Goal: Task Accomplishment & Management: Manage account settings

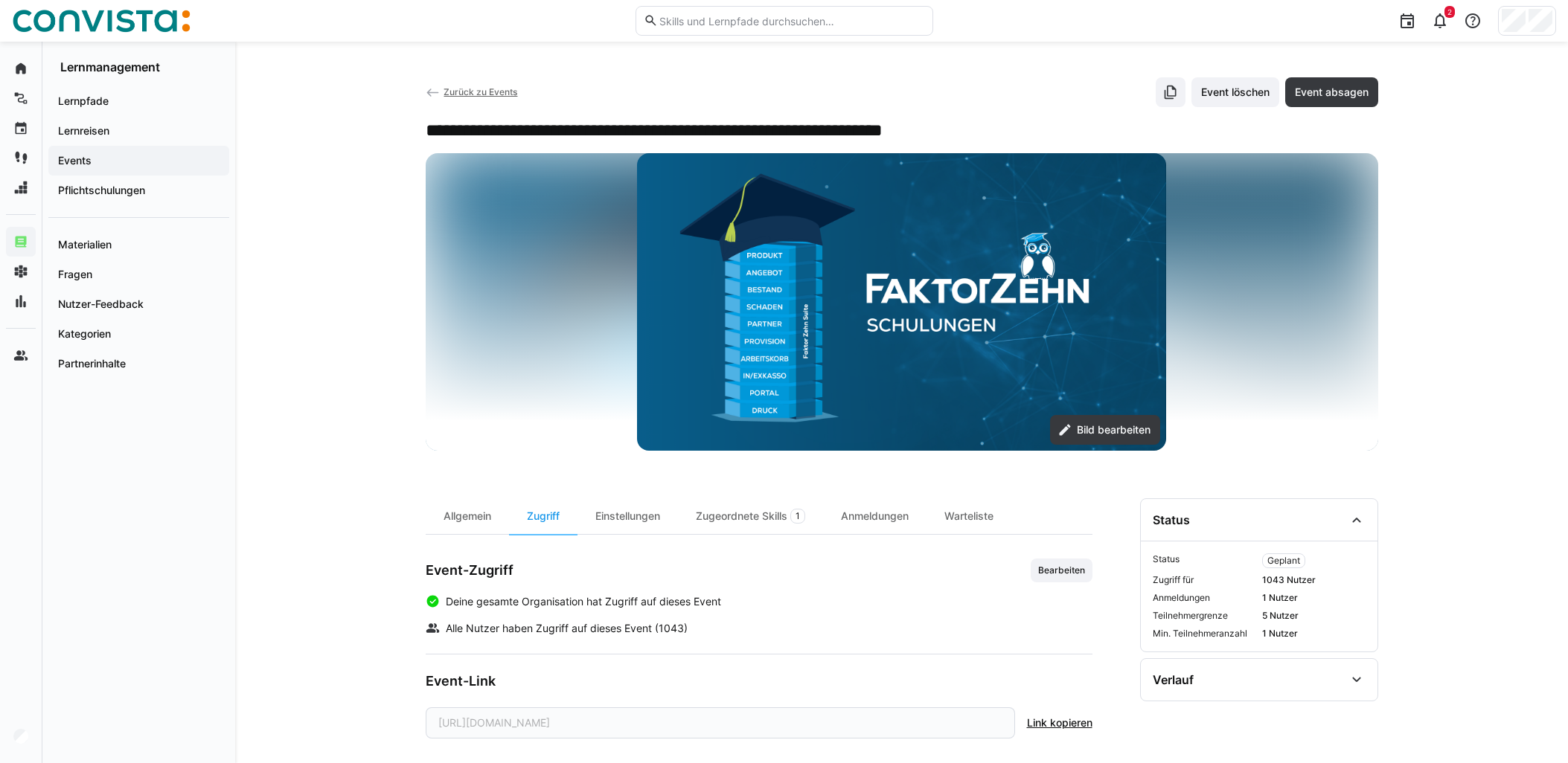
scroll to position [17, 0]
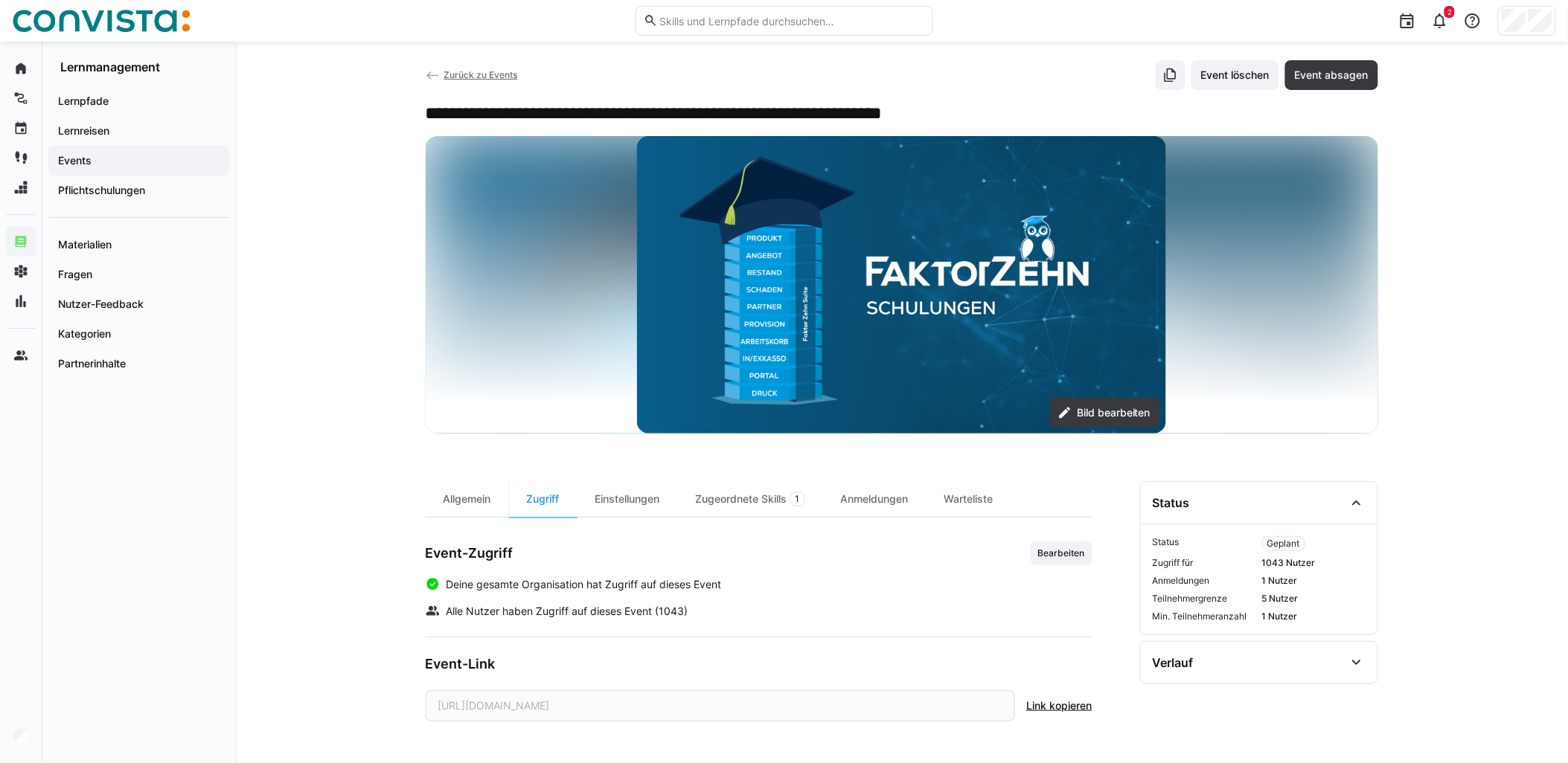
click at [482, 71] on span "Zurück zu Events" at bounding box center [481, 74] width 74 height 11
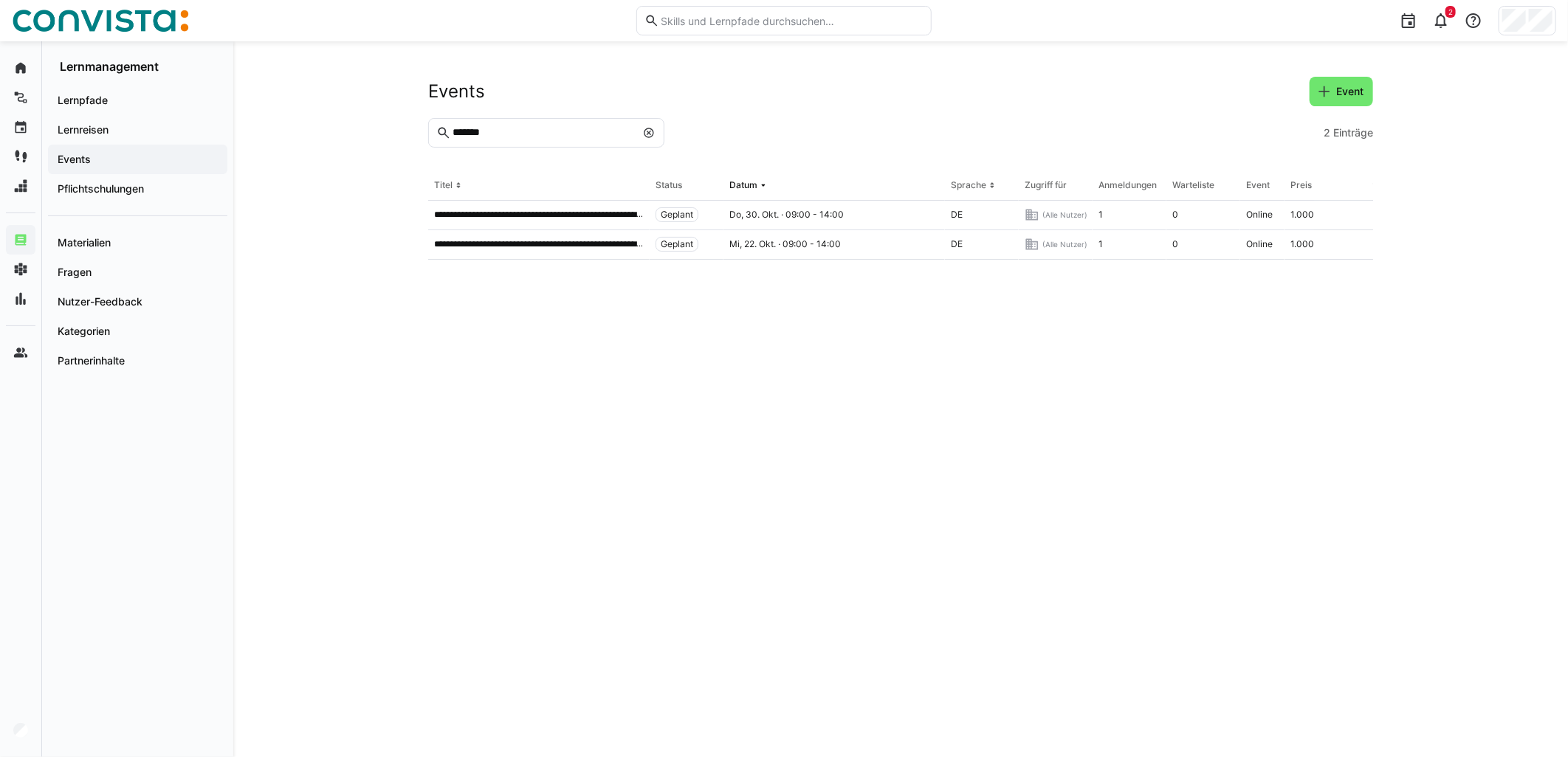
click at [651, 133] on eds-icon at bounding box center [649, 133] width 12 height 12
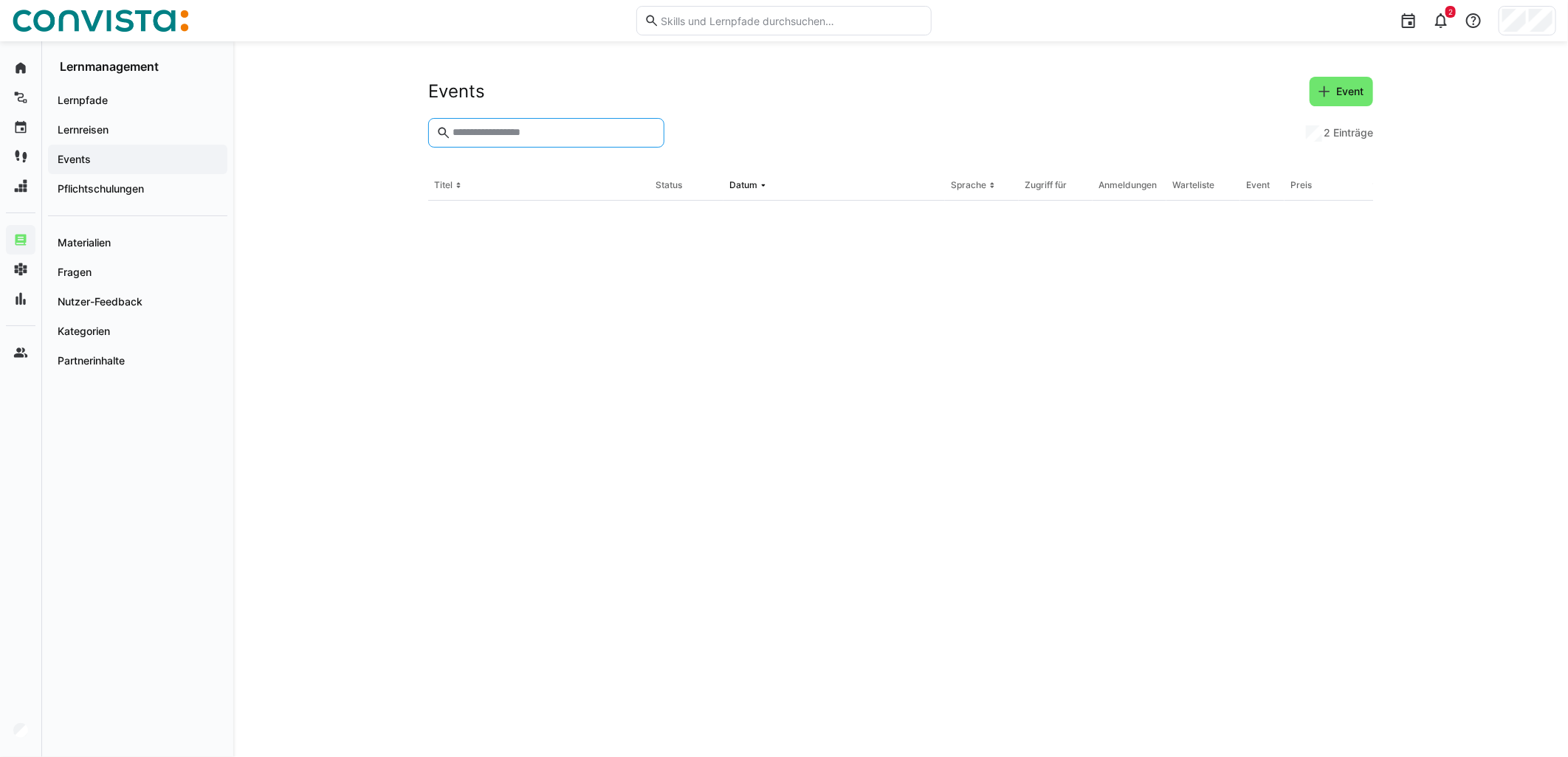
click at [905, 98] on div "Events Event" at bounding box center [900, 92] width 945 height 30
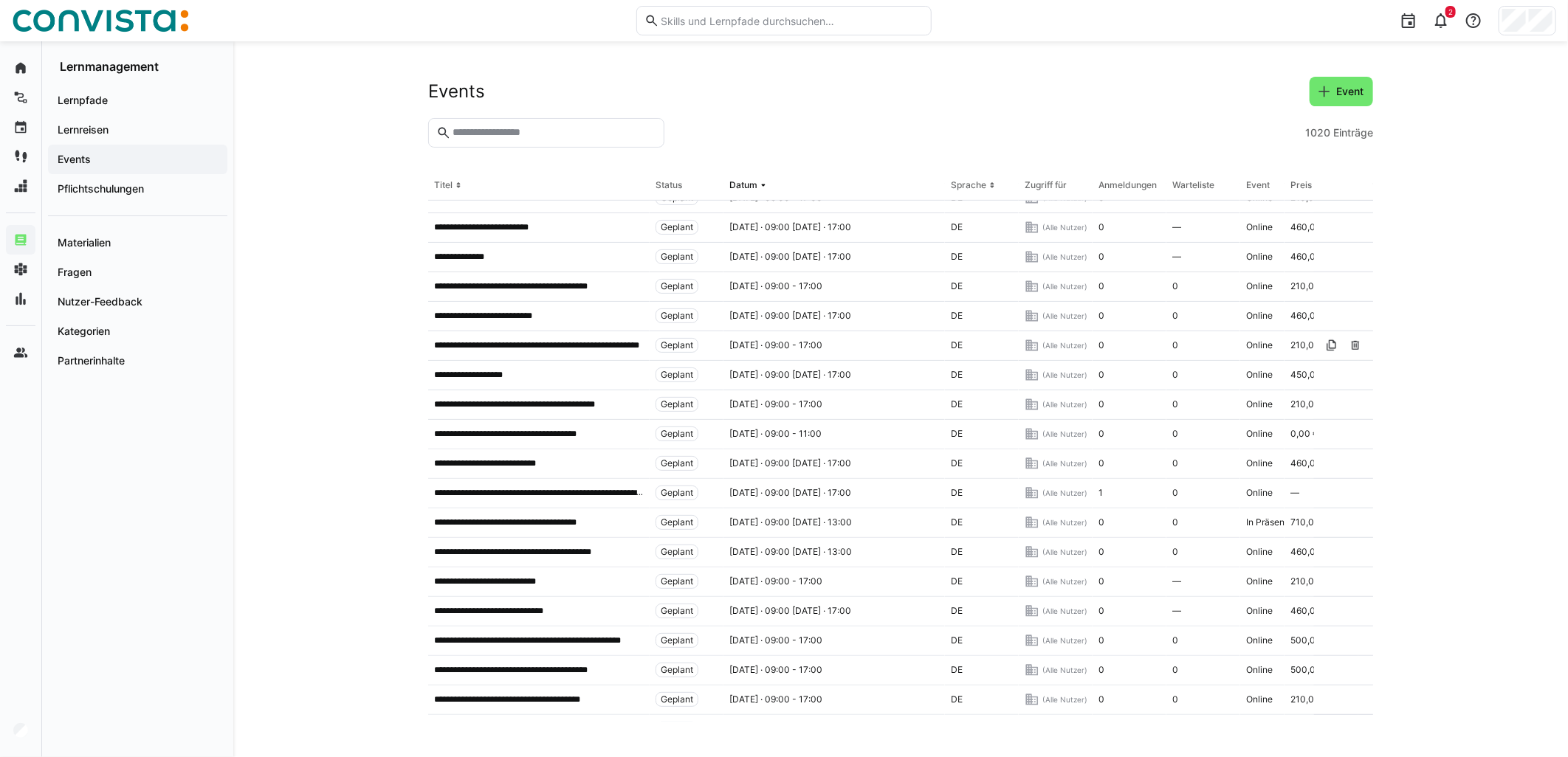
scroll to position [469, 0]
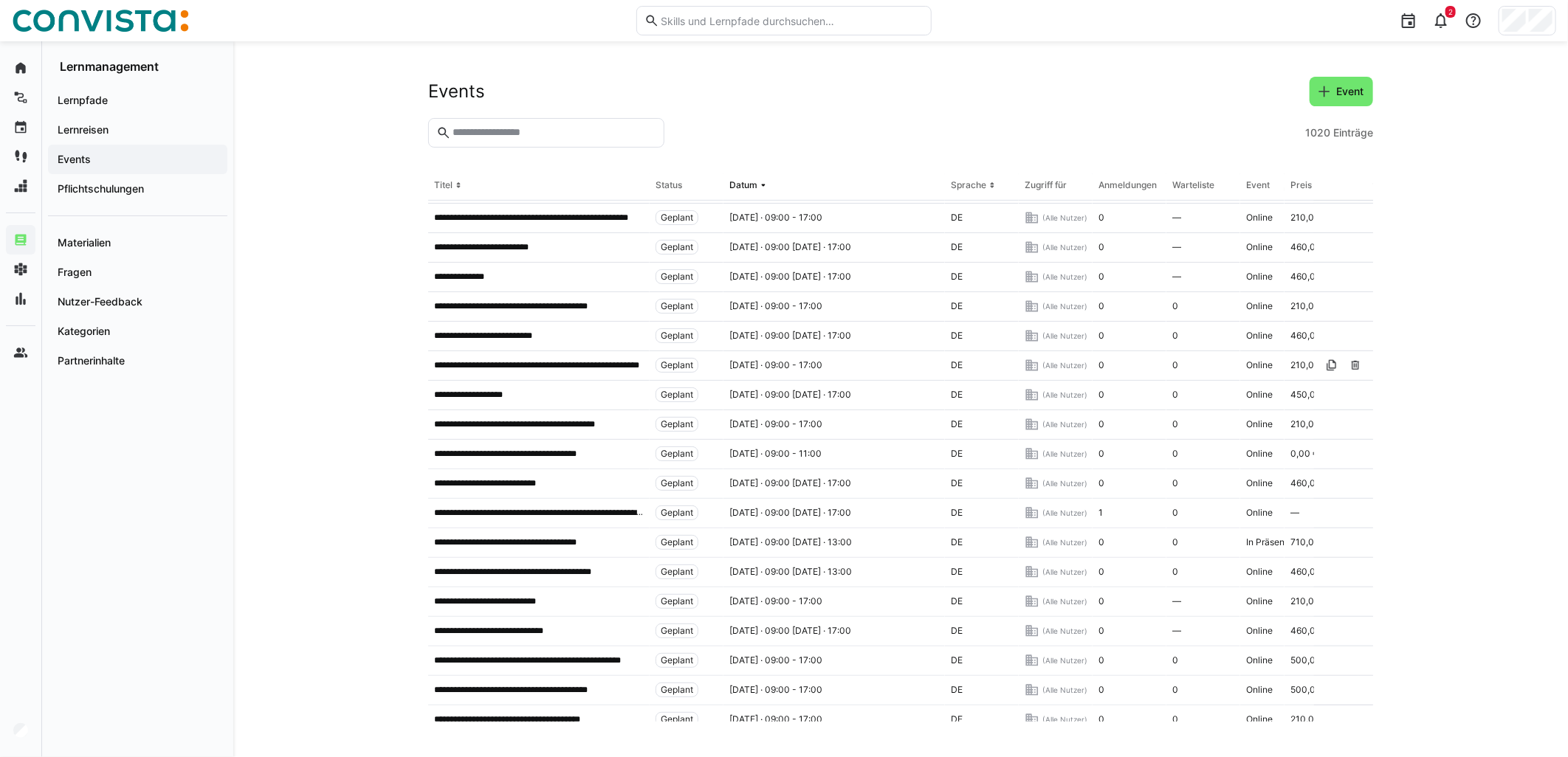
click at [0, 0] on app-navigation-label "Events" at bounding box center [0, 0] width 0 height 0
click at [1329, 91] on eds-icon at bounding box center [1325, 92] width 15 height 15
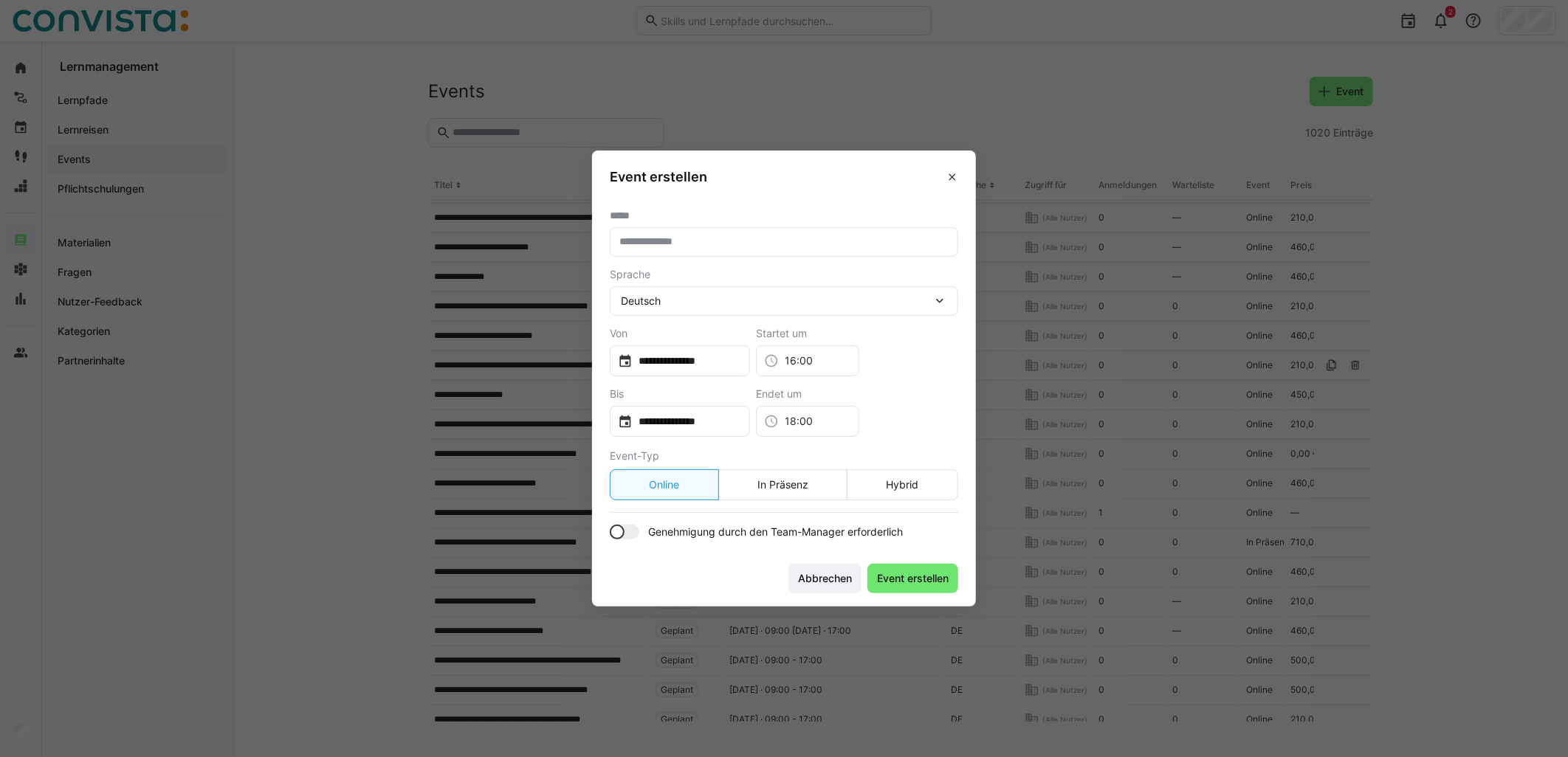
click at [810, 237] on input "text" at bounding box center [784, 242] width 332 height 13
type input "**********"
click at [820, 359] on input "16:00" at bounding box center [814, 361] width 72 height 15
click at [849, 422] on mat-option "15:30" at bounding box center [844, 436] width 104 height 36
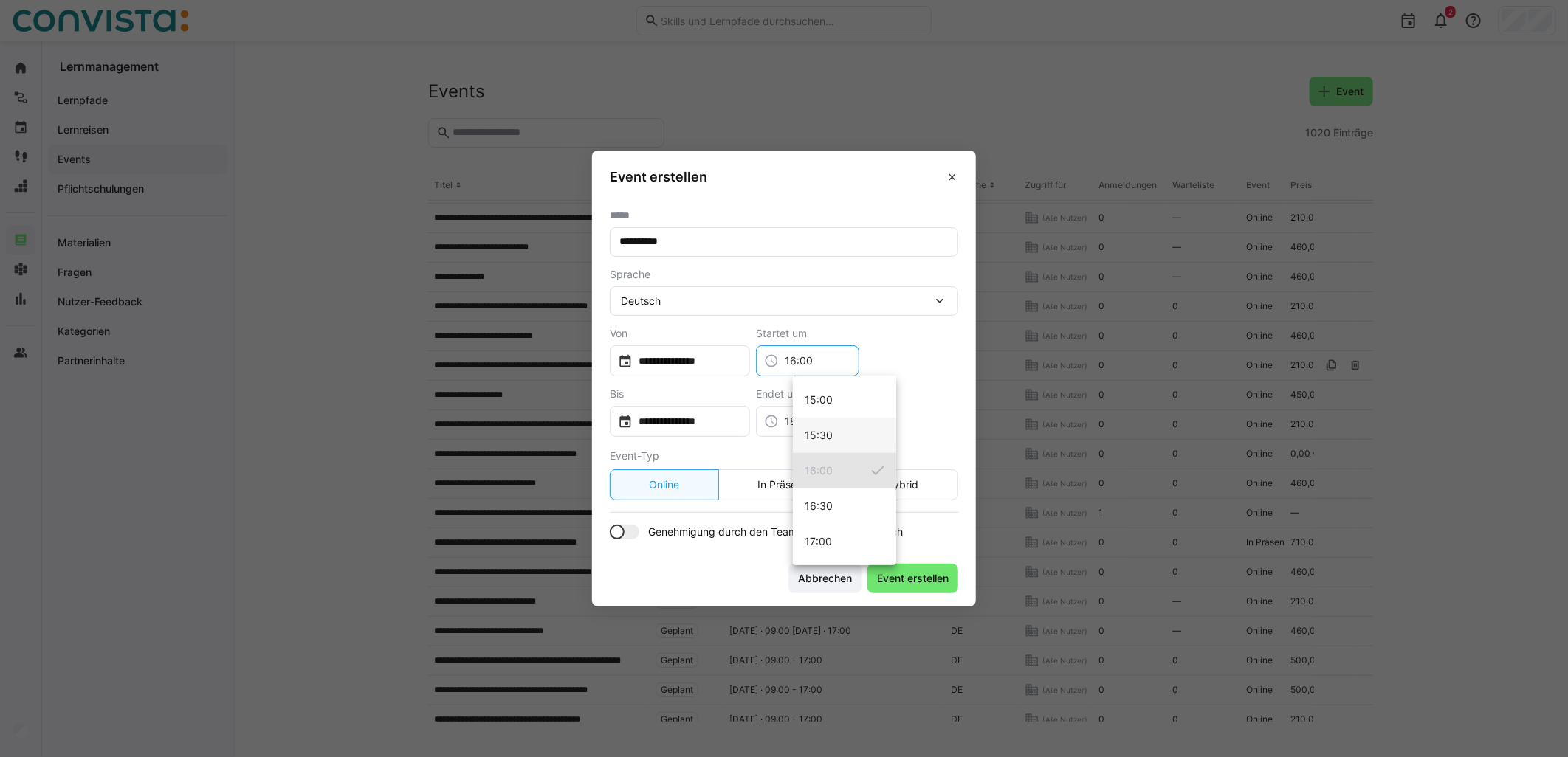
type input "15:30"
click at [849, 415] on input "18:00" at bounding box center [814, 421] width 72 height 15
click at [853, 482] on mat-option "16:00" at bounding box center [844, 472] width 104 height 36
type input "16:00"
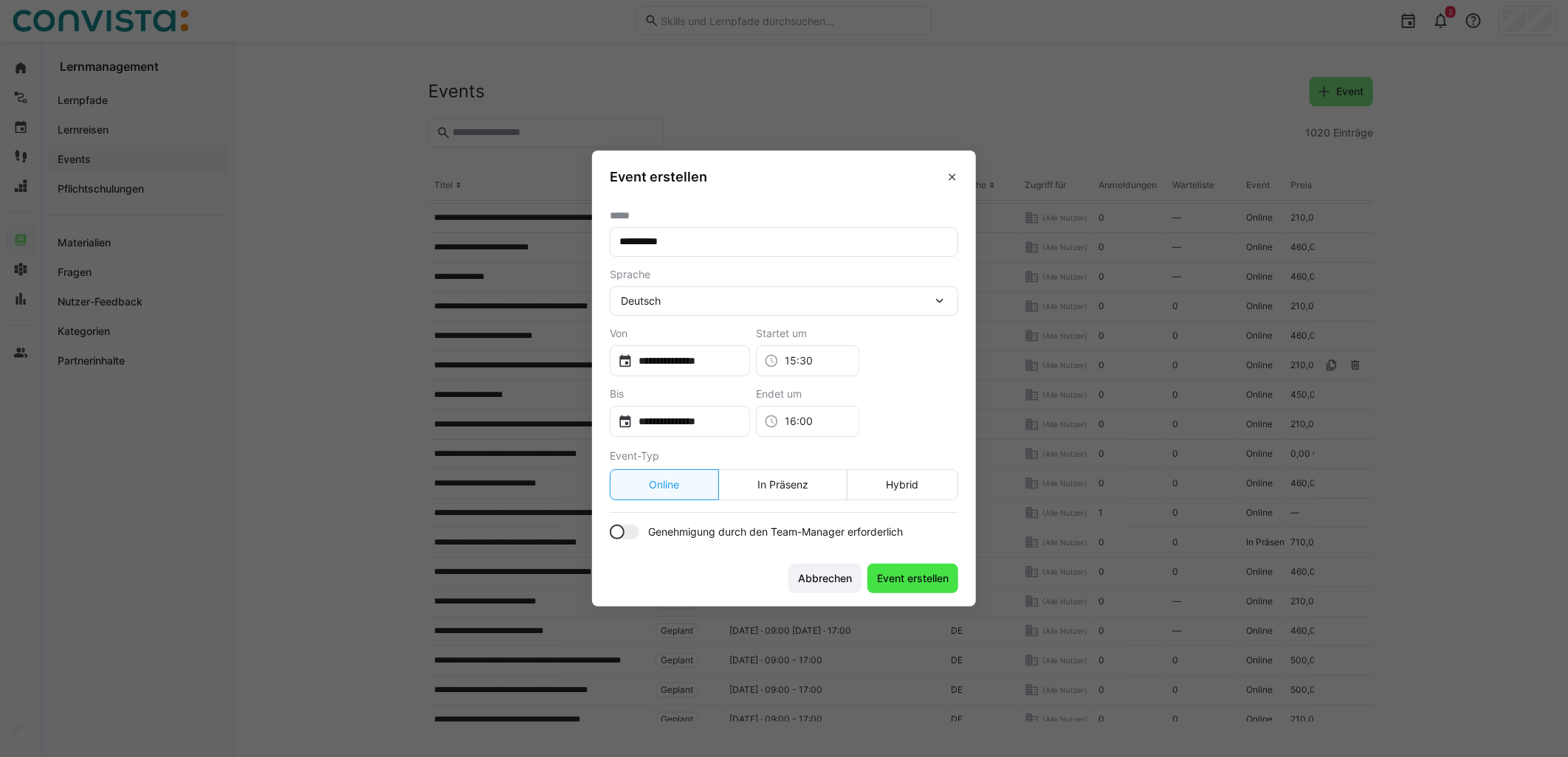
click at [899, 588] on span "Event erstellen" at bounding box center [913, 578] width 91 height 30
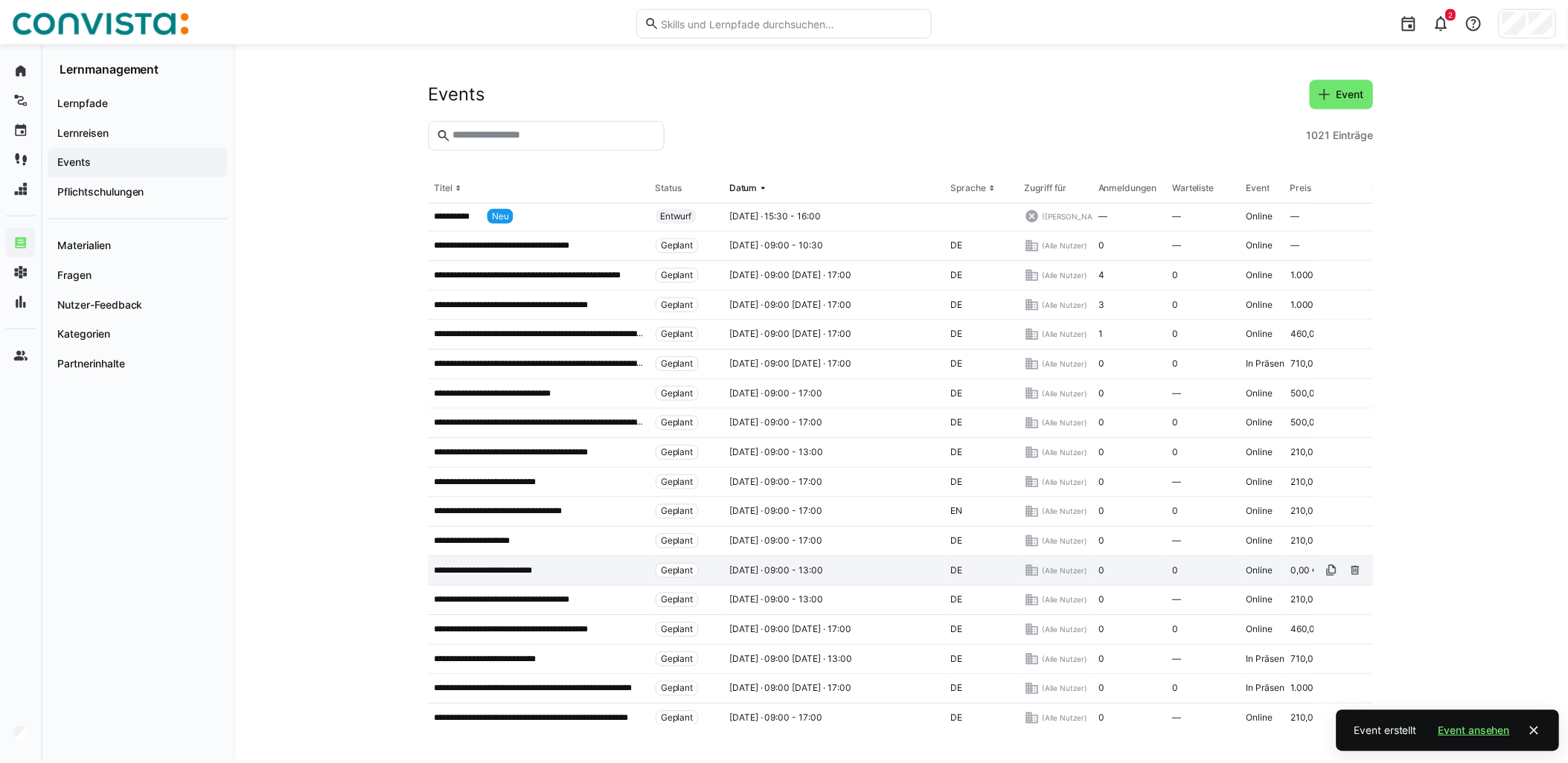
scroll to position [0, 0]
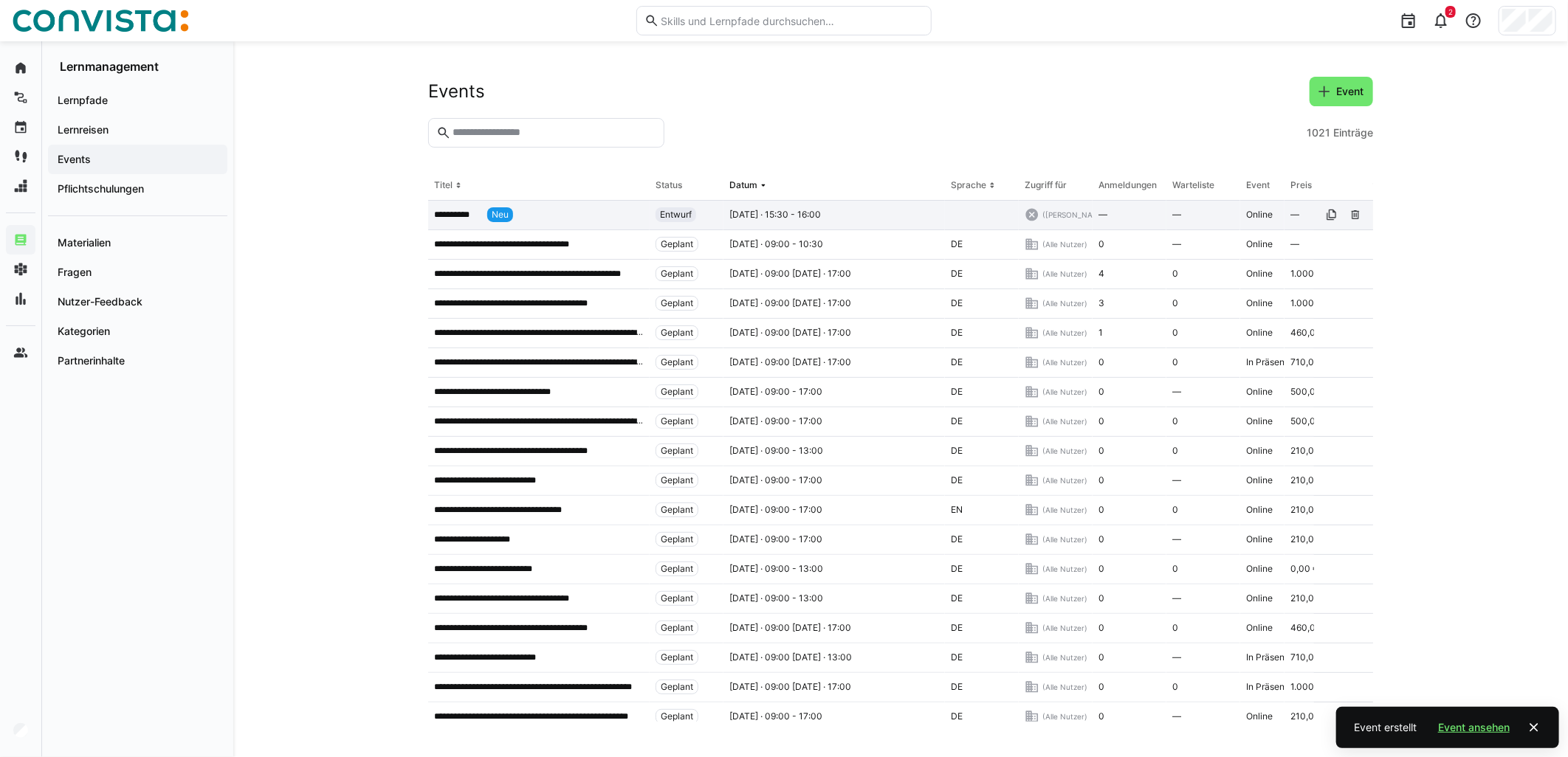
click at [519, 214] on app-table-first-column "**********" at bounding box center [539, 215] width 209 height 15
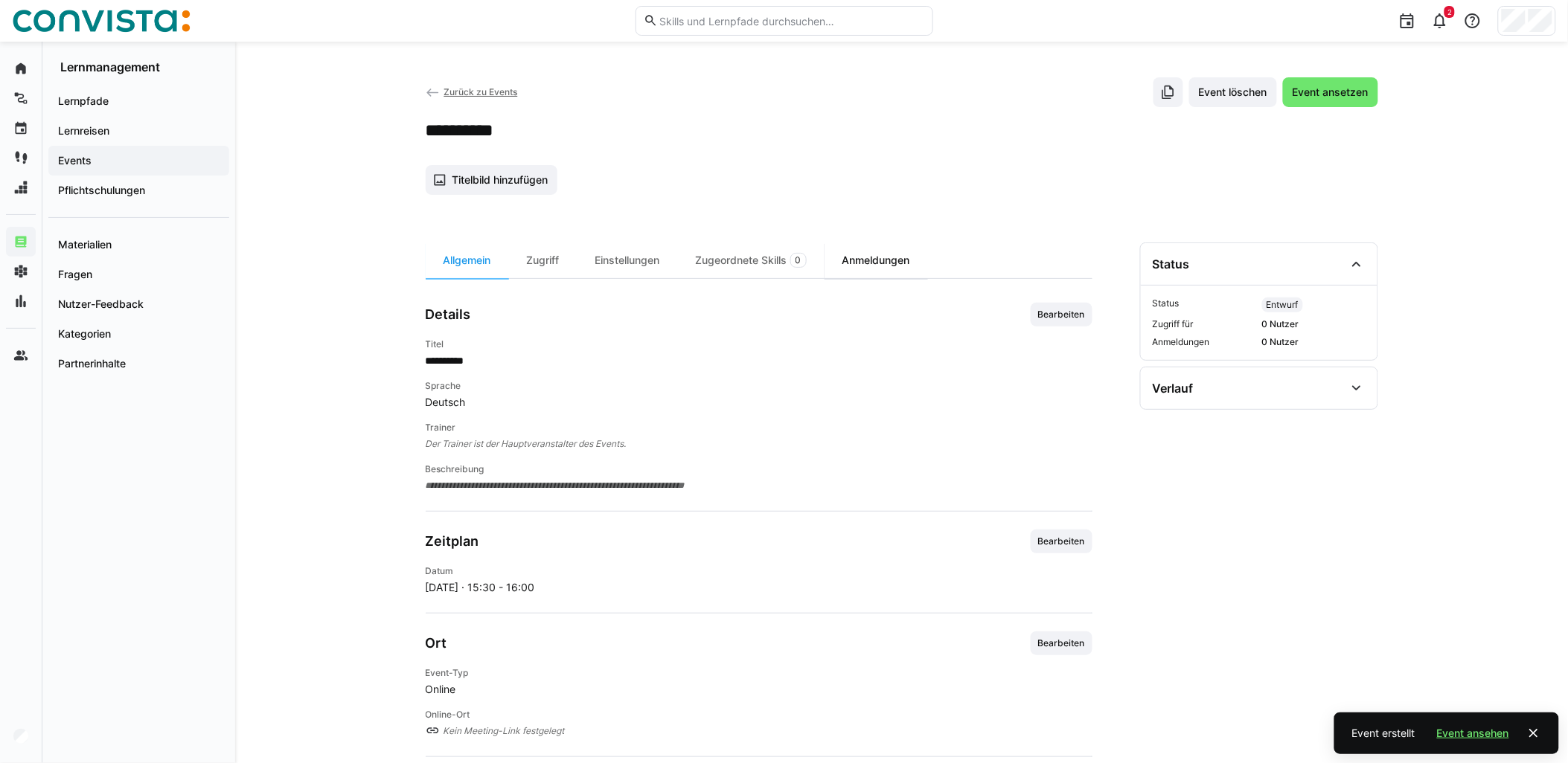
click at [883, 256] on div "Anmeldungen" at bounding box center [876, 260] width 104 height 36
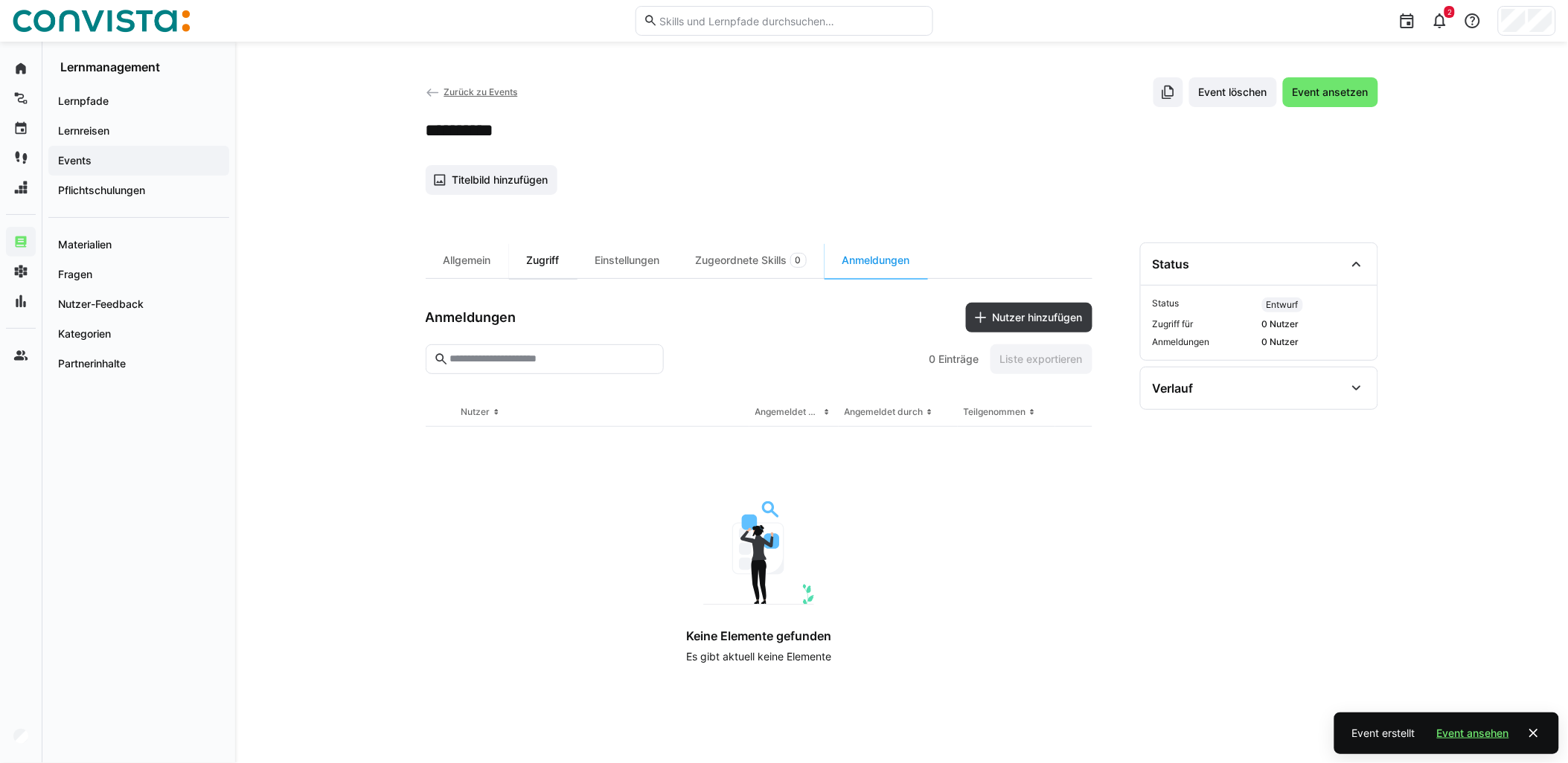
click at [557, 254] on div "Zugriff" at bounding box center [543, 260] width 69 height 36
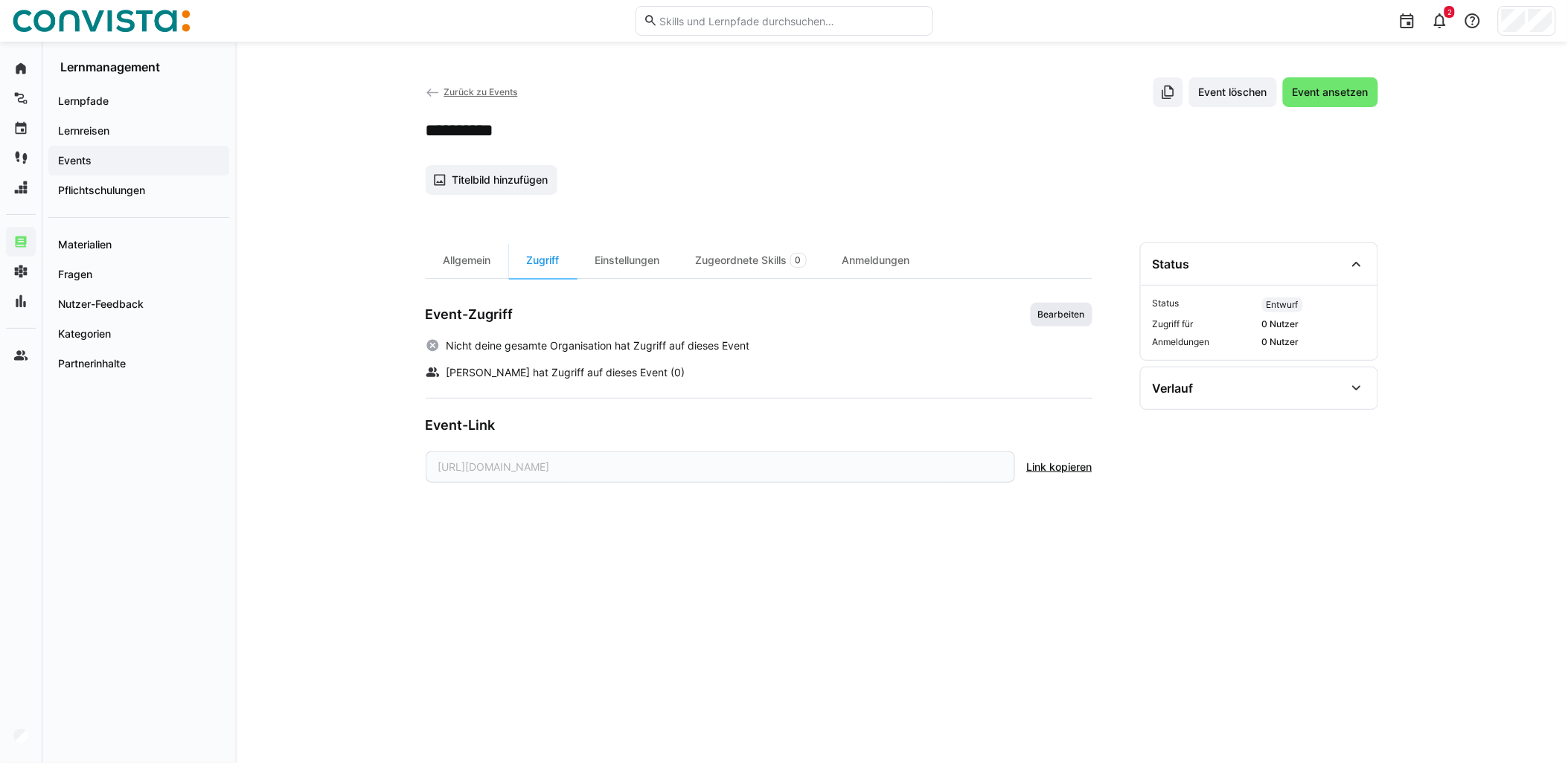
click at [1063, 317] on span "Bearbeiten" at bounding box center [1061, 315] width 50 height 12
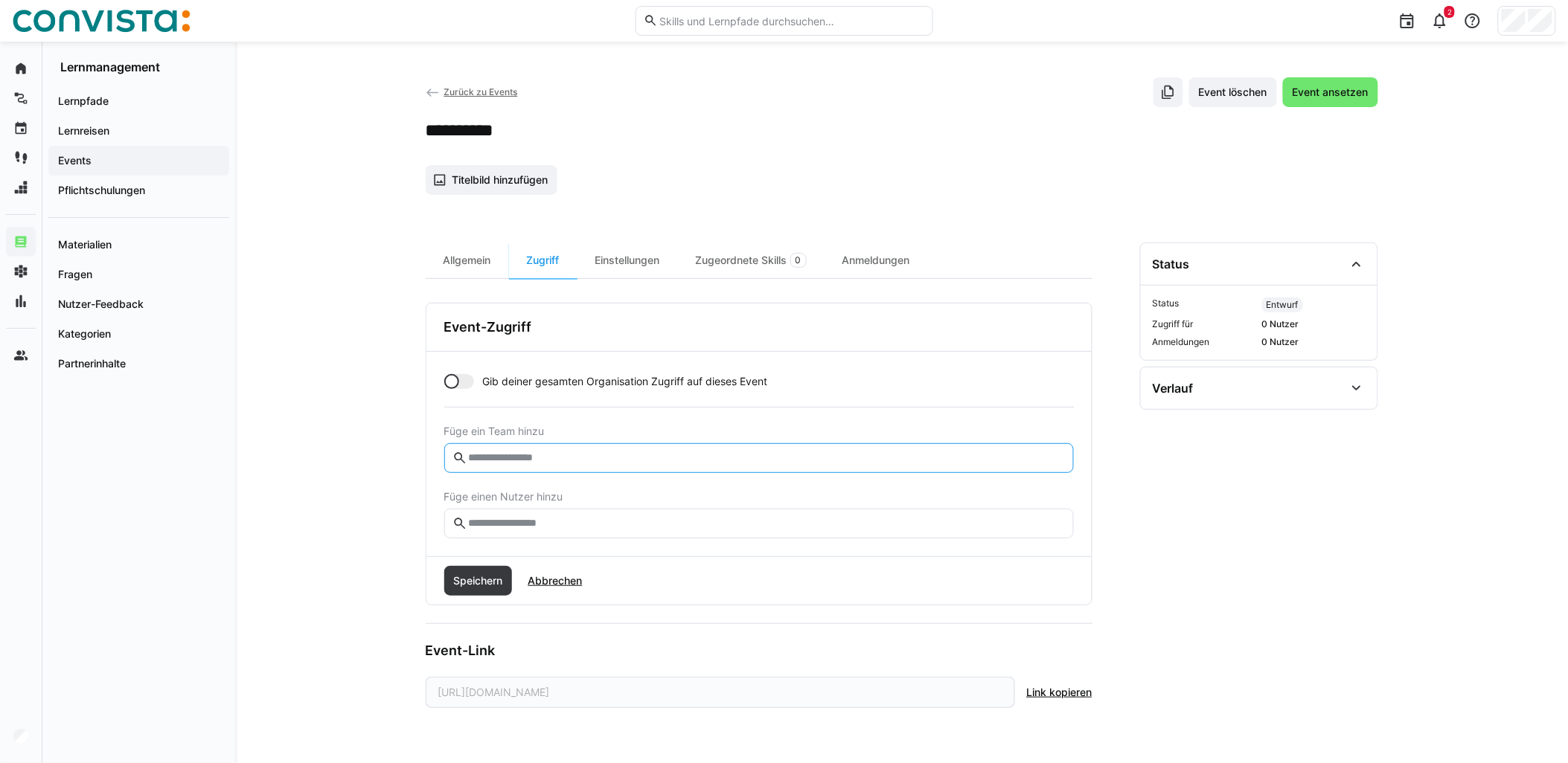
click at [586, 454] on input "text" at bounding box center [765, 458] width 598 height 13
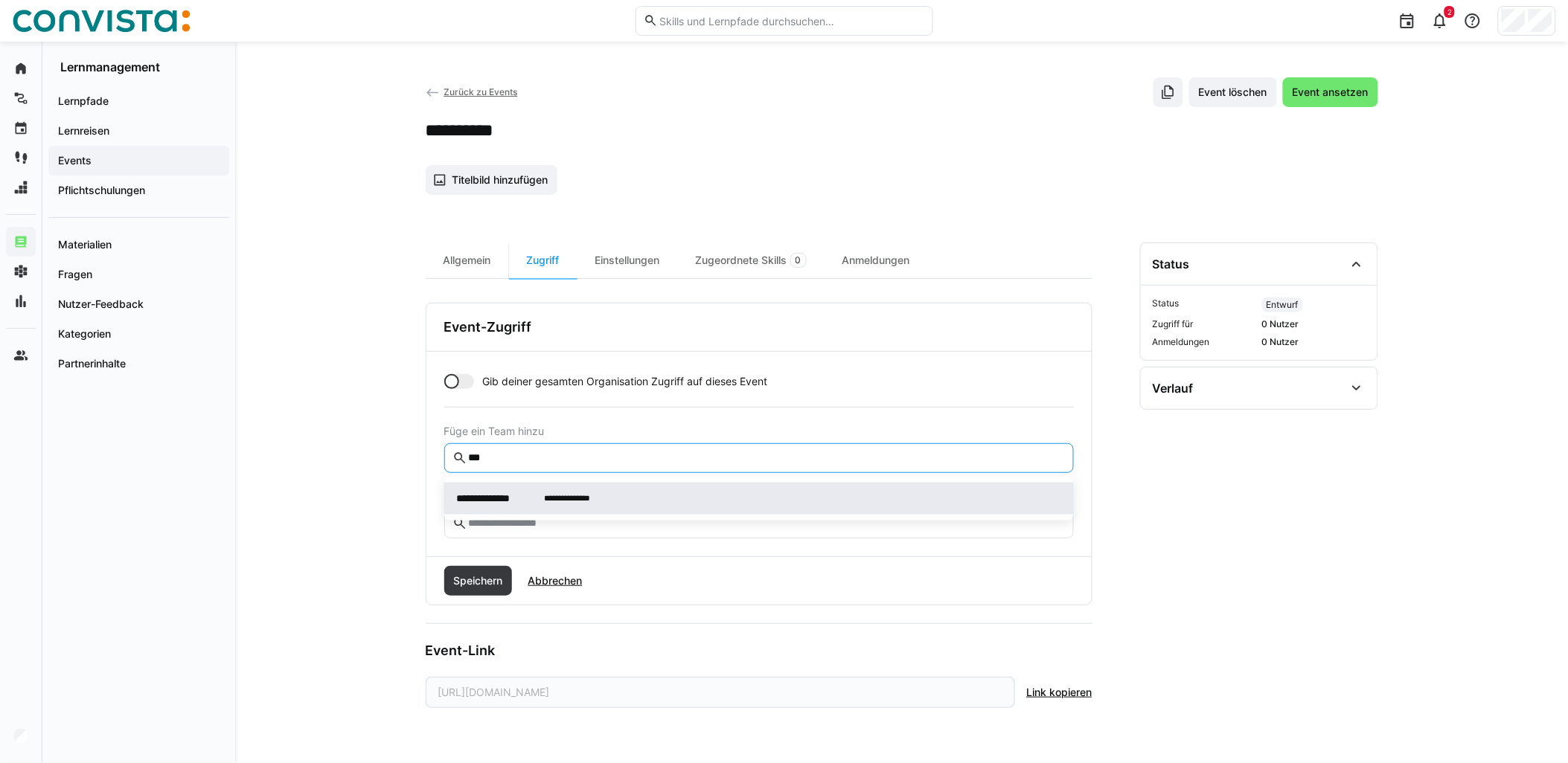
type input "***"
click at [551, 500] on small "**********" at bounding box center [566, 498] width 46 height 8
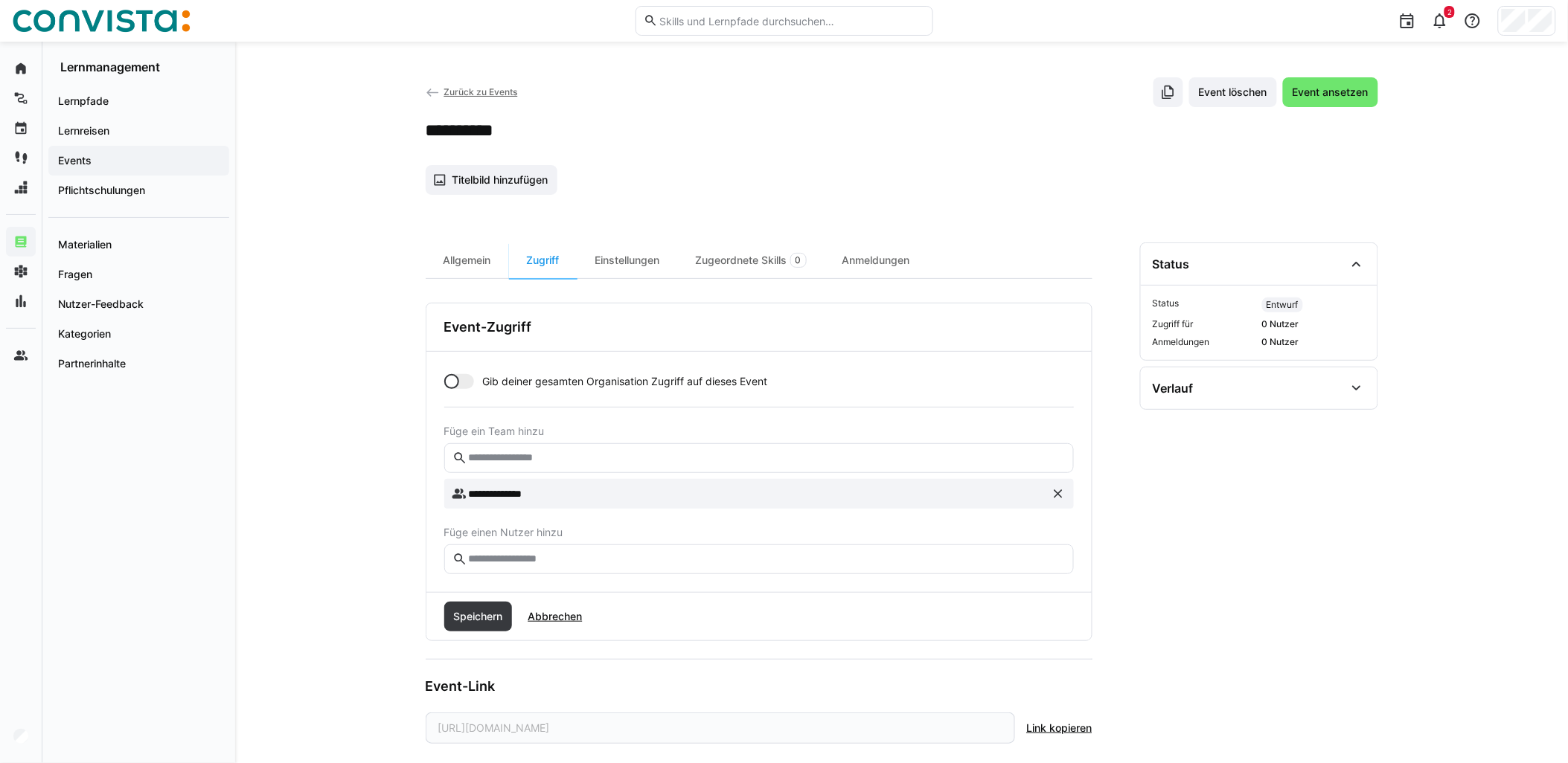
click at [564, 563] on input "text" at bounding box center [765, 560] width 598 height 13
click at [471, 613] on span "Speichern" at bounding box center [478, 617] width 54 height 15
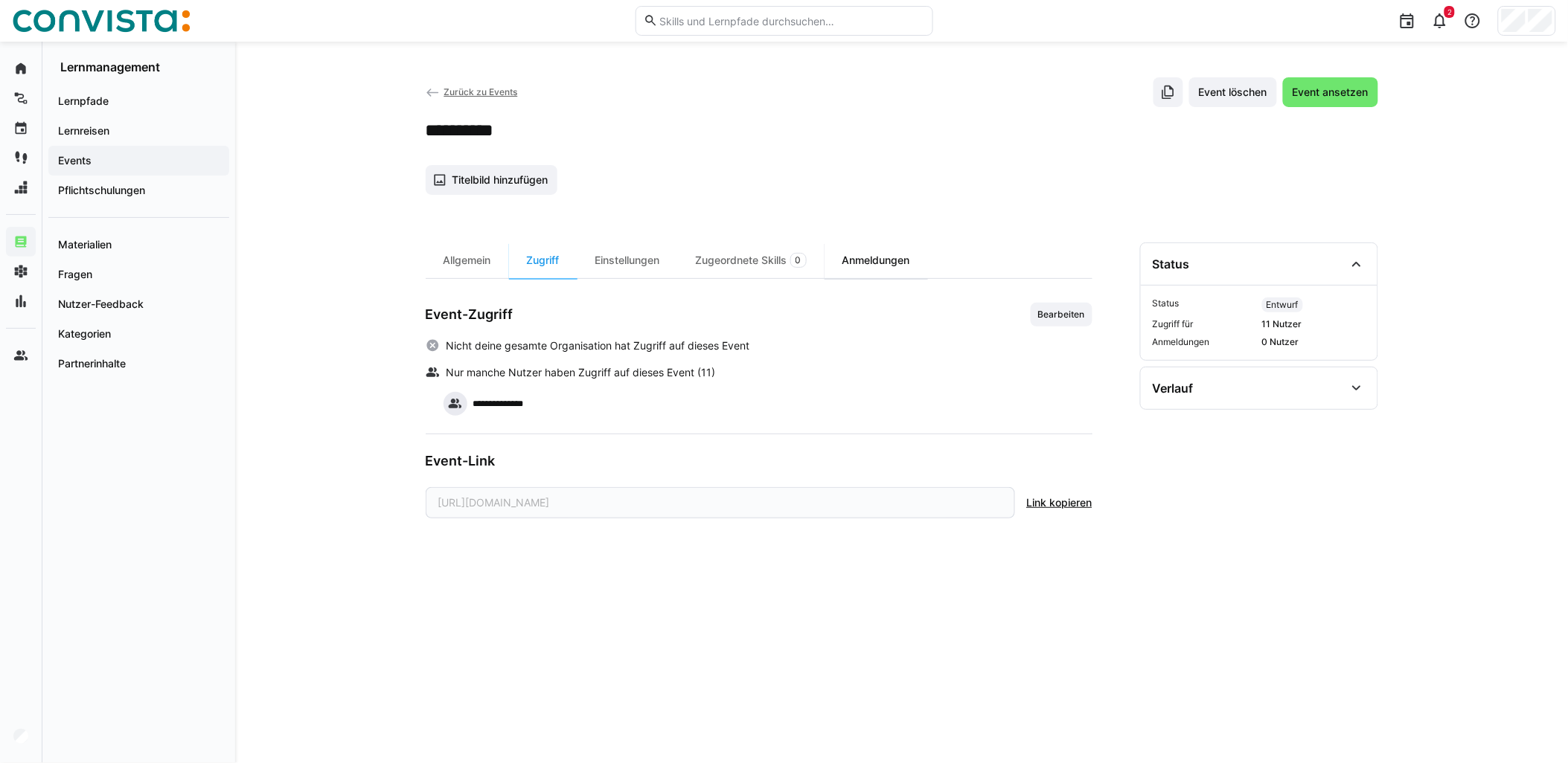
click at [861, 263] on div "Anmeldungen" at bounding box center [876, 260] width 104 height 36
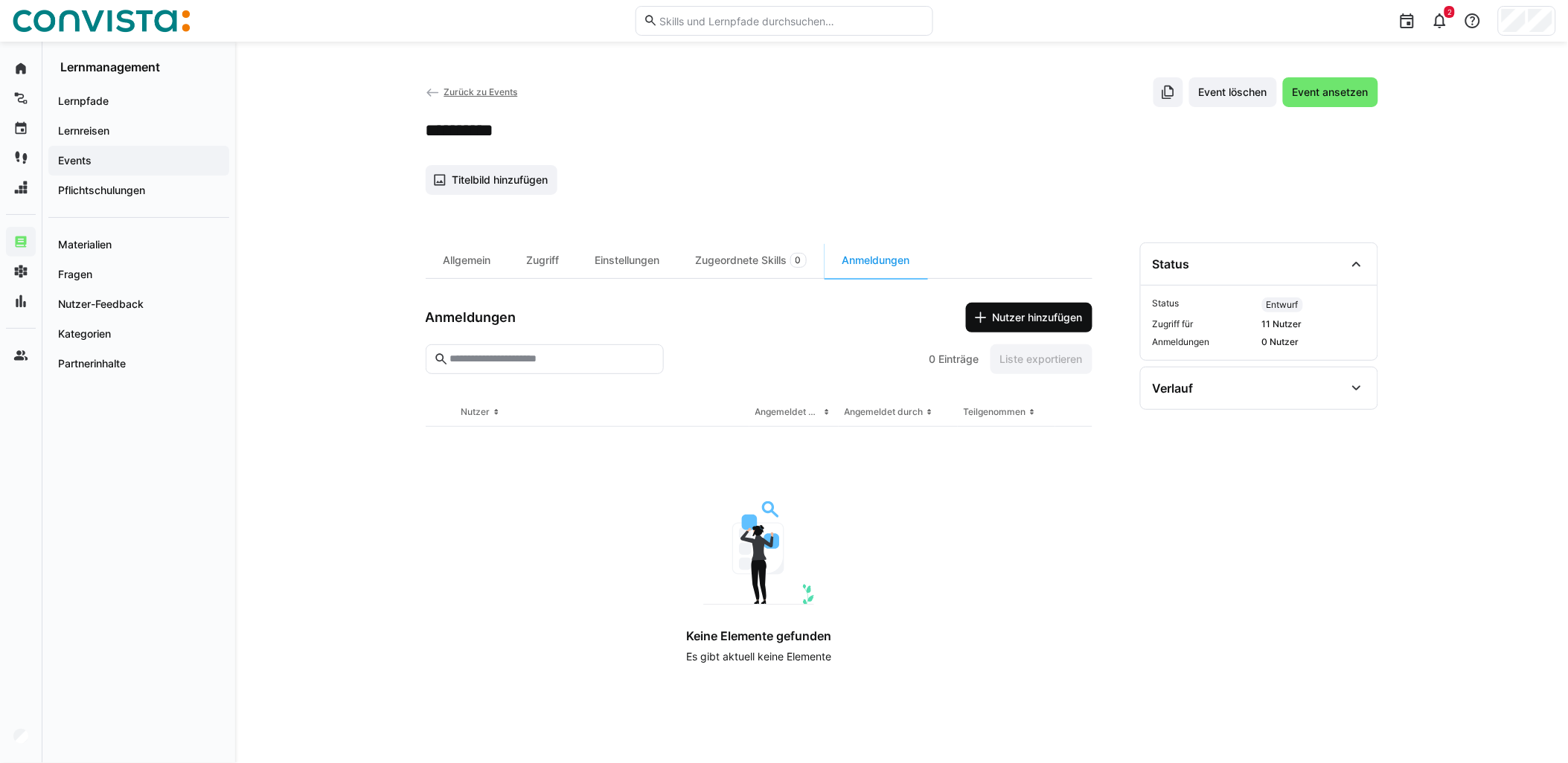
click at [1013, 315] on span "Nutzer hinzufügen" at bounding box center [1037, 317] width 94 height 15
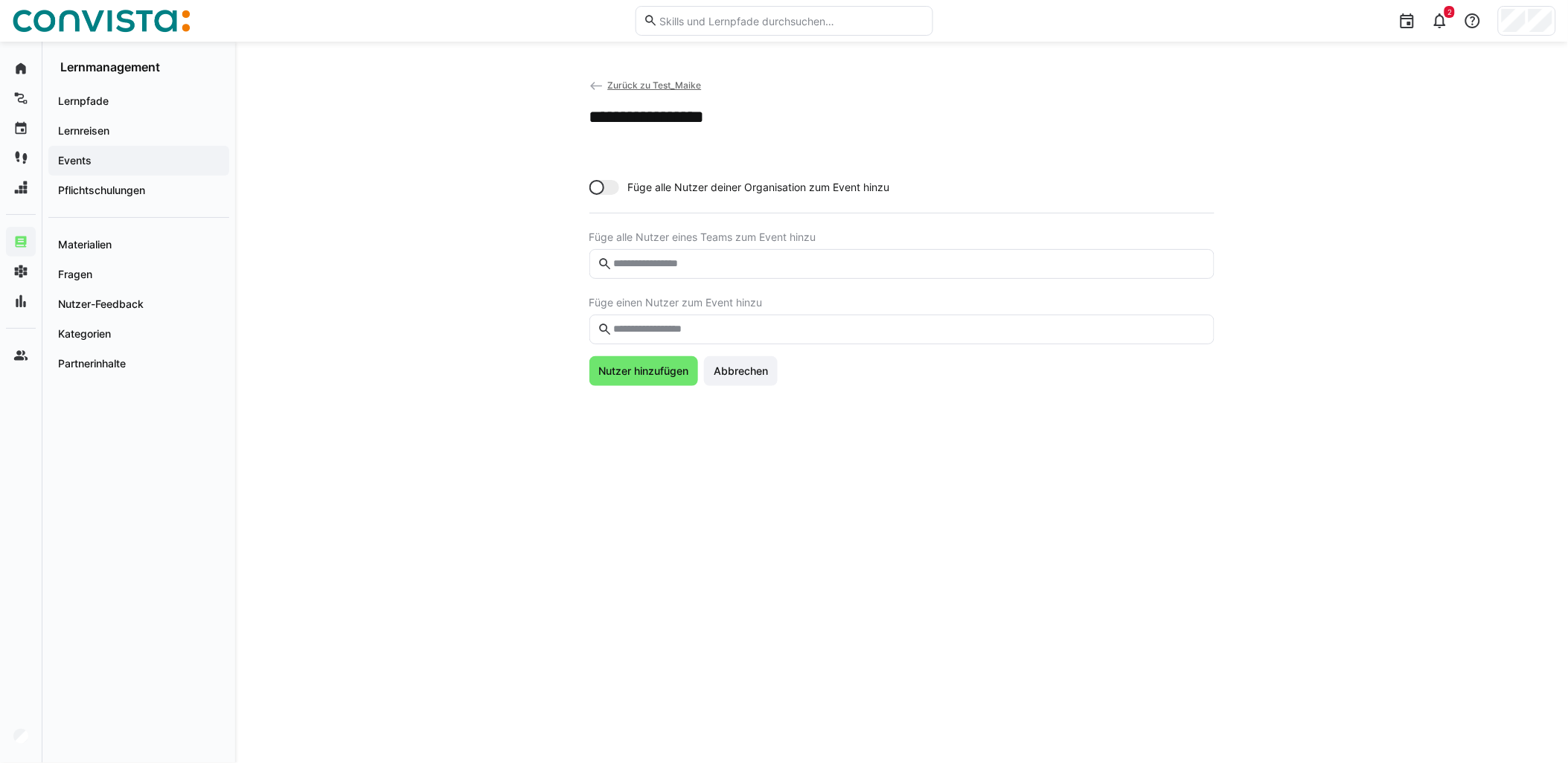
click at [700, 324] on input "text" at bounding box center [908, 330] width 594 height 13
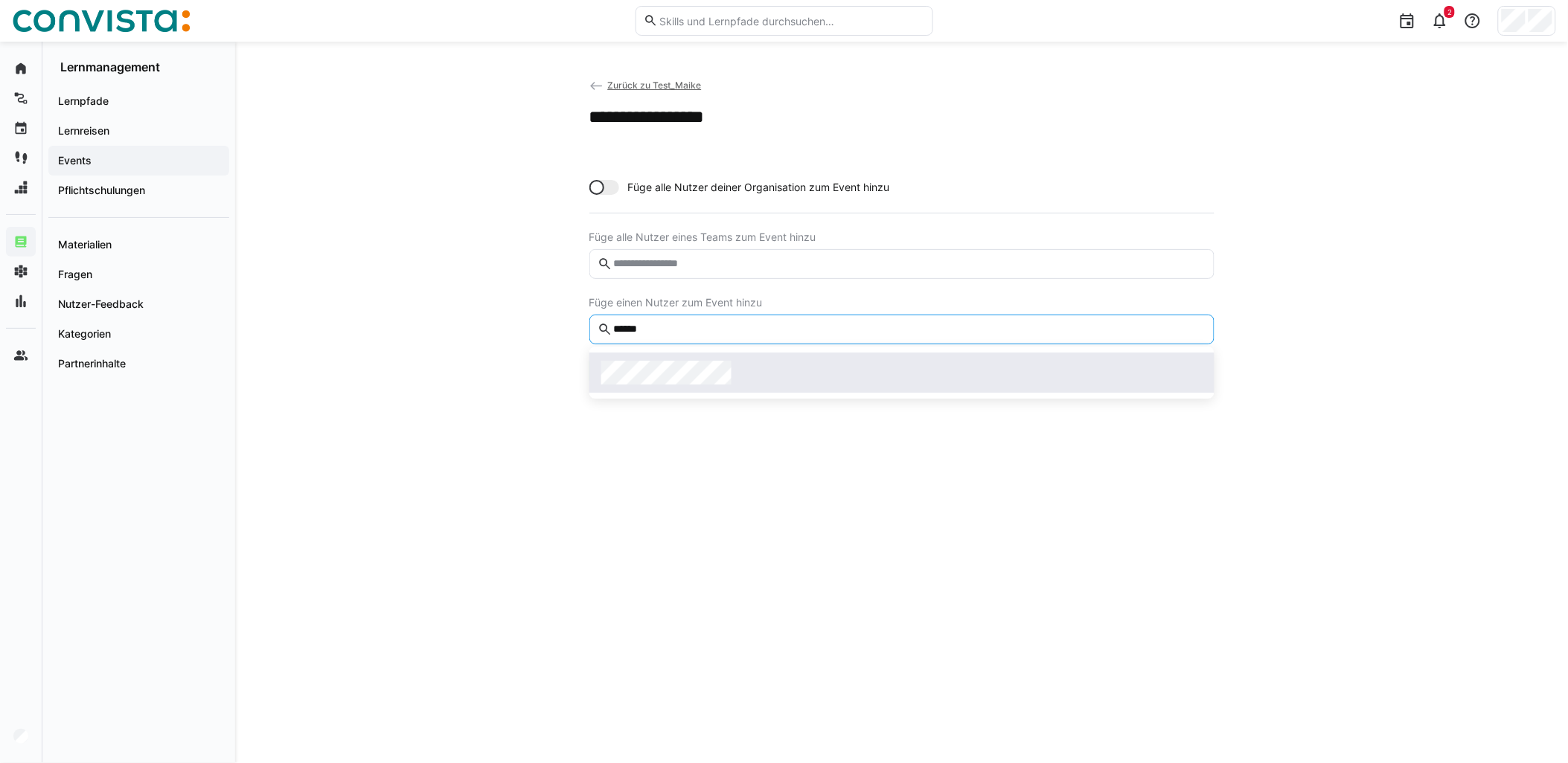
type input "******"
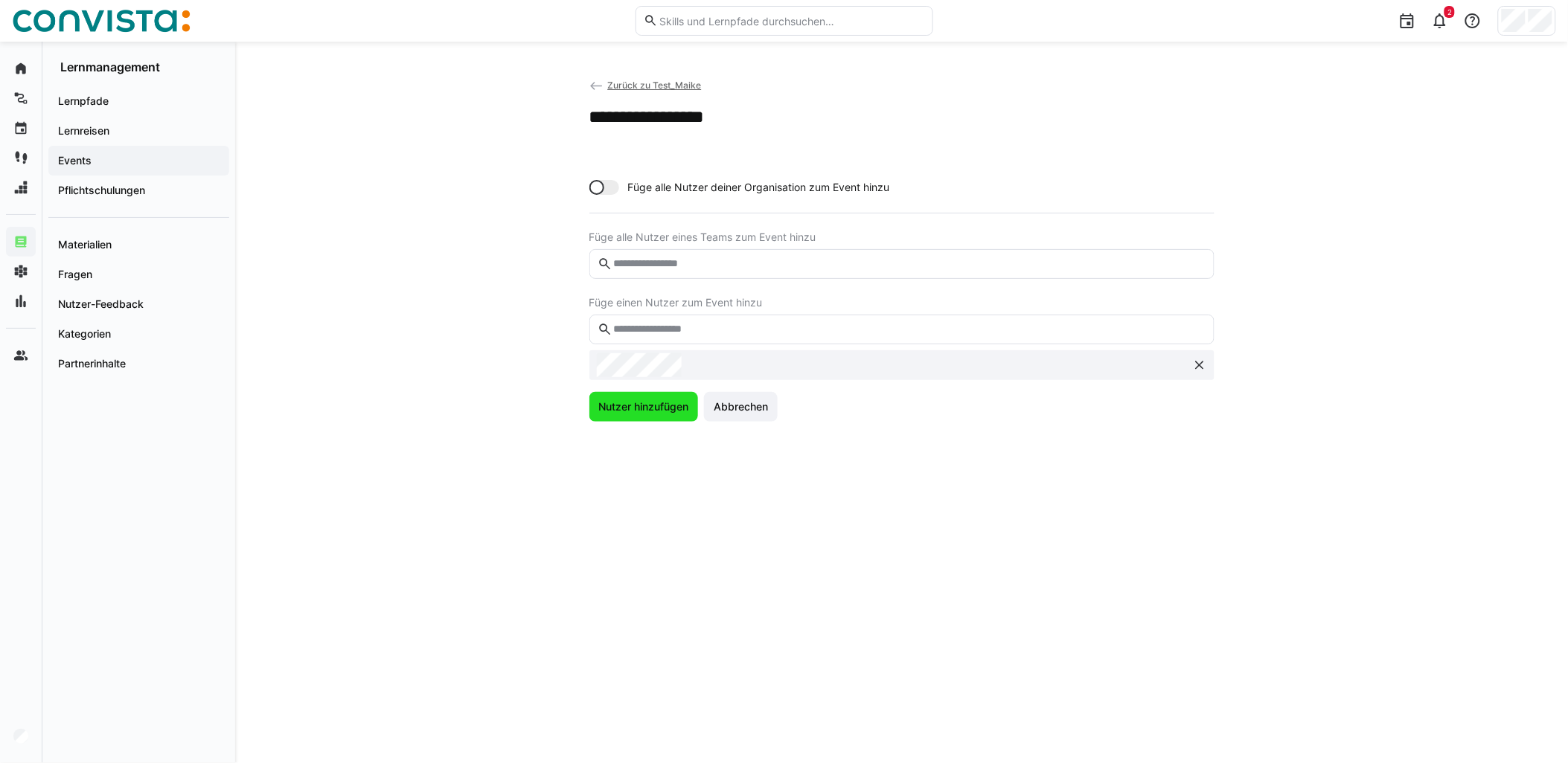
click at [634, 408] on span "Nutzer hinzufügen" at bounding box center [644, 407] width 94 height 15
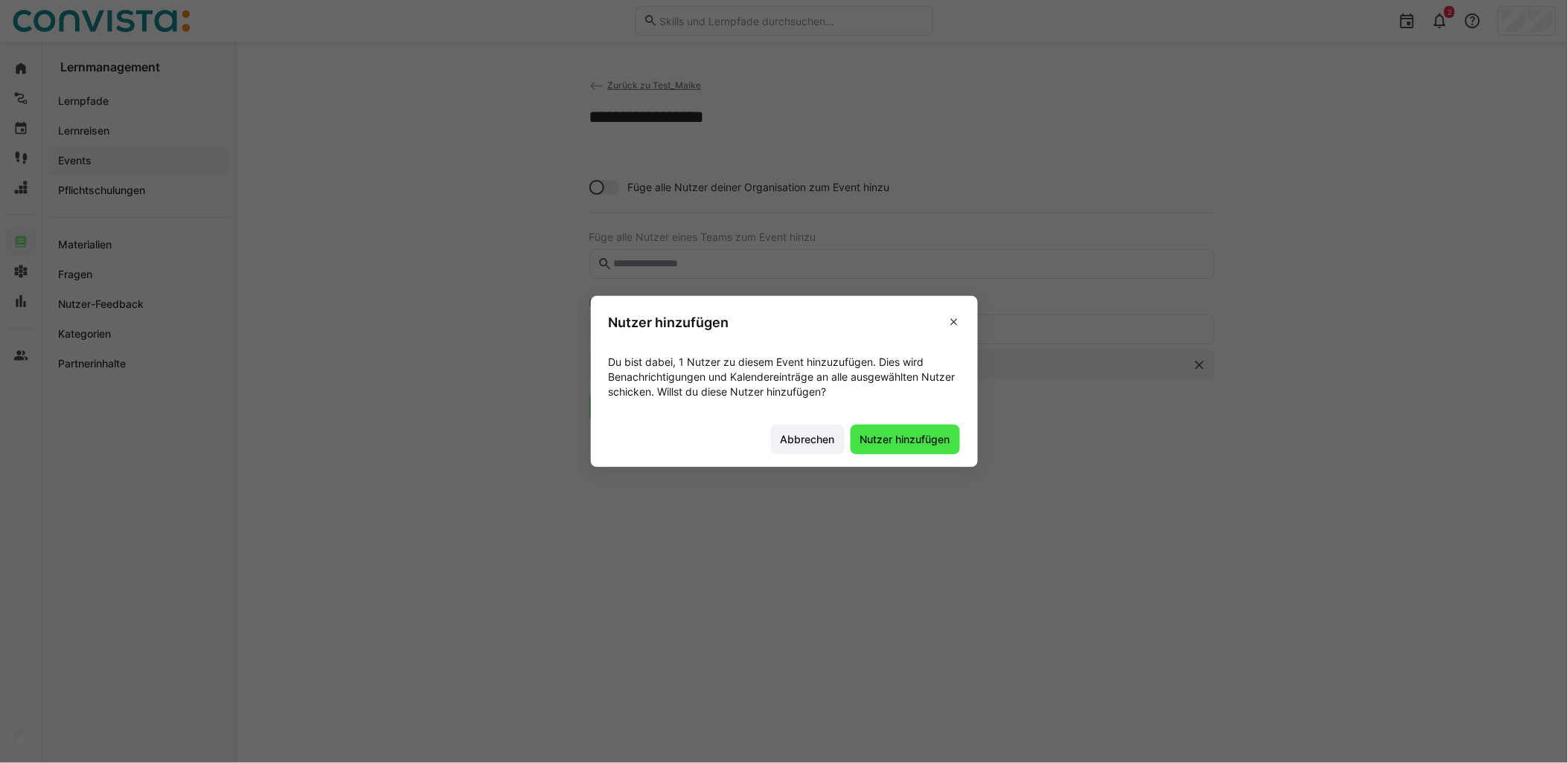
click at [918, 442] on span "Nutzer hinzufügen" at bounding box center [905, 440] width 94 height 15
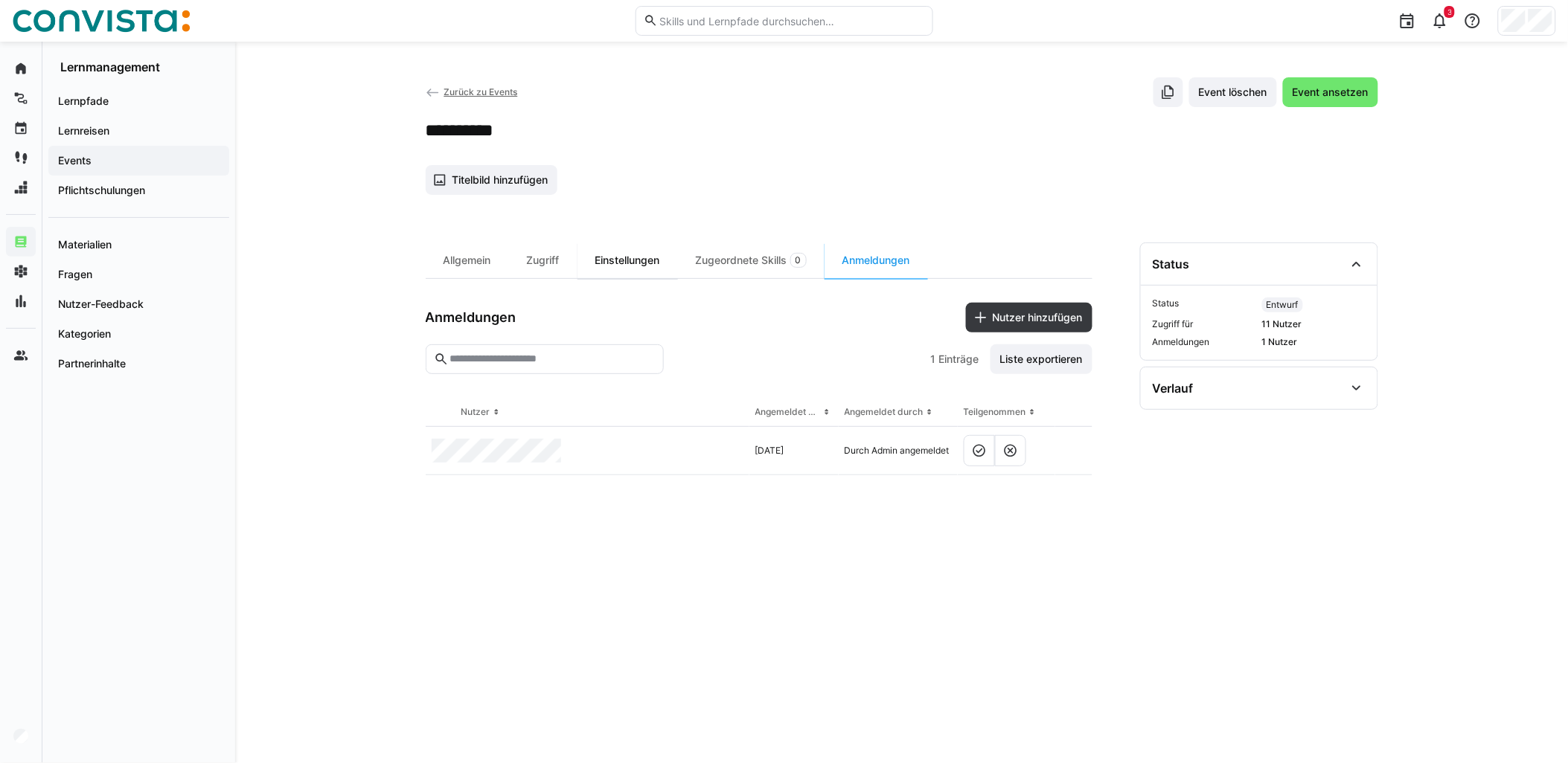
click at [612, 257] on div "Einstellungen" at bounding box center [628, 260] width 101 height 36
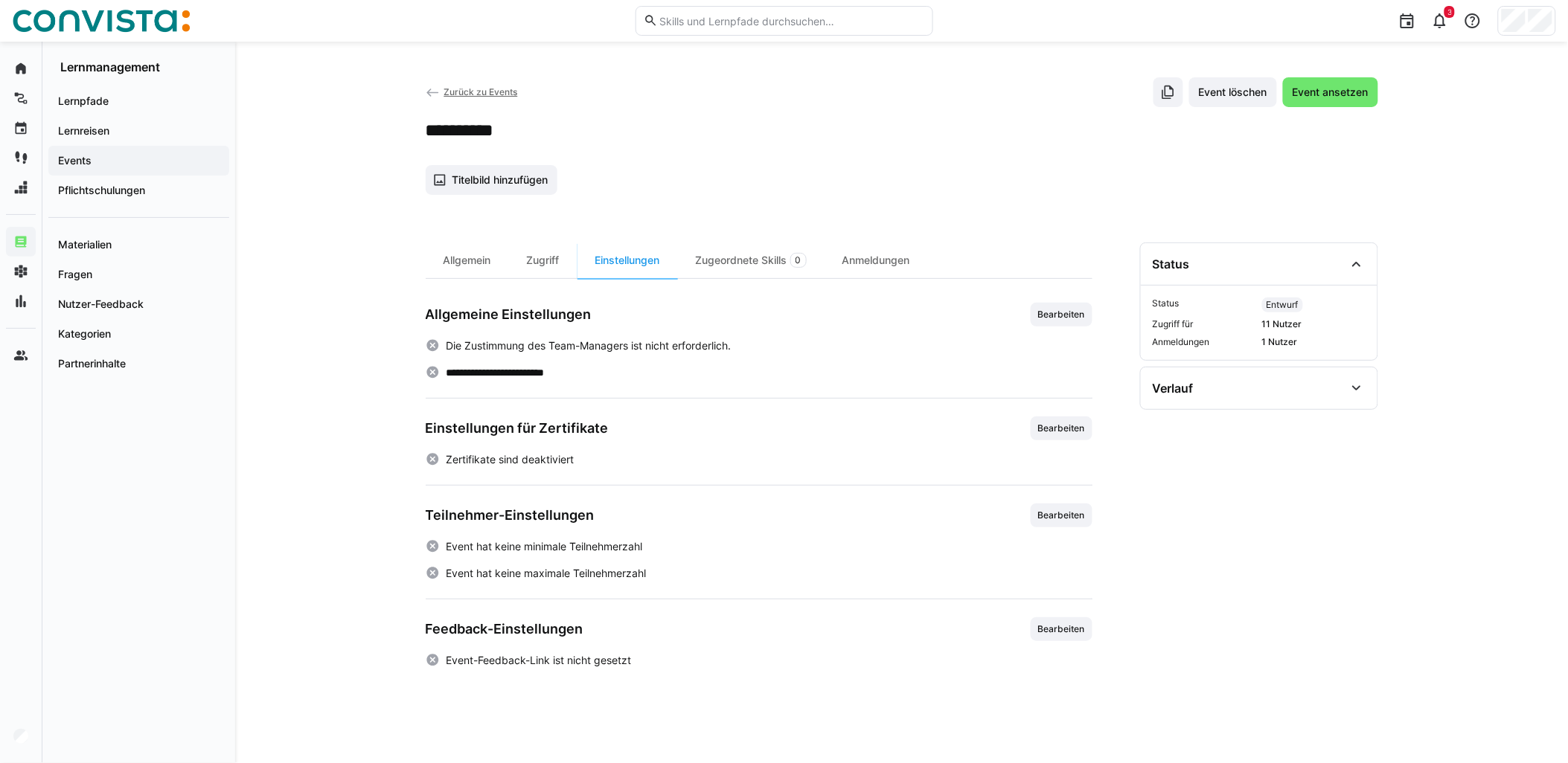
click at [1037, 441] on div "Einstellungen für Zertifikate Bearbeiten Zertifikate sind deaktiviert" at bounding box center [760, 442] width 667 height 51
click at [1046, 433] on span "Bearbeiten" at bounding box center [1061, 429] width 50 height 12
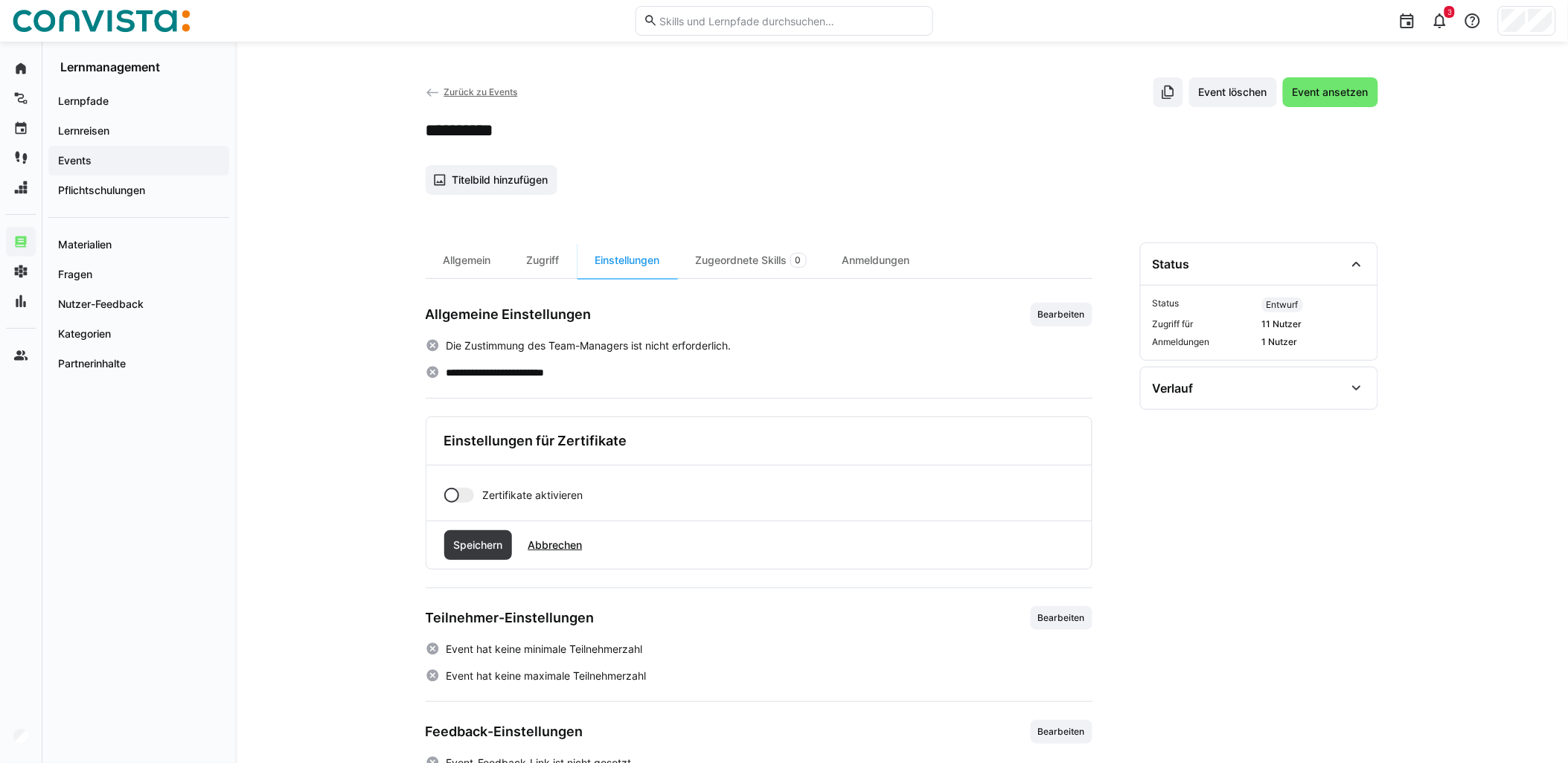
click at [488, 499] on span "Zertifikate aktivieren" at bounding box center [532, 495] width 101 height 15
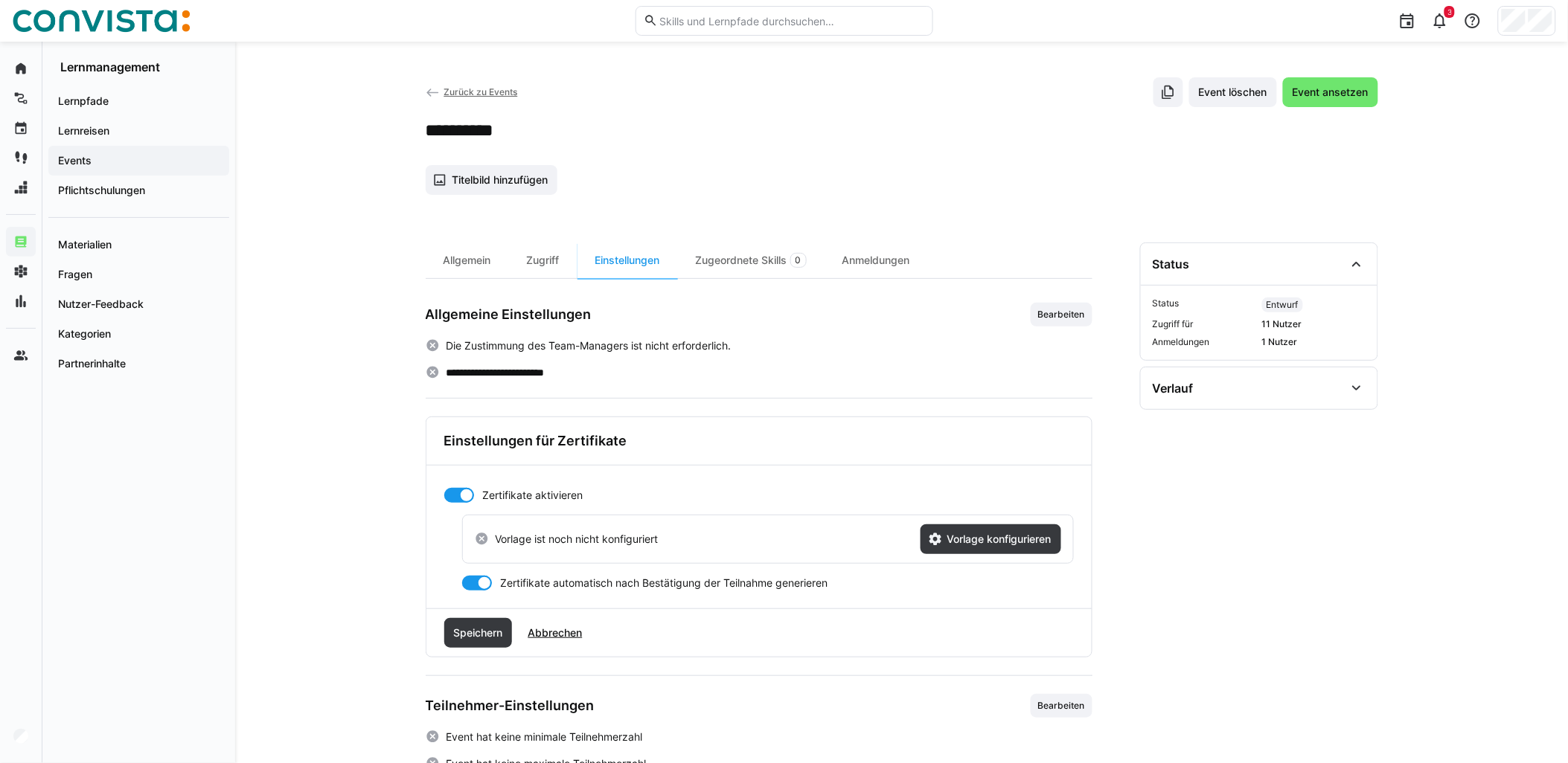
click at [992, 558] on app-complex-setting-with-action "Vorlage ist noch nicht konfiguriert Vorlage konfigurieren" at bounding box center [767, 539] width 612 height 49
click at [988, 552] on span "Vorlage konfigurieren" at bounding box center [990, 540] width 140 height 30
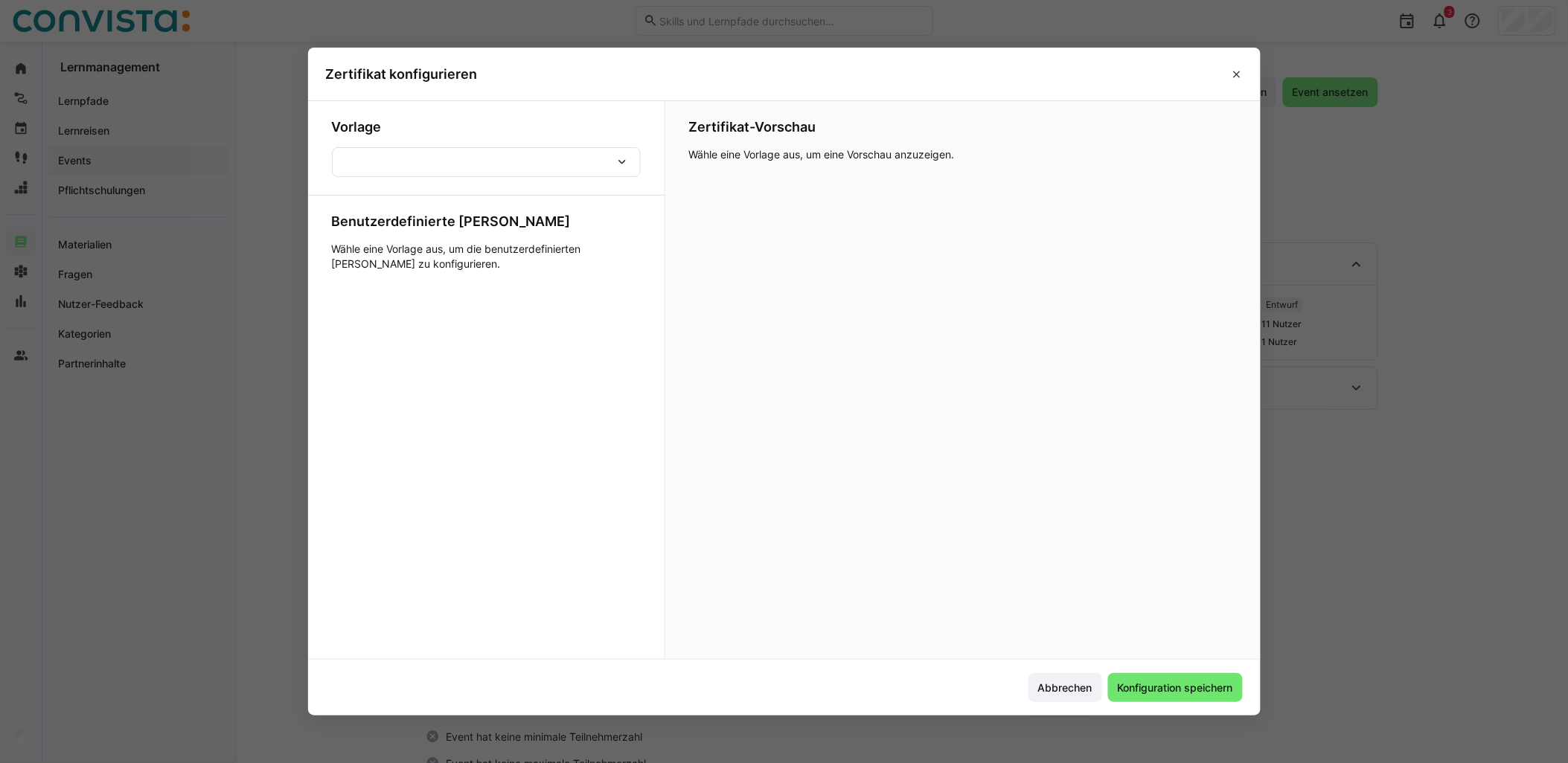
click at [499, 165] on div at bounding box center [486, 162] width 309 height 30
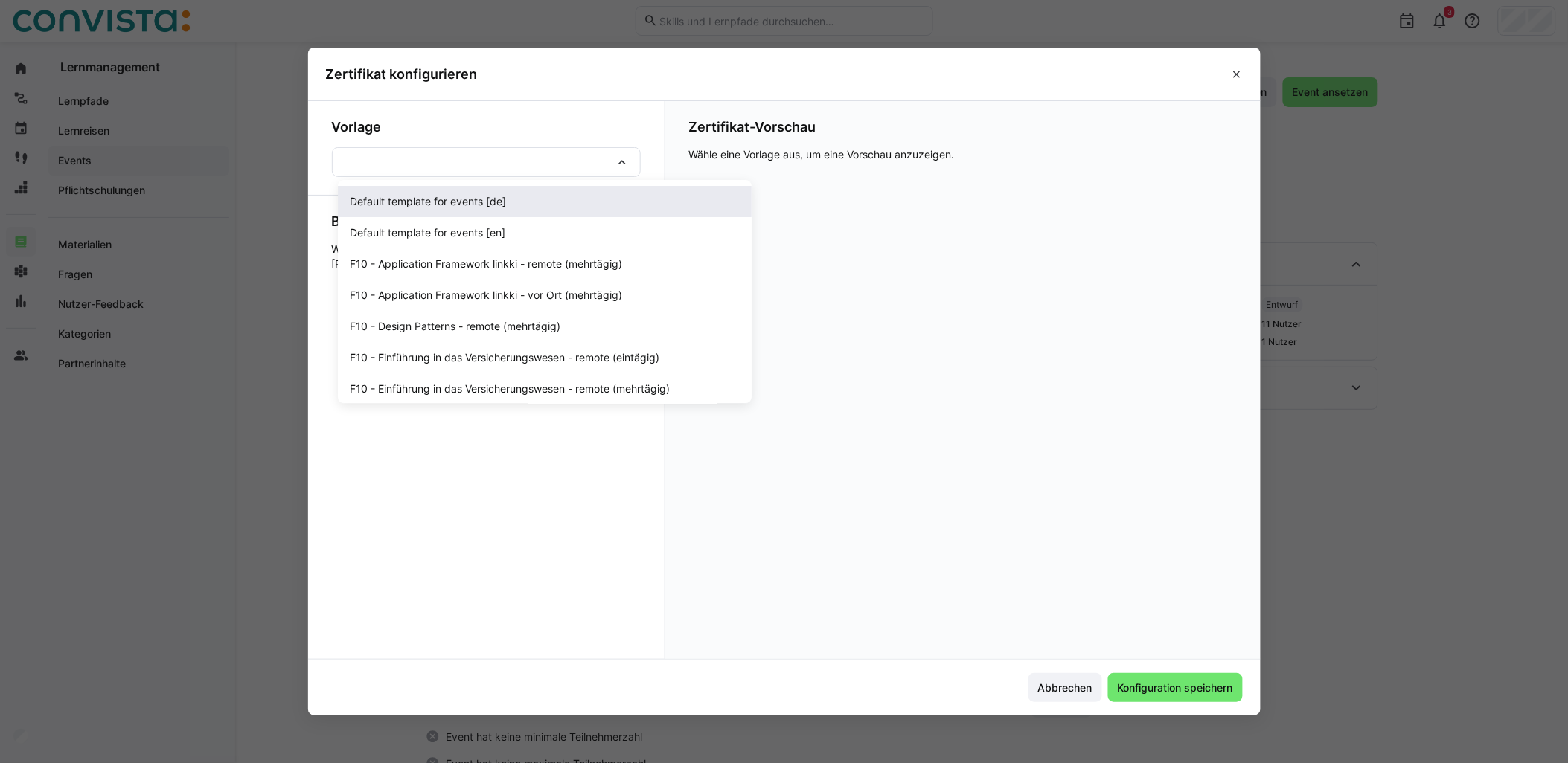
click at [544, 193] on span "Default template for events [de]" at bounding box center [545, 201] width 414 height 31
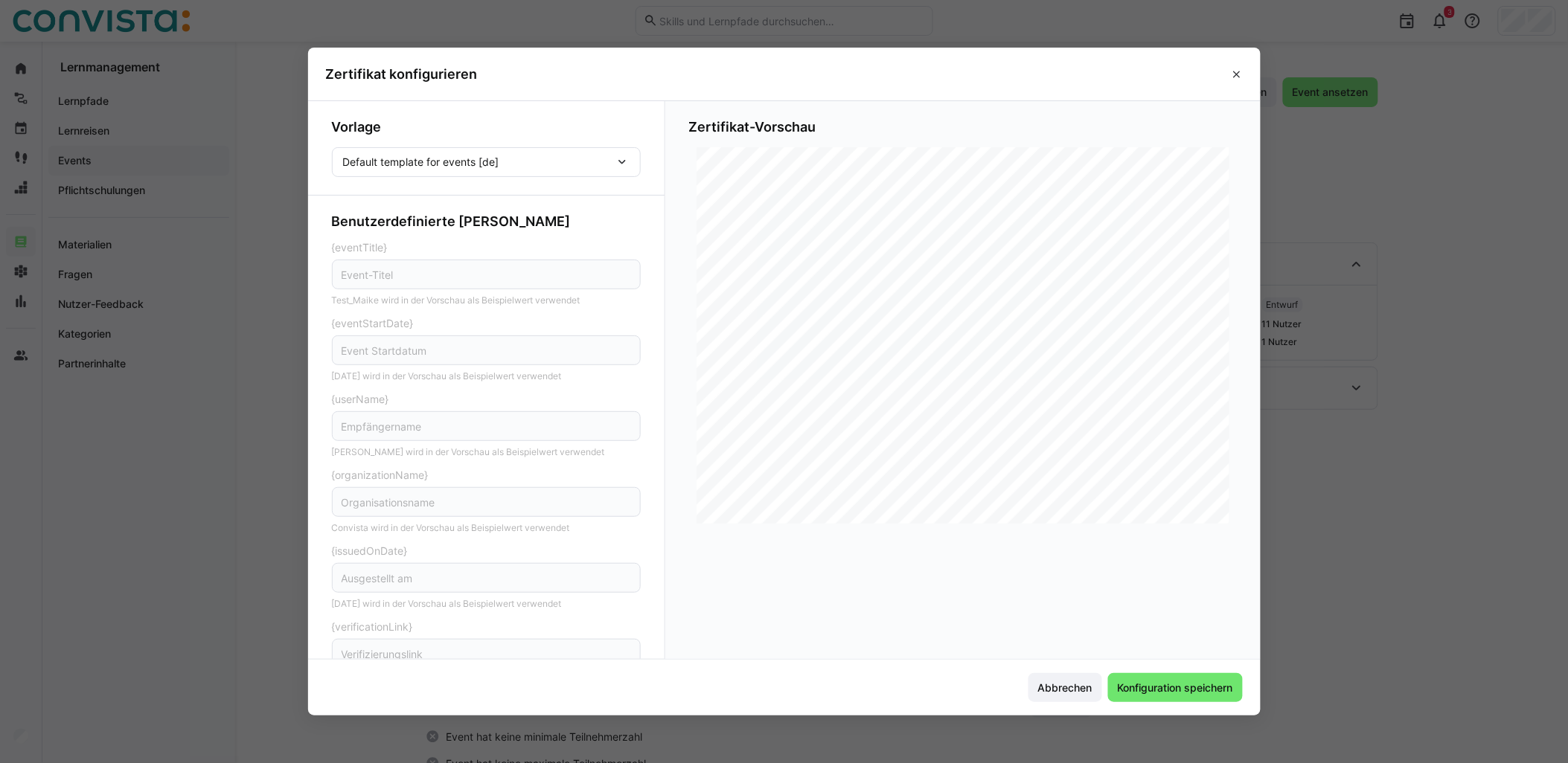
scroll to position [54, 0]
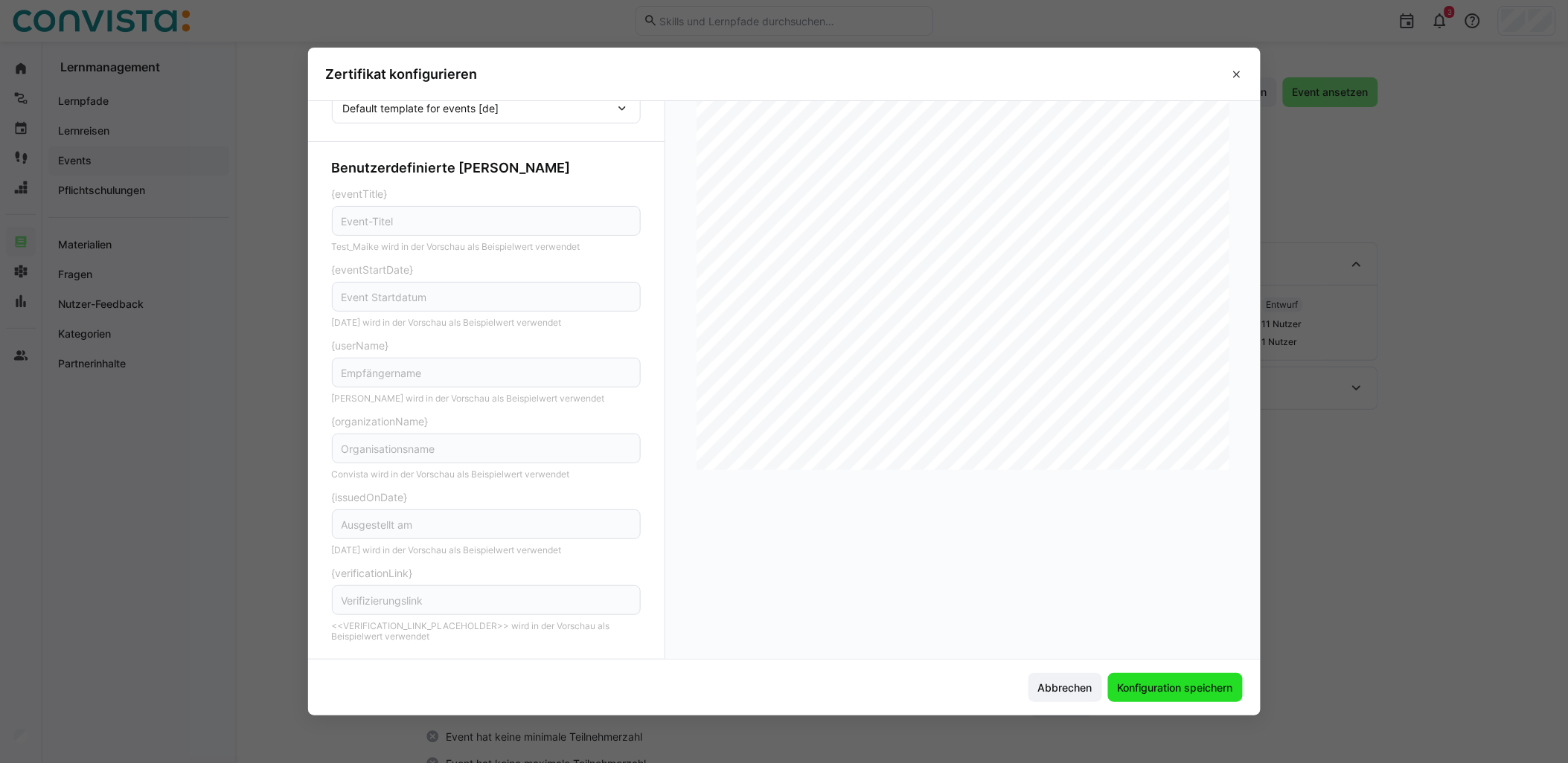
click at [1156, 687] on span "Konfiguration speichern" at bounding box center [1175, 689] width 120 height 15
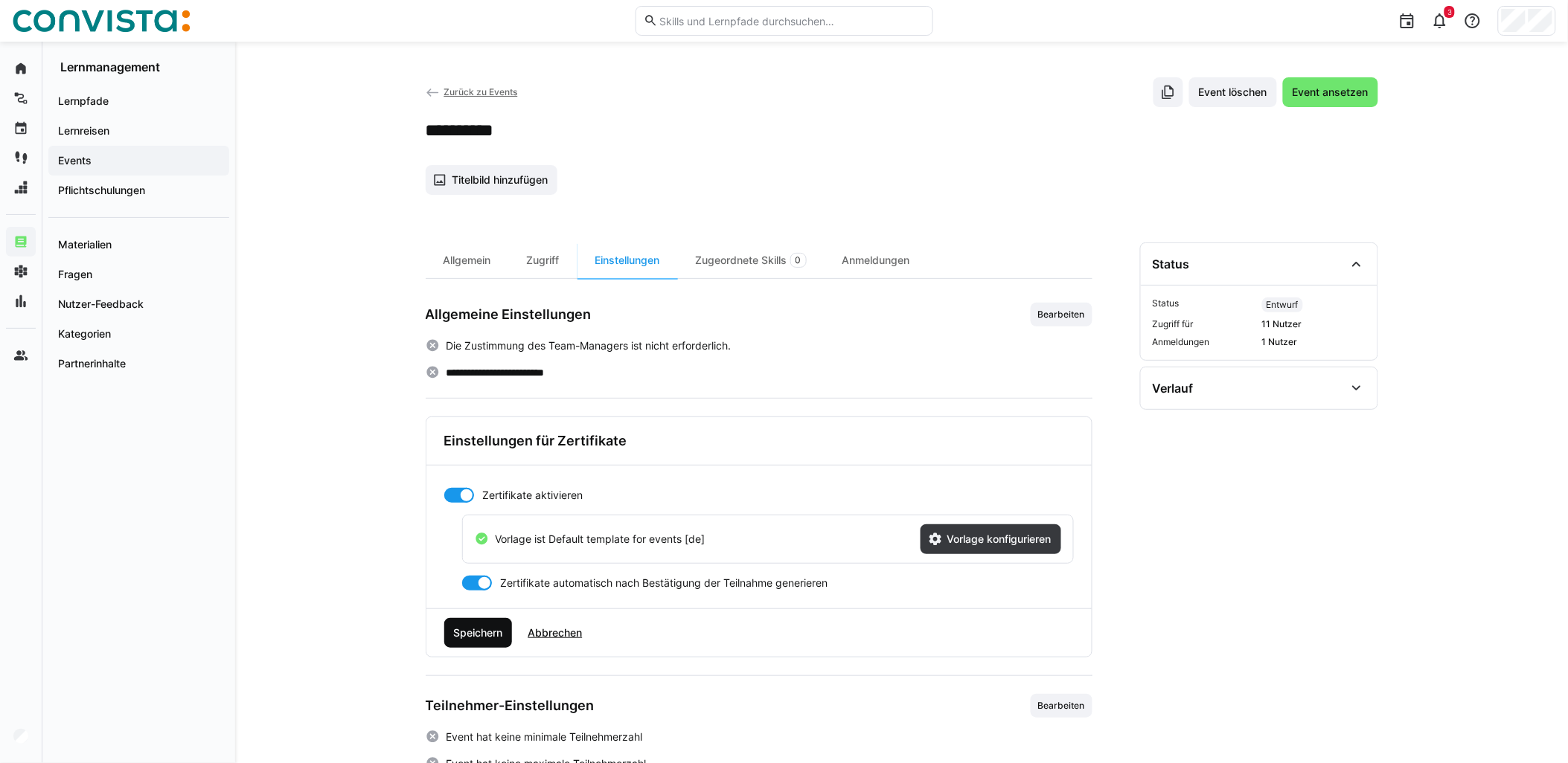
click at [493, 641] on span "Speichern" at bounding box center [478, 633] width 54 height 15
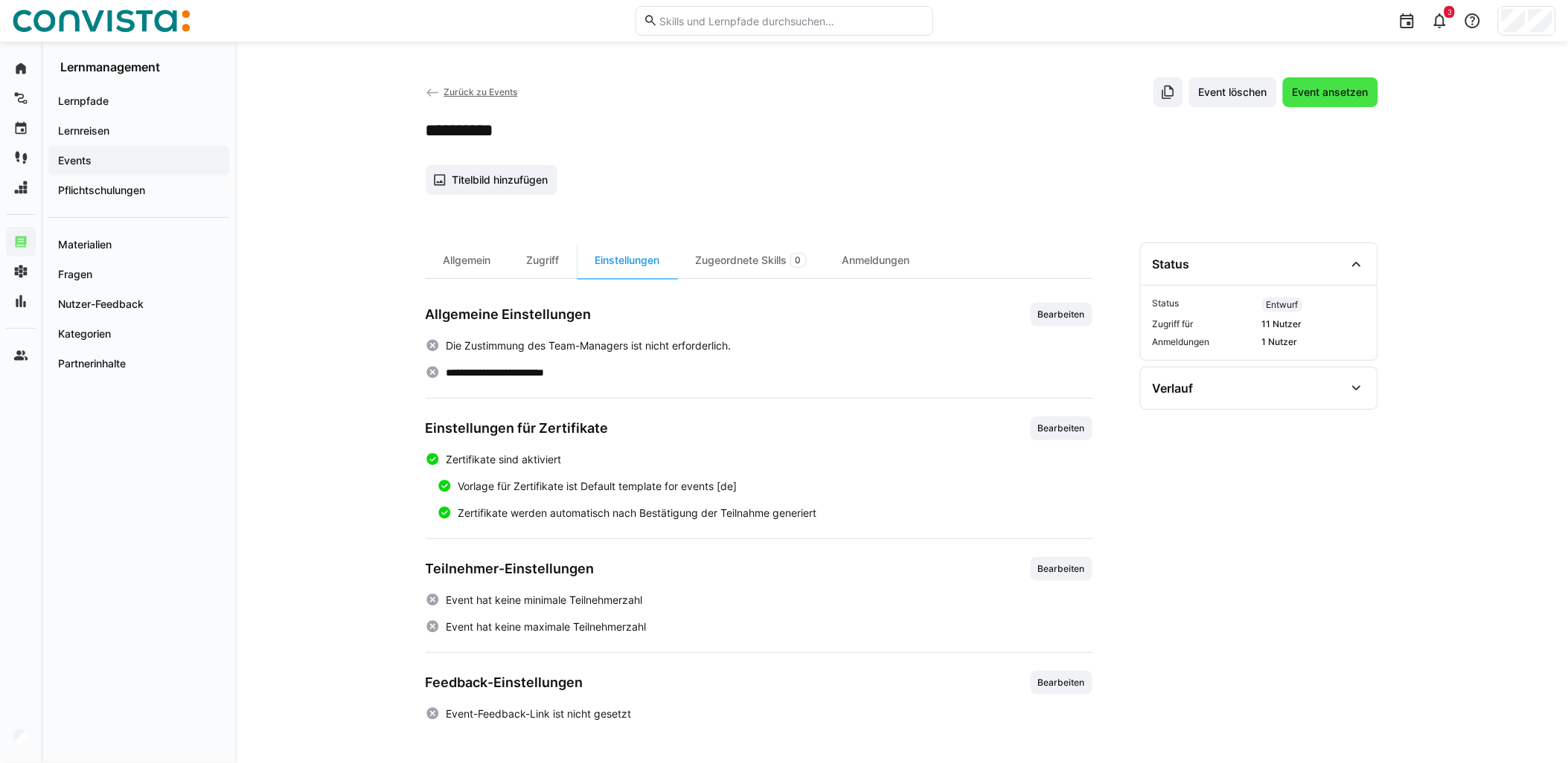
click at [1371, 79] on span "Event ansetzen" at bounding box center [1330, 92] width 95 height 30
click at [480, 258] on div "Allgemein" at bounding box center [467, 260] width 83 height 36
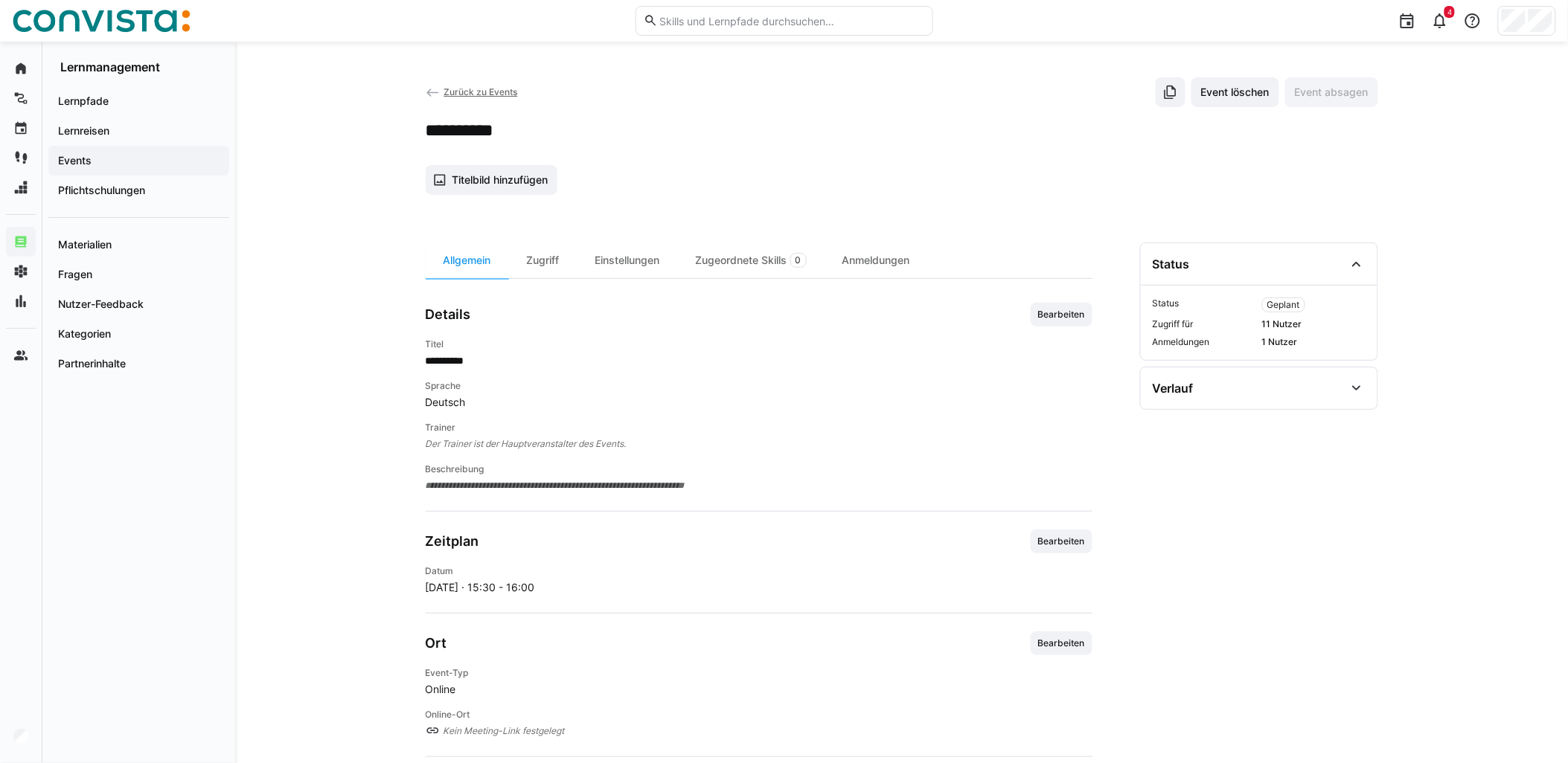
click at [466, 101] on div "Zurück zu Events Event löschen Event absagen" at bounding box center [902, 92] width 953 height 30
click at [475, 91] on span "Zurück zu Events" at bounding box center [481, 92] width 74 height 11
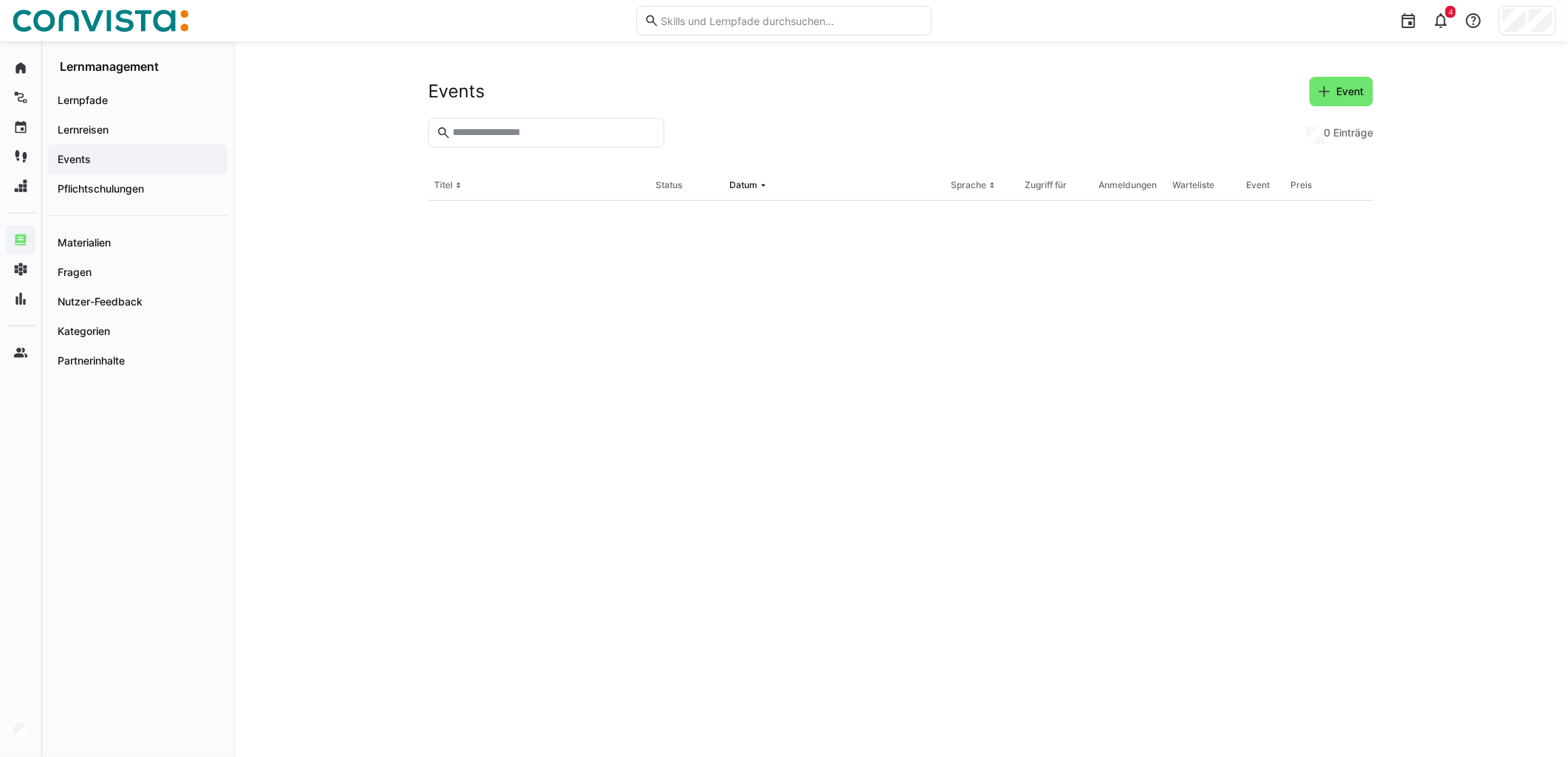
click at [549, 131] on input "text" at bounding box center [554, 133] width 206 height 13
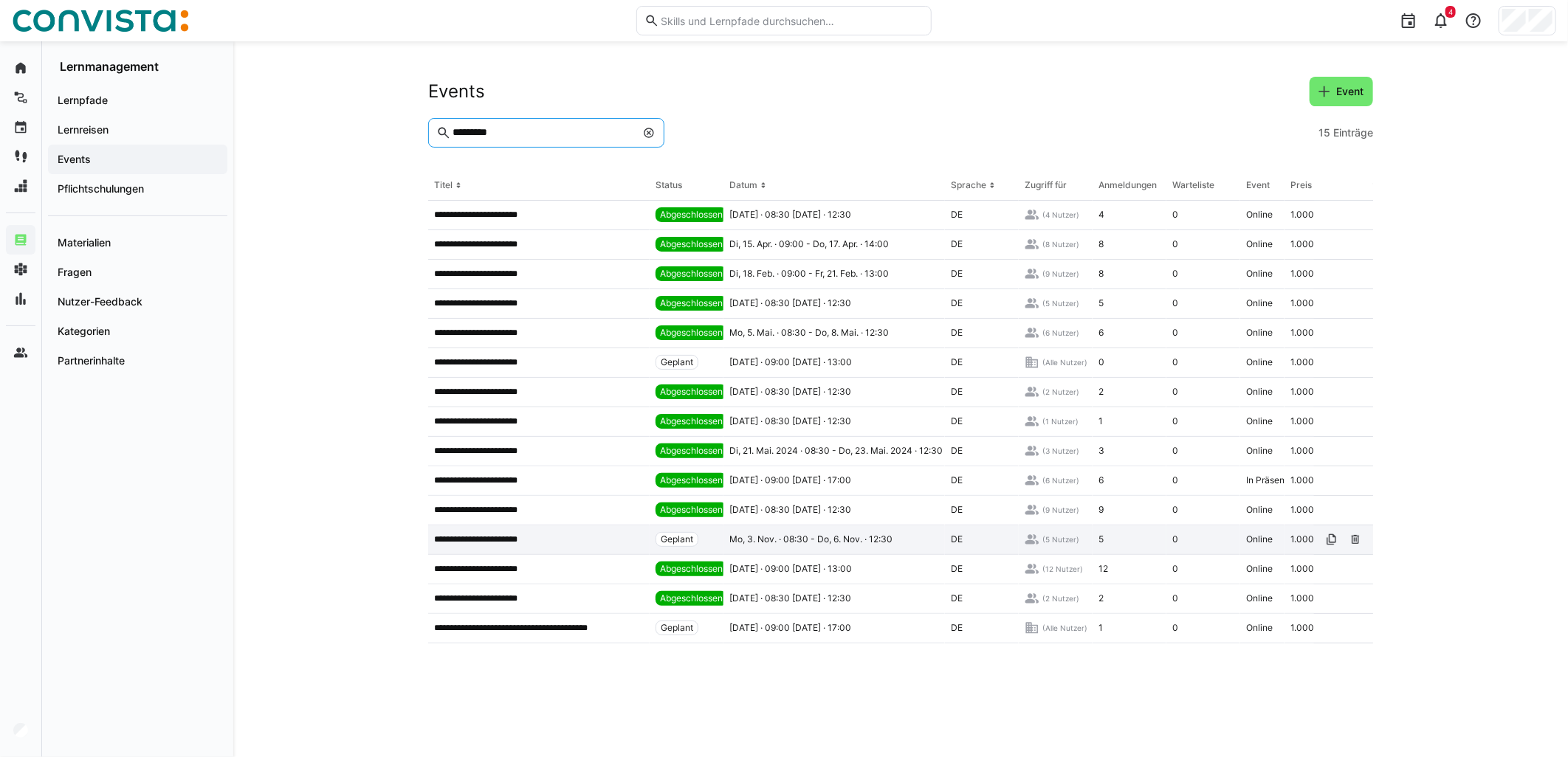
type input "*********"
click at [764, 543] on span "Mo, 3. Nov. · 08:30 - Do, 6. Nov. · 12:30" at bounding box center [811, 539] width 164 height 12
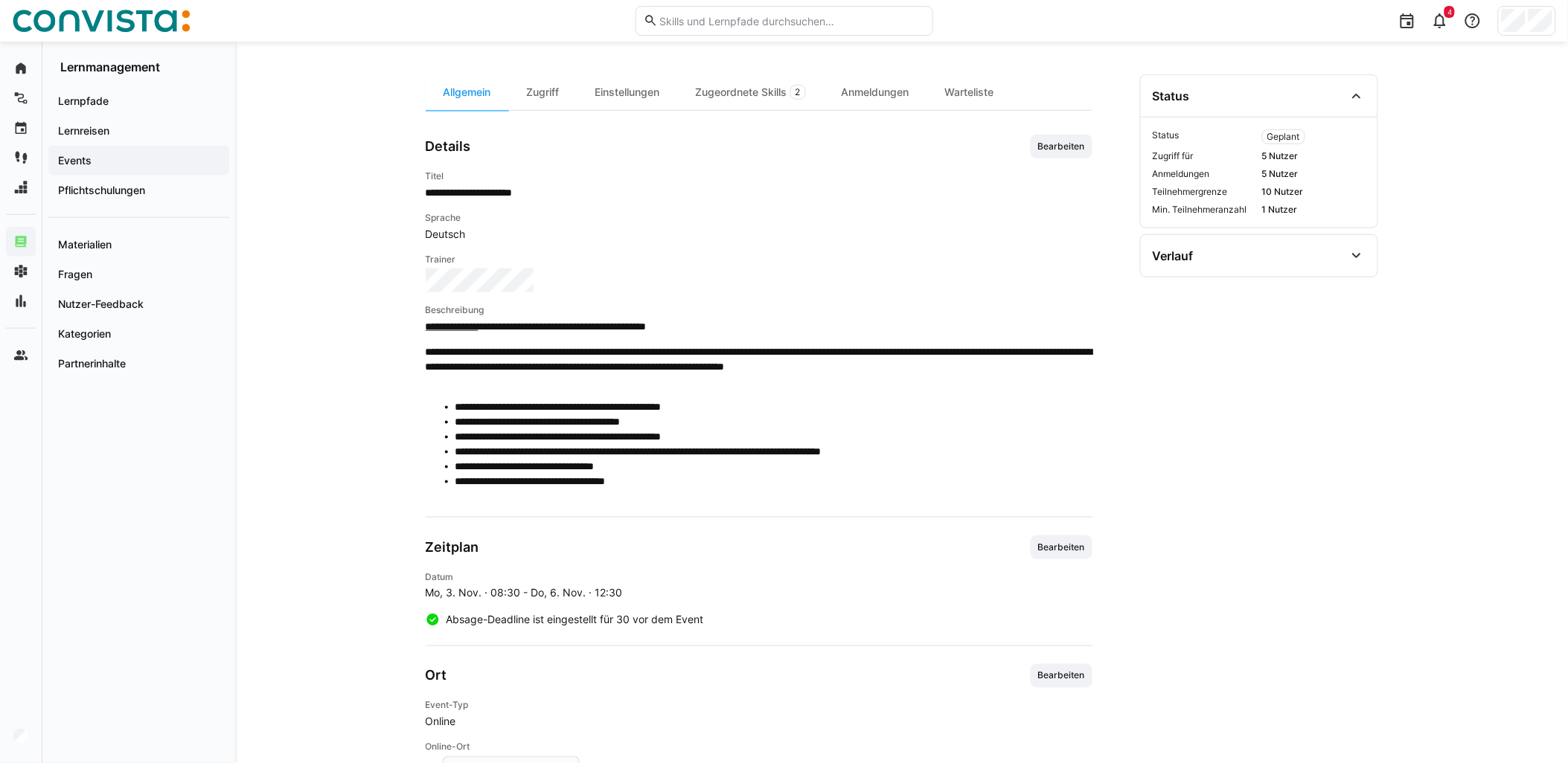
scroll to position [495, 0]
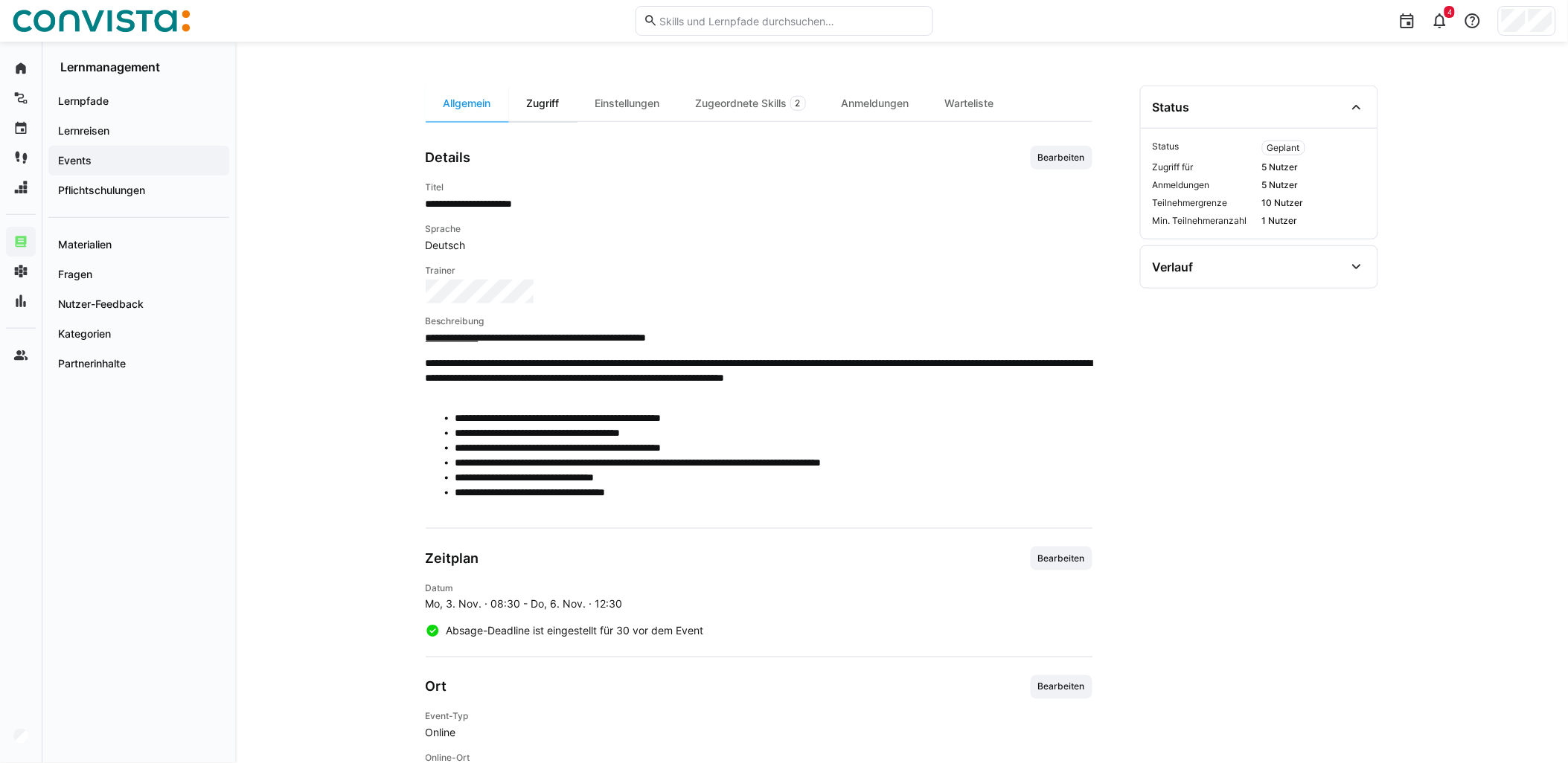
click at [558, 99] on div "Zugriff" at bounding box center [543, 104] width 69 height 36
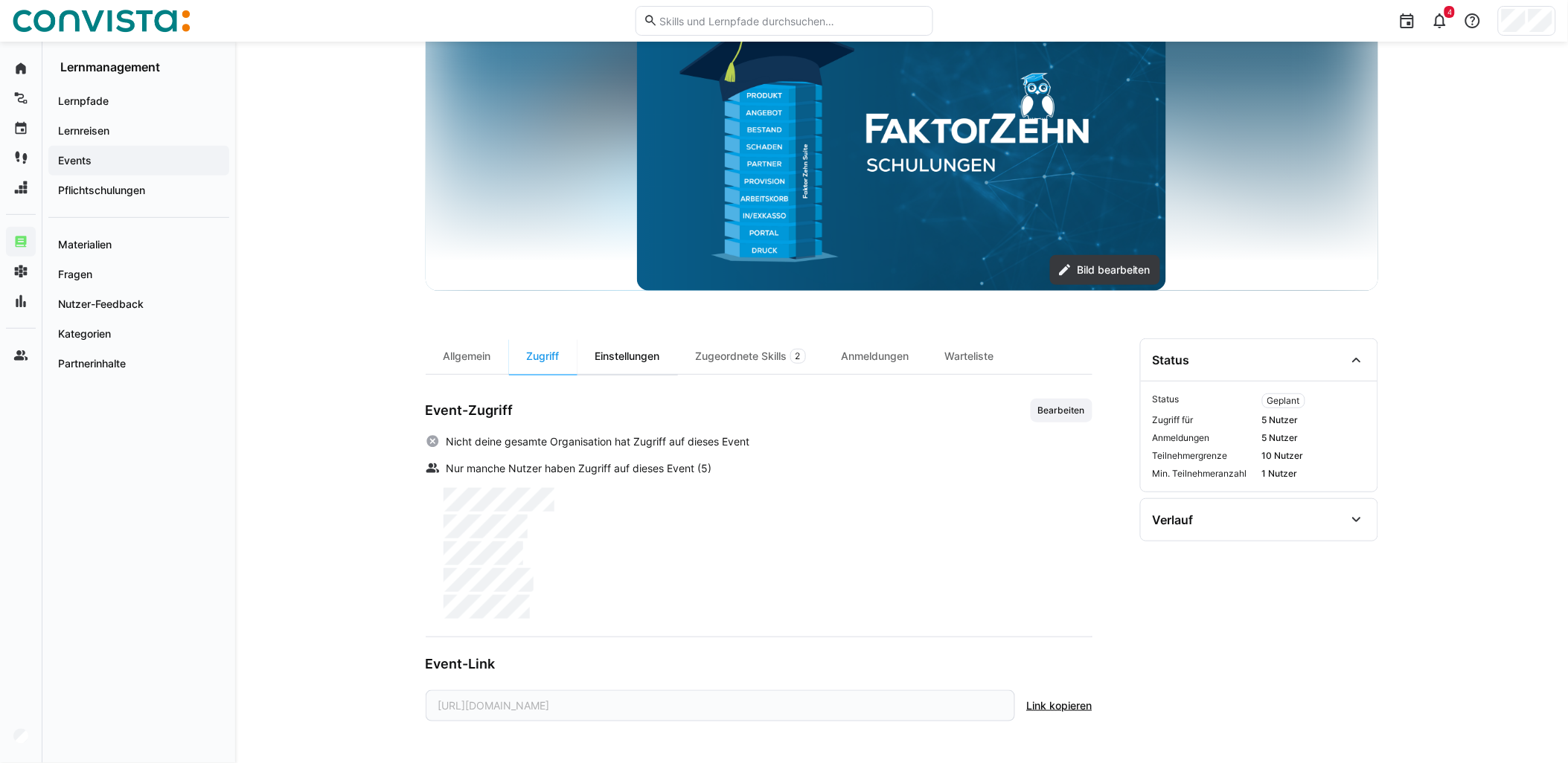
click at [613, 350] on div "Einstellungen" at bounding box center [628, 356] width 101 height 36
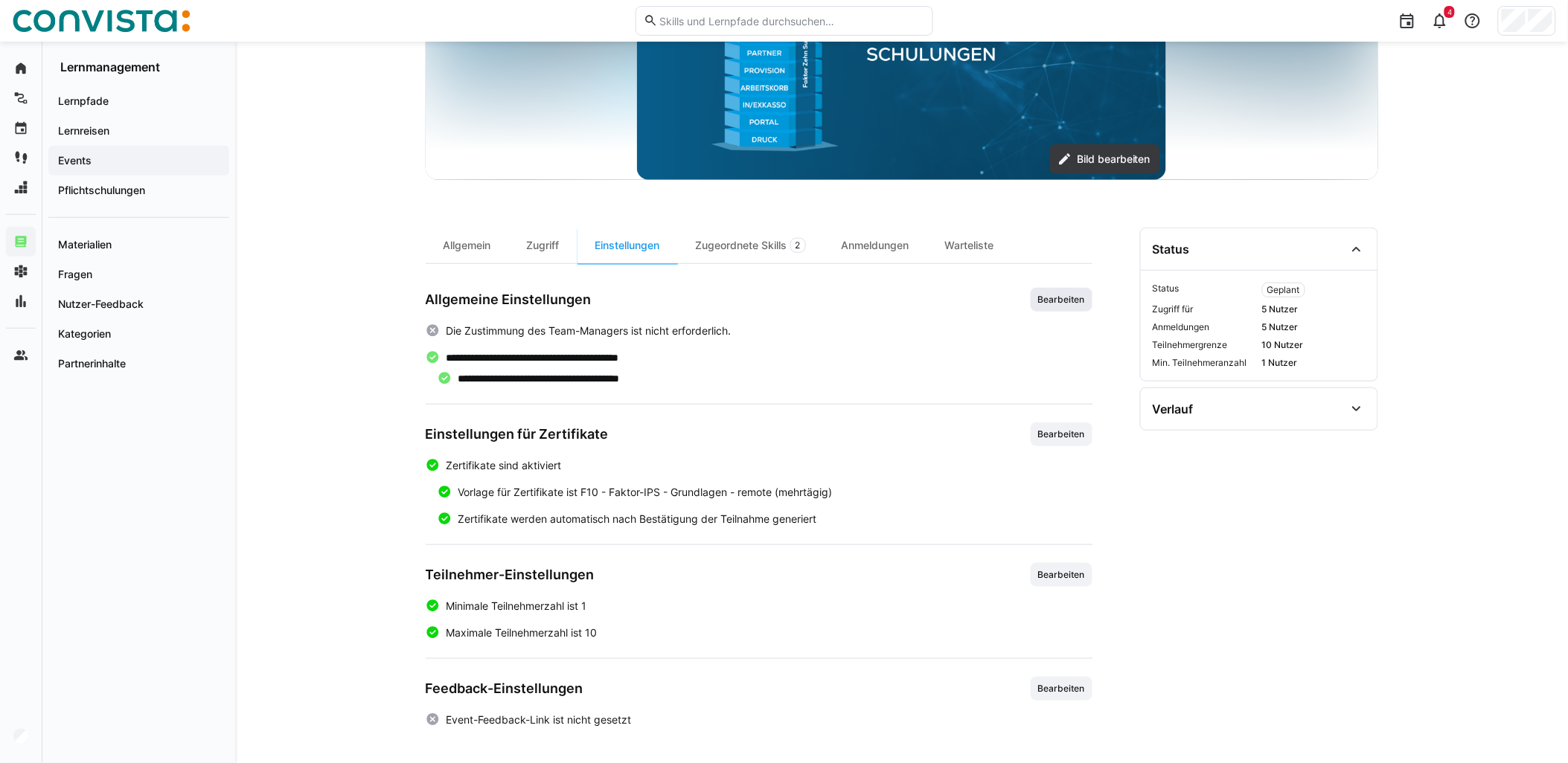
click at [1073, 306] on span "Bearbeiten" at bounding box center [1062, 300] width 62 height 24
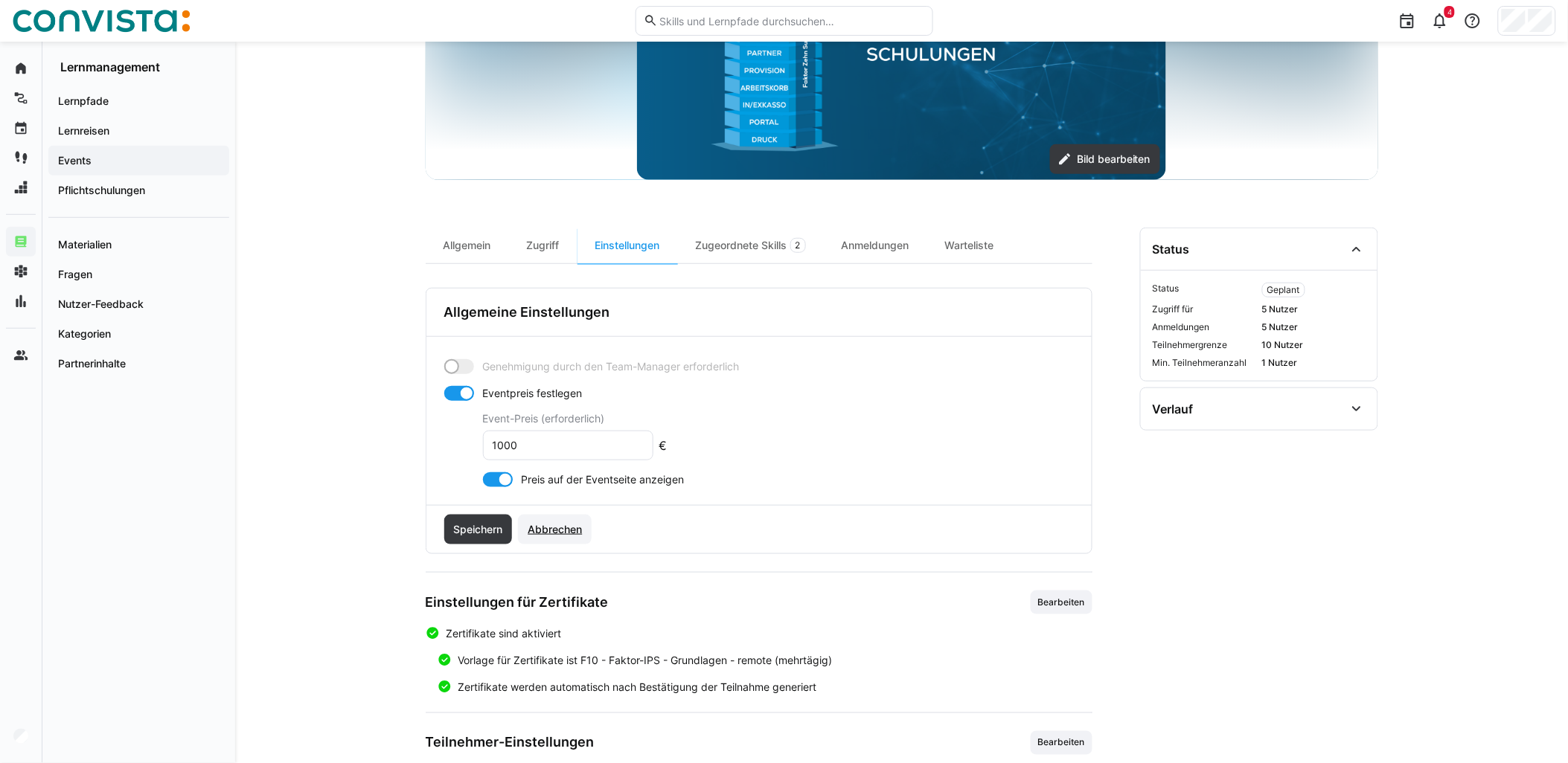
click at [580, 527] on span "Abbrechen" at bounding box center [554, 529] width 58 height 15
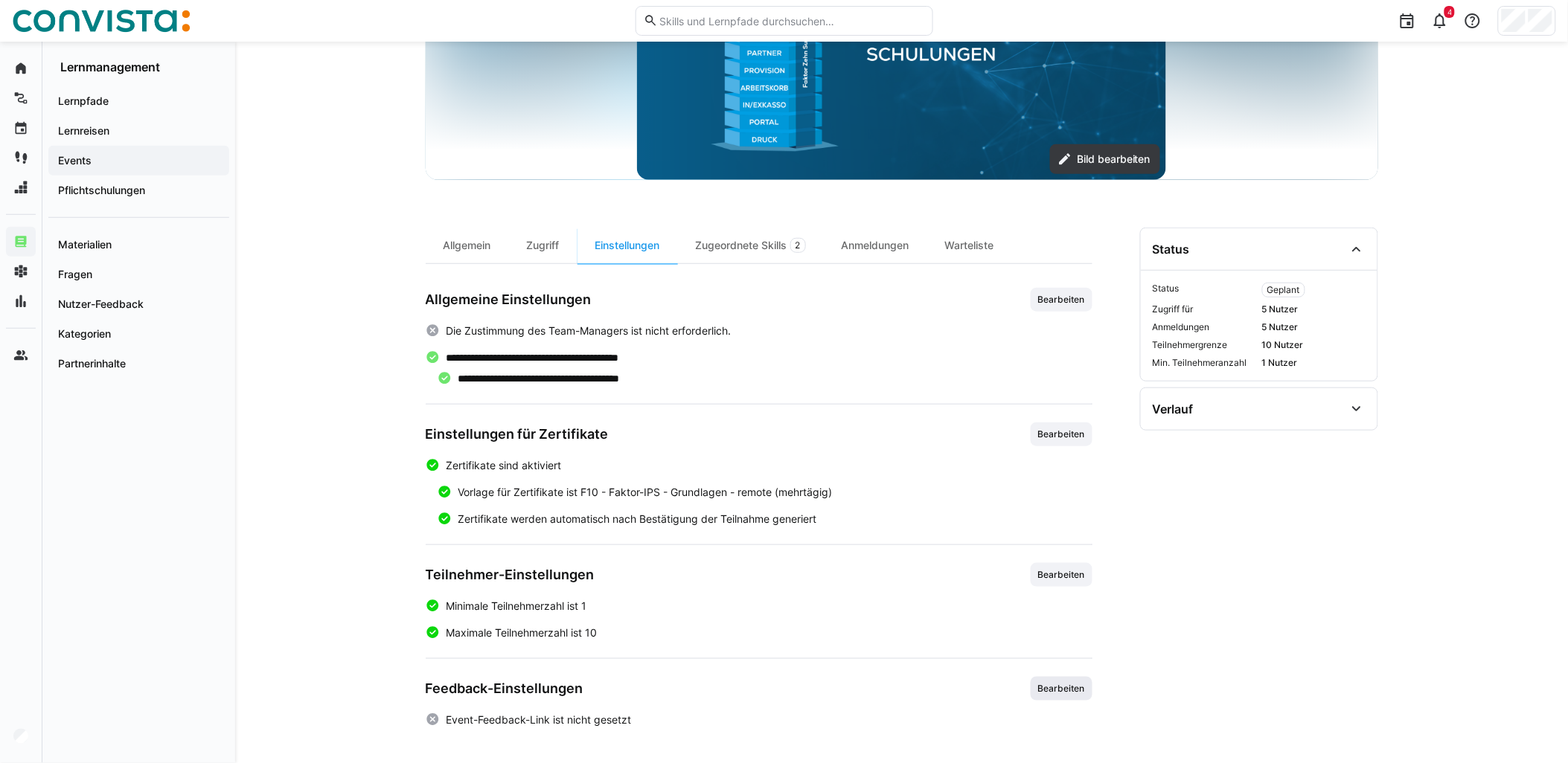
click at [1052, 688] on span "Bearbeiten" at bounding box center [1061, 689] width 50 height 12
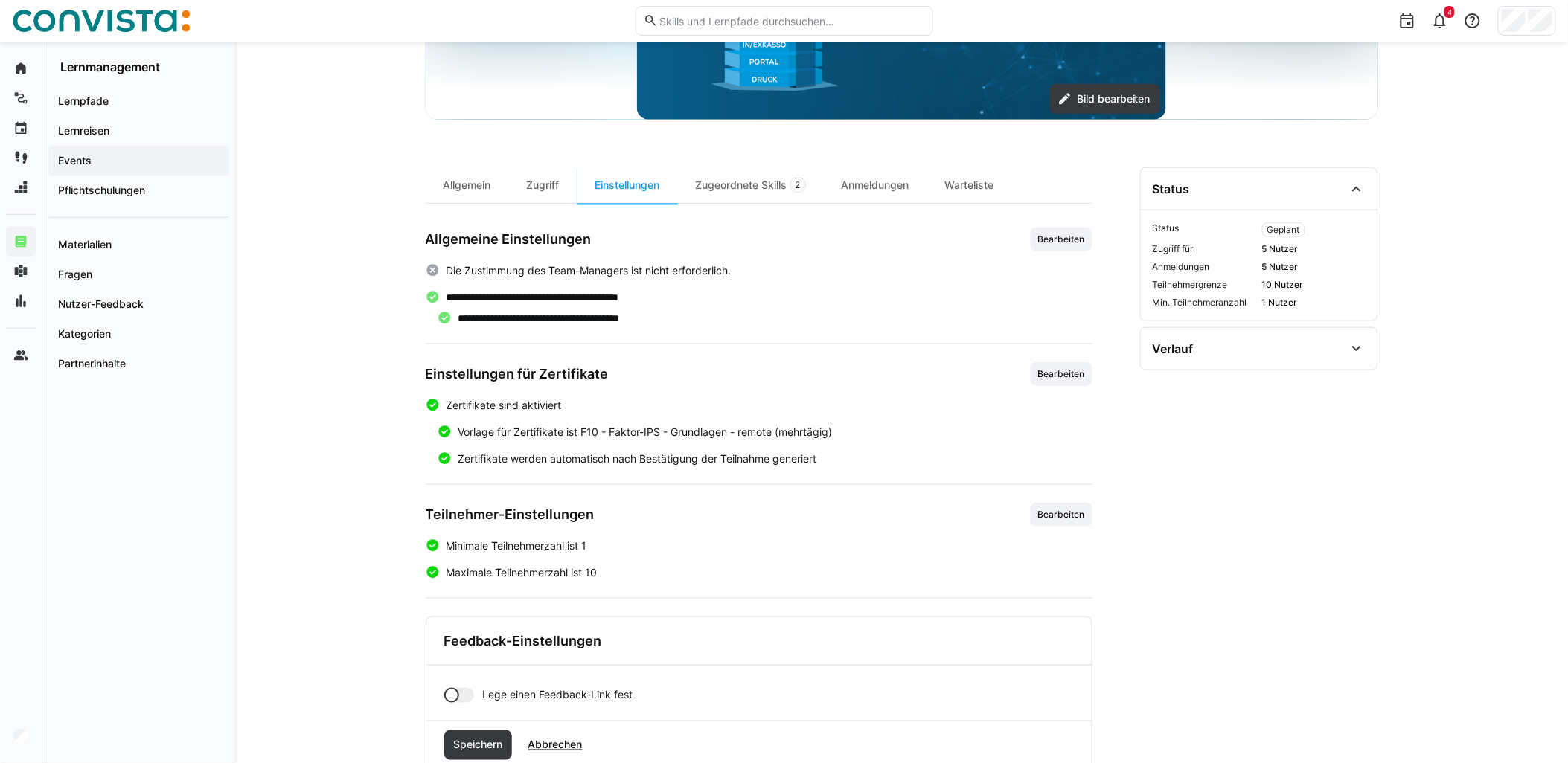
scroll to position [374, 0]
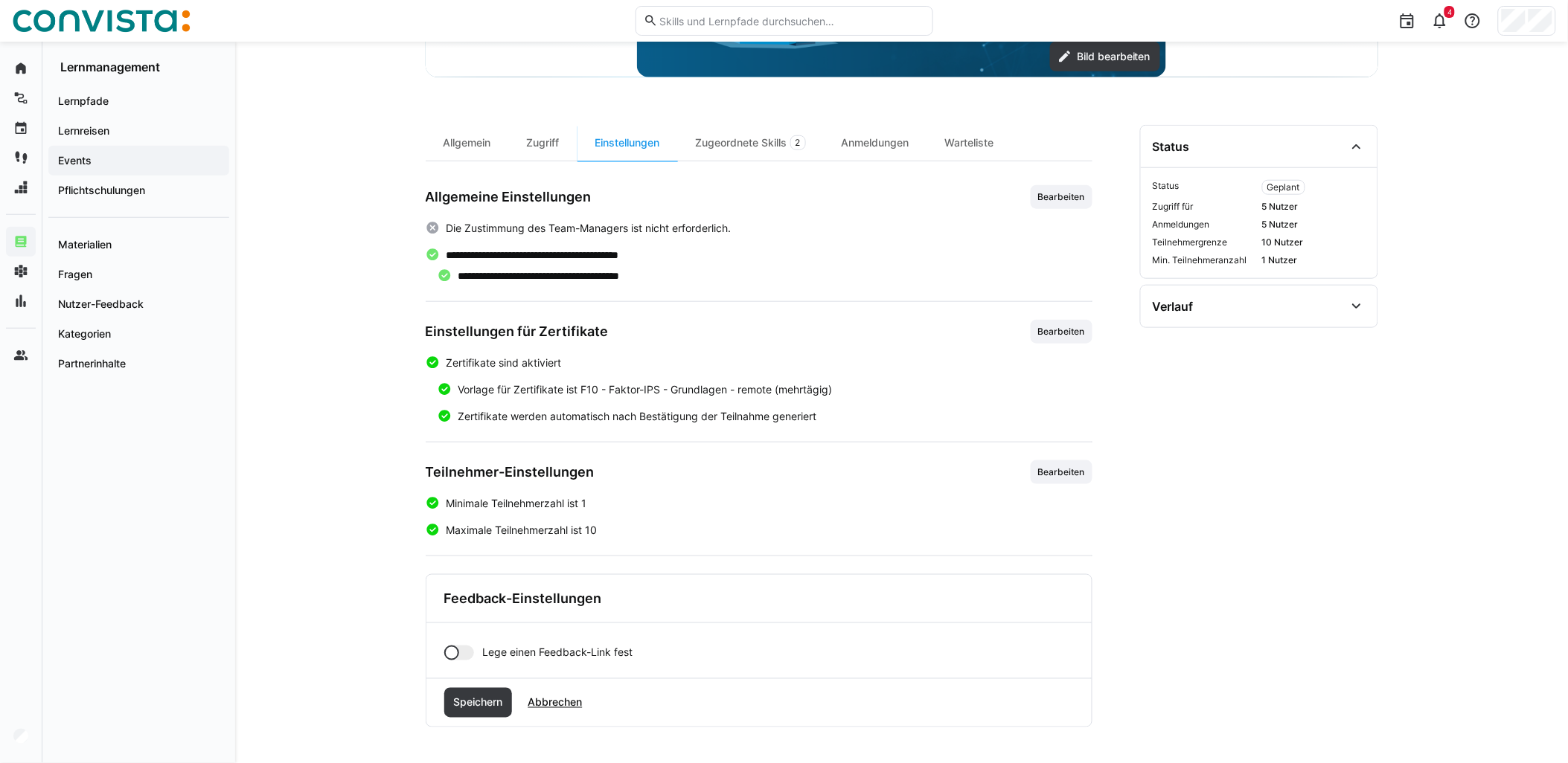
click at [468, 655] on div at bounding box center [459, 653] width 30 height 15
click at [555, 694] on eds-input at bounding box center [777, 705] width 591 height 30
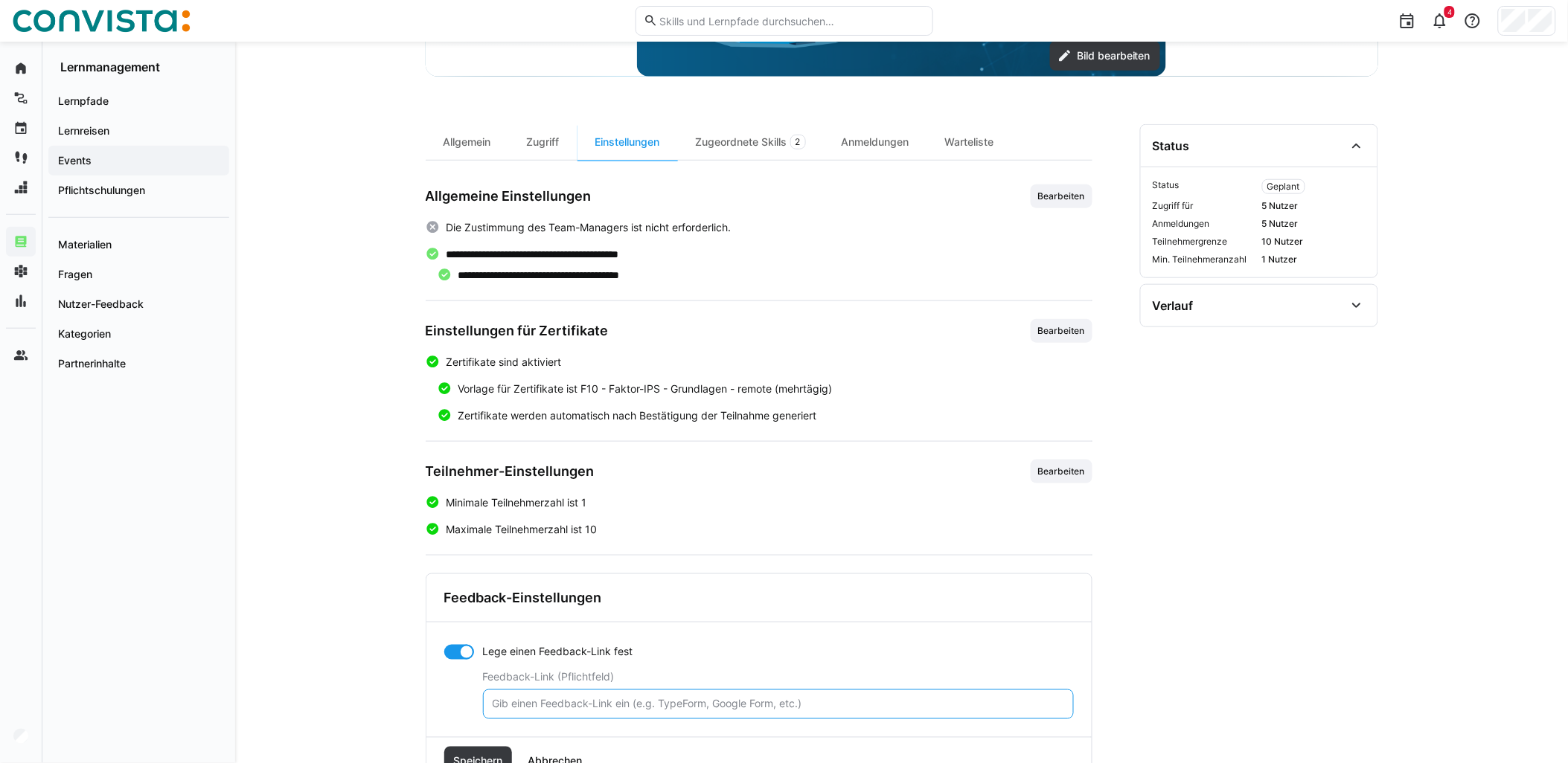
paste input "[URL][DOMAIN_NAME]"
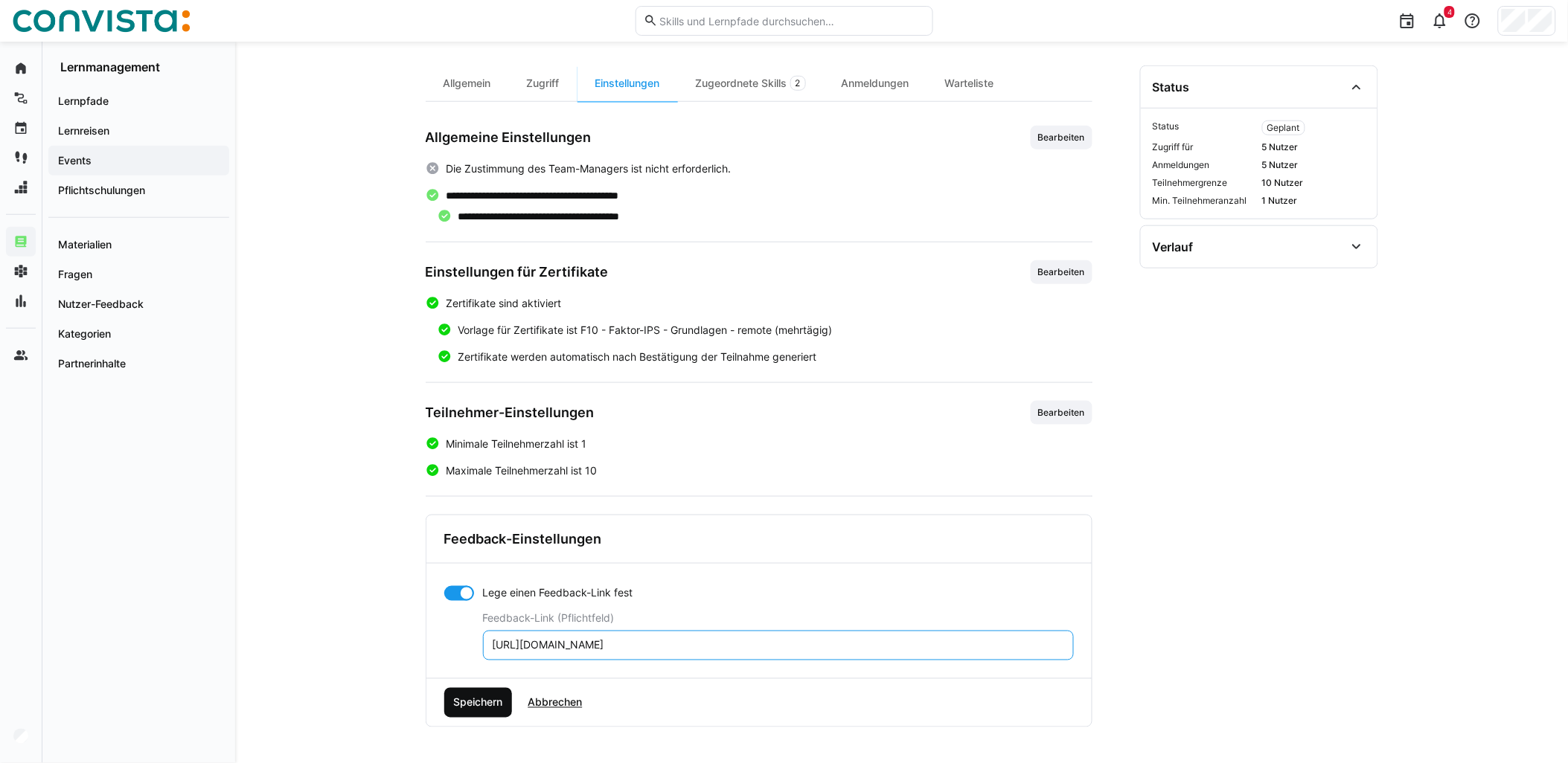
type input "[URL][DOMAIN_NAME]"
click at [480, 698] on span "Speichern" at bounding box center [478, 703] width 54 height 15
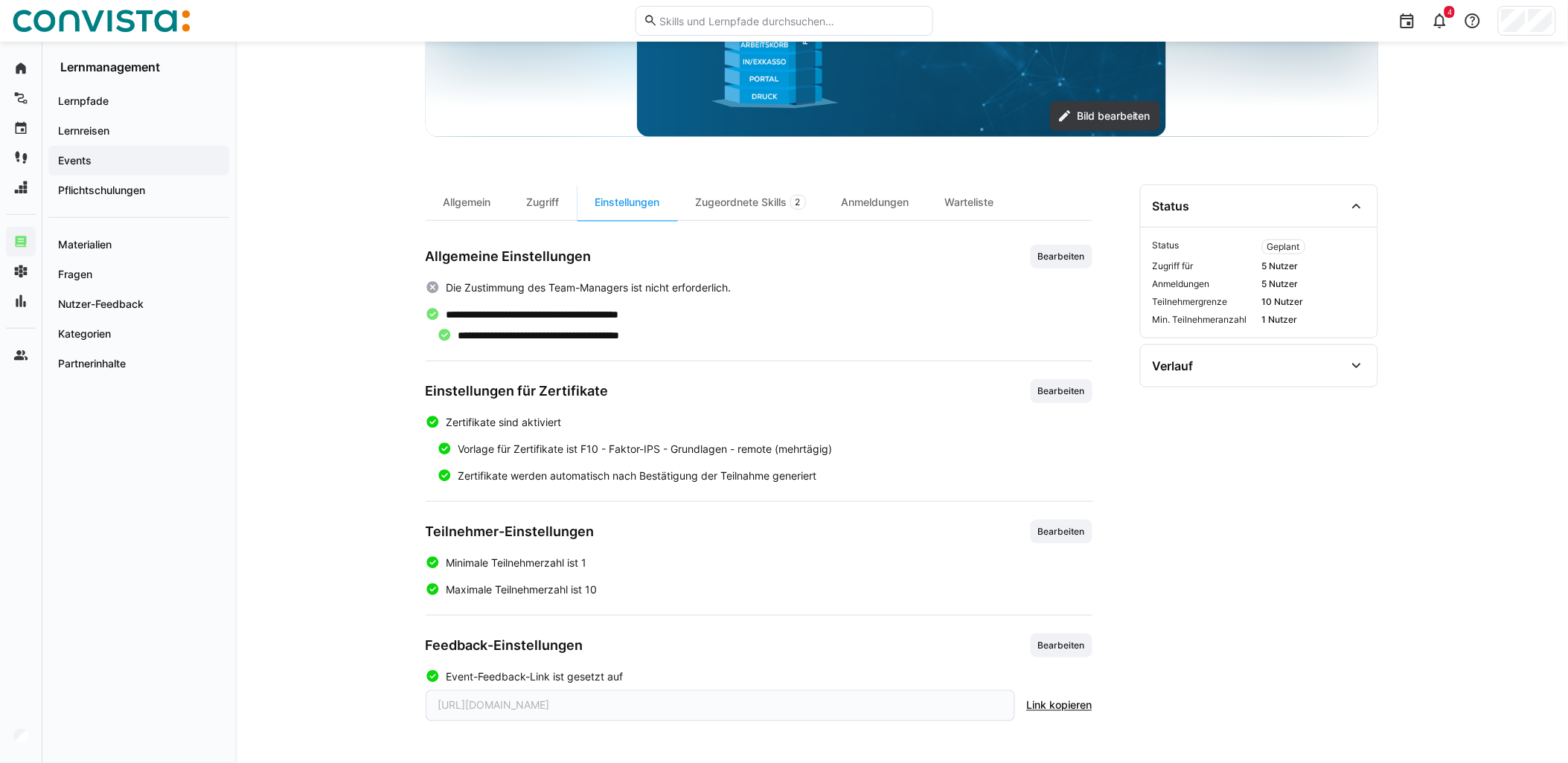
scroll to position [0, 0]
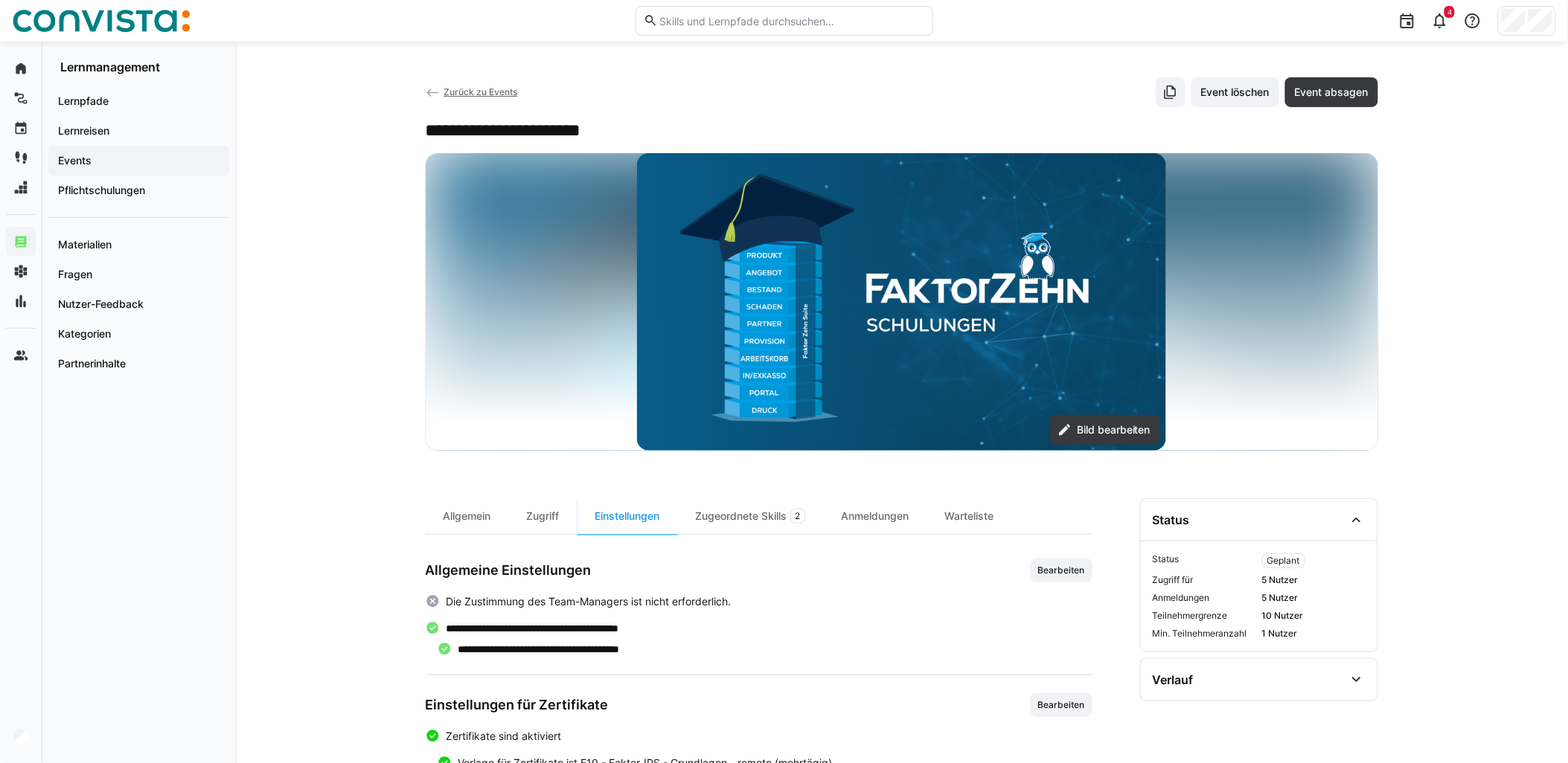
click at [507, 94] on span "Zurück zu Events" at bounding box center [481, 92] width 74 height 11
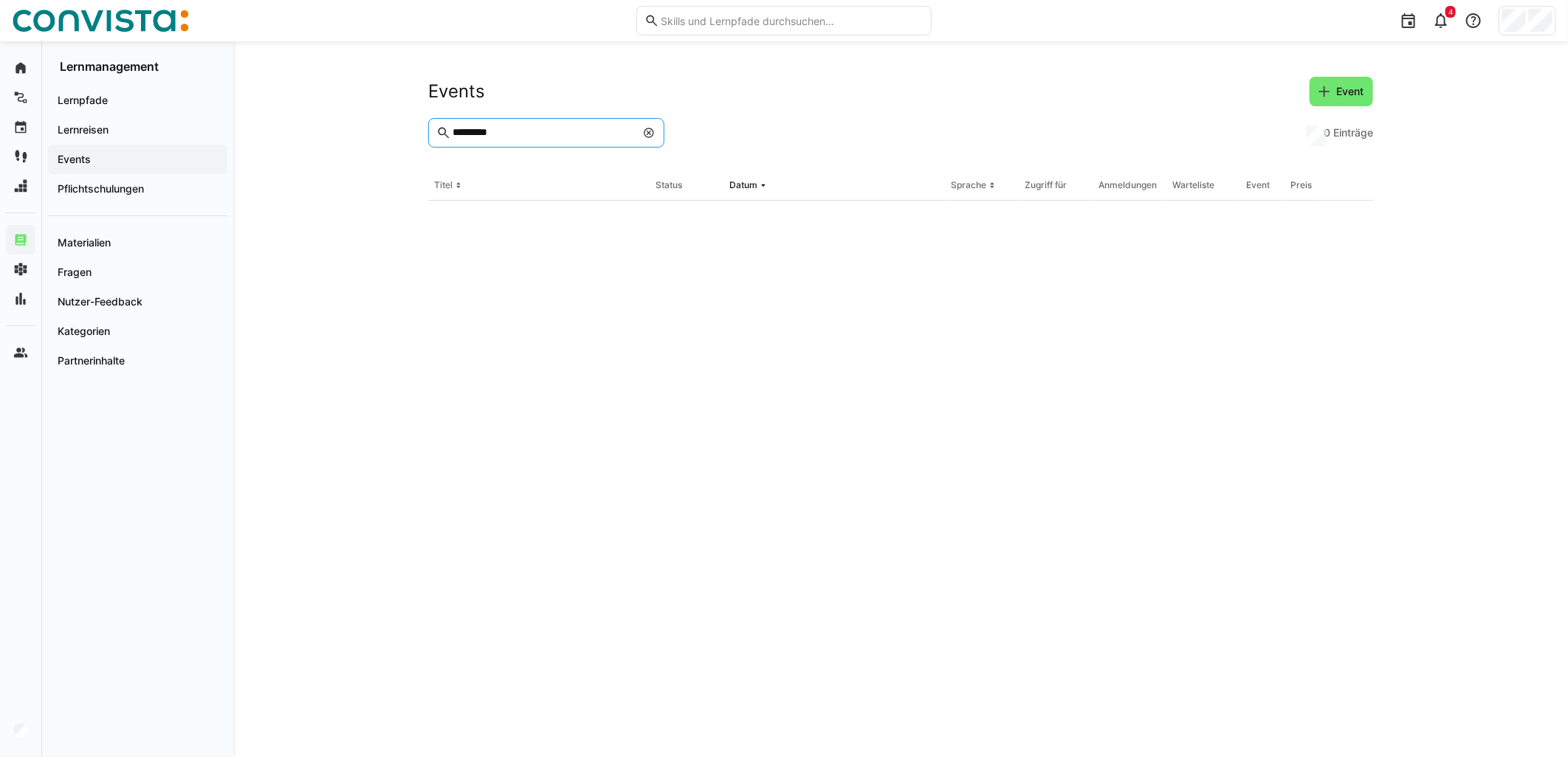
drag, startPoint x: 510, startPoint y: 137, endPoint x: 352, endPoint y: 128, distance: 158.3
click at [352, 128] on div "Events Event ********* 0 Einträge Titel Status Datum Sprache Zugriff für Anmeld…" at bounding box center [901, 399] width 1335 height 716
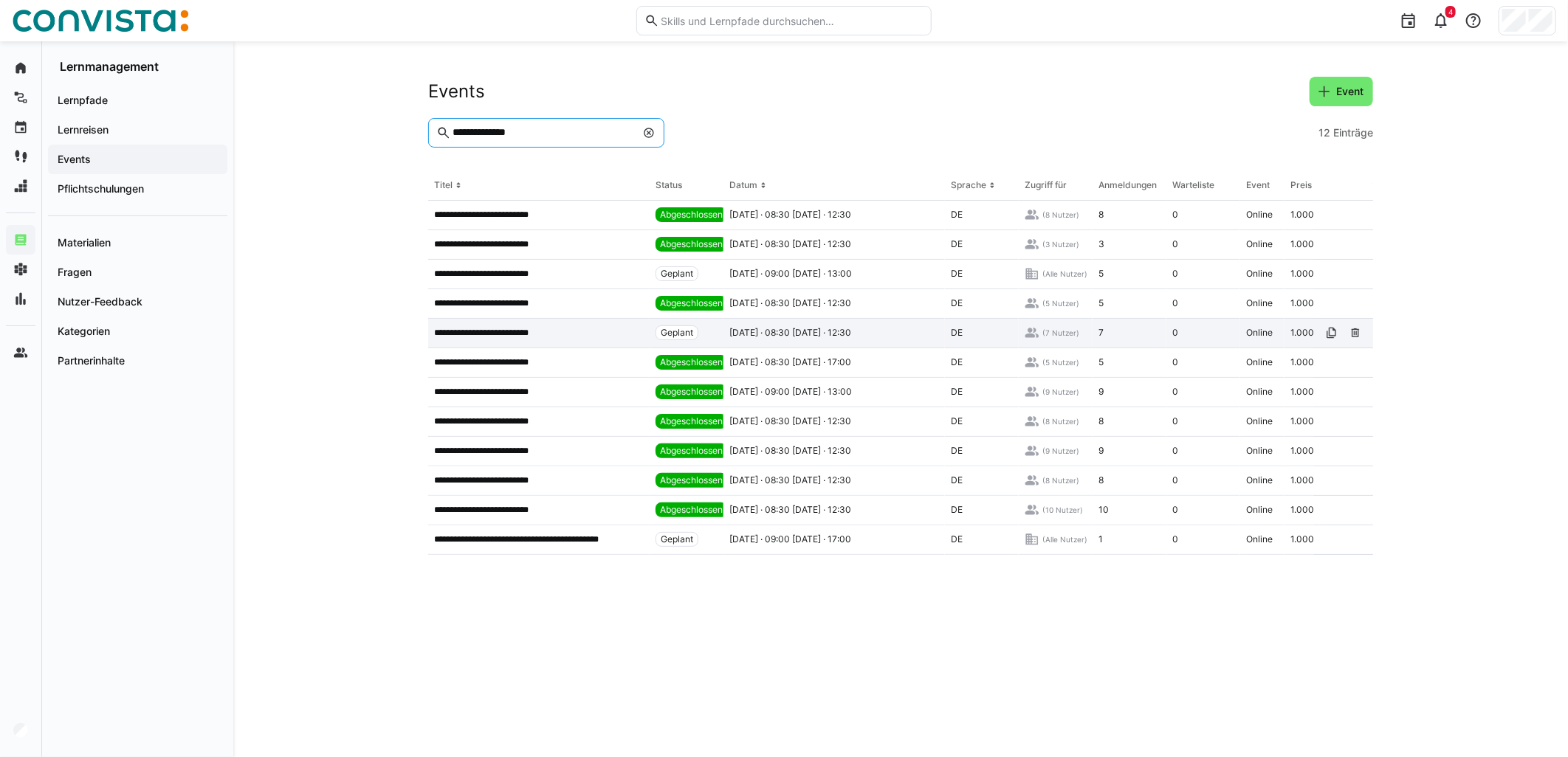
type input "**********"
click at [584, 336] on app-table-first-column "**********" at bounding box center [539, 333] width 209 height 12
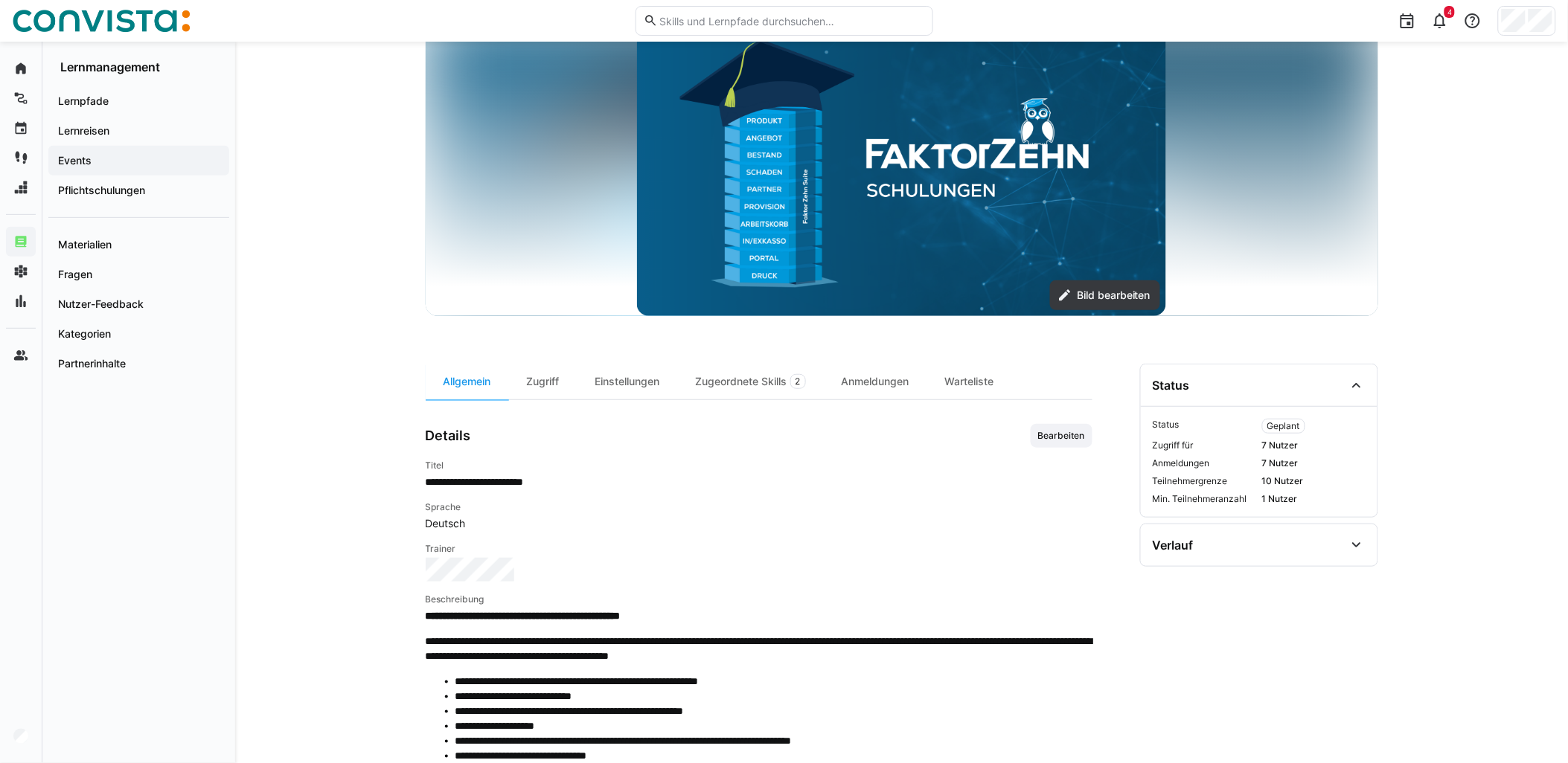
scroll to position [123, 0]
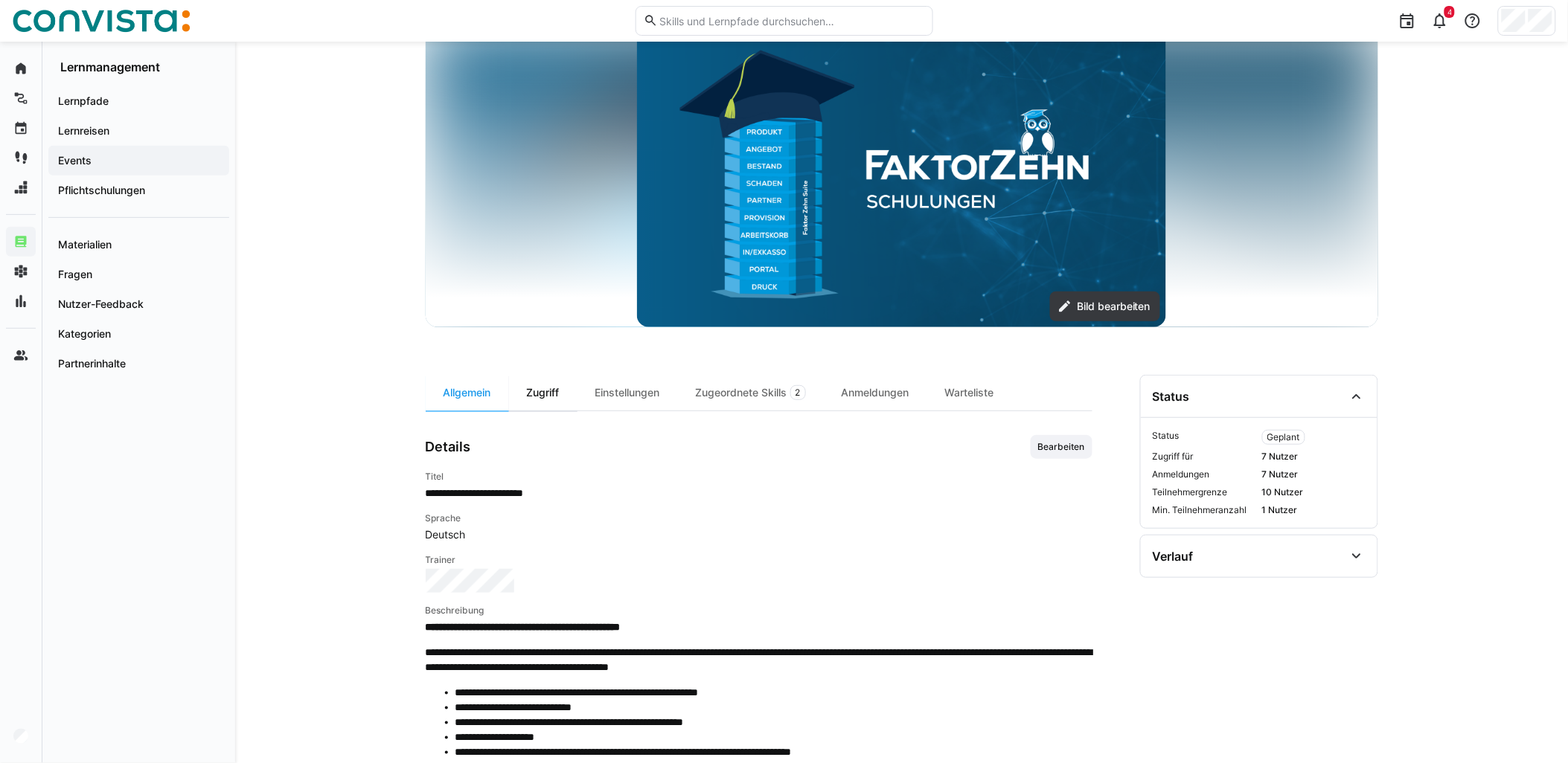
click at [549, 382] on div "Zugriff" at bounding box center [543, 393] width 69 height 36
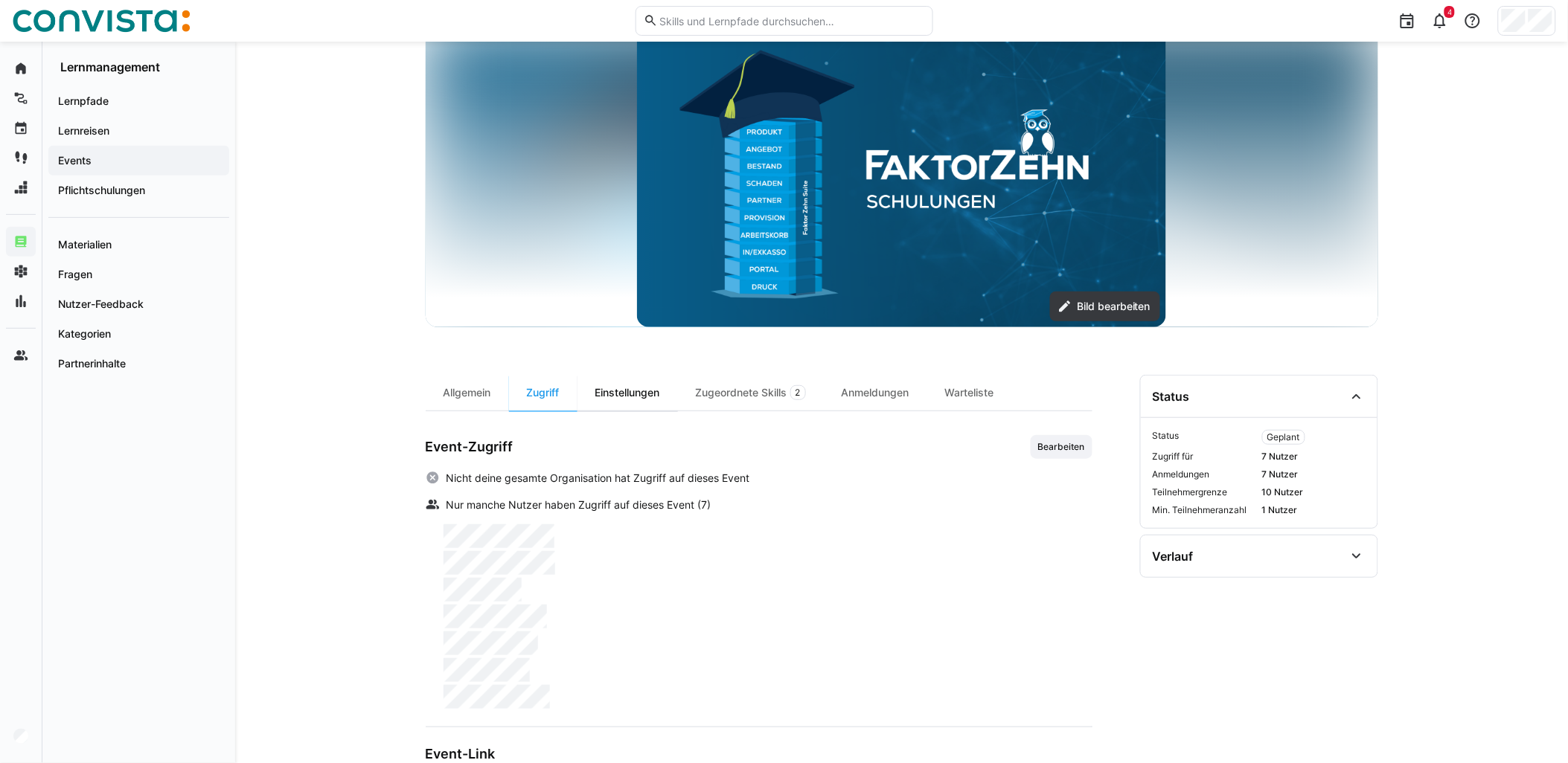
click at [627, 392] on div "Einstellungen" at bounding box center [628, 393] width 101 height 36
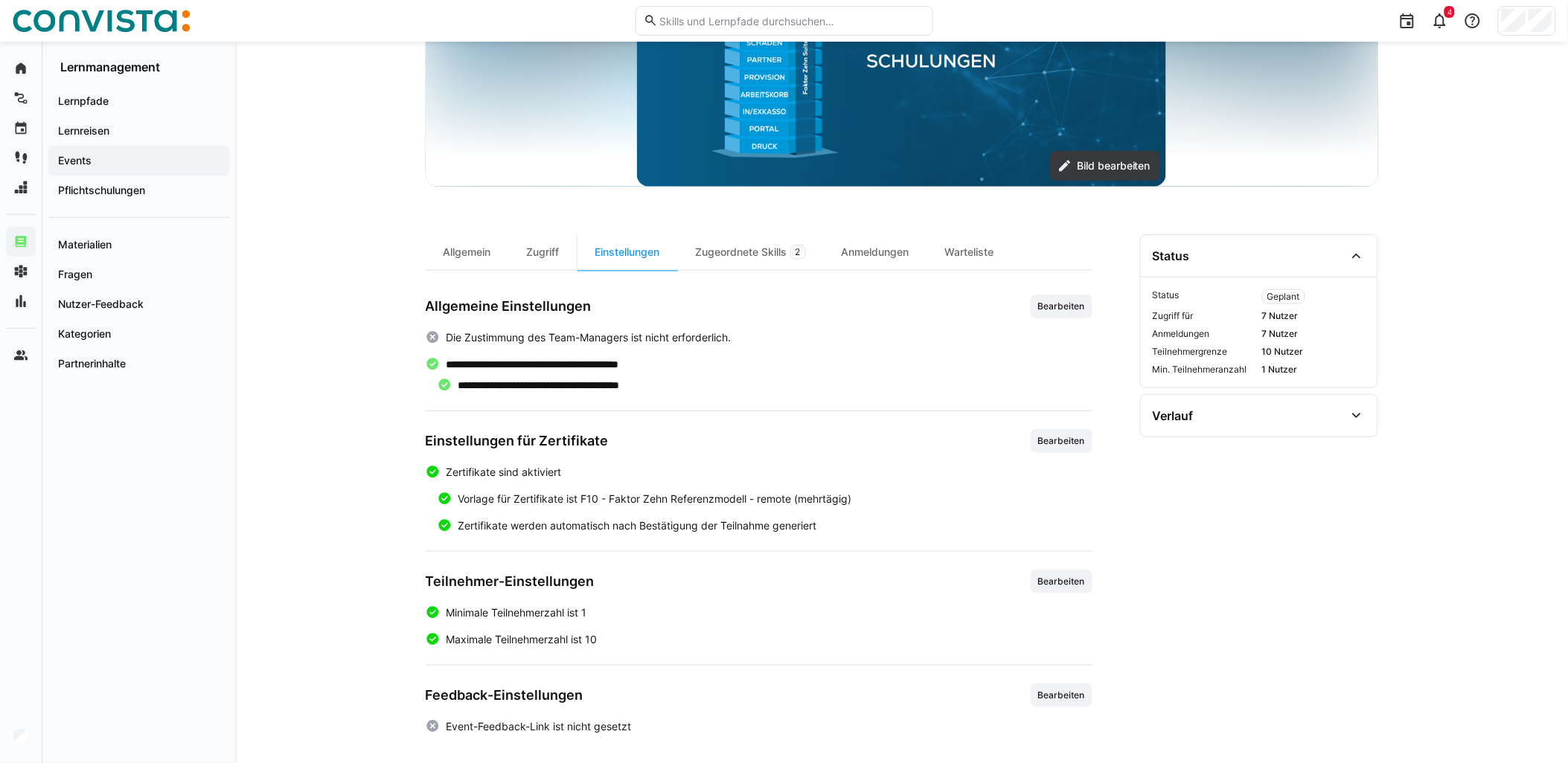
scroll to position [270, 0]
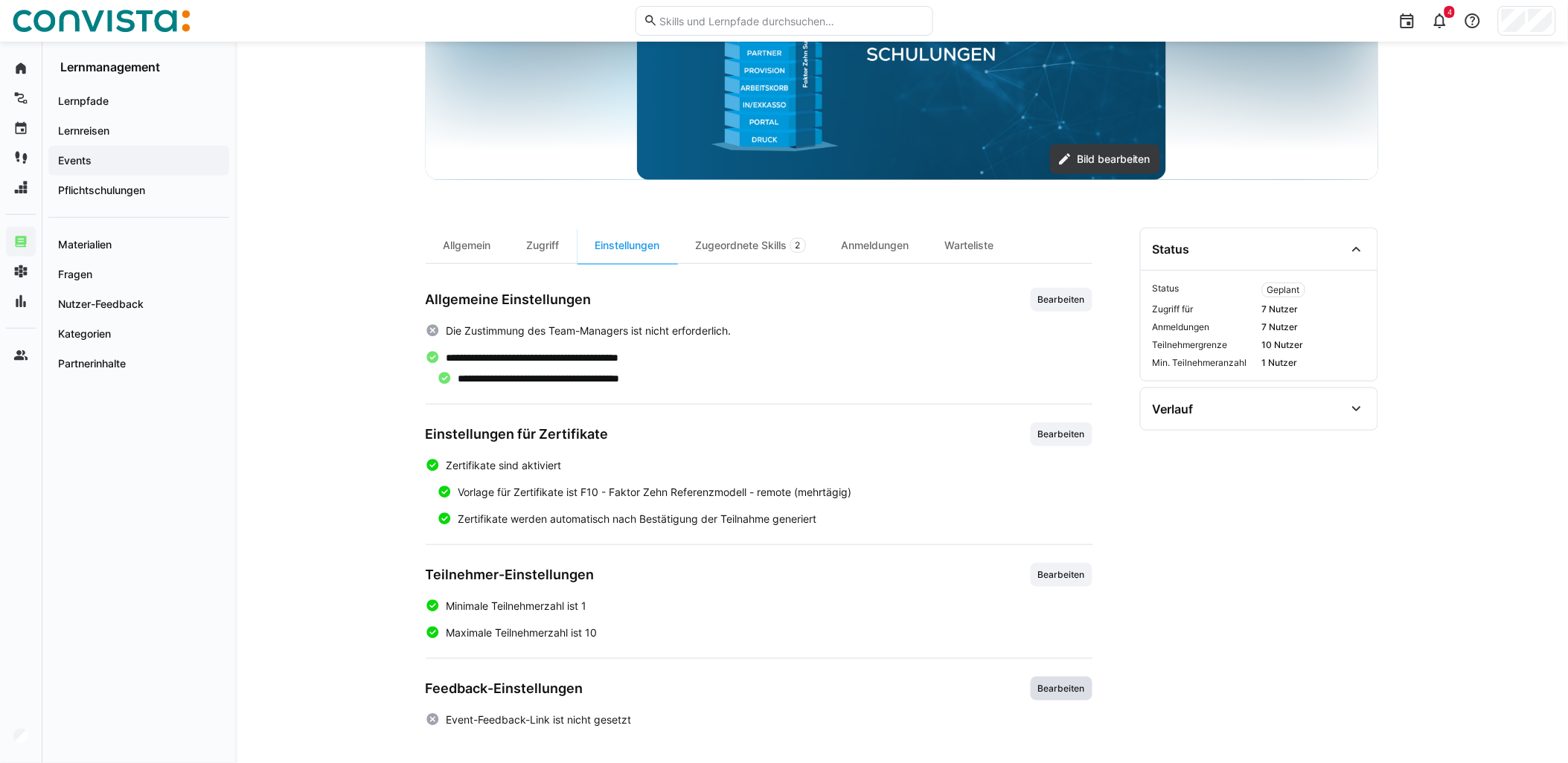
click at [1071, 691] on span "Bearbeiten" at bounding box center [1061, 689] width 50 height 12
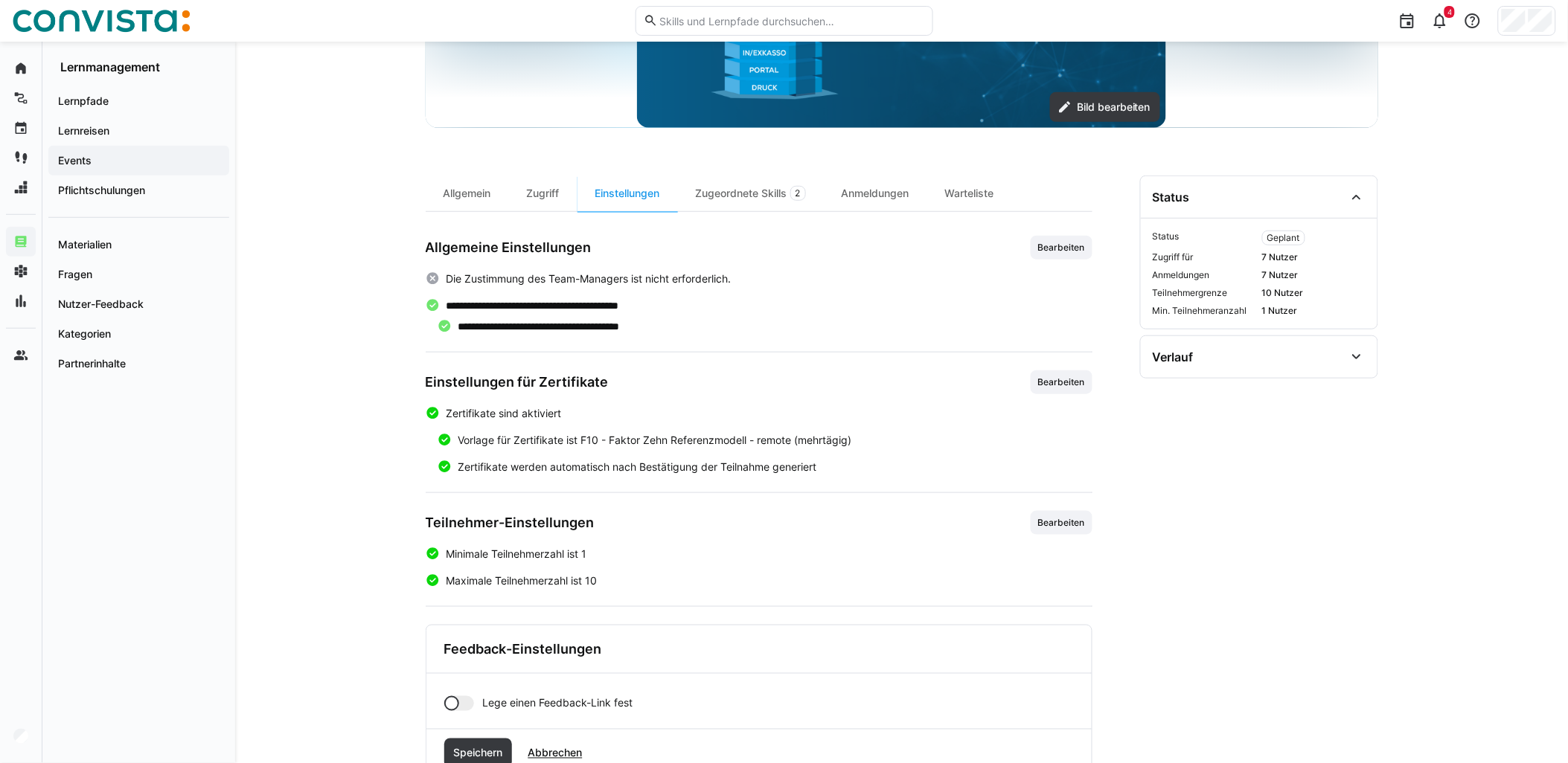
scroll to position [374, 0]
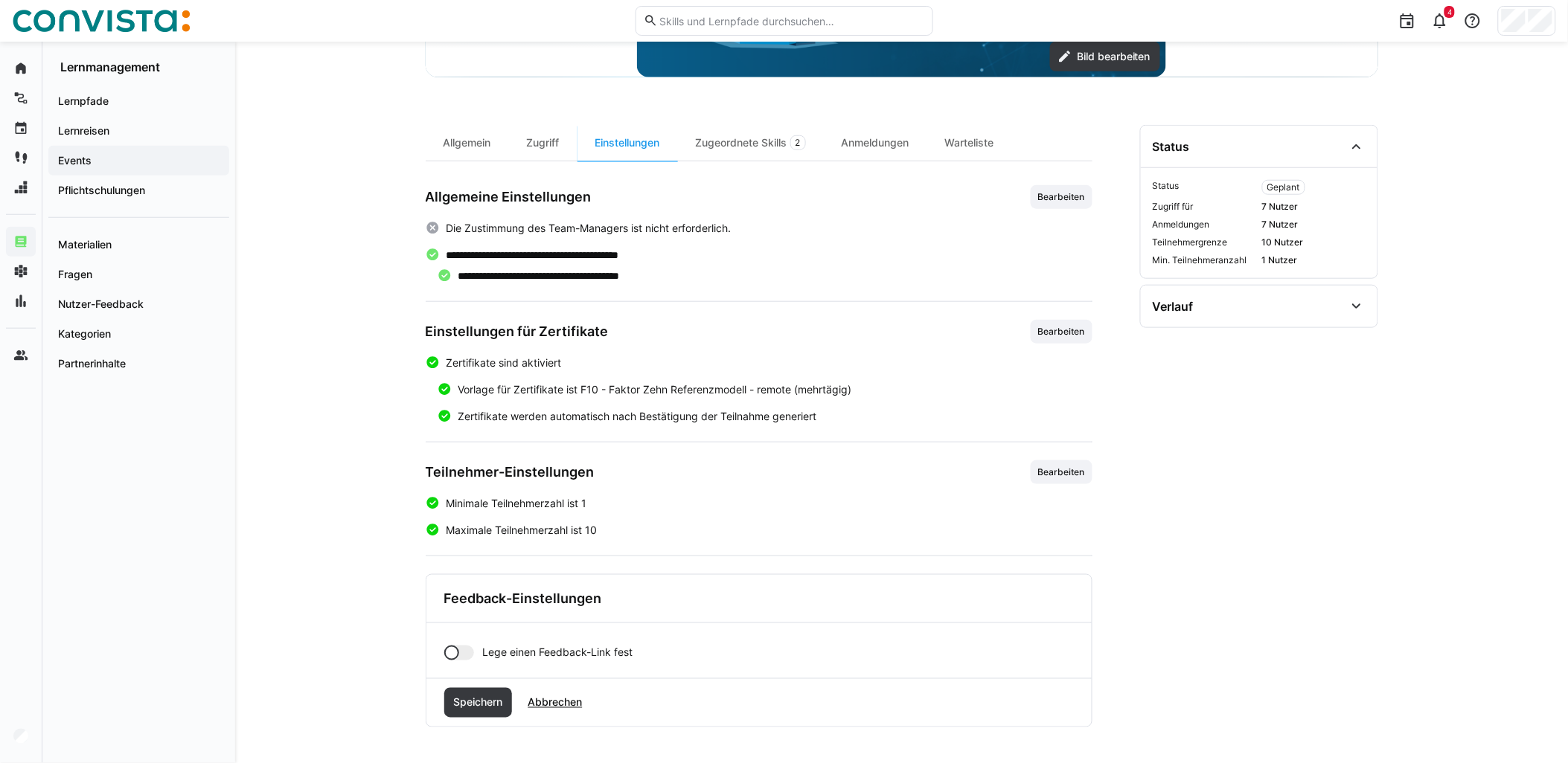
click at [465, 657] on div at bounding box center [459, 653] width 30 height 15
click at [556, 697] on eds-input at bounding box center [777, 705] width 591 height 30
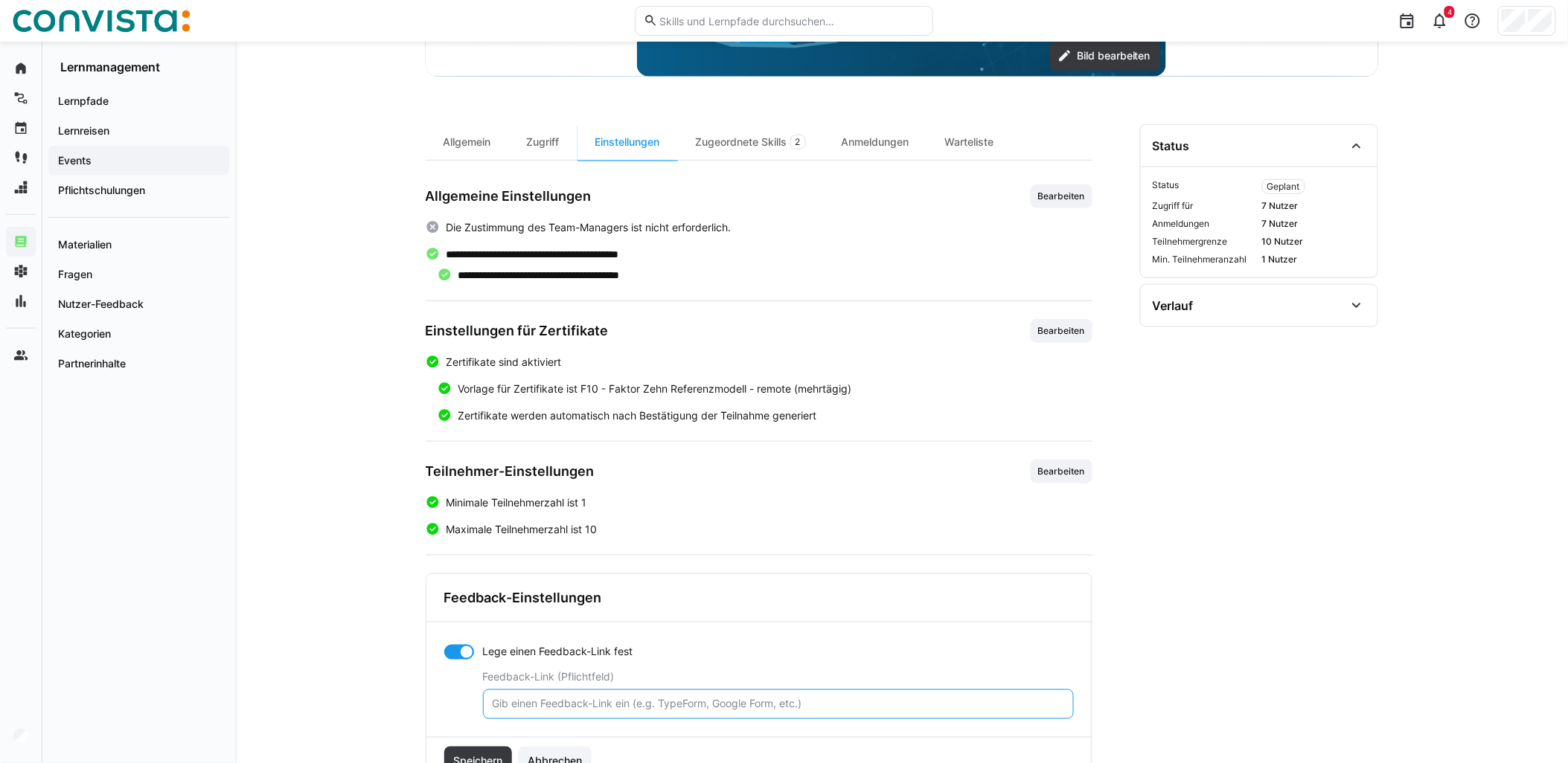
paste input "[URL][DOMAIN_NAME]"
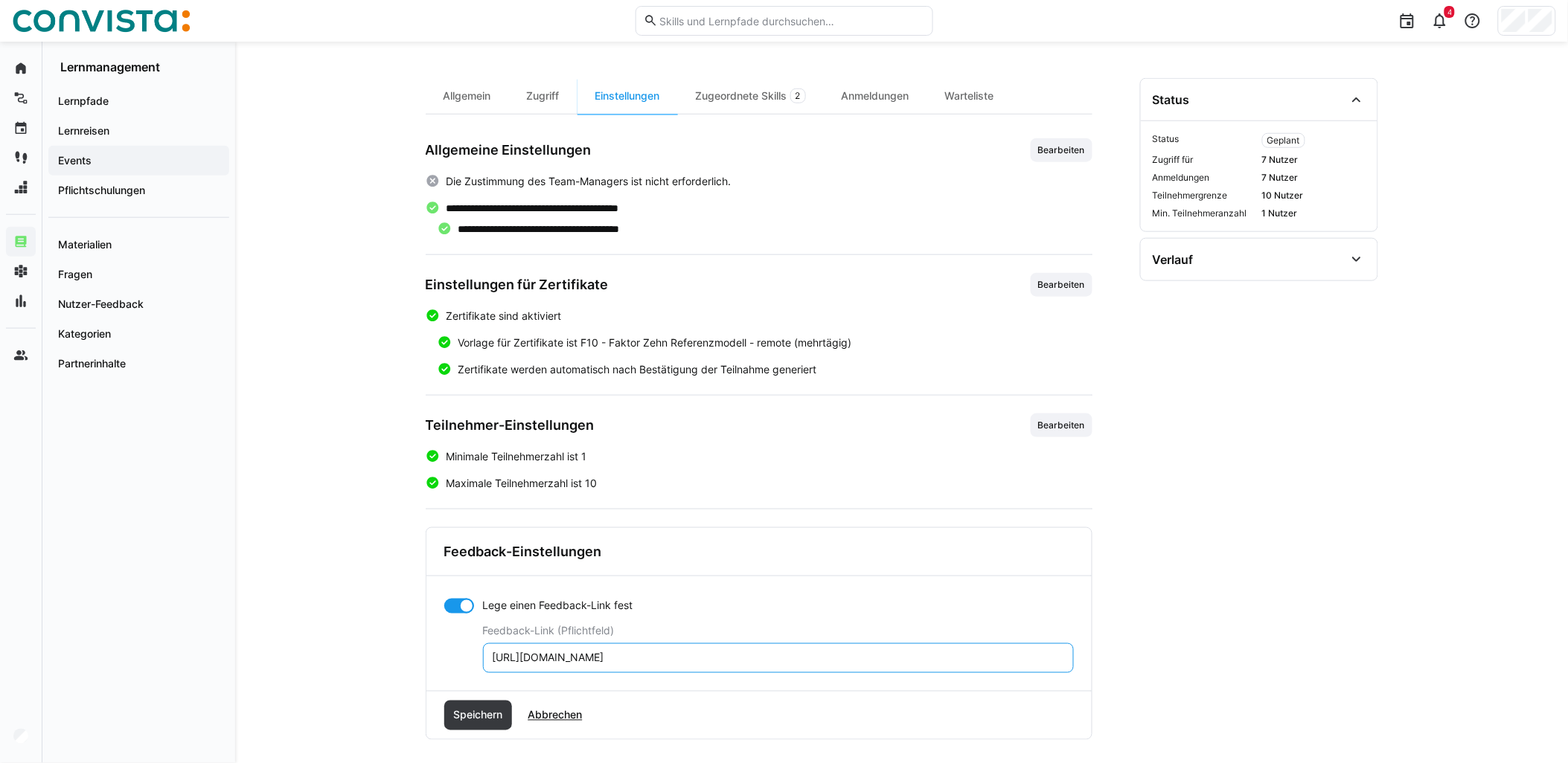
scroll to position [433, 0]
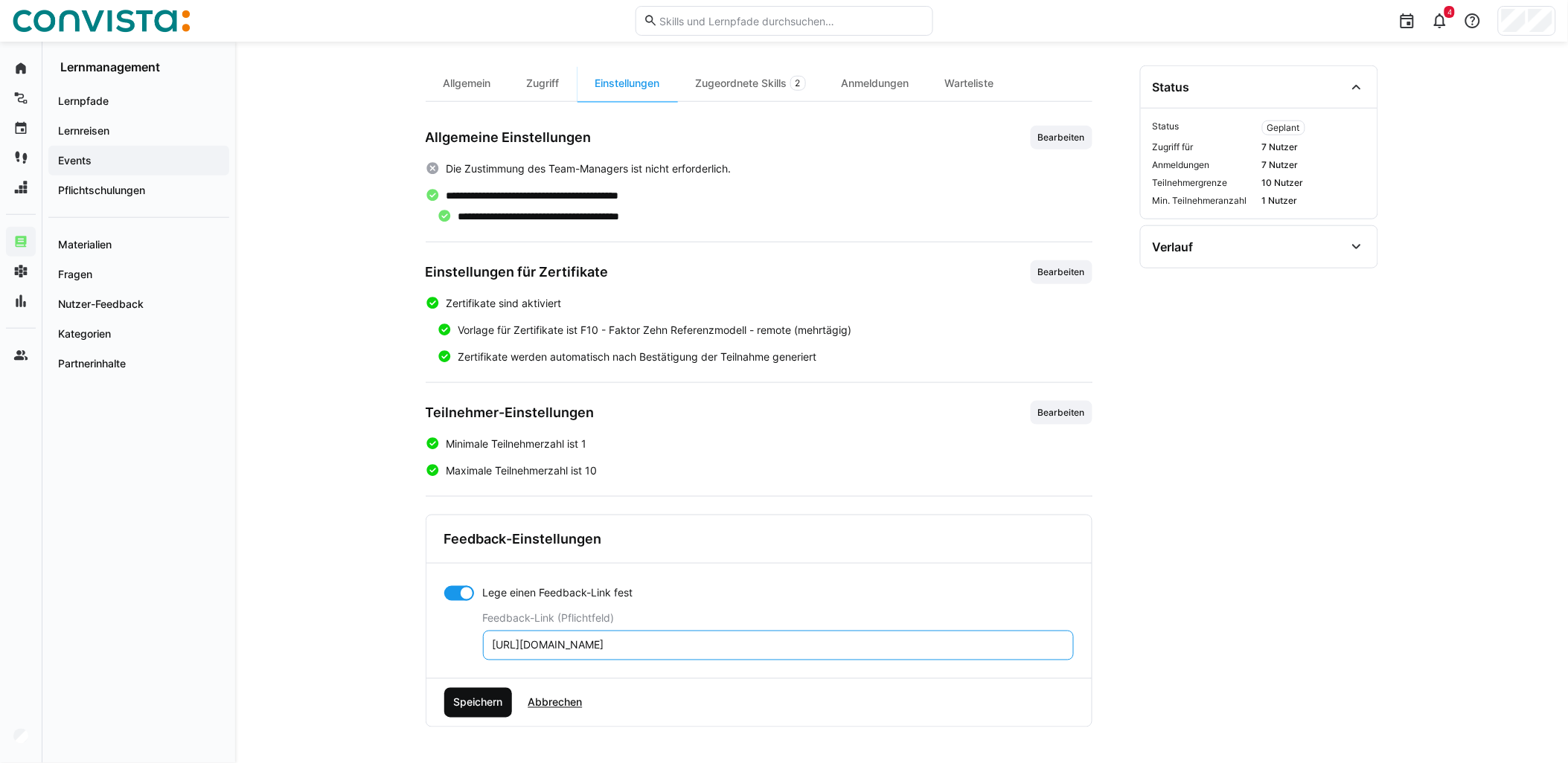
type input "[URL][DOMAIN_NAME]"
click at [465, 707] on span "Speichern" at bounding box center [478, 703] width 54 height 15
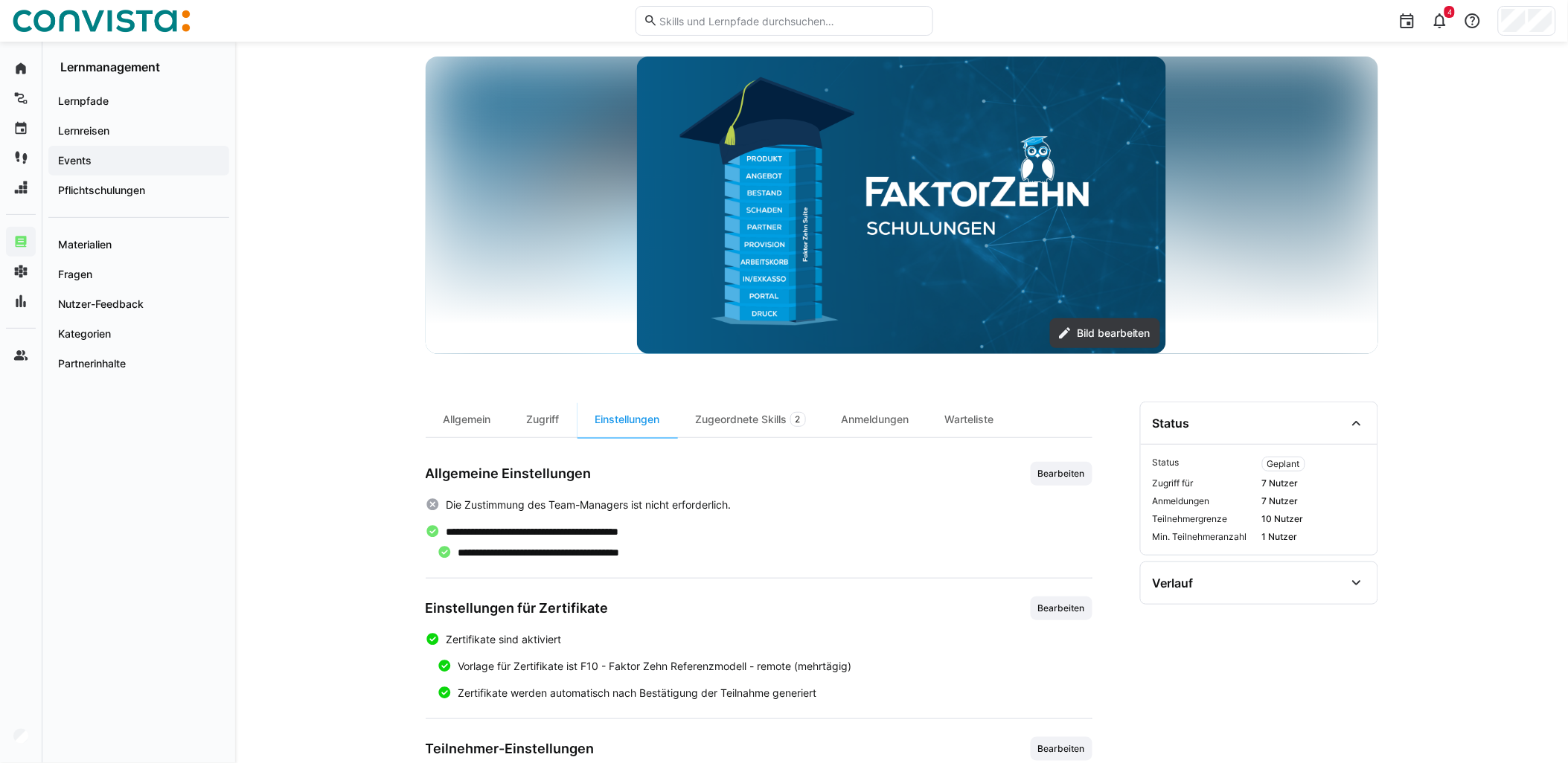
scroll to position [0, 0]
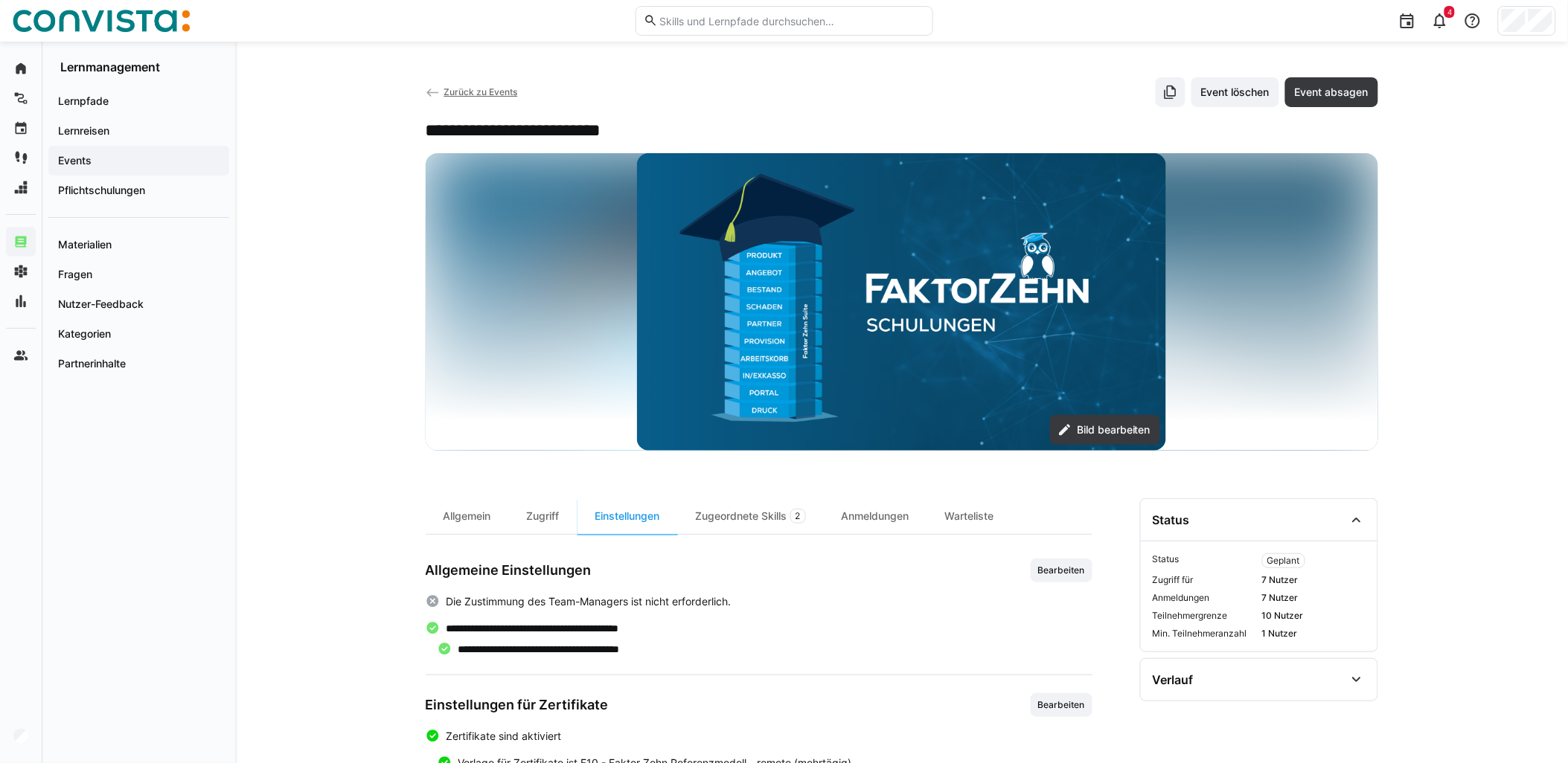
click at [491, 93] on span "Zurück zu Events" at bounding box center [481, 92] width 74 height 11
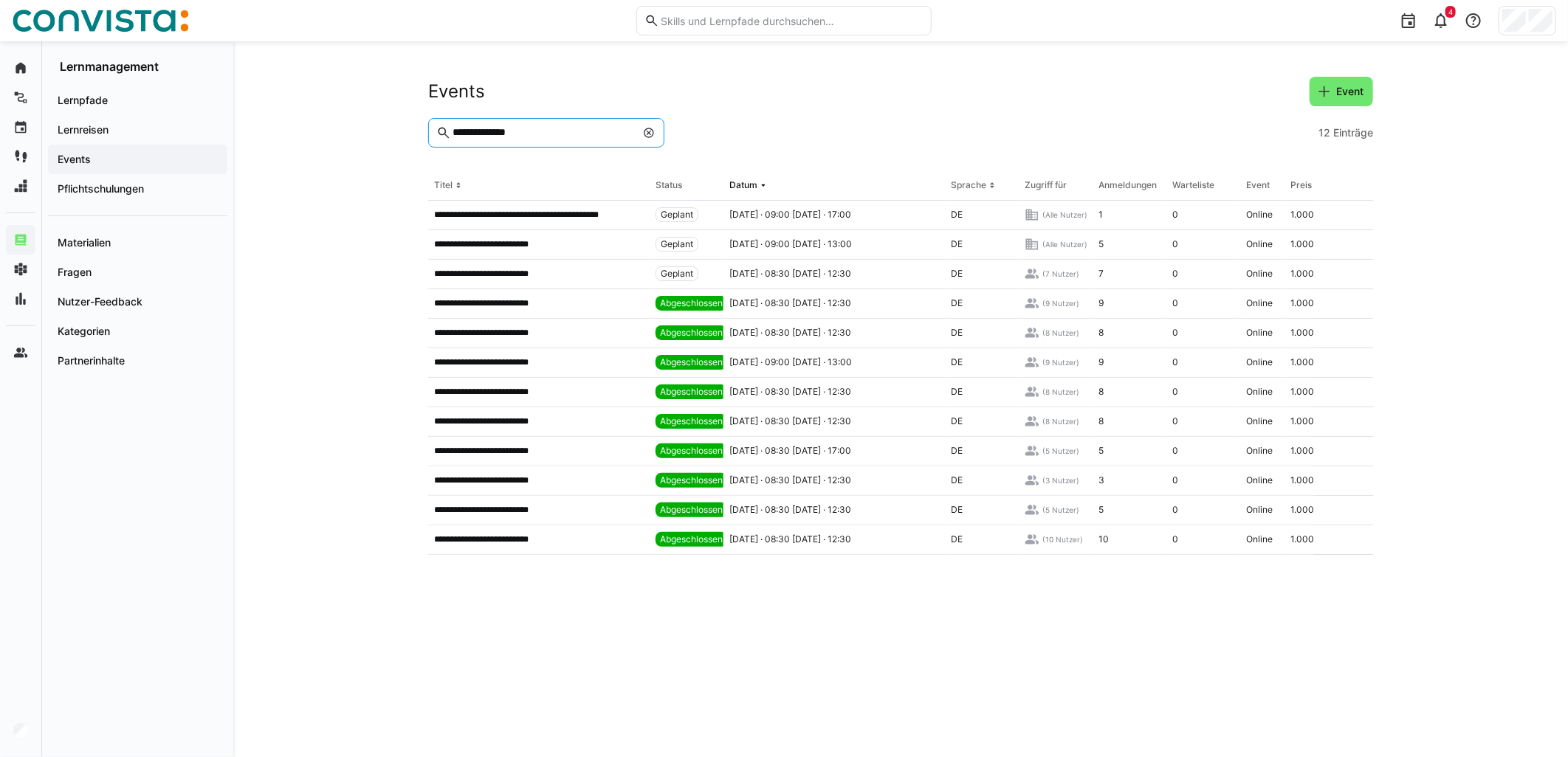
drag, startPoint x: 500, startPoint y: 130, endPoint x: 374, endPoint y: 124, distance: 126.1
click at [385, 121] on div "**********" at bounding box center [901, 399] width 1335 height 716
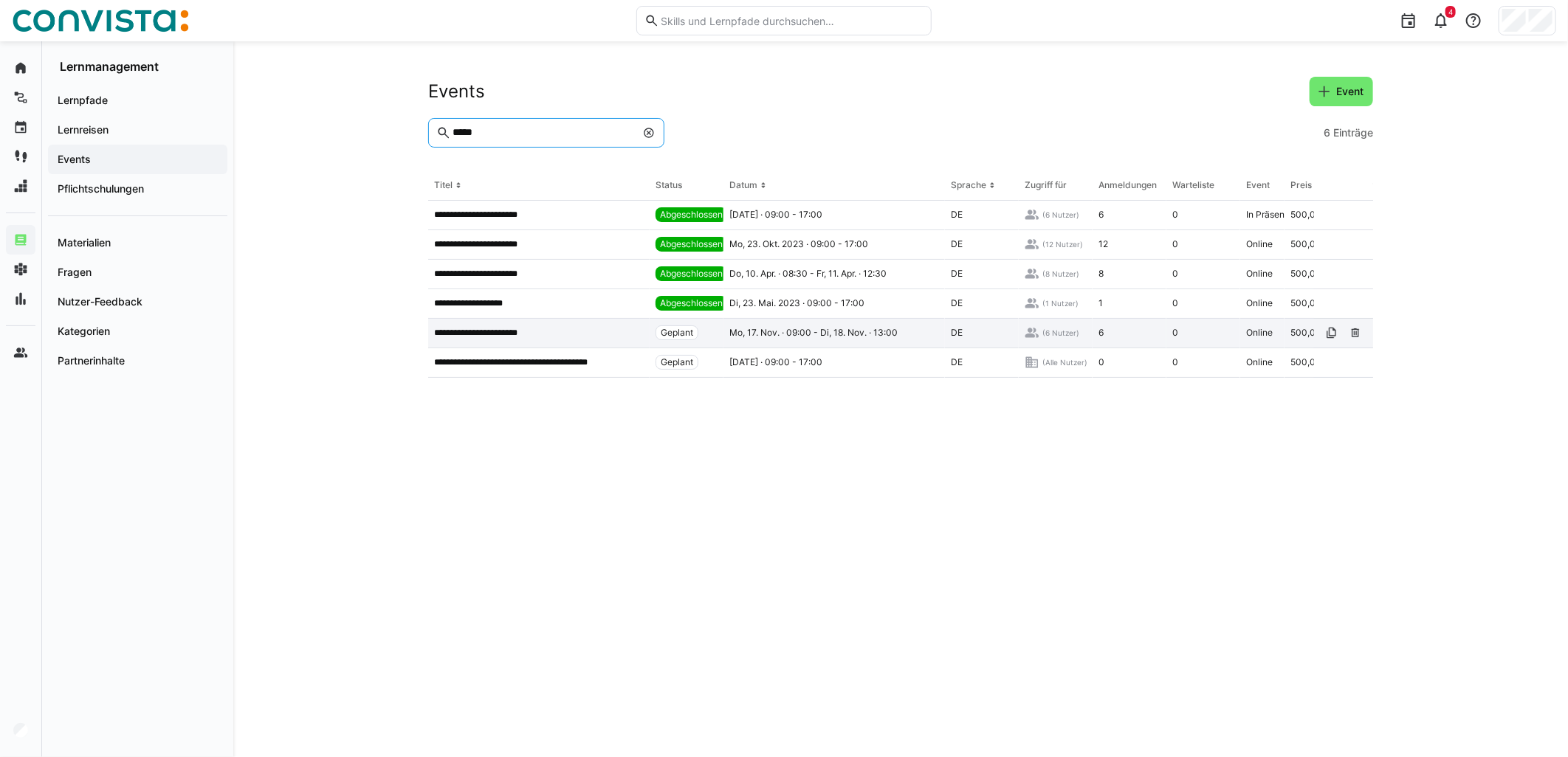
type input "*****"
click at [602, 337] on app-table-first-column "**********" at bounding box center [539, 333] width 209 height 12
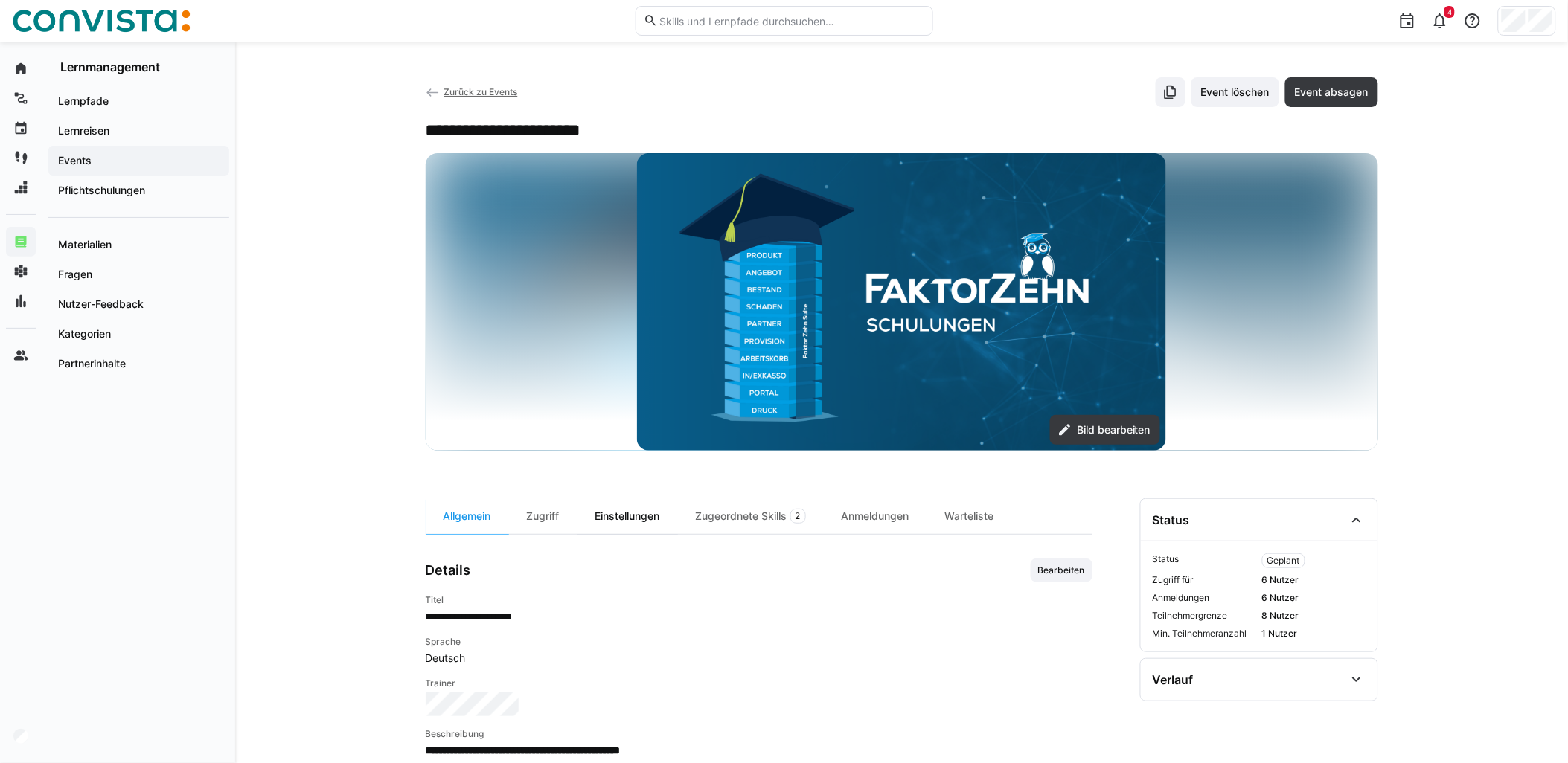
click at [645, 533] on div "Einstellungen" at bounding box center [628, 516] width 101 height 36
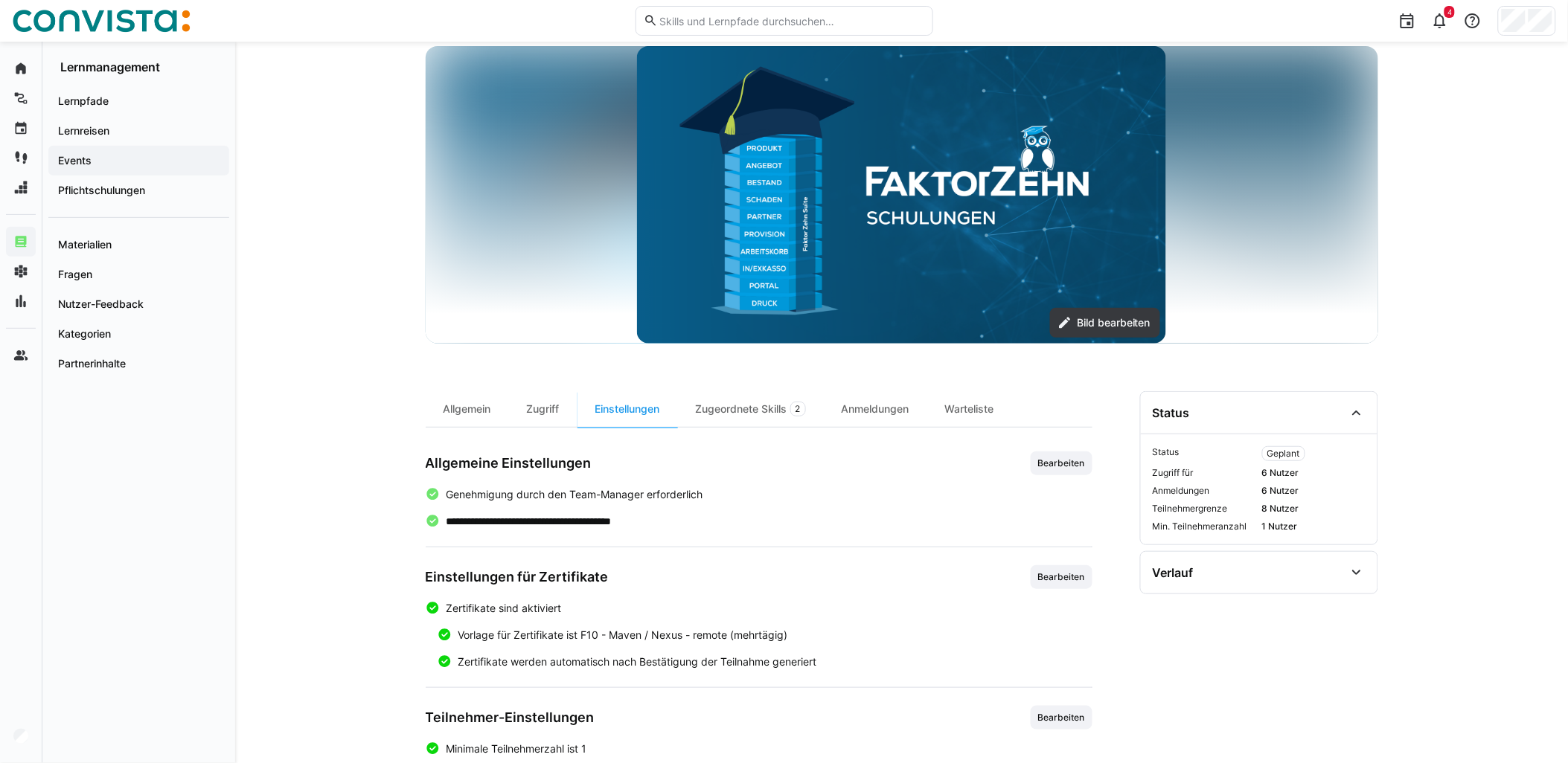
scroll to position [250, 0]
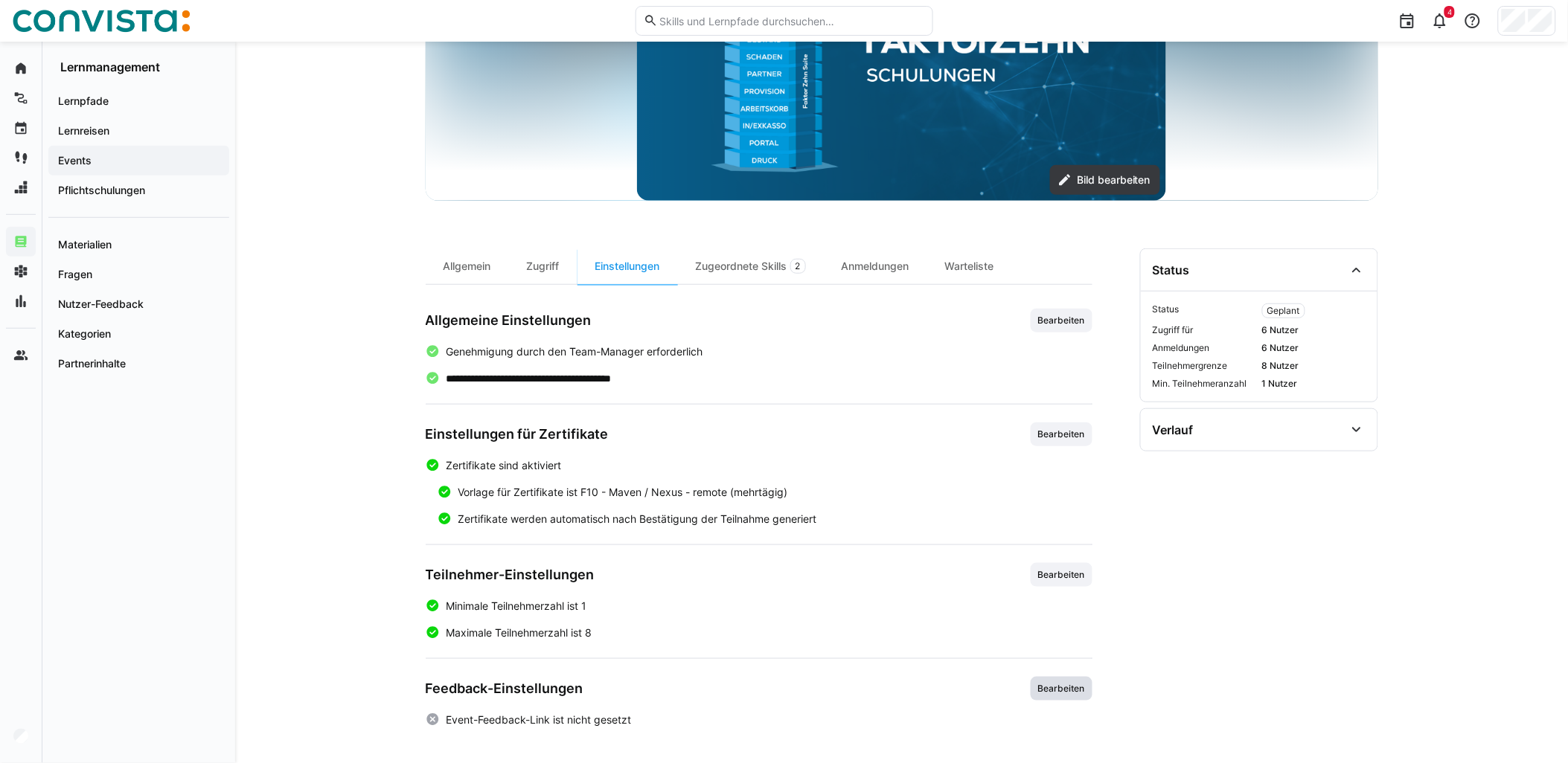
click at [1057, 695] on span "Bearbeiten" at bounding box center [1061, 689] width 50 height 12
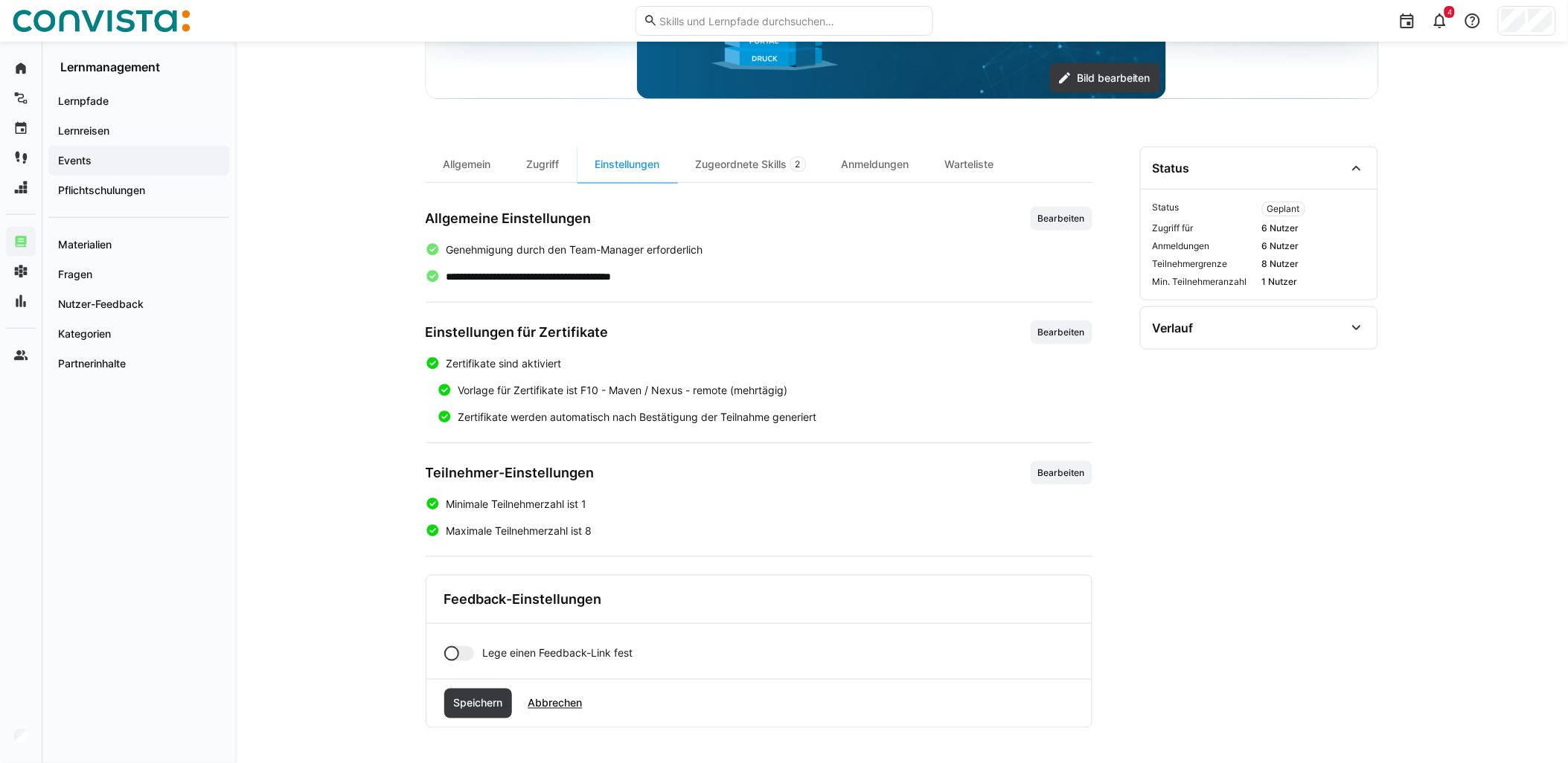
scroll to position [352, 0]
click at [458, 656] on div at bounding box center [451, 653] width 15 height 15
click at [578, 706] on input "text" at bounding box center [778, 705] width 575 height 13
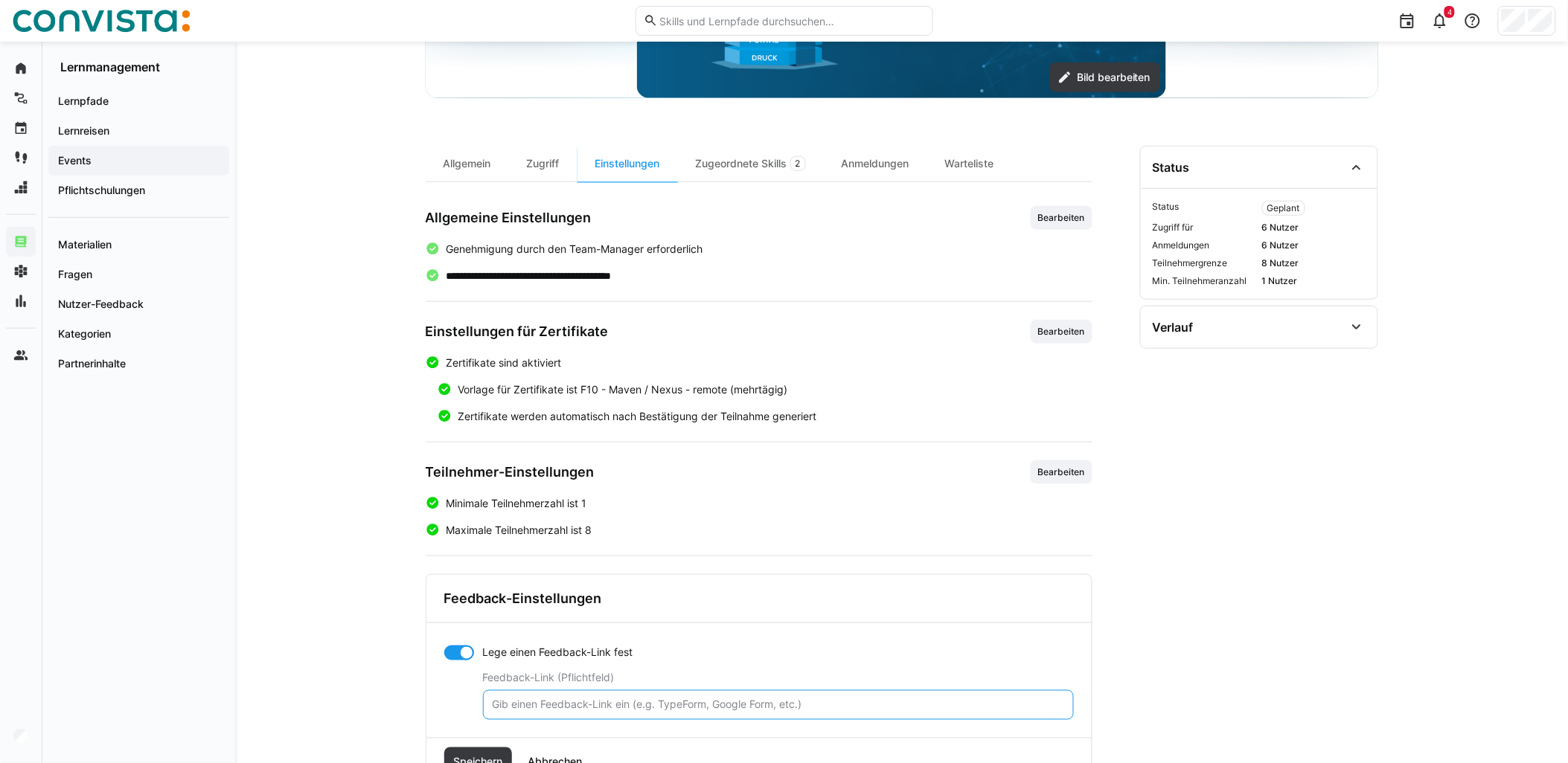
paste input "[URL][DOMAIN_NAME]"
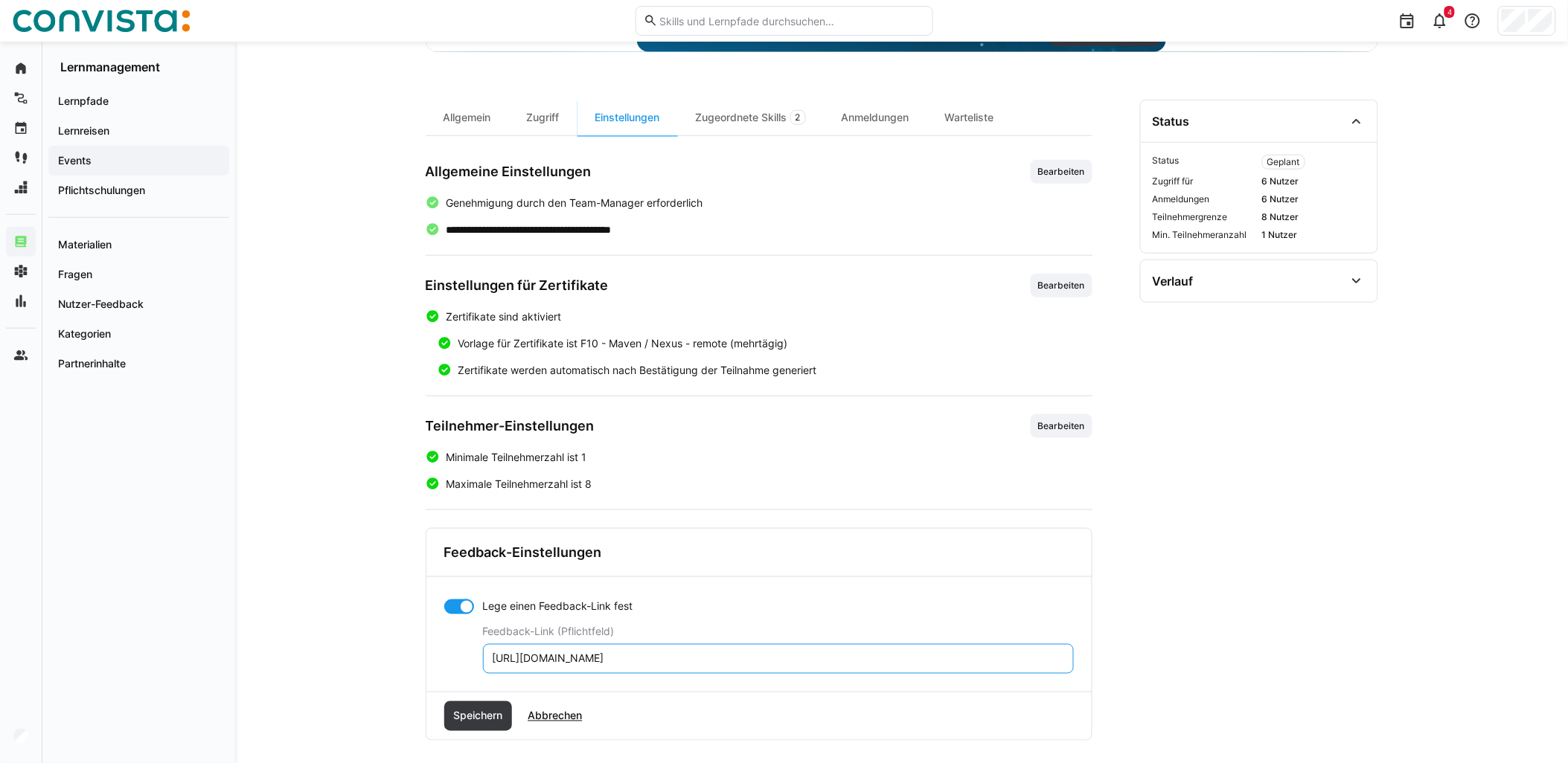
scroll to position [412, 0]
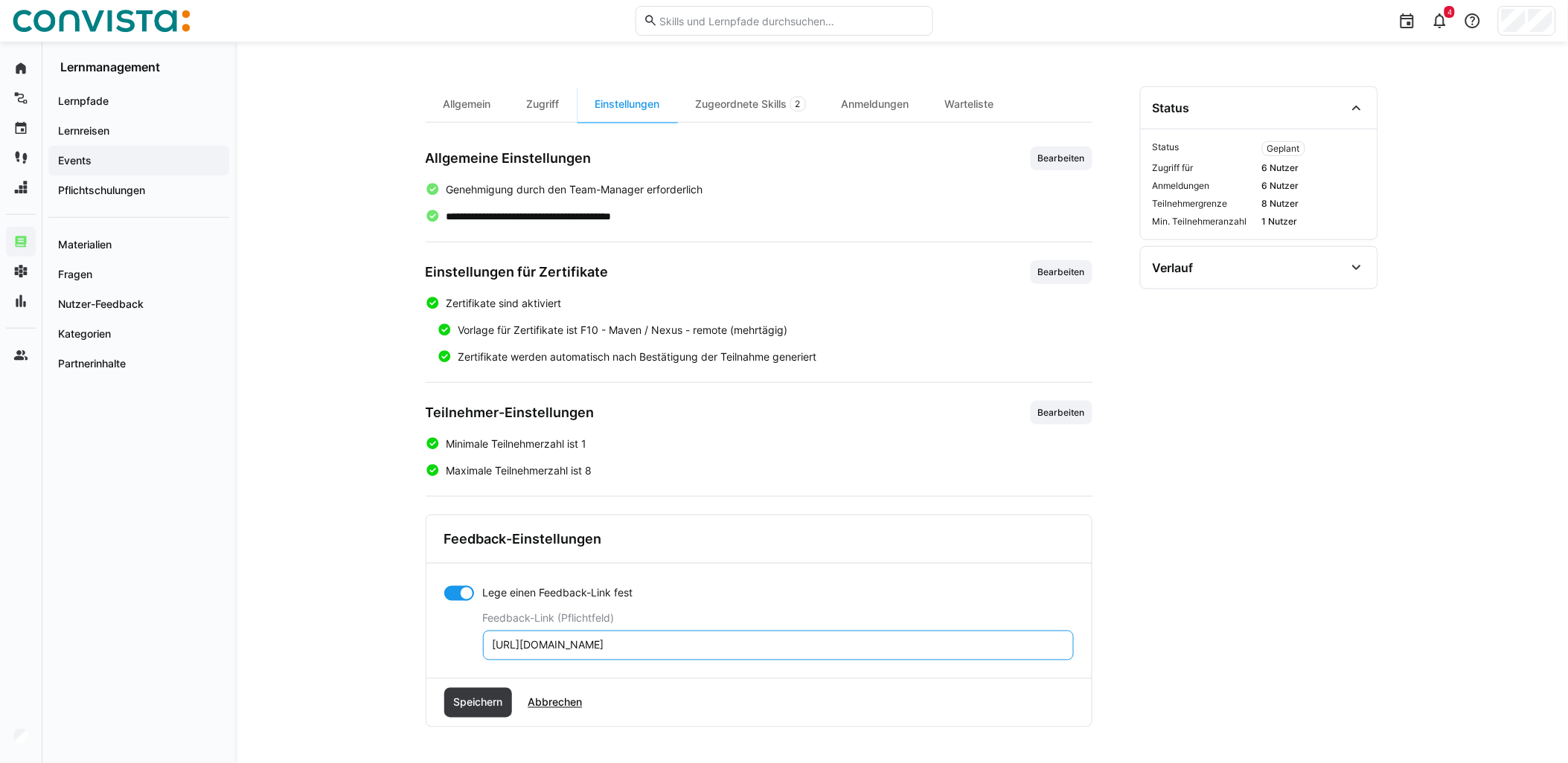
type input "[URL][DOMAIN_NAME]"
click at [468, 686] on div "Speichern Abbrechen" at bounding box center [759, 703] width 665 height 48
click at [469, 692] on span "Speichern" at bounding box center [478, 703] width 69 height 30
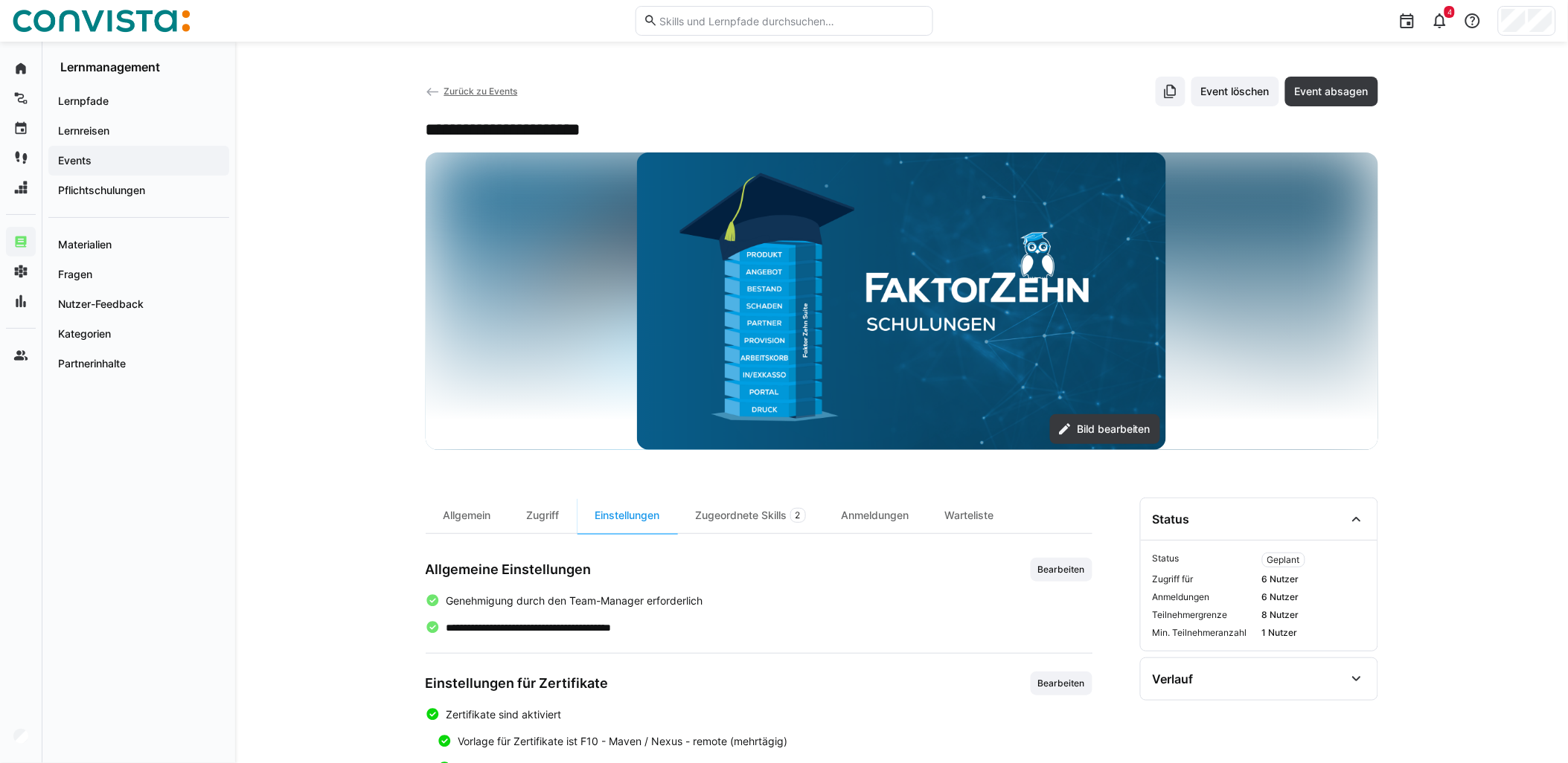
scroll to position [0, 0]
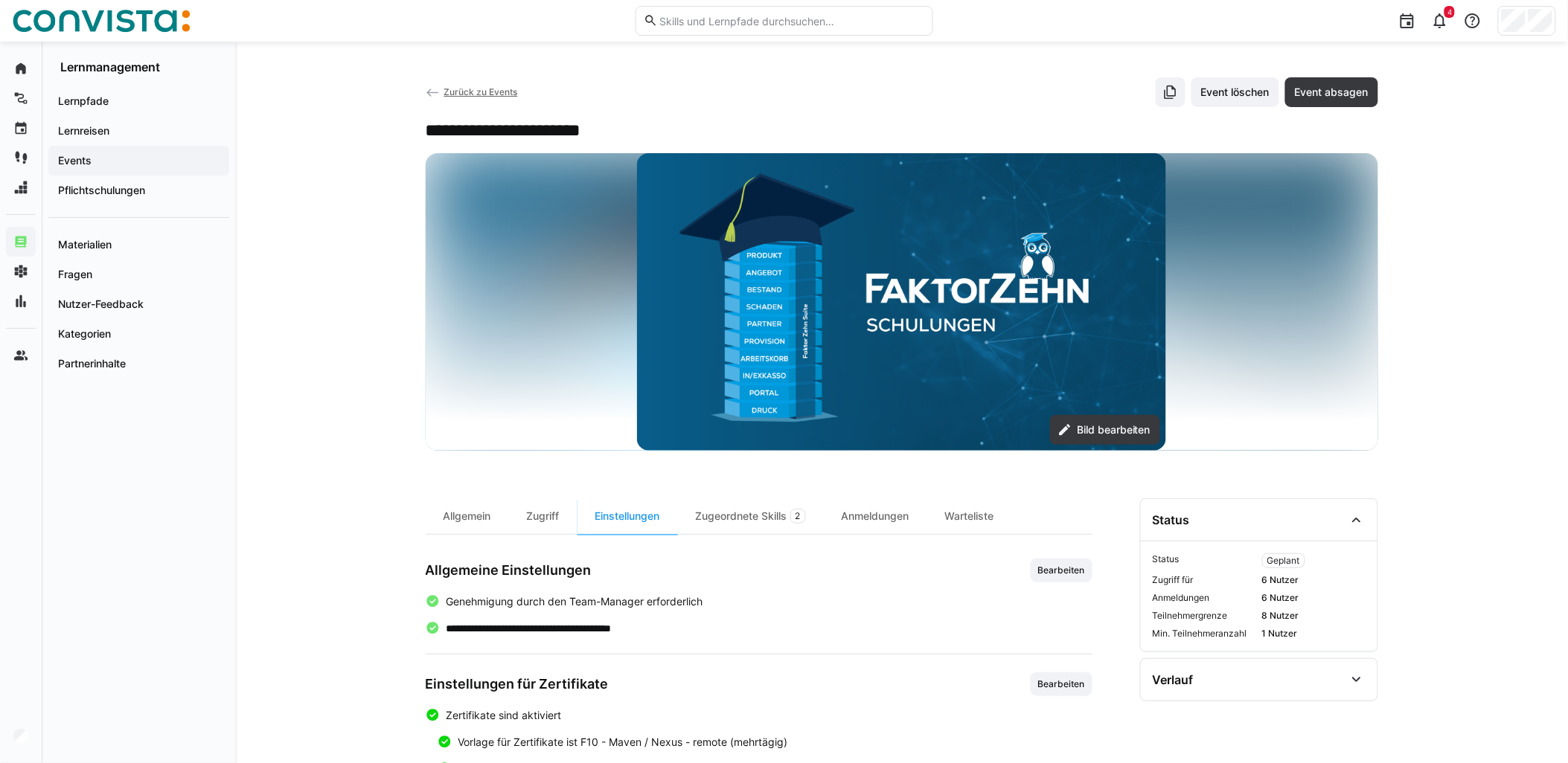
click at [478, 90] on span "Zurück zu Events" at bounding box center [481, 92] width 74 height 11
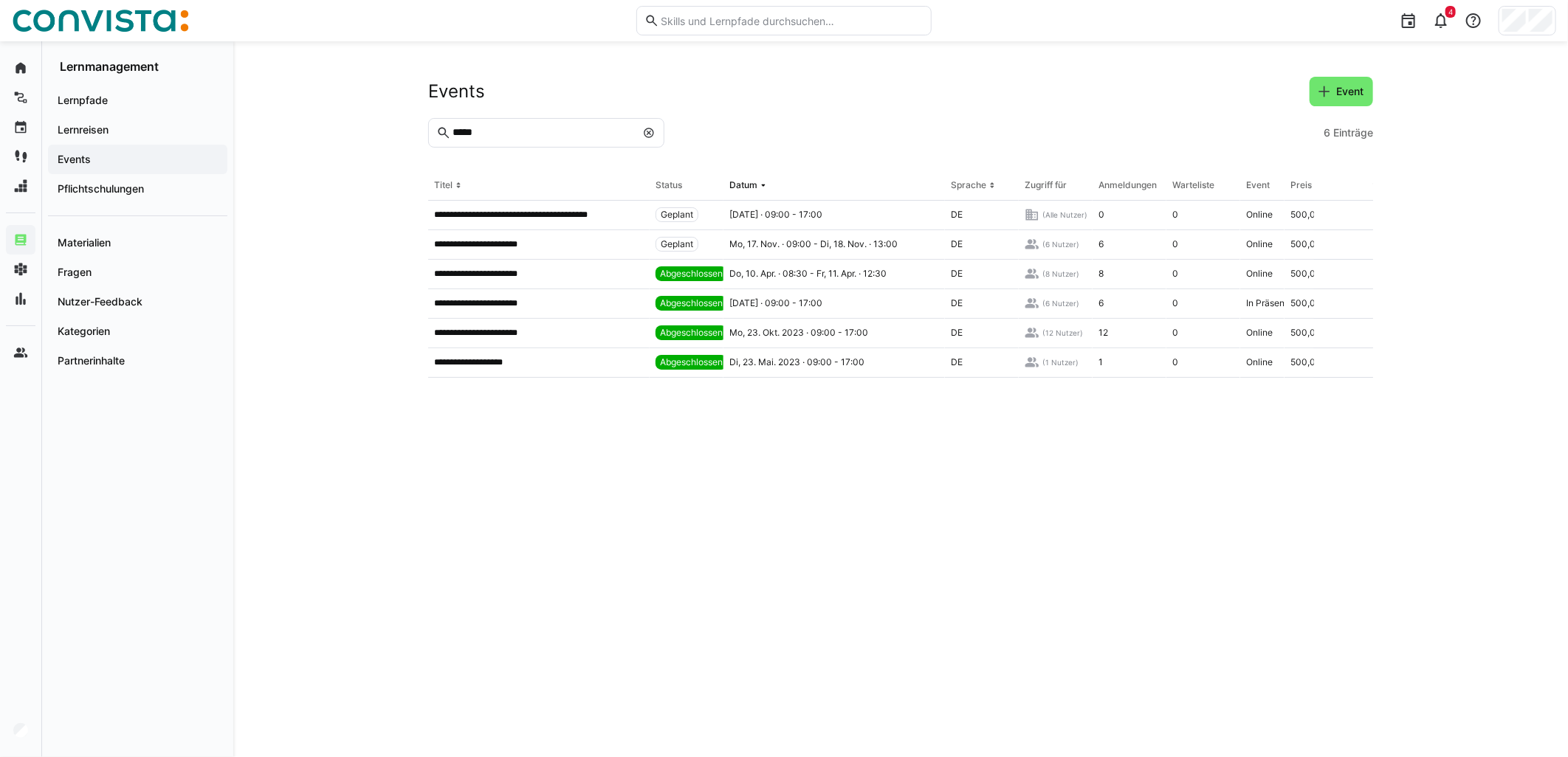
drag, startPoint x: 581, startPoint y: 137, endPoint x: 350, endPoint y: 146, distance: 231.2
click at [365, 146] on div "**********" at bounding box center [901, 399] width 1335 height 716
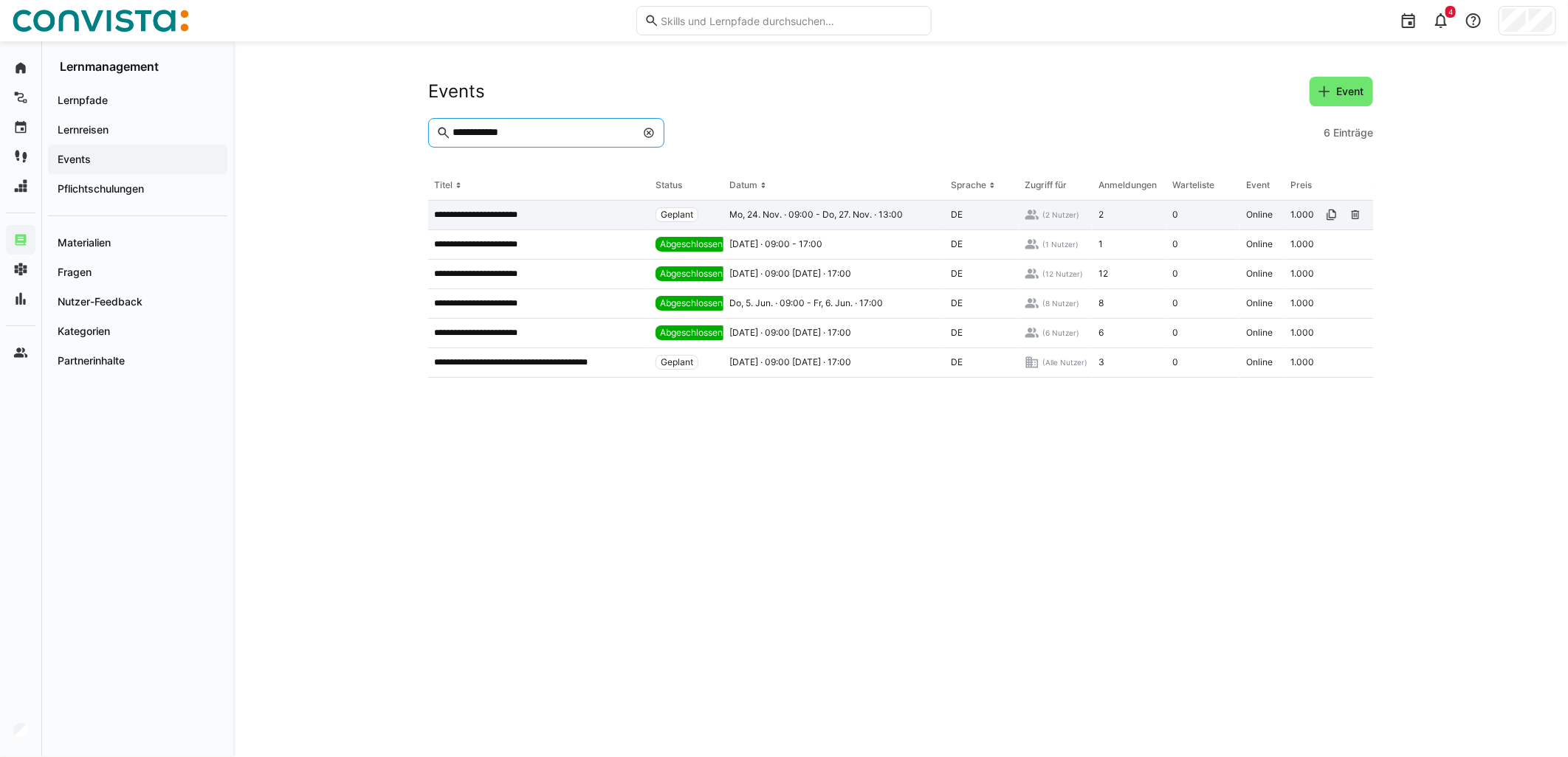
type input "**********"
click at [574, 209] on app-table-first-column "**********" at bounding box center [539, 214] width 209 height 12
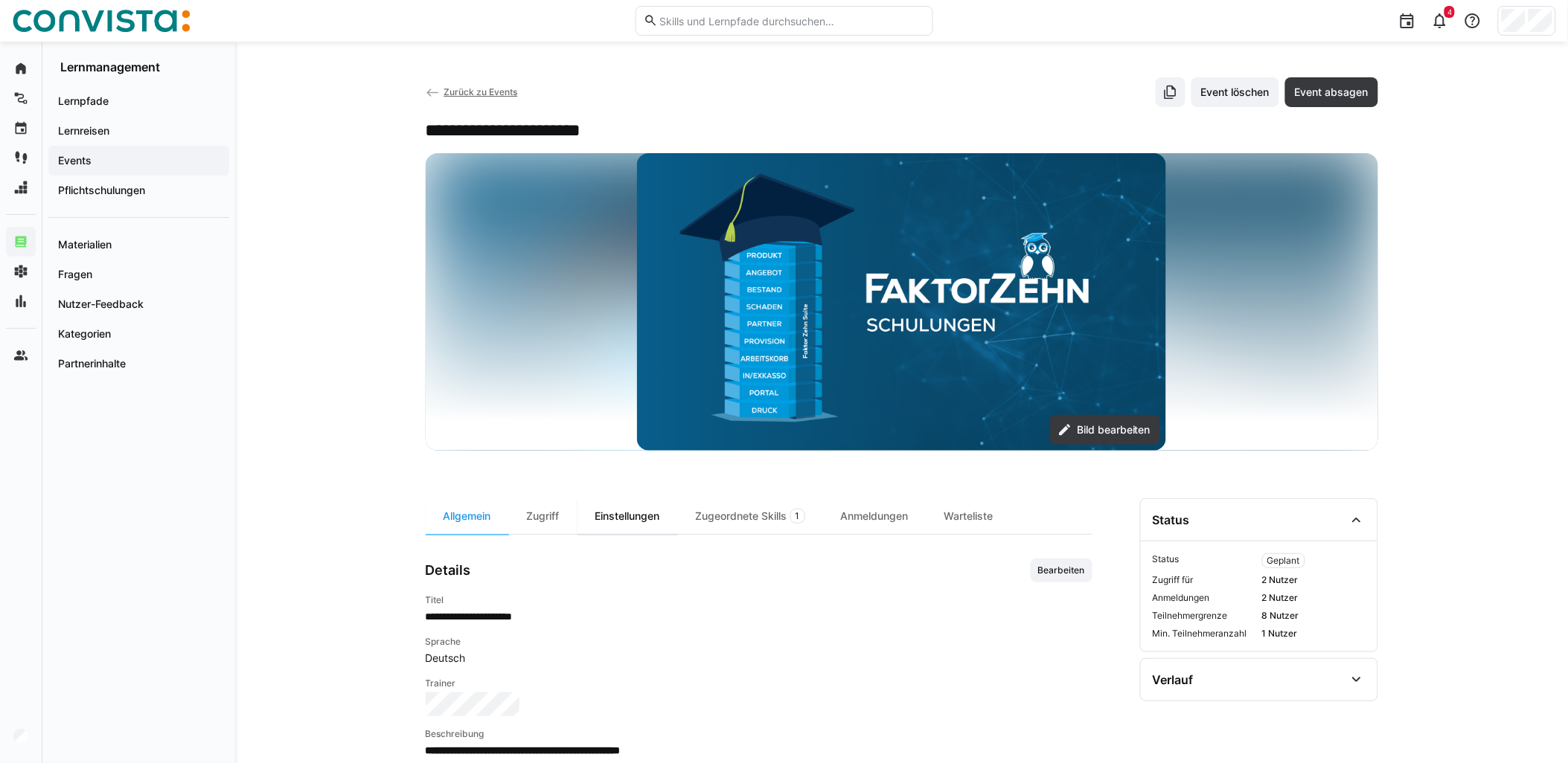
click at [650, 528] on div "Einstellungen" at bounding box center [628, 516] width 101 height 36
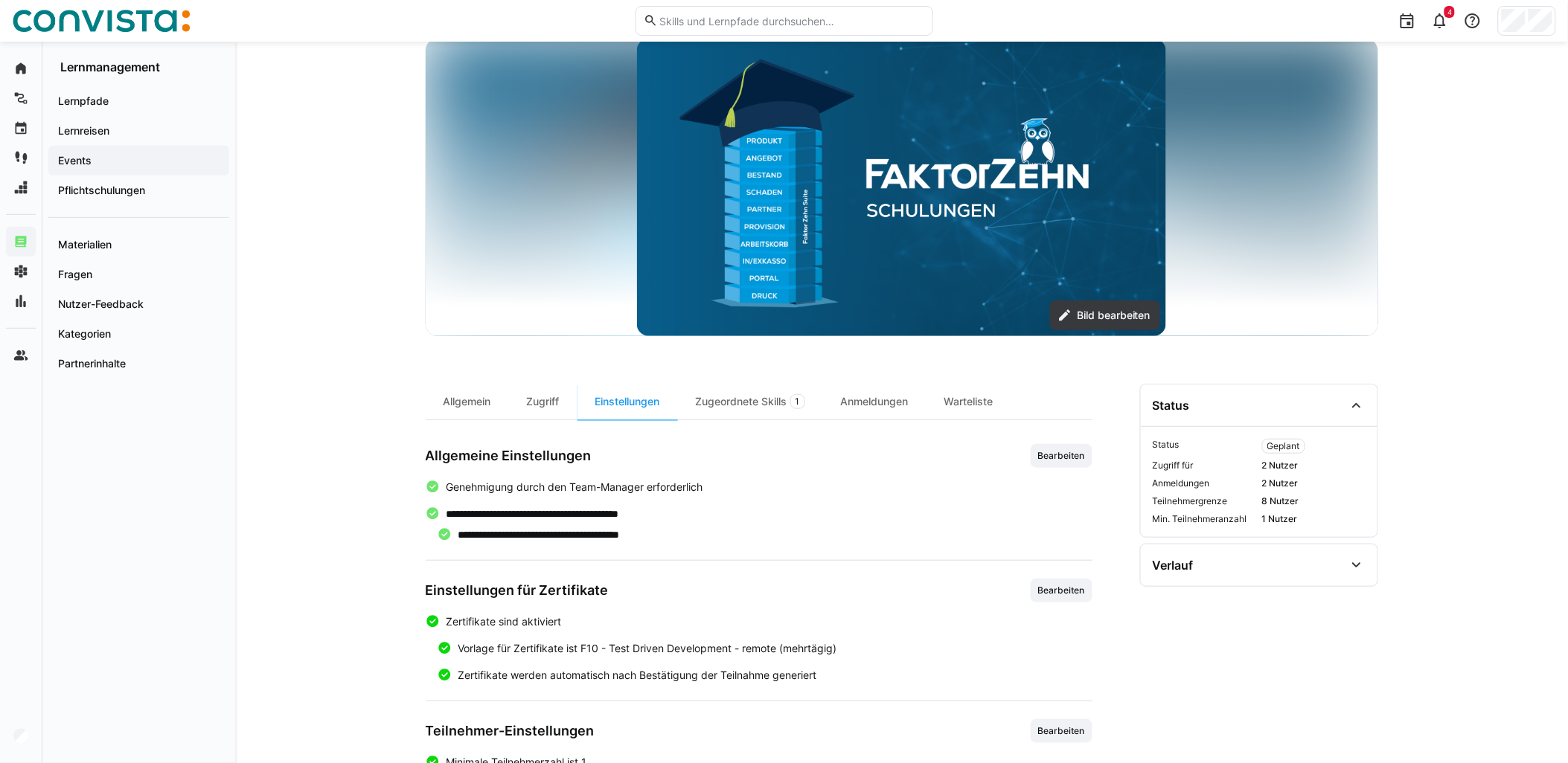
scroll to position [270, 0]
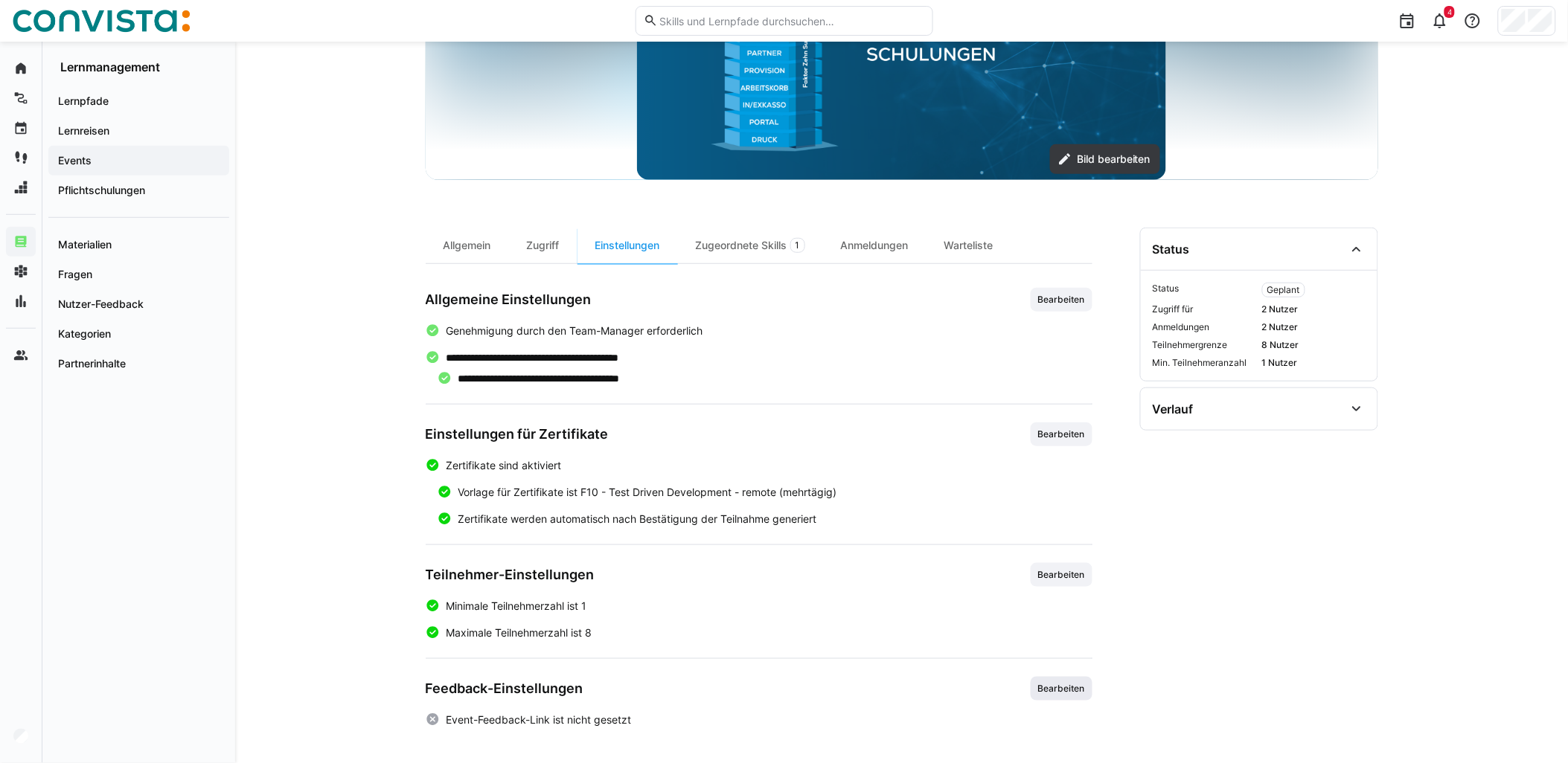
click at [1072, 695] on span "Bearbeiten" at bounding box center [1062, 689] width 62 height 24
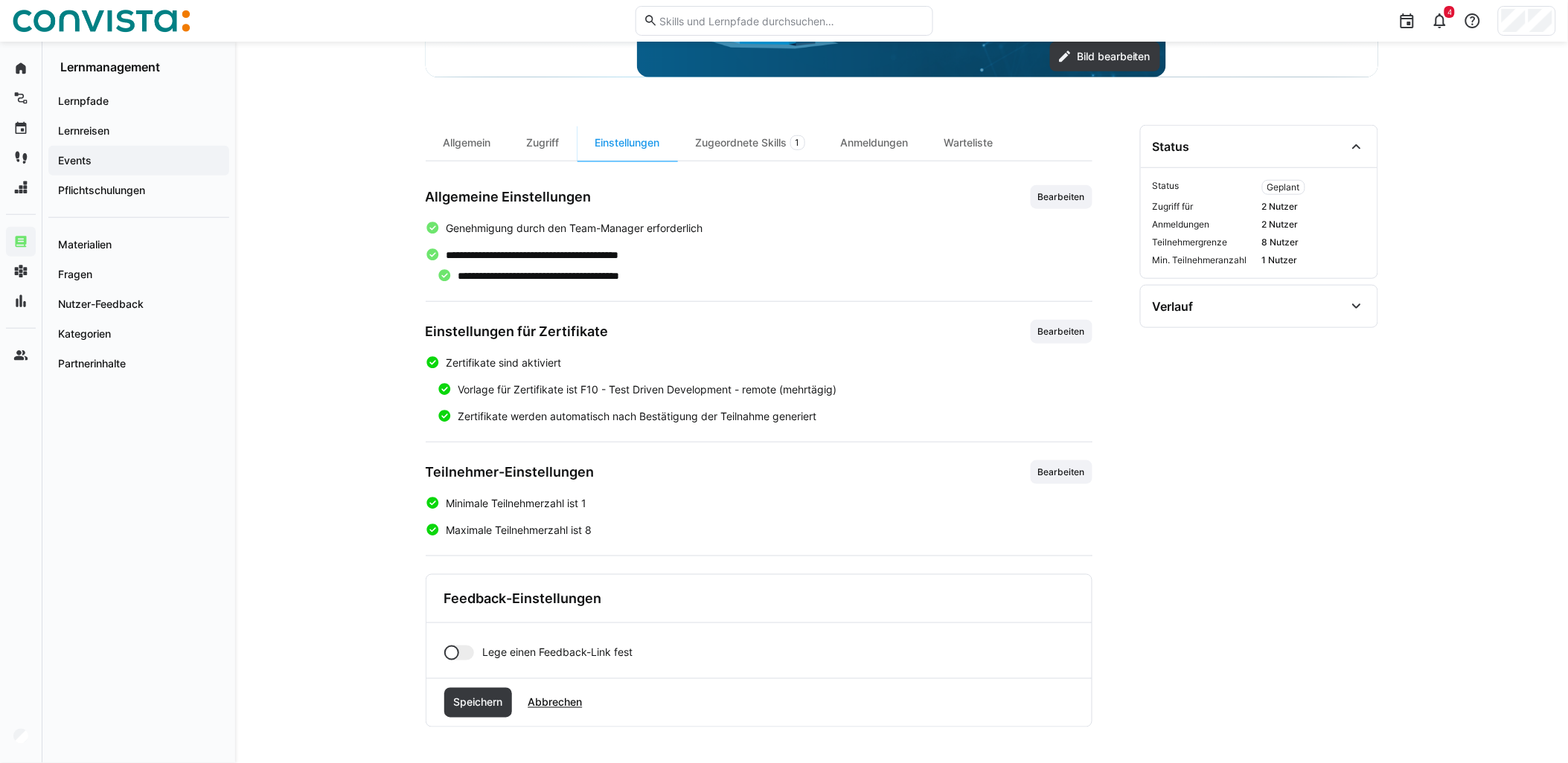
click at [451, 649] on div at bounding box center [451, 653] width 15 height 15
click at [534, 706] on input "text" at bounding box center [778, 705] width 575 height 13
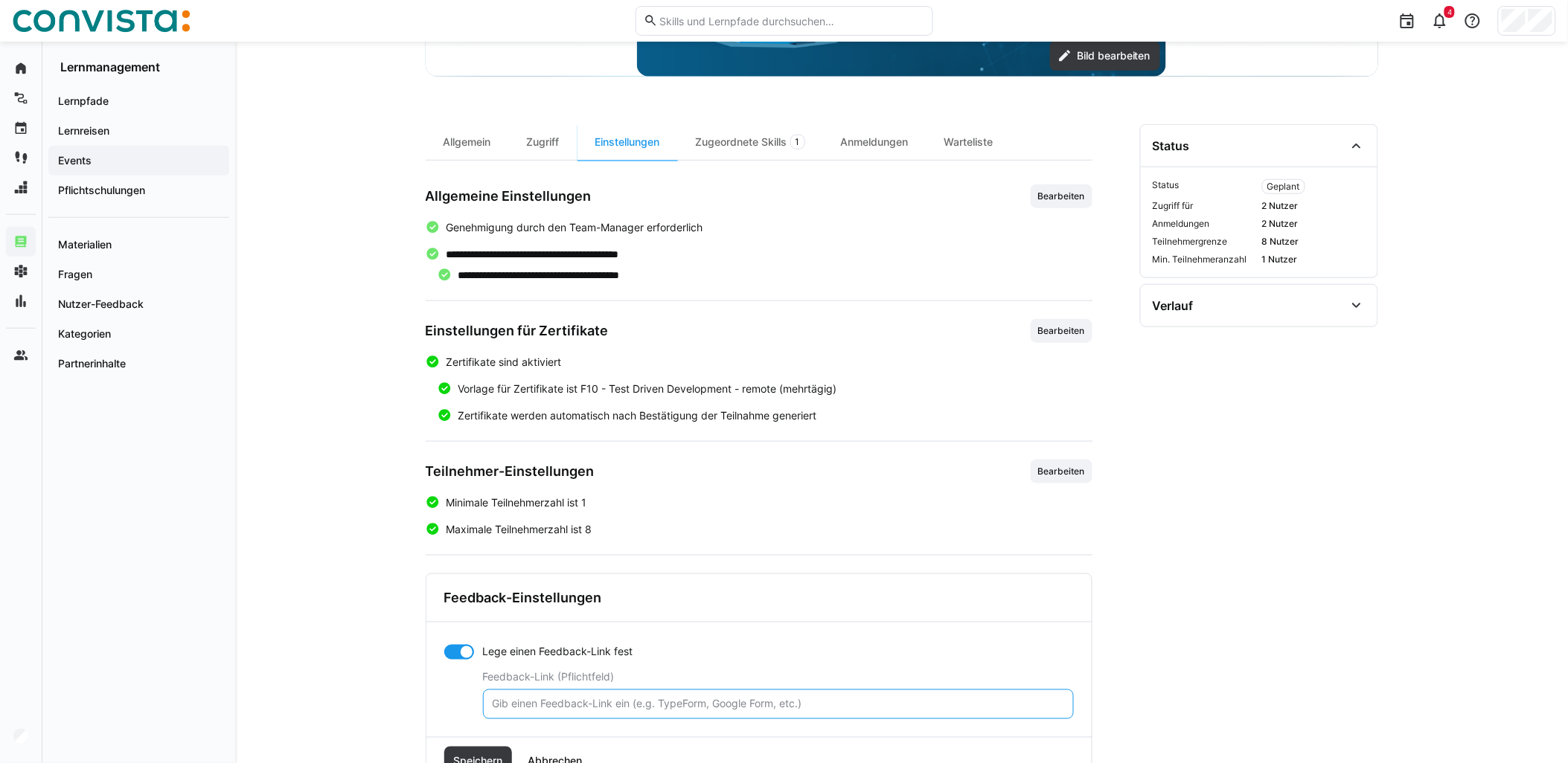
paste input "[URL][DOMAIN_NAME]"
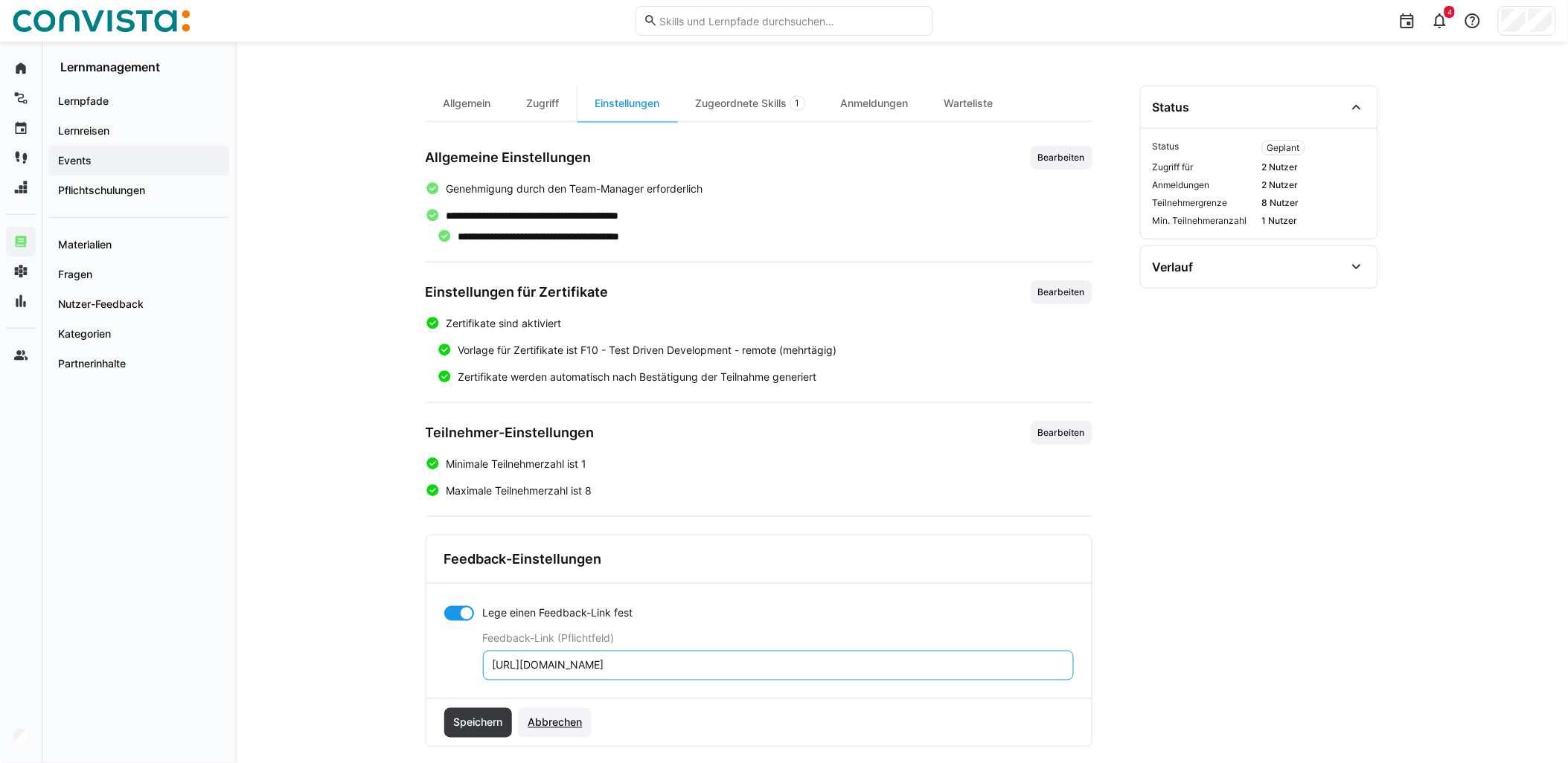
scroll to position [433, 0]
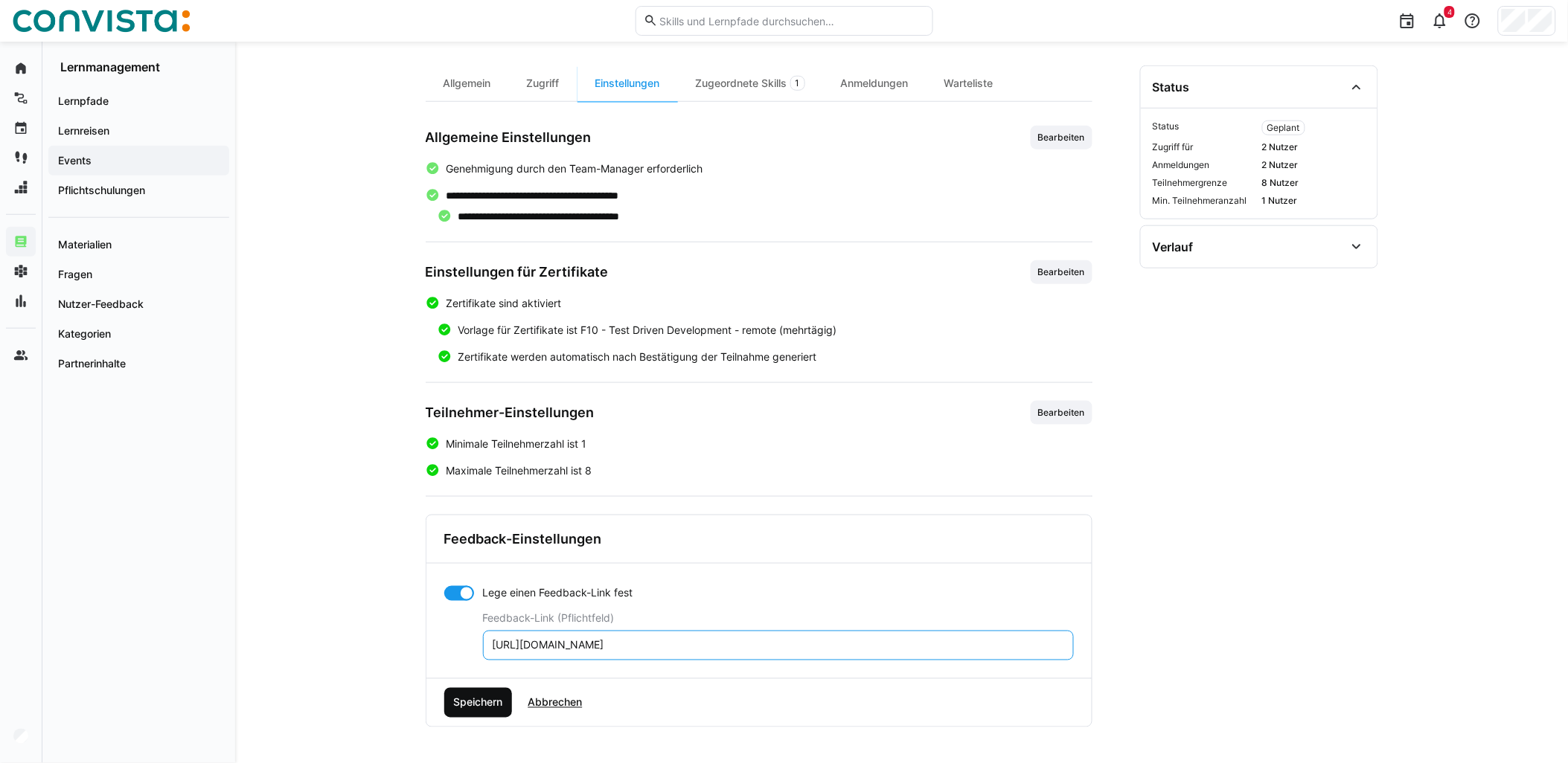
type input "[URL][DOMAIN_NAME]"
click at [465, 706] on span "Speichern" at bounding box center [478, 703] width 54 height 15
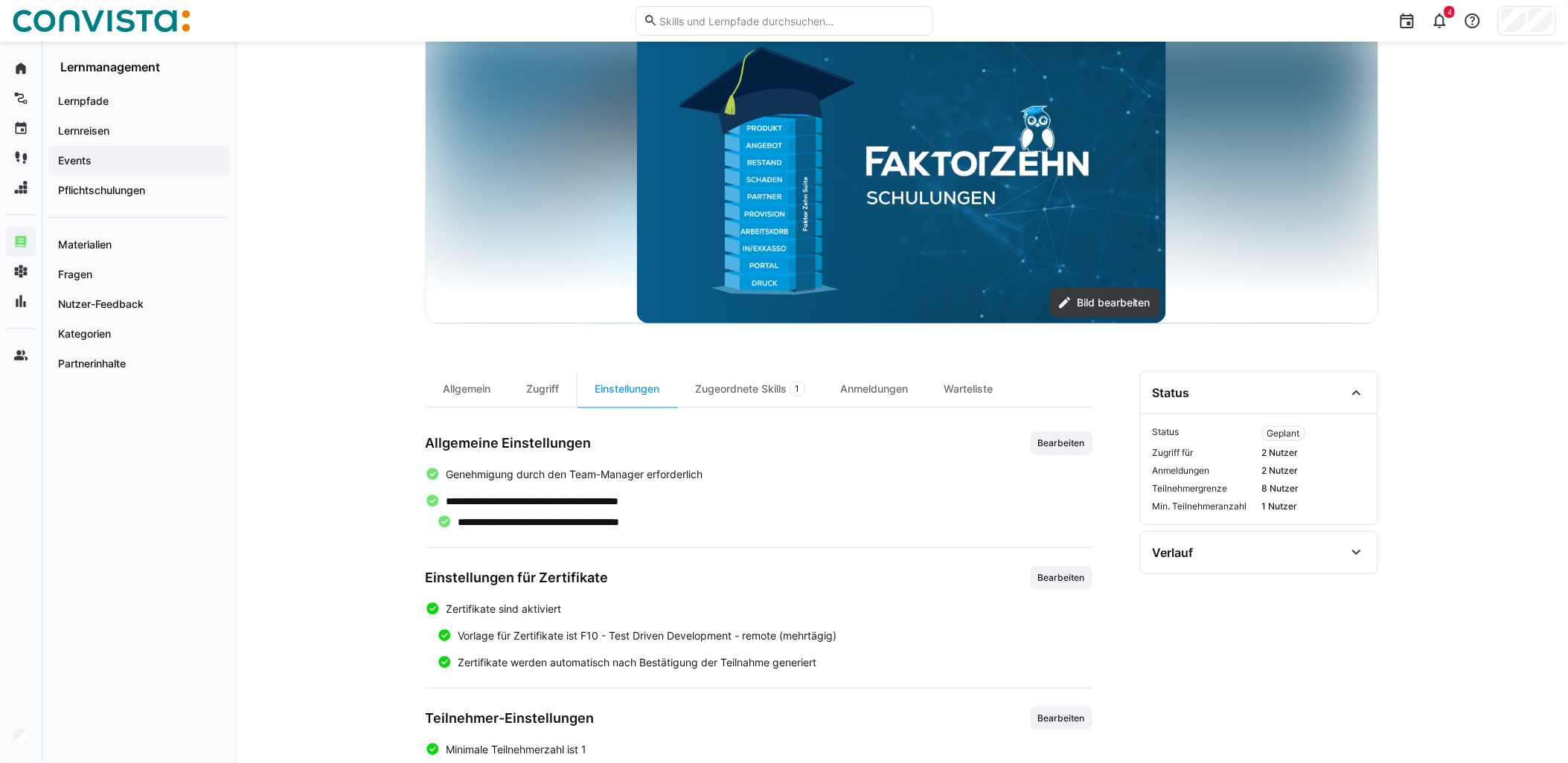
scroll to position [0, 0]
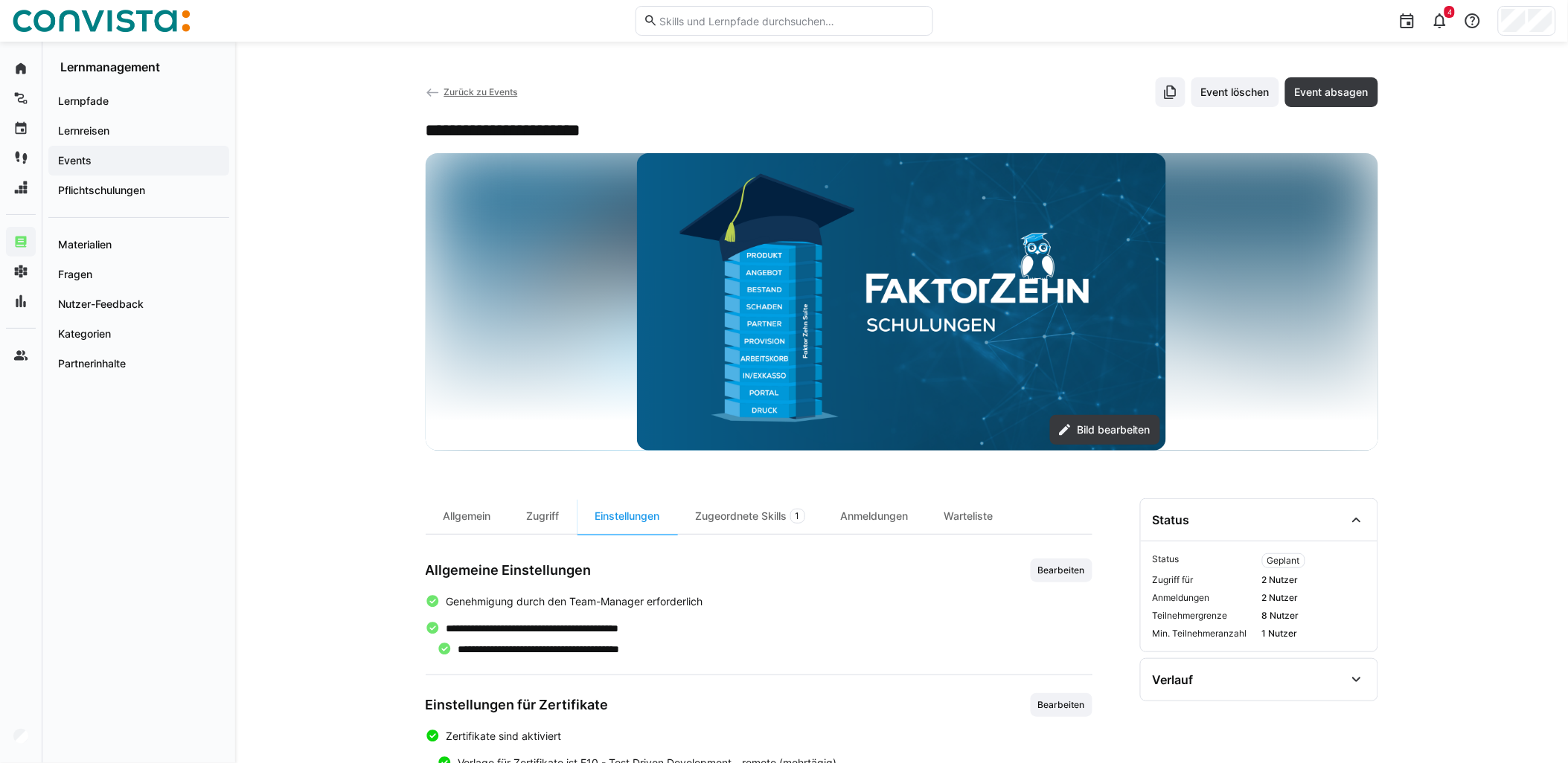
click at [473, 90] on span "Zurück zu Events" at bounding box center [481, 92] width 74 height 11
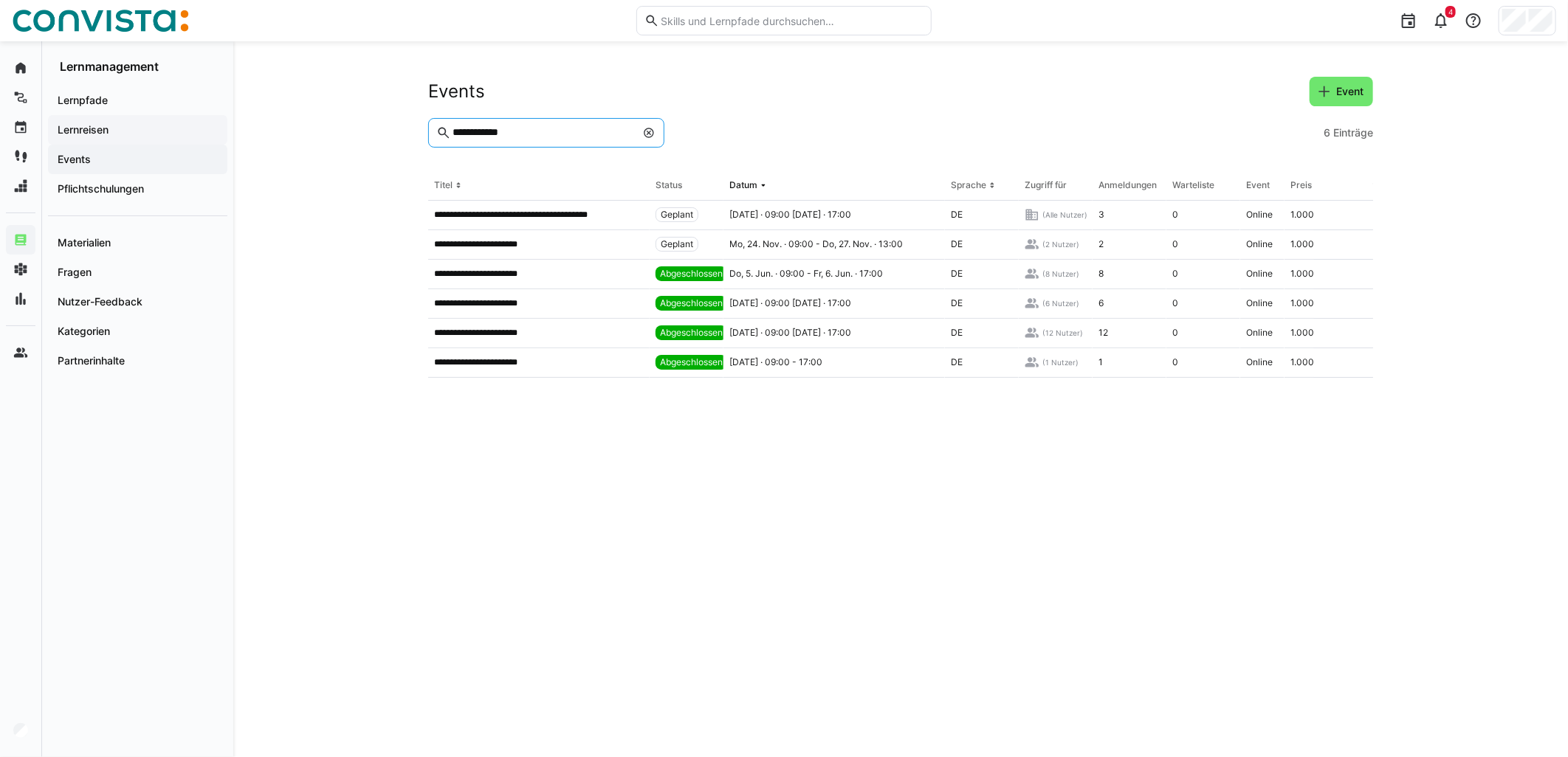
drag, startPoint x: 515, startPoint y: 136, endPoint x: 226, endPoint y: 129, distance: 289.1
click at [227, 129] on div "**********" at bounding box center [784, 399] width 1568 height 716
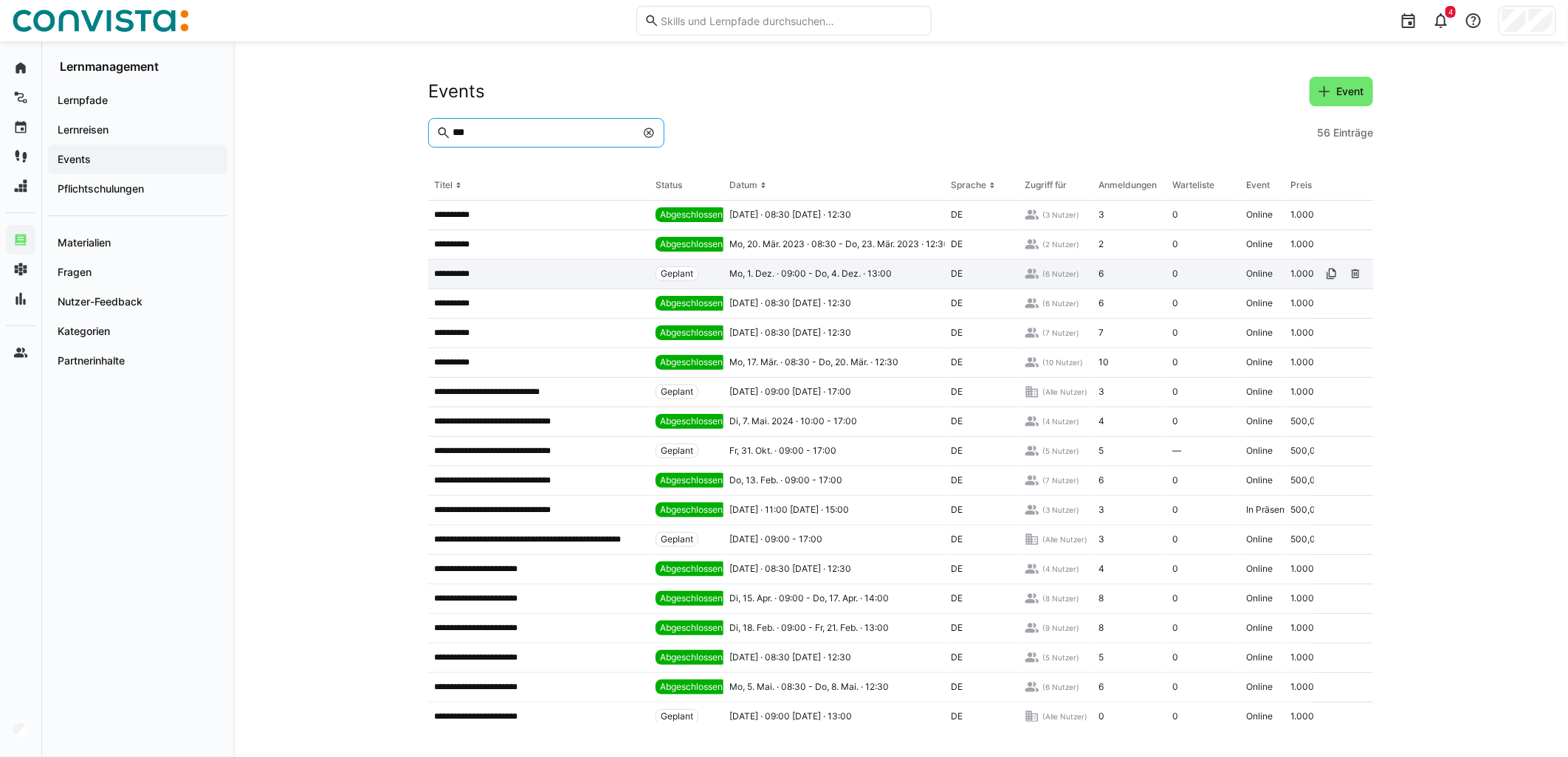
type input "***"
click at [520, 277] on app-table-first-column "**********" at bounding box center [539, 274] width 209 height 12
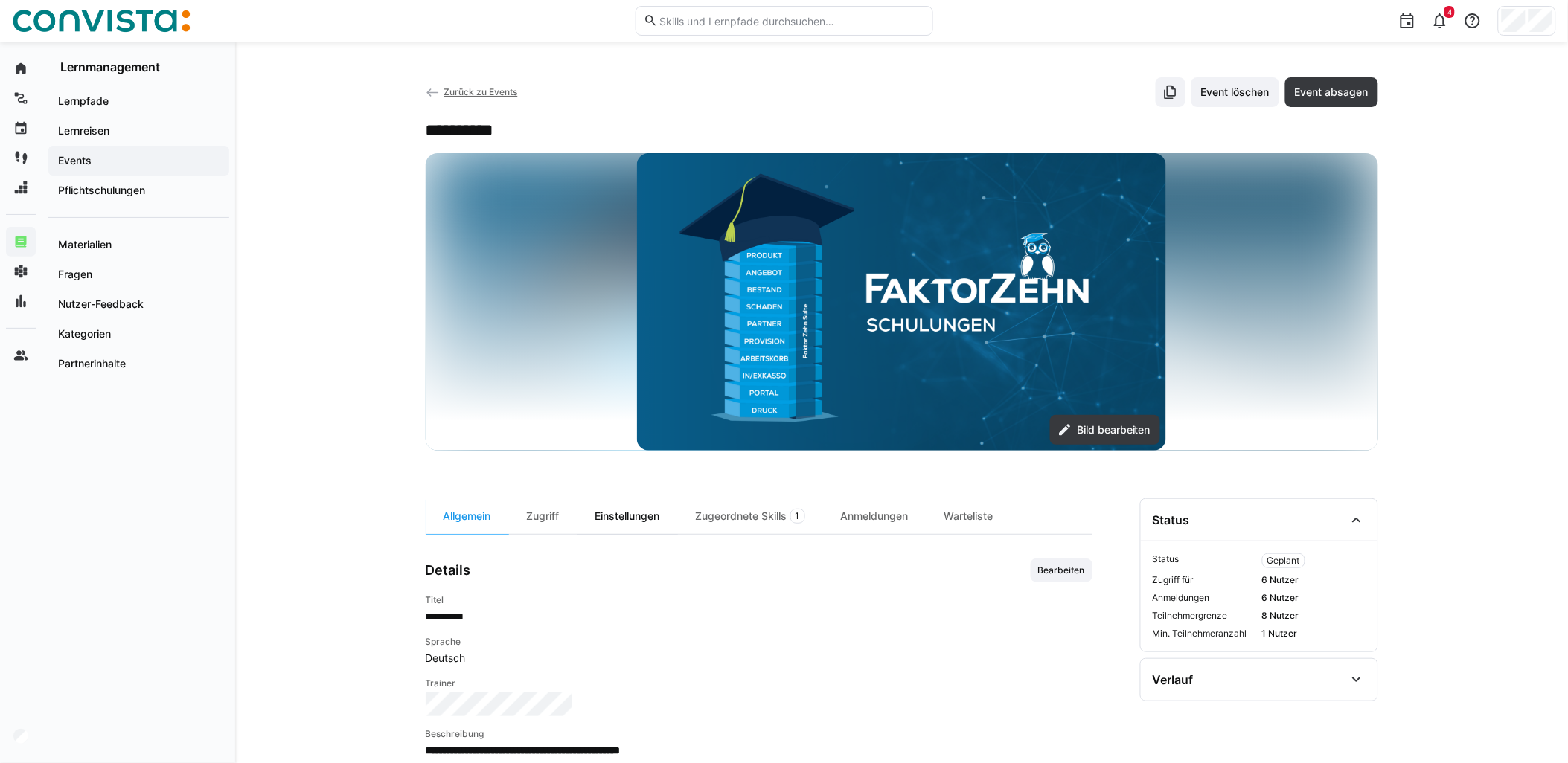
click at [647, 525] on div "Einstellungen" at bounding box center [628, 516] width 101 height 36
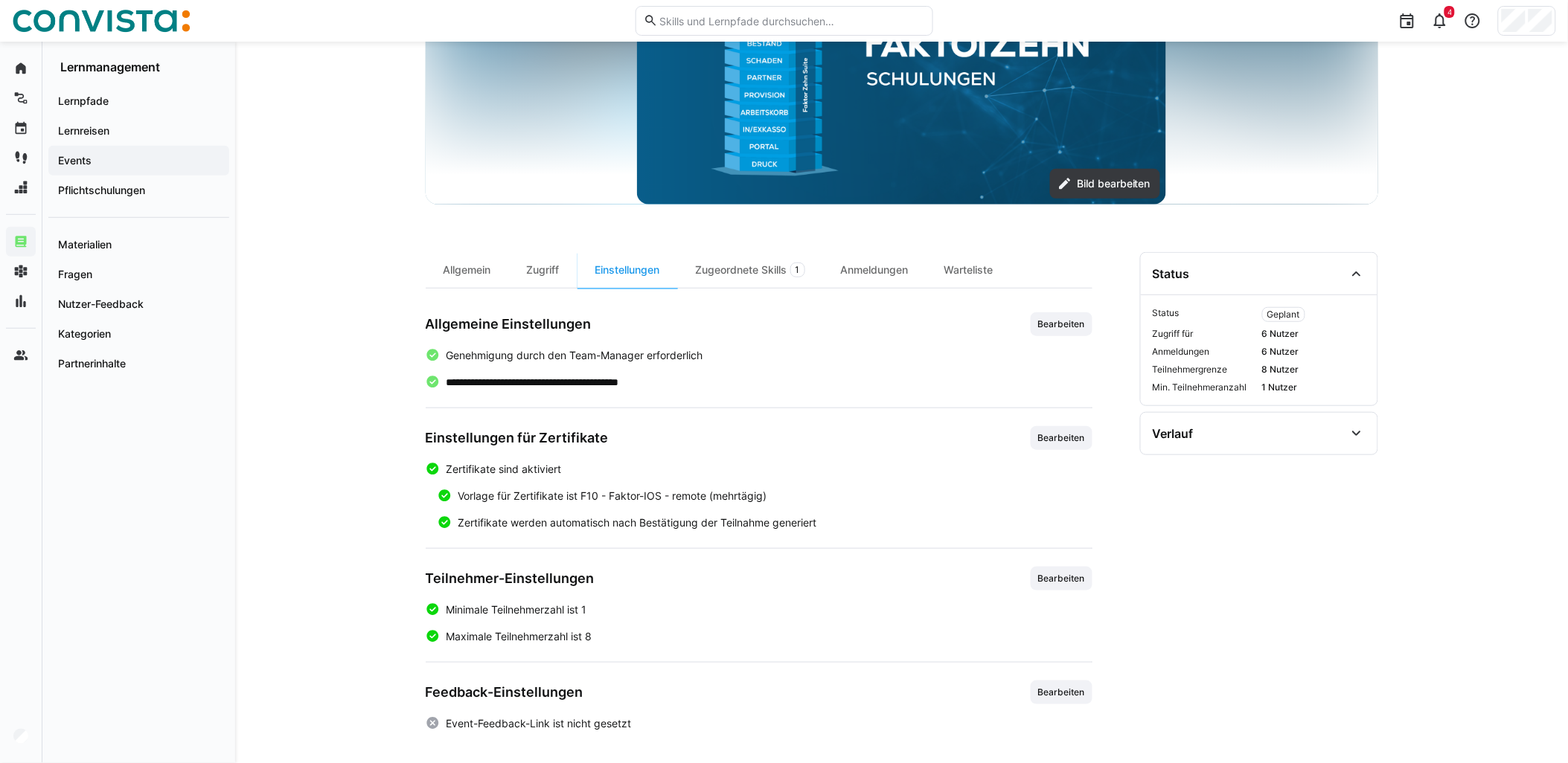
scroll to position [250, 0]
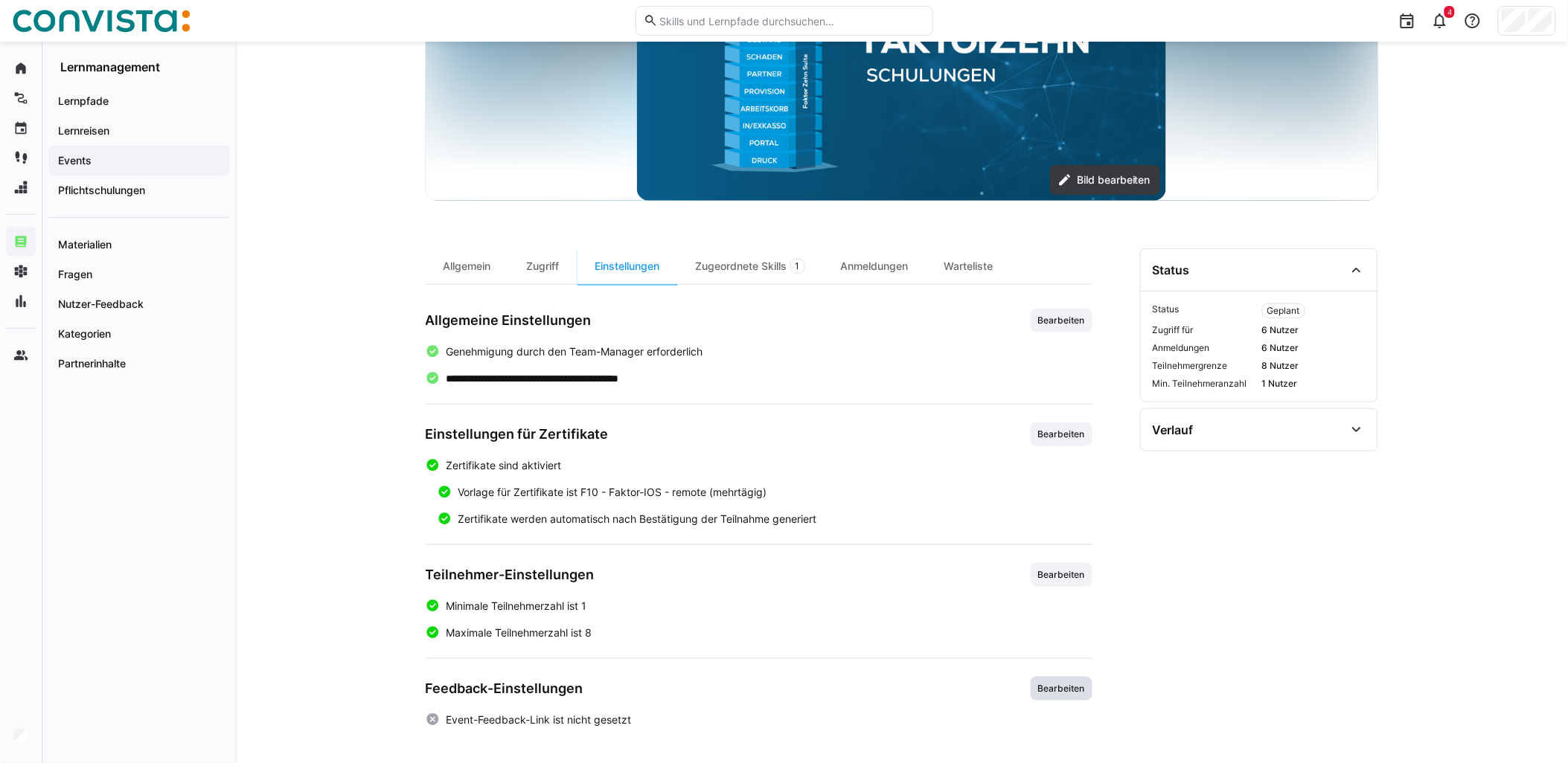
click at [1070, 695] on span "Bearbeiten" at bounding box center [1062, 689] width 62 height 24
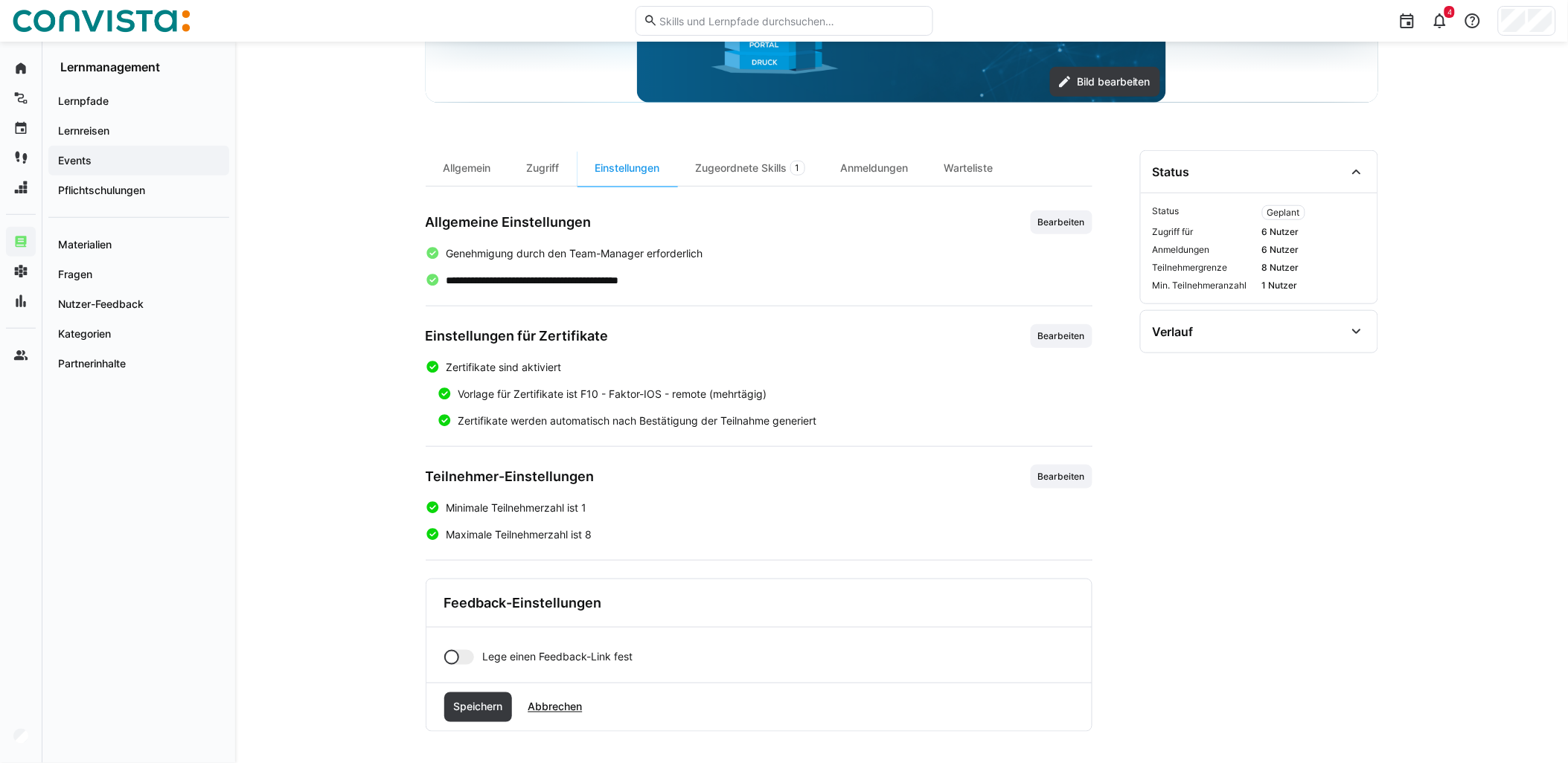
scroll to position [352, 0]
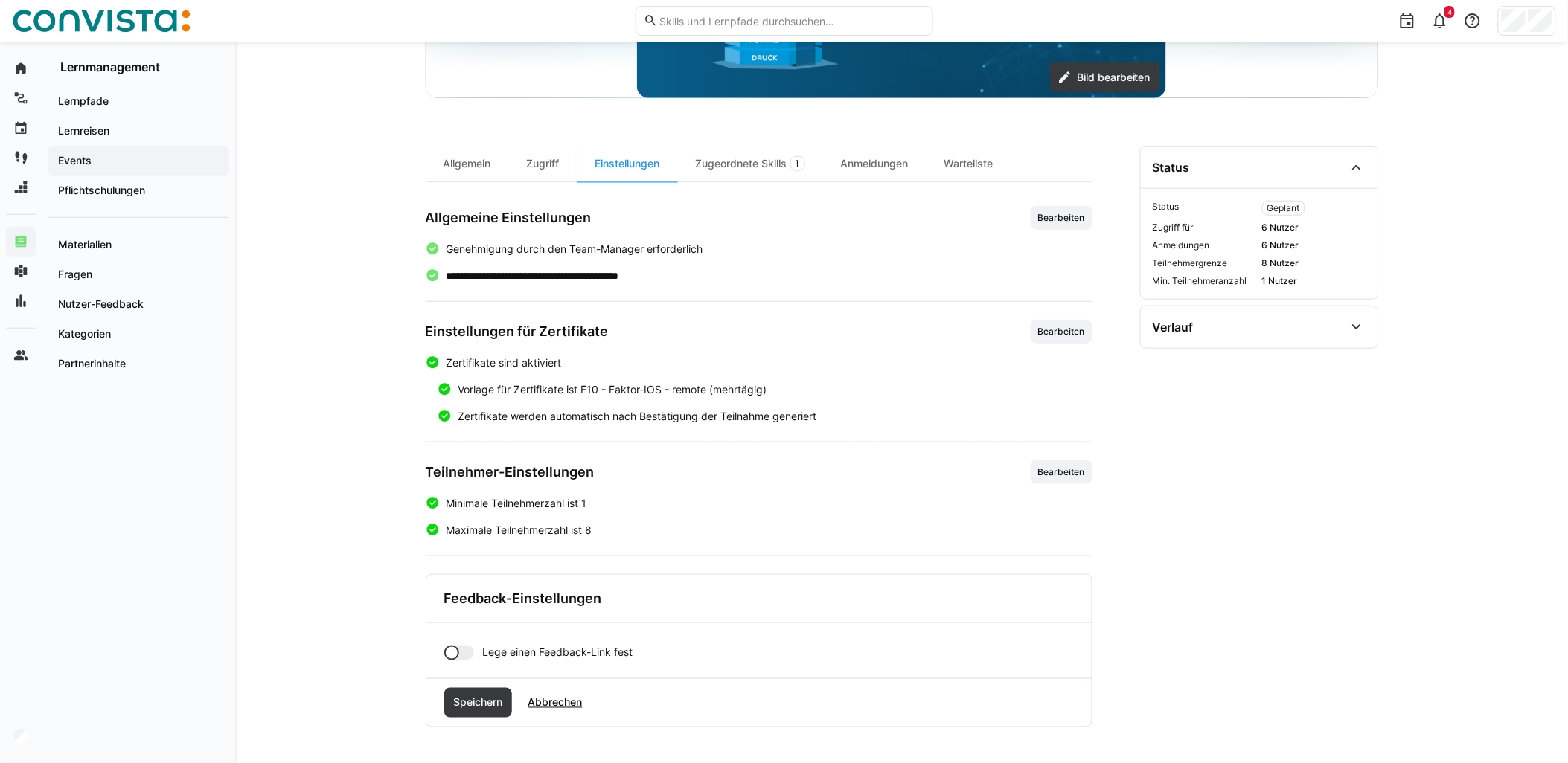
click at [466, 655] on div at bounding box center [459, 653] width 30 height 15
click at [511, 706] on input "text" at bounding box center [778, 705] width 575 height 13
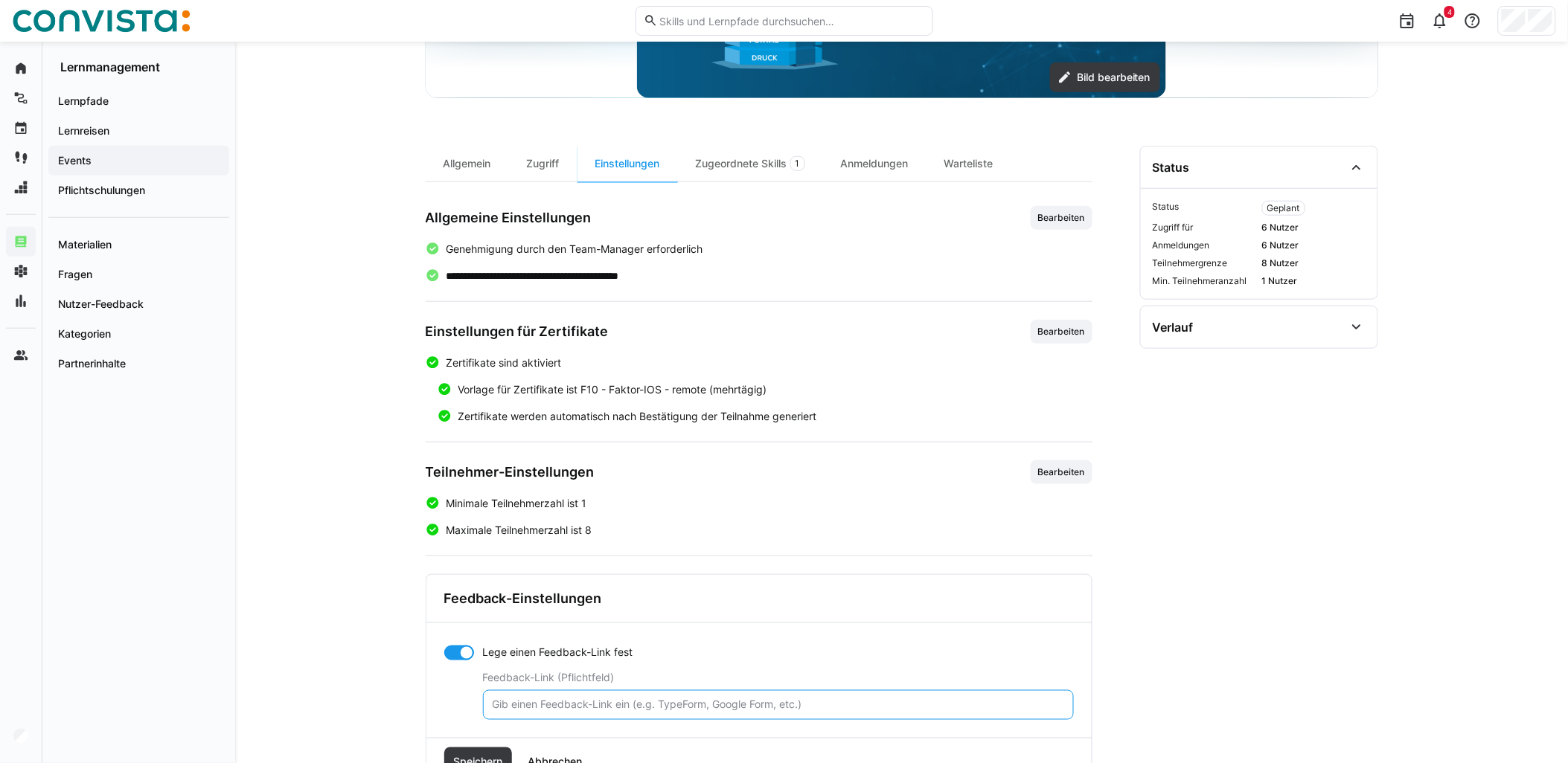
paste input "[URL][DOMAIN_NAME]"
type input "[URL][DOMAIN_NAME]"
click at [496, 755] on span "Speichern" at bounding box center [478, 762] width 54 height 15
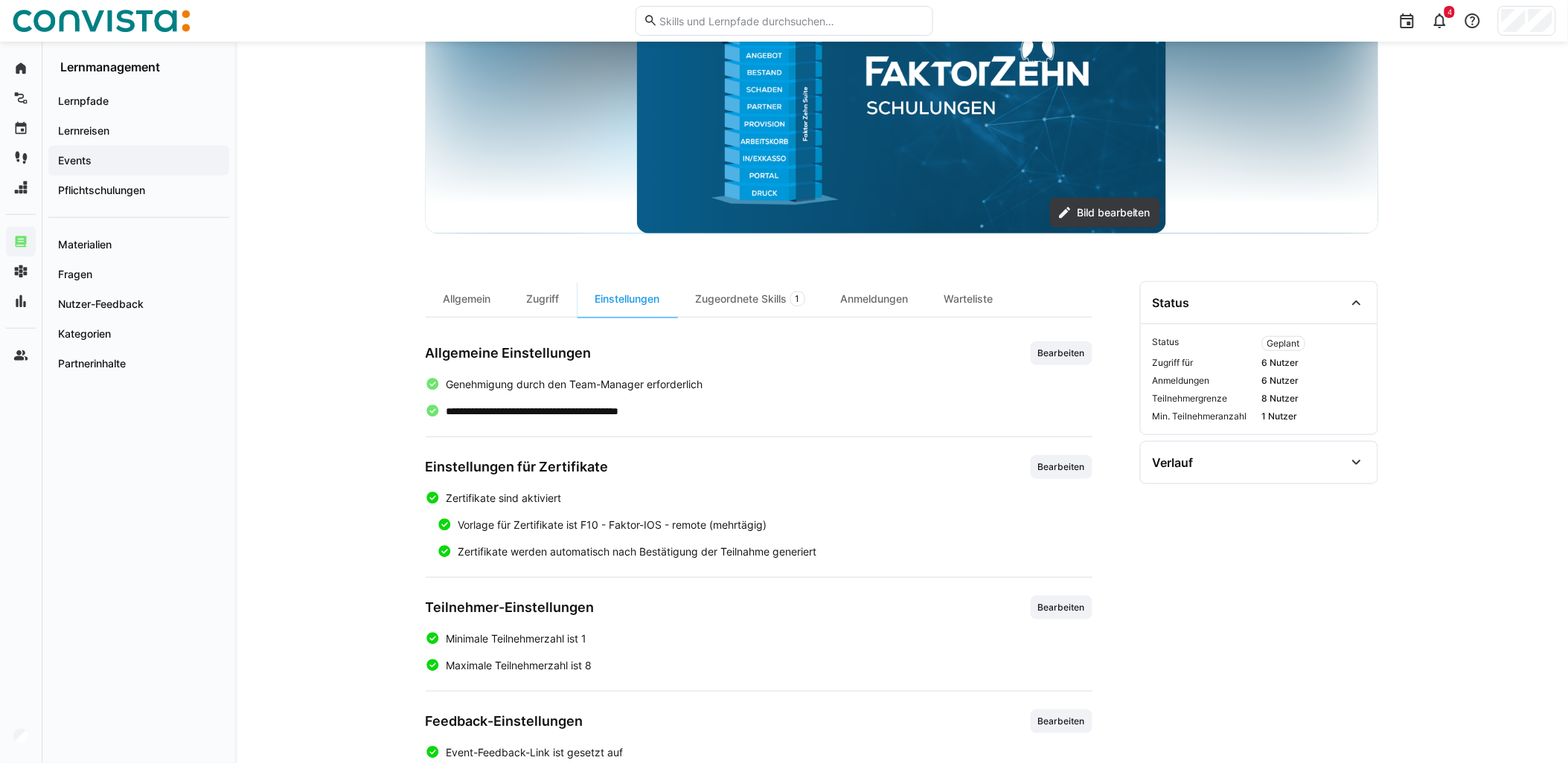
scroll to position [0, 0]
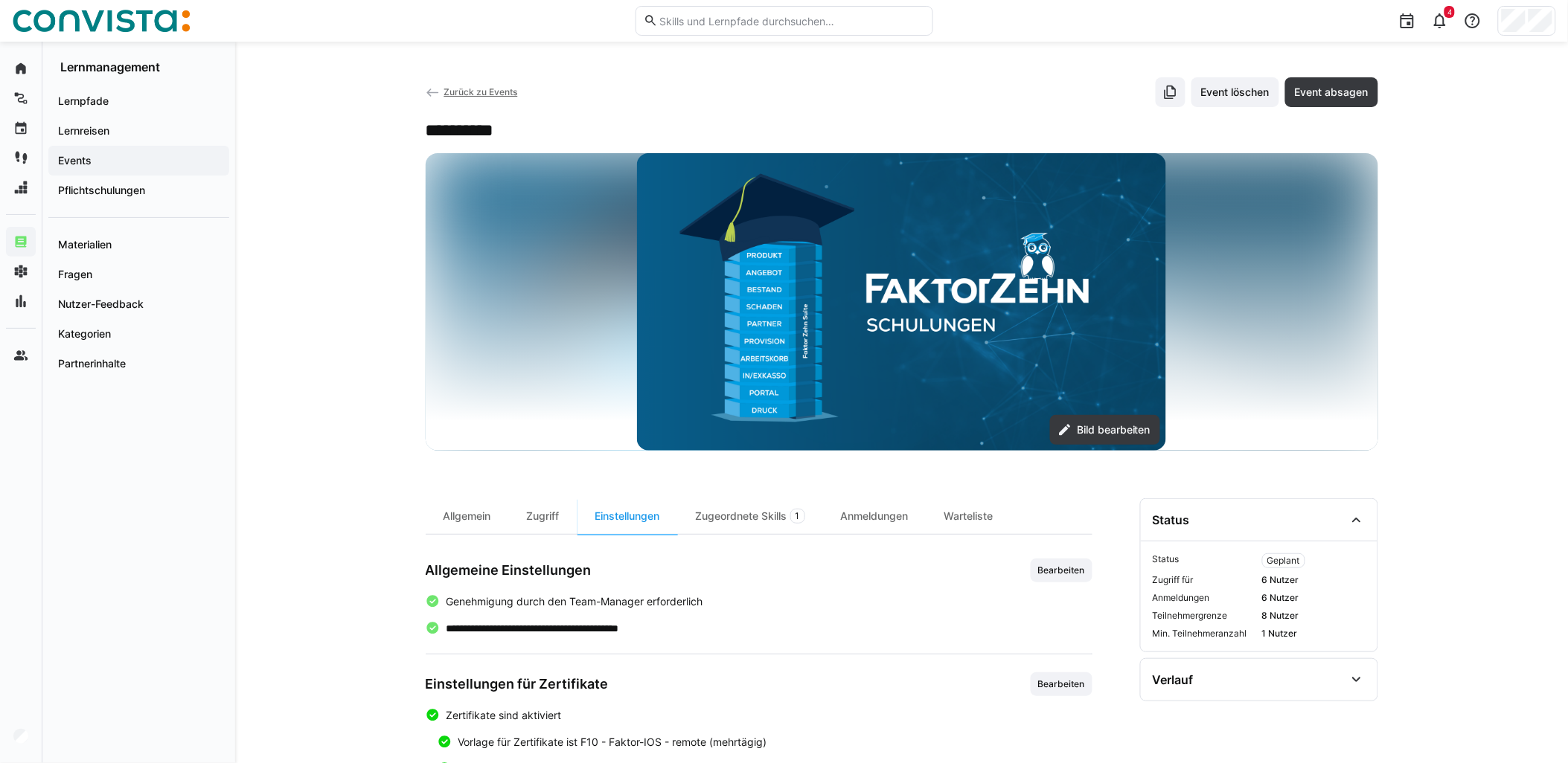
click at [499, 97] on span "Zurück zu Events" at bounding box center [481, 92] width 74 height 11
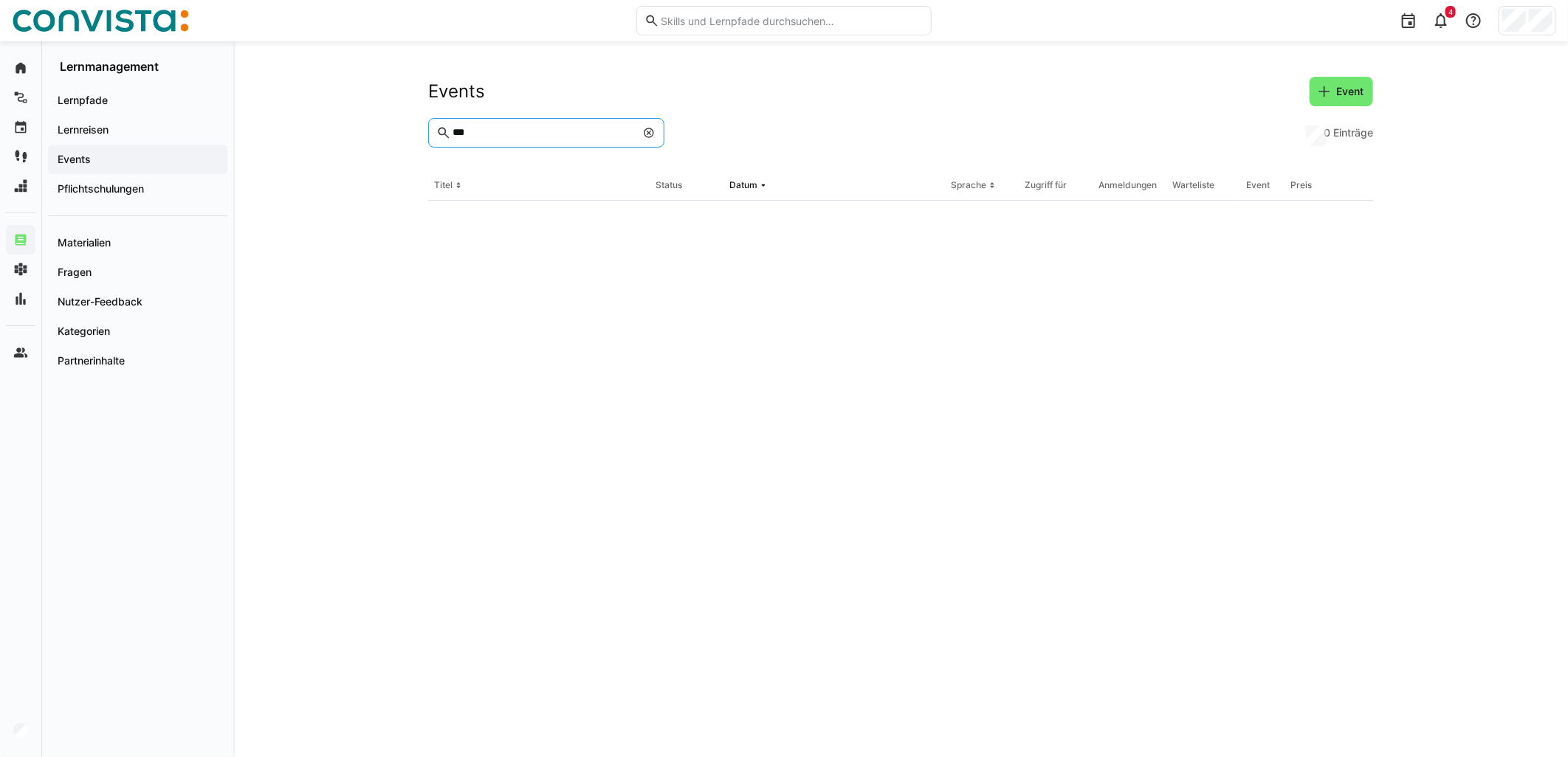
drag, startPoint x: 529, startPoint y: 138, endPoint x: 415, endPoint y: 138, distance: 114.0
click at [415, 138] on div "Events Event *** 0 Einträge Titel Status Datum Sprache Zugriff für Anmeldungen …" at bounding box center [901, 399] width 1335 height 716
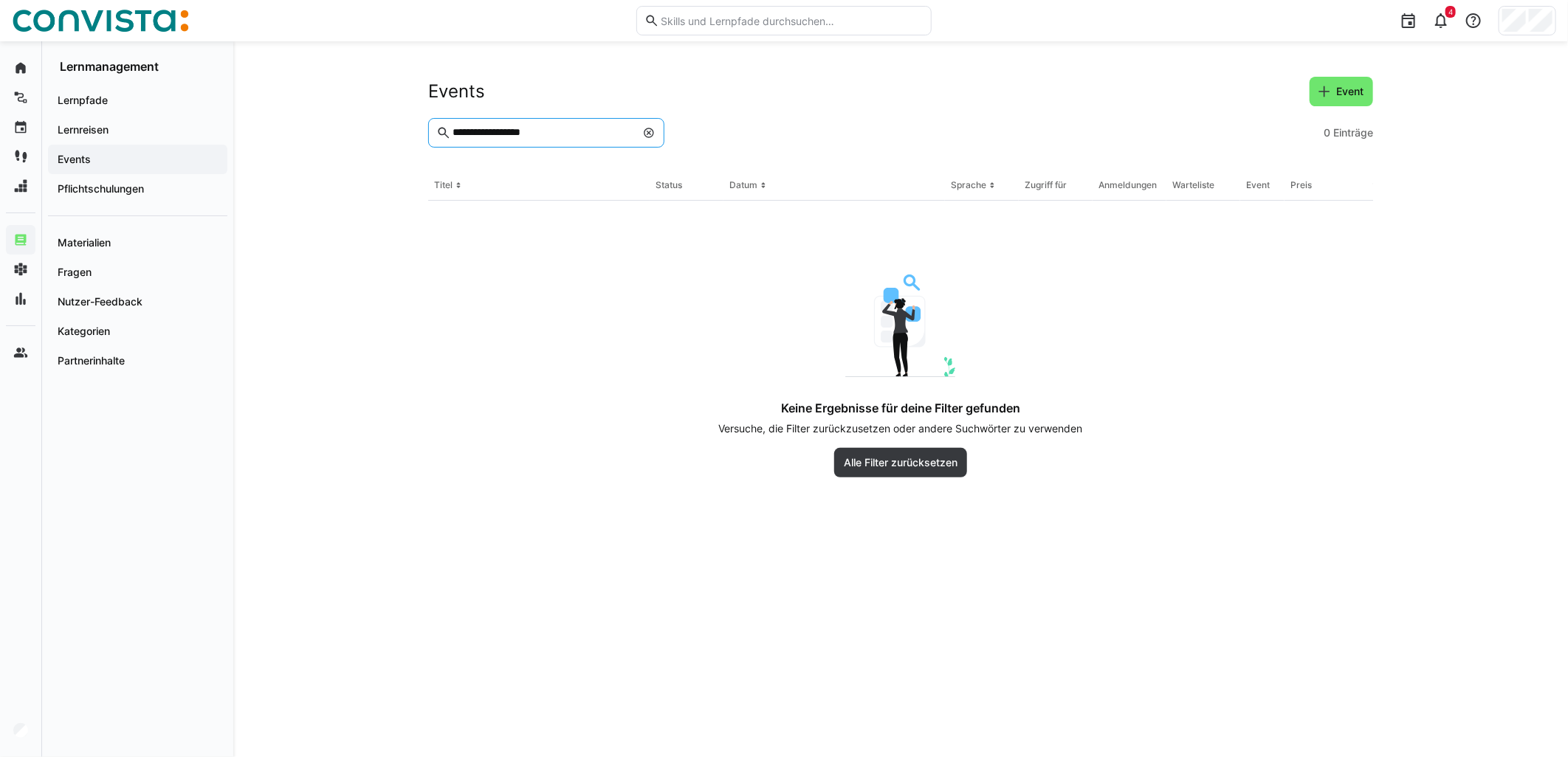
drag, startPoint x: 571, startPoint y: 131, endPoint x: 418, endPoint y: 121, distance: 153.3
click at [418, 121] on div "**********" at bounding box center [901, 399] width 1335 height 716
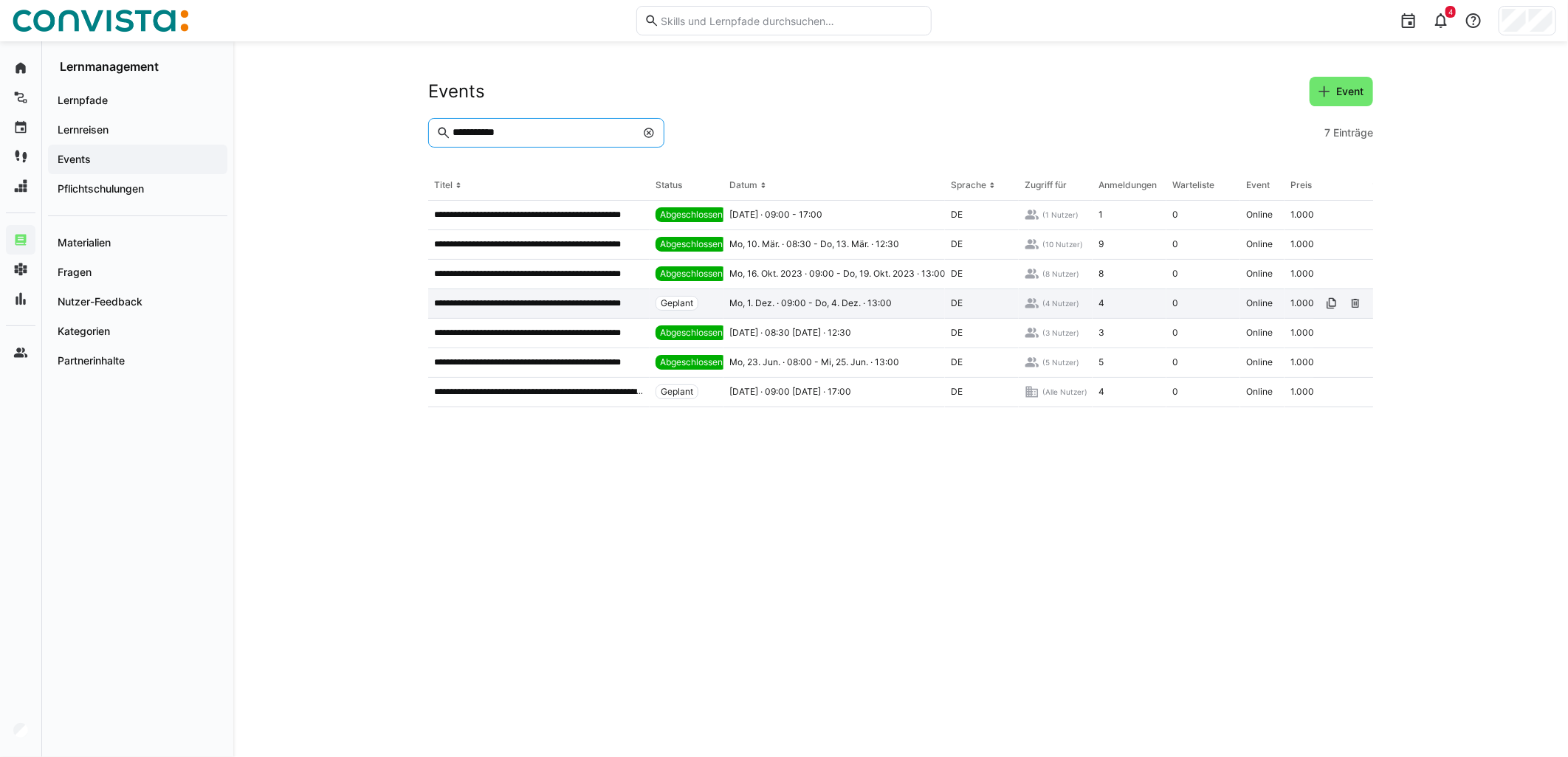
type input "**********"
click at [578, 310] on div "**********" at bounding box center [539, 305] width 222 height 30
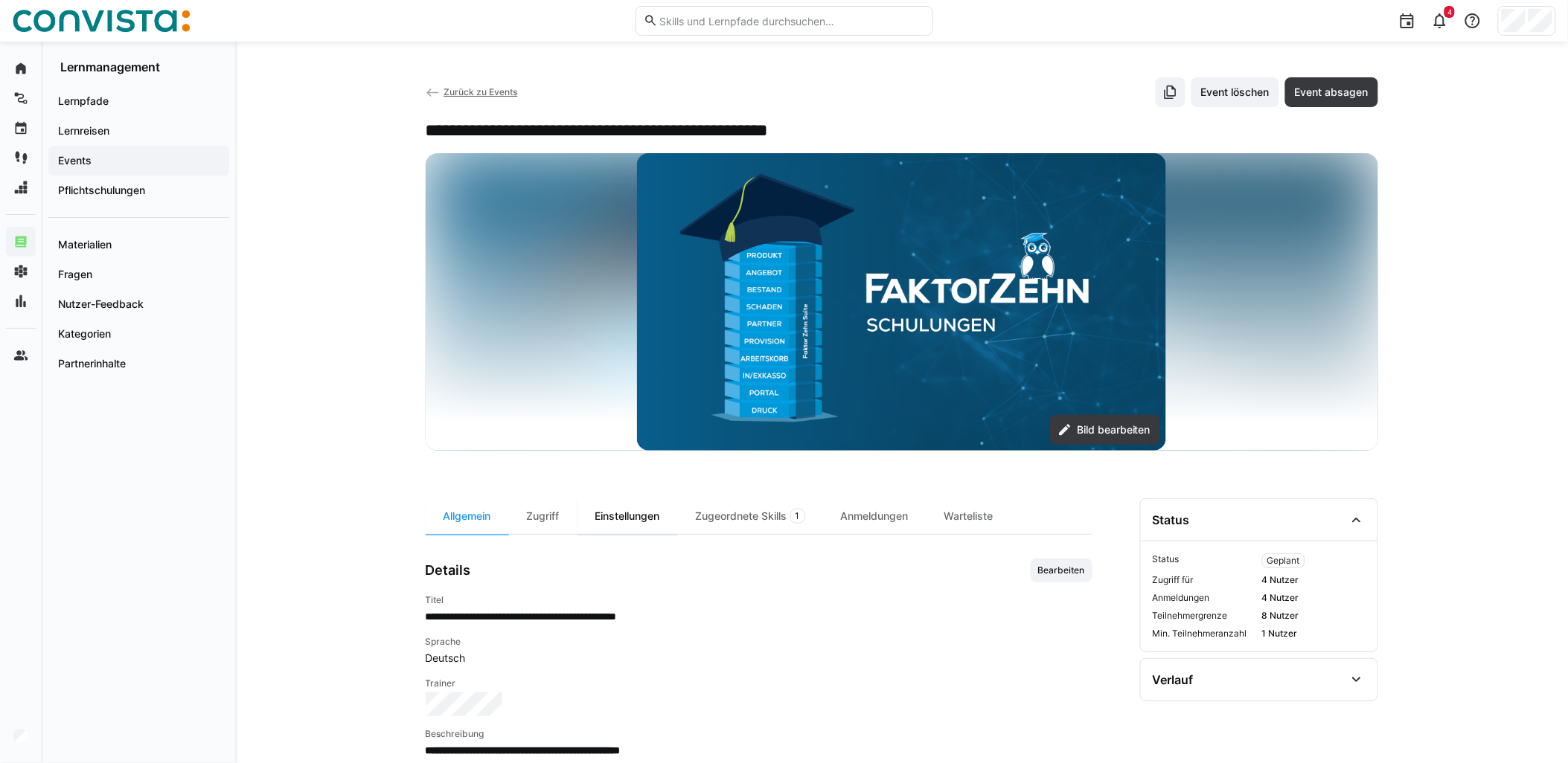
click at [642, 518] on div "Einstellungen" at bounding box center [628, 516] width 101 height 36
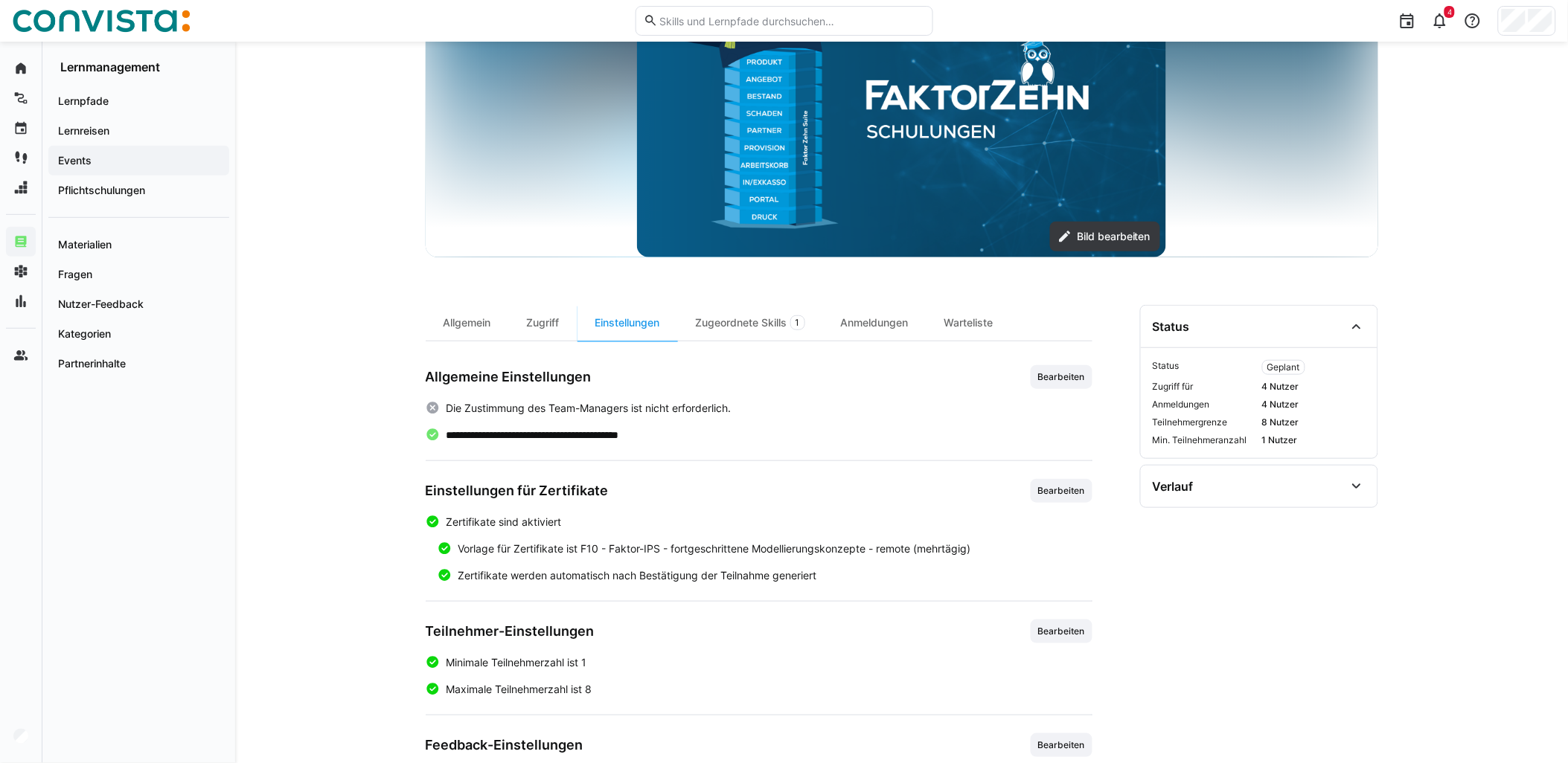
scroll to position [250, 0]
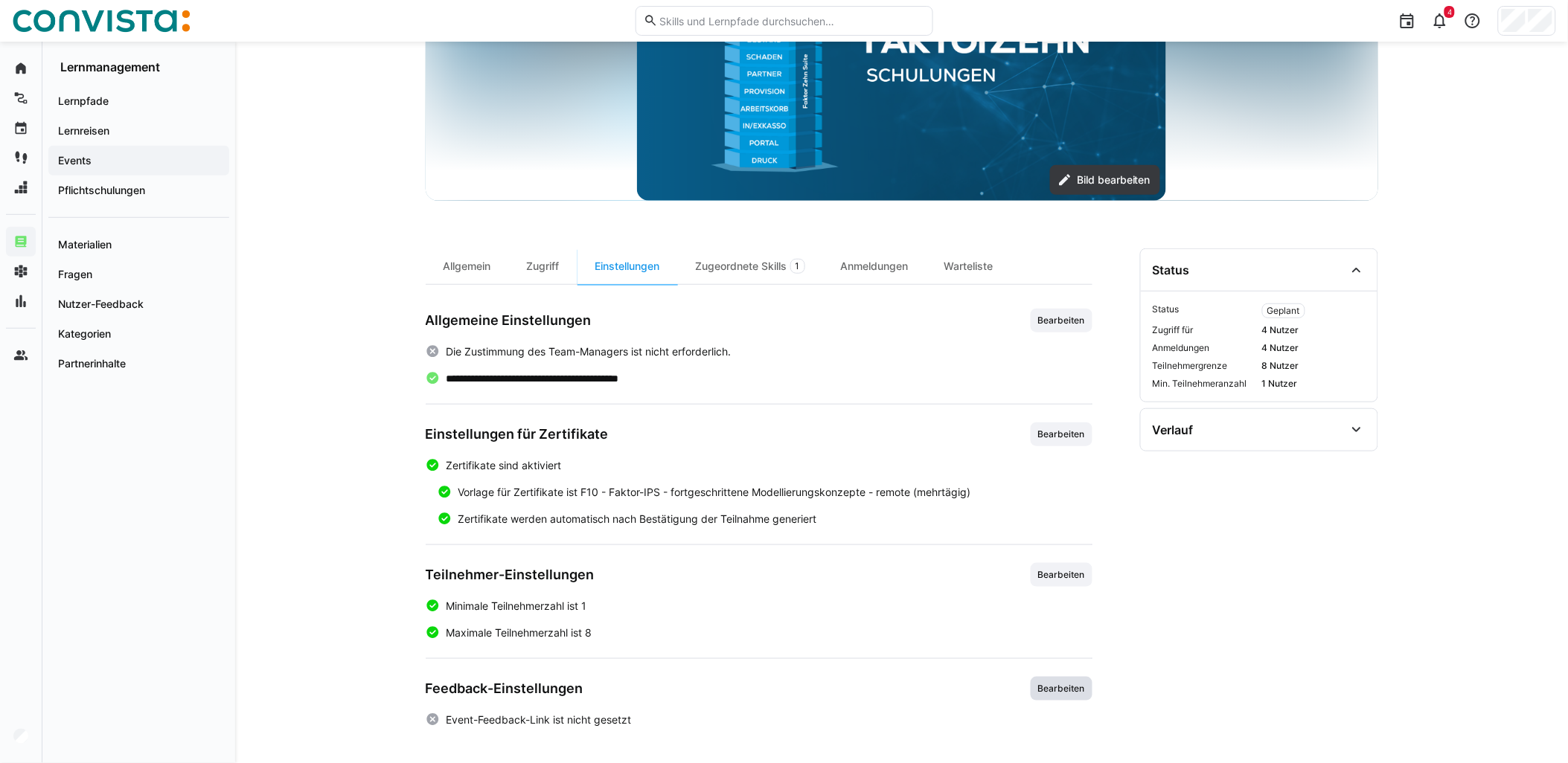
click at [1068, 692] on span "Bearbeiten" at bounding box center [1061, 689] width 50 height 12
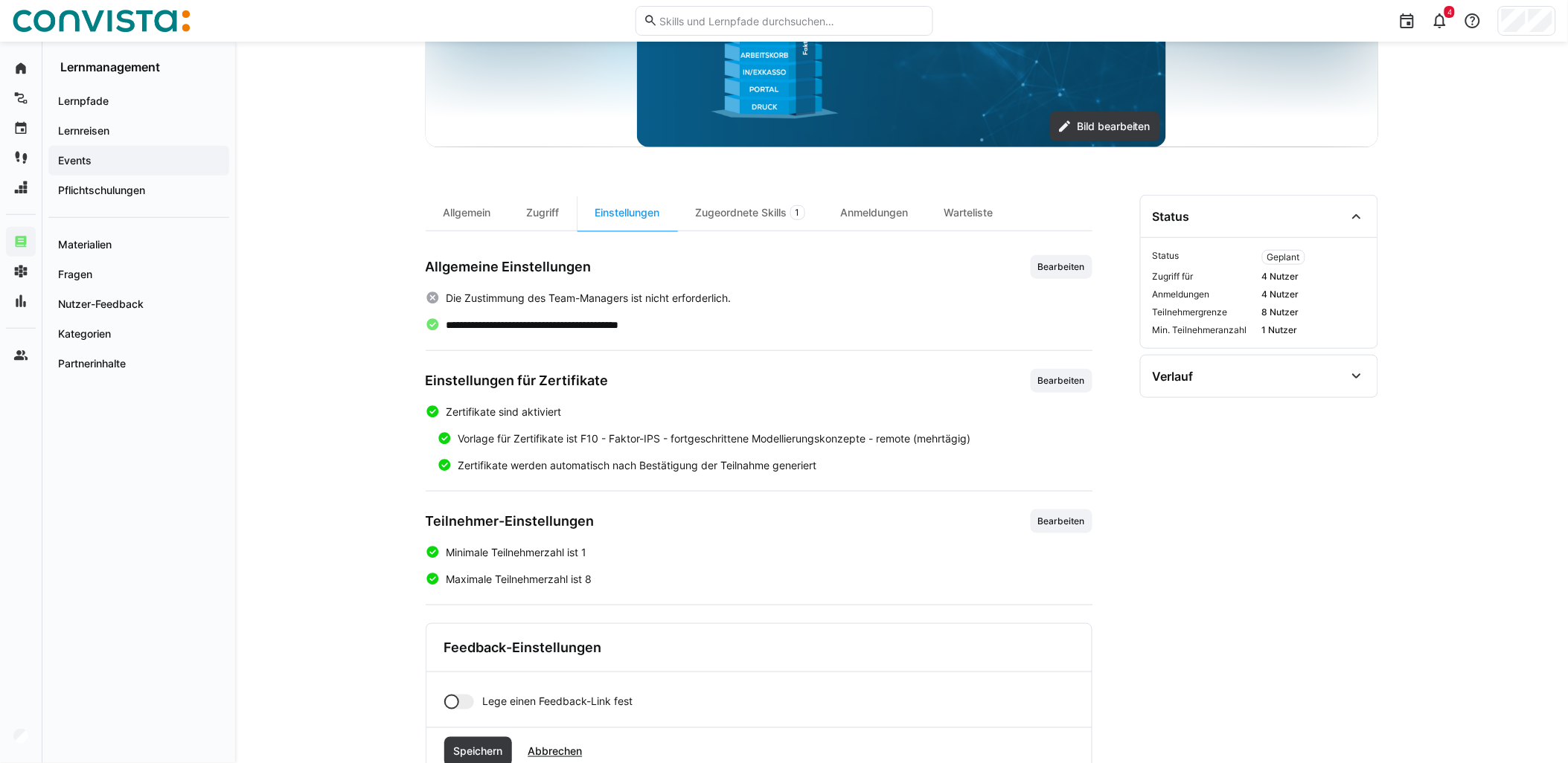
scroll to position [352, 0]
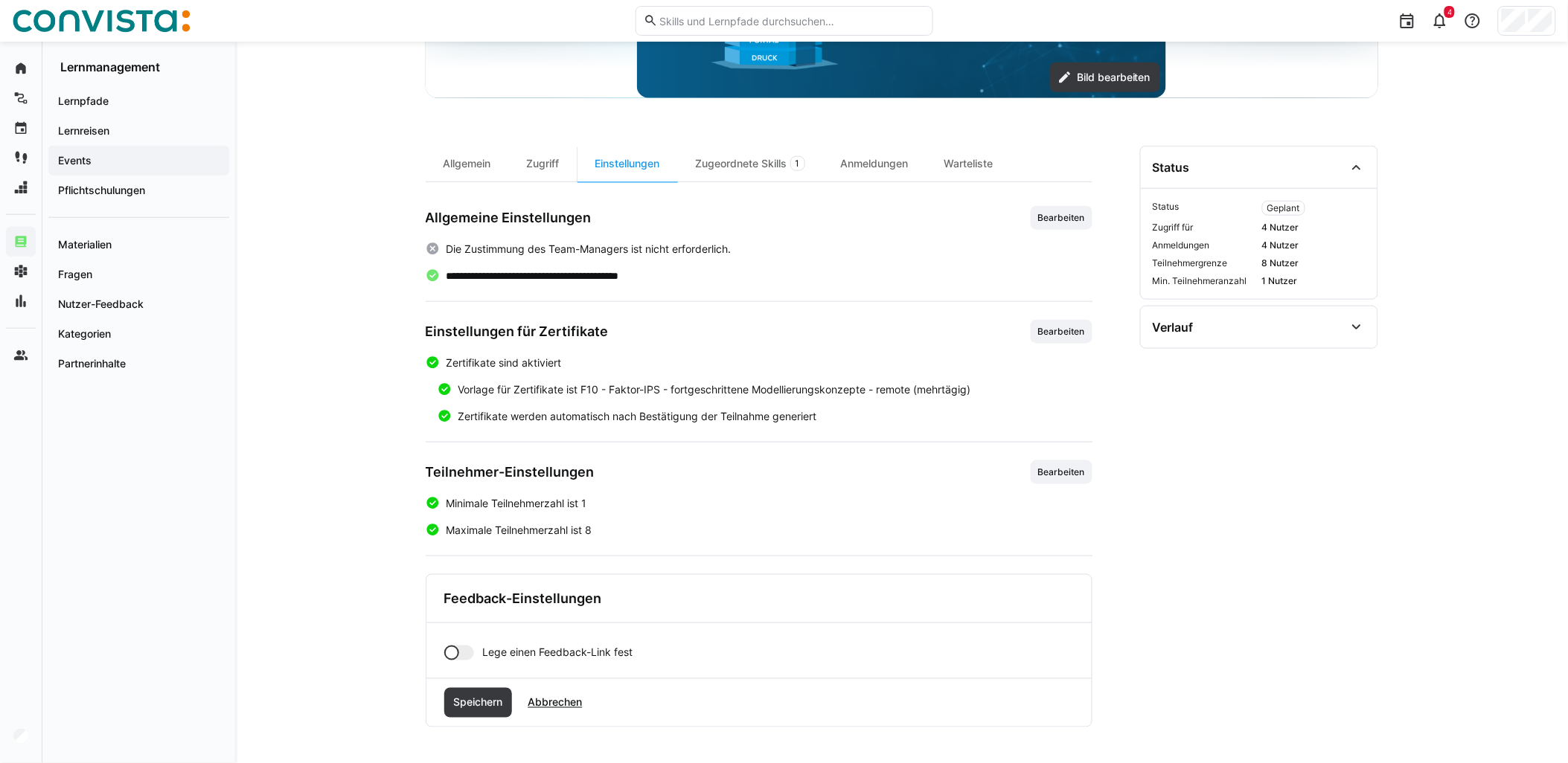
click at [466, 656] on div at bounding box center [459, 653] width 30 height 15
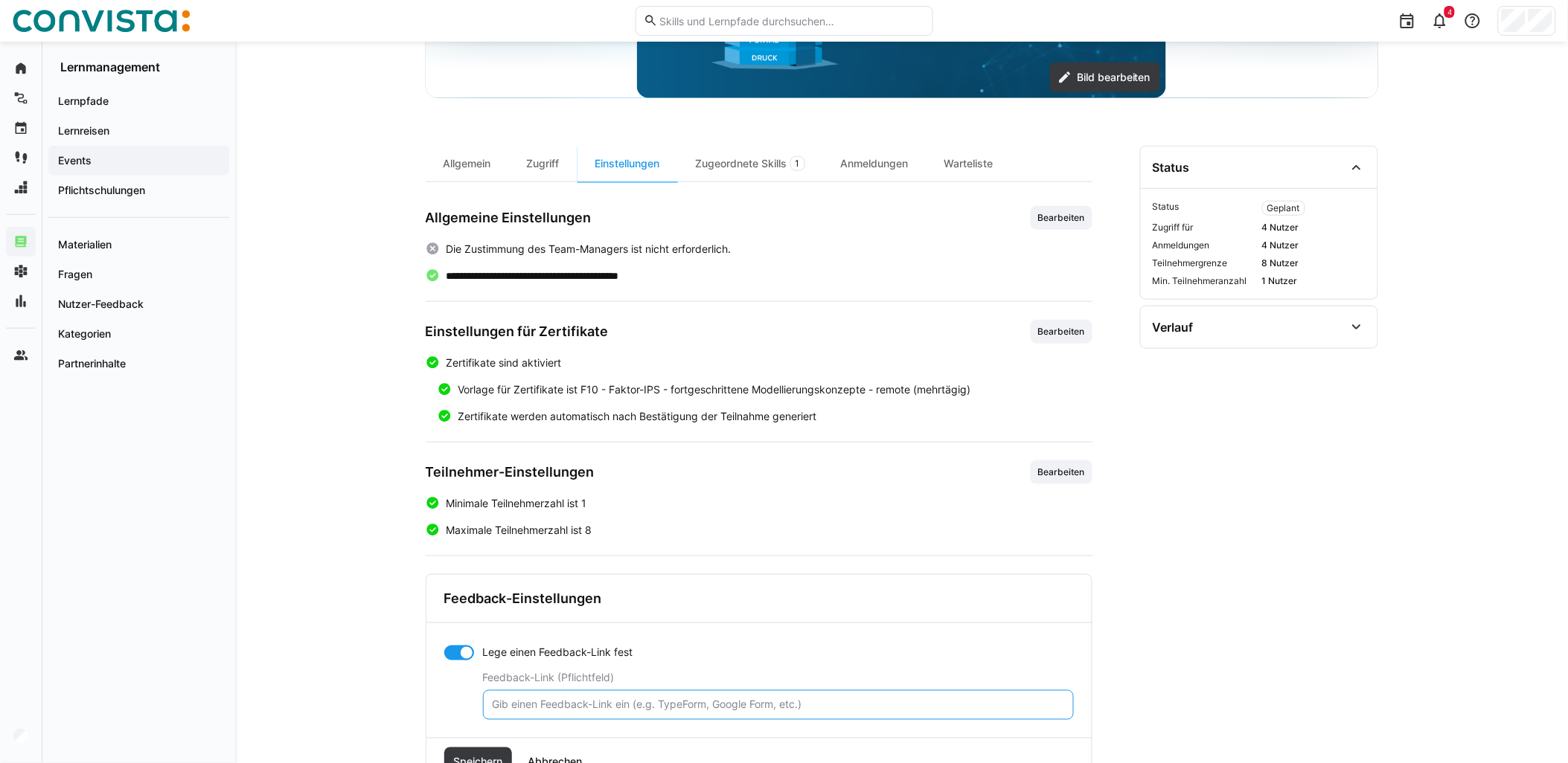
click at [530, 706] on input "text" at bounding box center [778, 705] width 575 height 13
paste input "[URL][DOMAIN_NAME]"
type input "[URL][DOMAIN_NAME]"
click at [492, 755] on span "Speichern" at bounding box center [478, 762] width 54 height 15
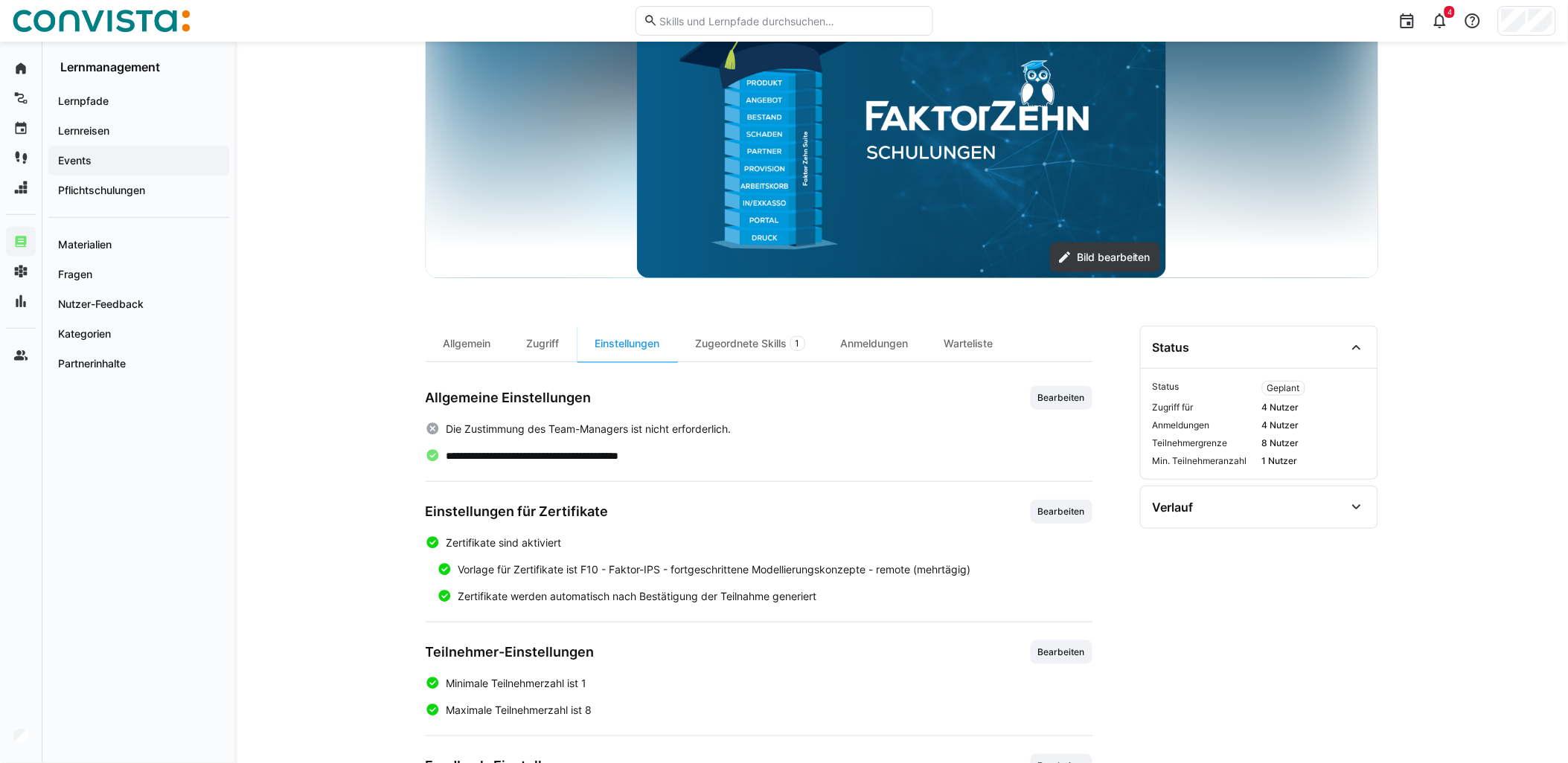
scroll to position [0, 0]
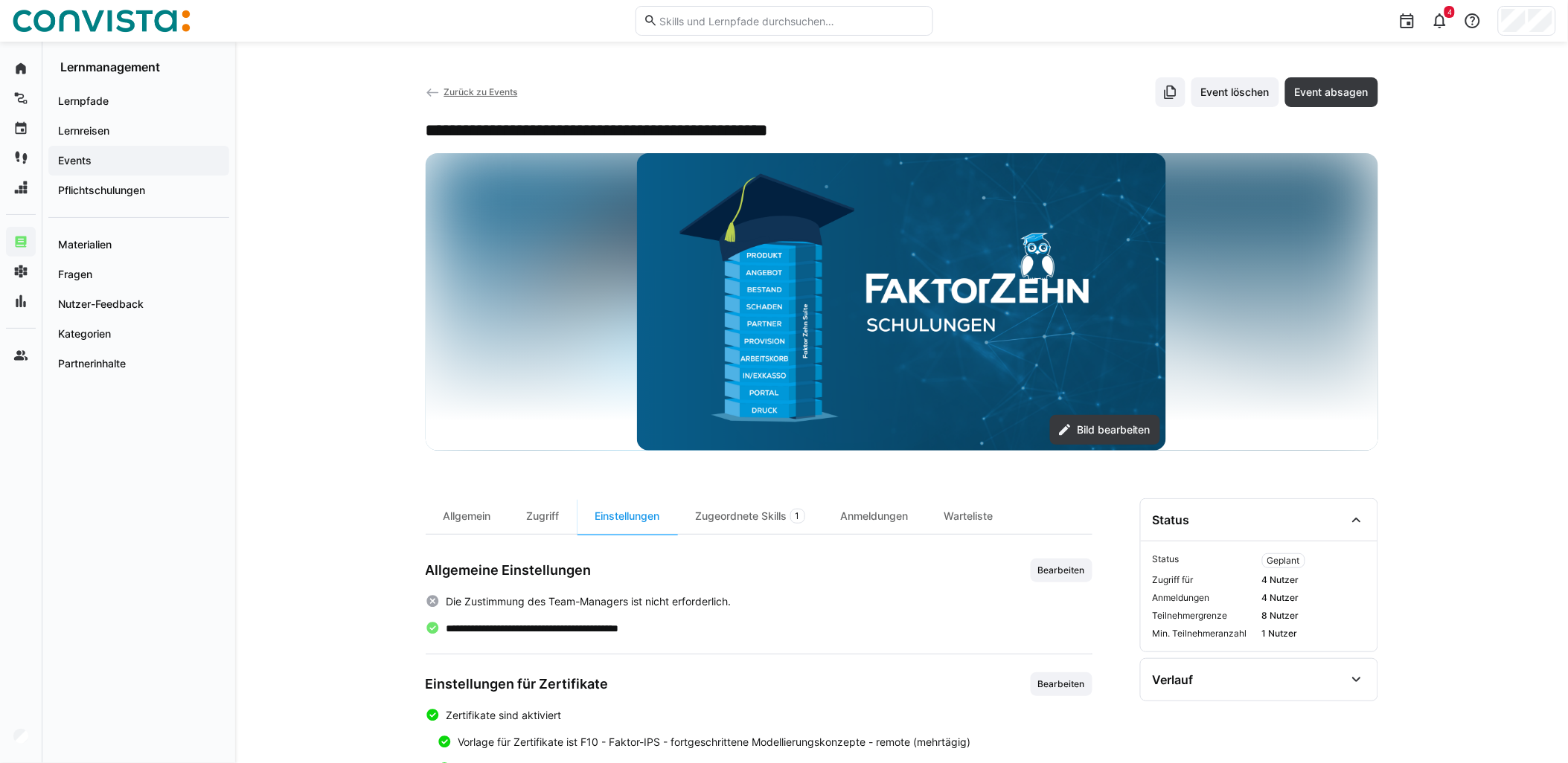
drag, startPoint x: 511, startPoint y: 98, endPoint x: 514, endPoint y: 91, distance: 7.6
click at [511, 98] on app-back-navigation "Zurück zu Events" at bounding box center [472, 91] width 92 height 16
click at [514, 91] on span "Zurück zu Events" at bounding box center [481, 92] width 74 height 11
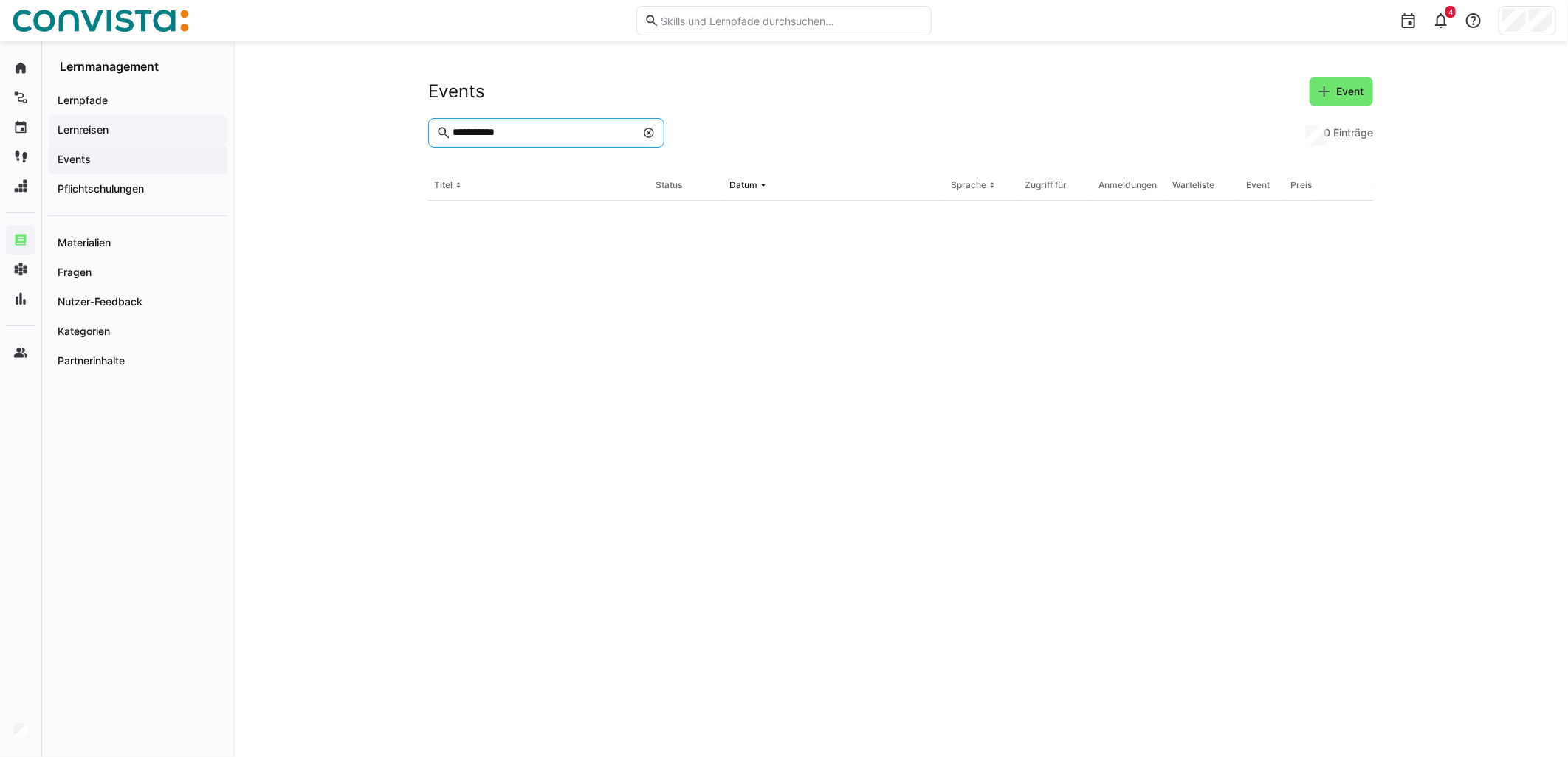
drag, startPoint x: 564, startPoint y: 134, endPoint x: 184, endPoint y: 143, distance: 380.1
click at [184, 143] on div "**********" at bounding box center [784, 399] width 1568 height 716
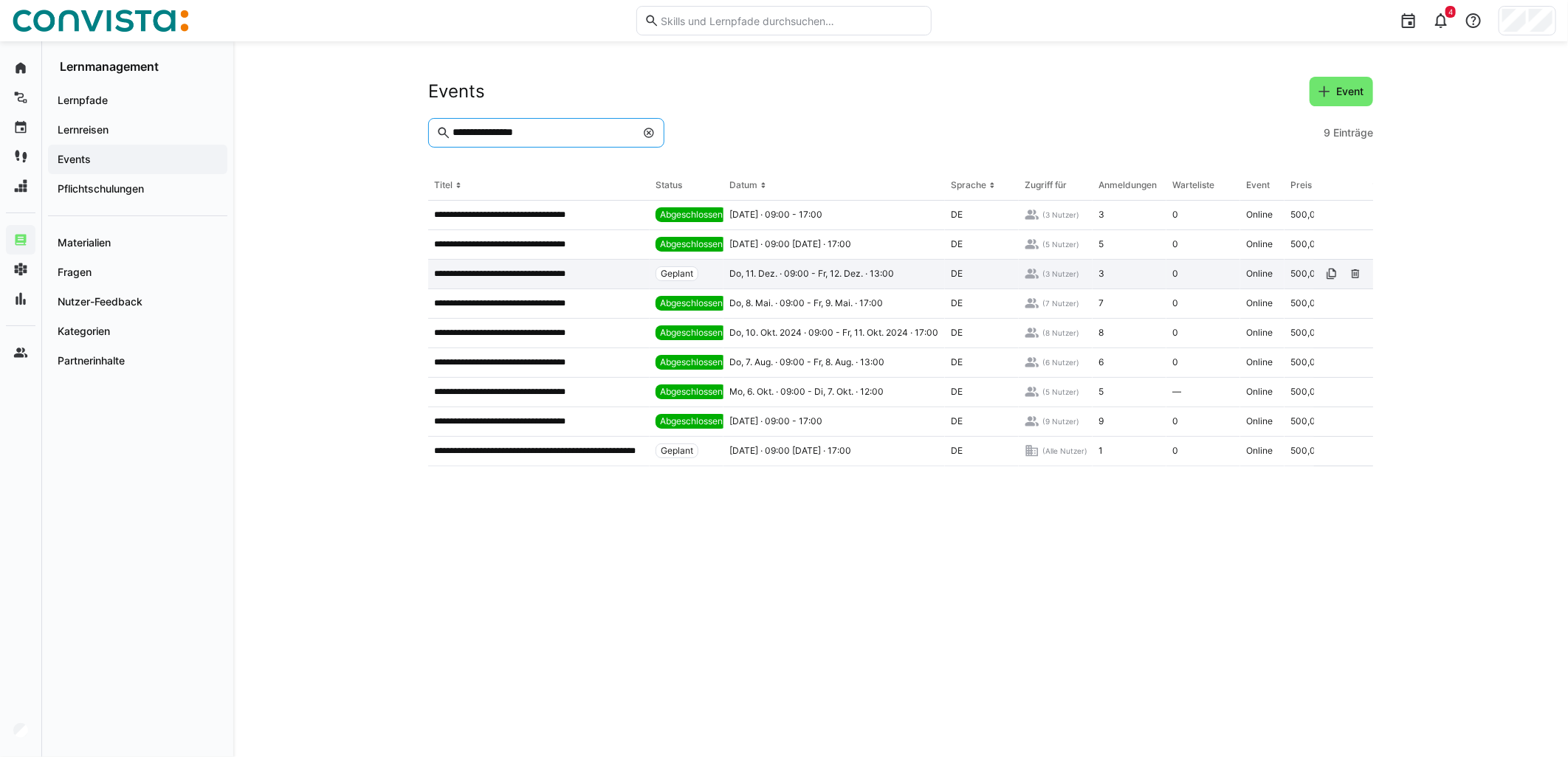
type input "**********"
click at [613, 276] on app-table-first-column "**********" at bounding box center [539, 274] width 209 height 12
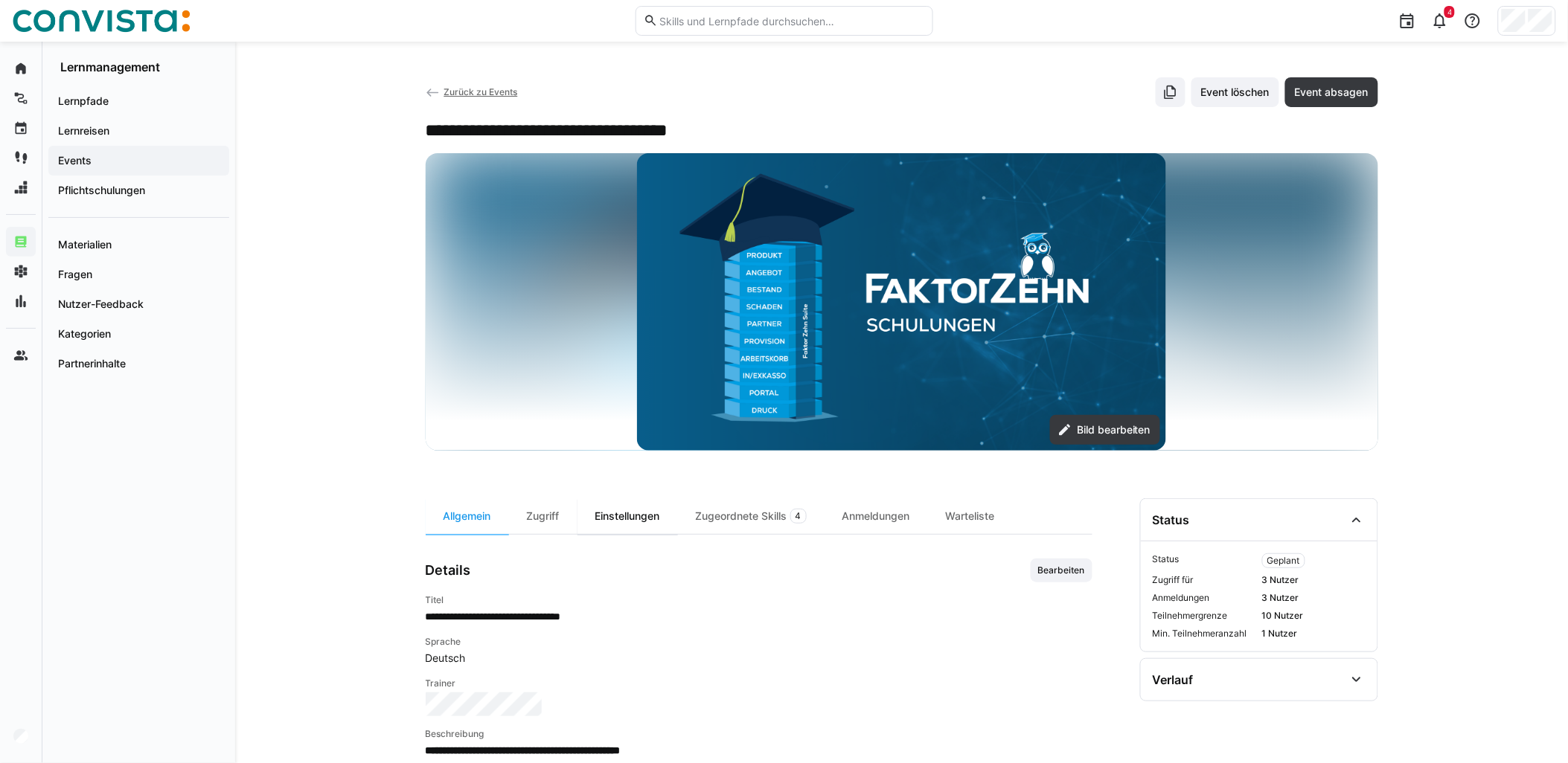
click at [652, 501] on div "Einstellungen" at bounding box center [628, 516] width 101 height 36
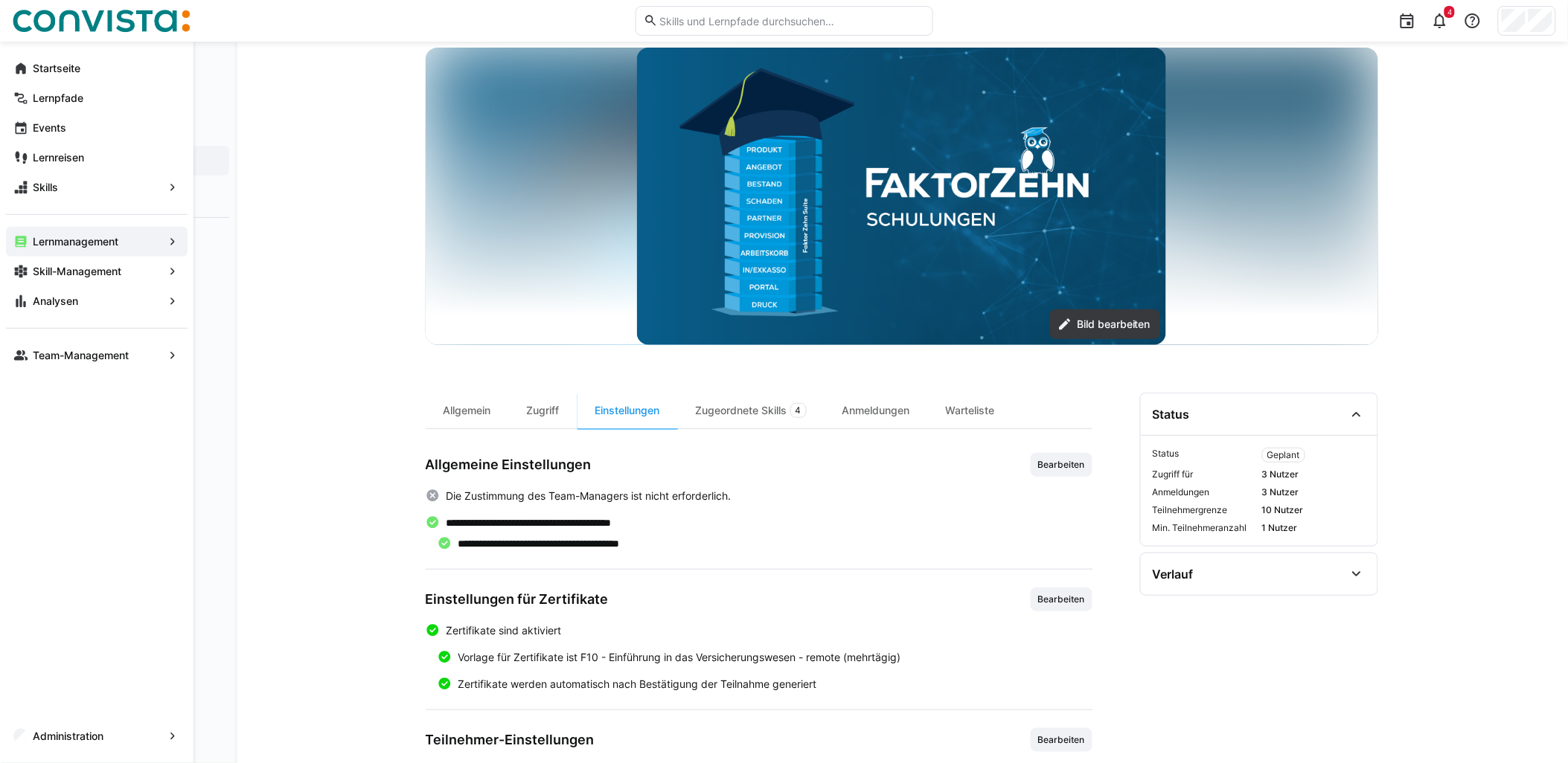
scroll to position [270, 0]
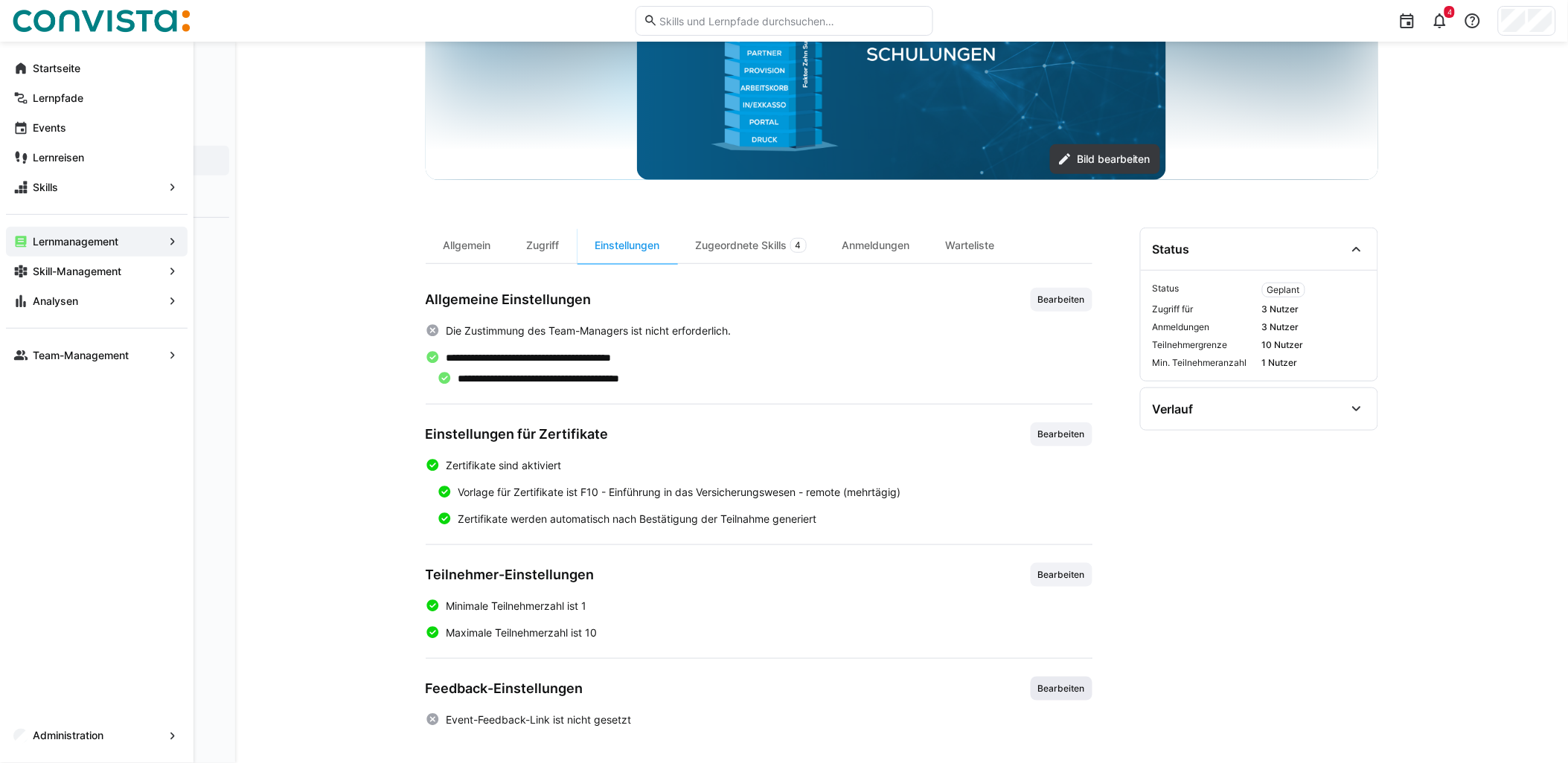
click at [1055, 701] on span "Bearbeiten" at bounding box center [1062, 689] width 62 height 24
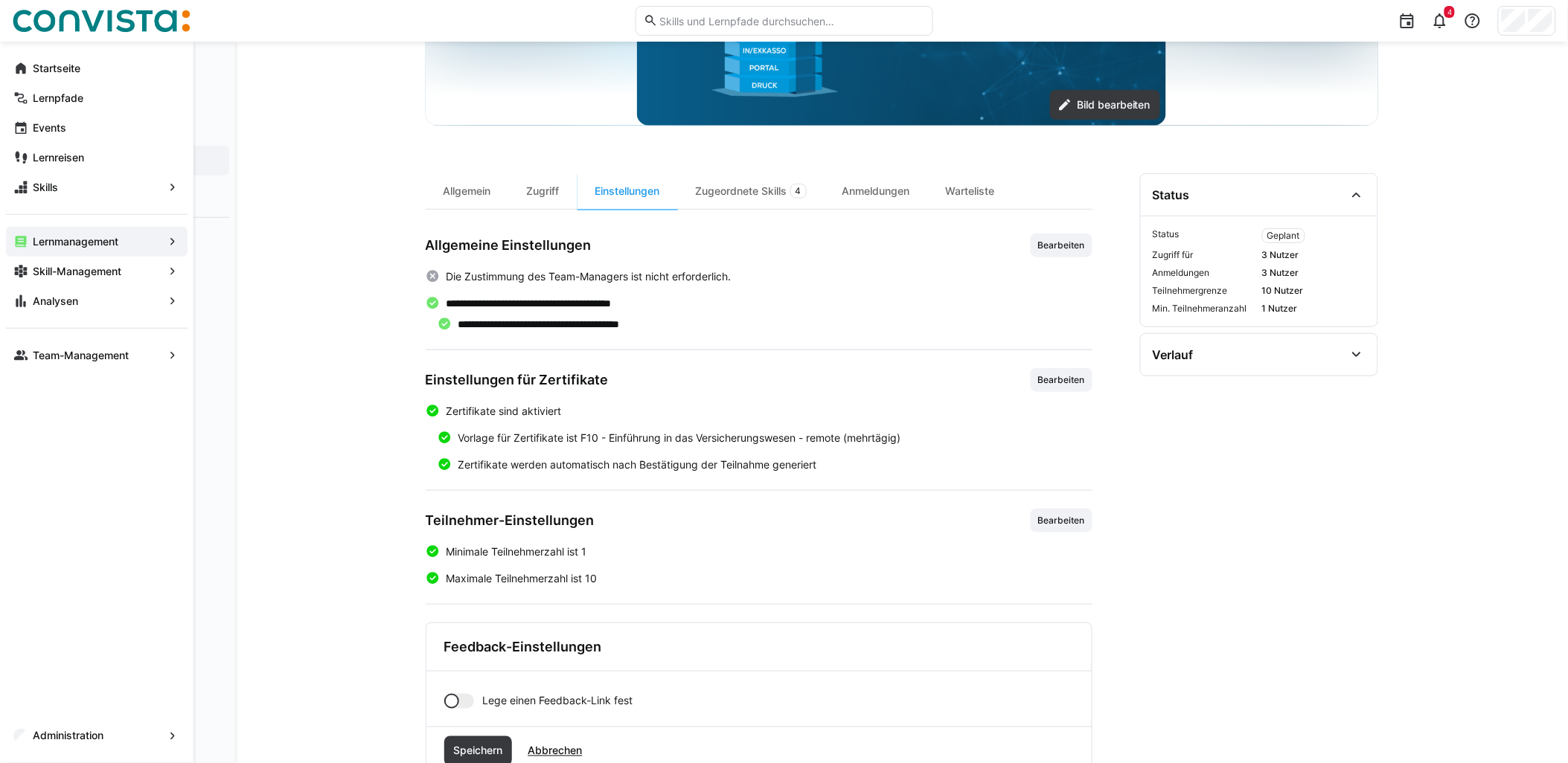
scroll to position [374, 0]
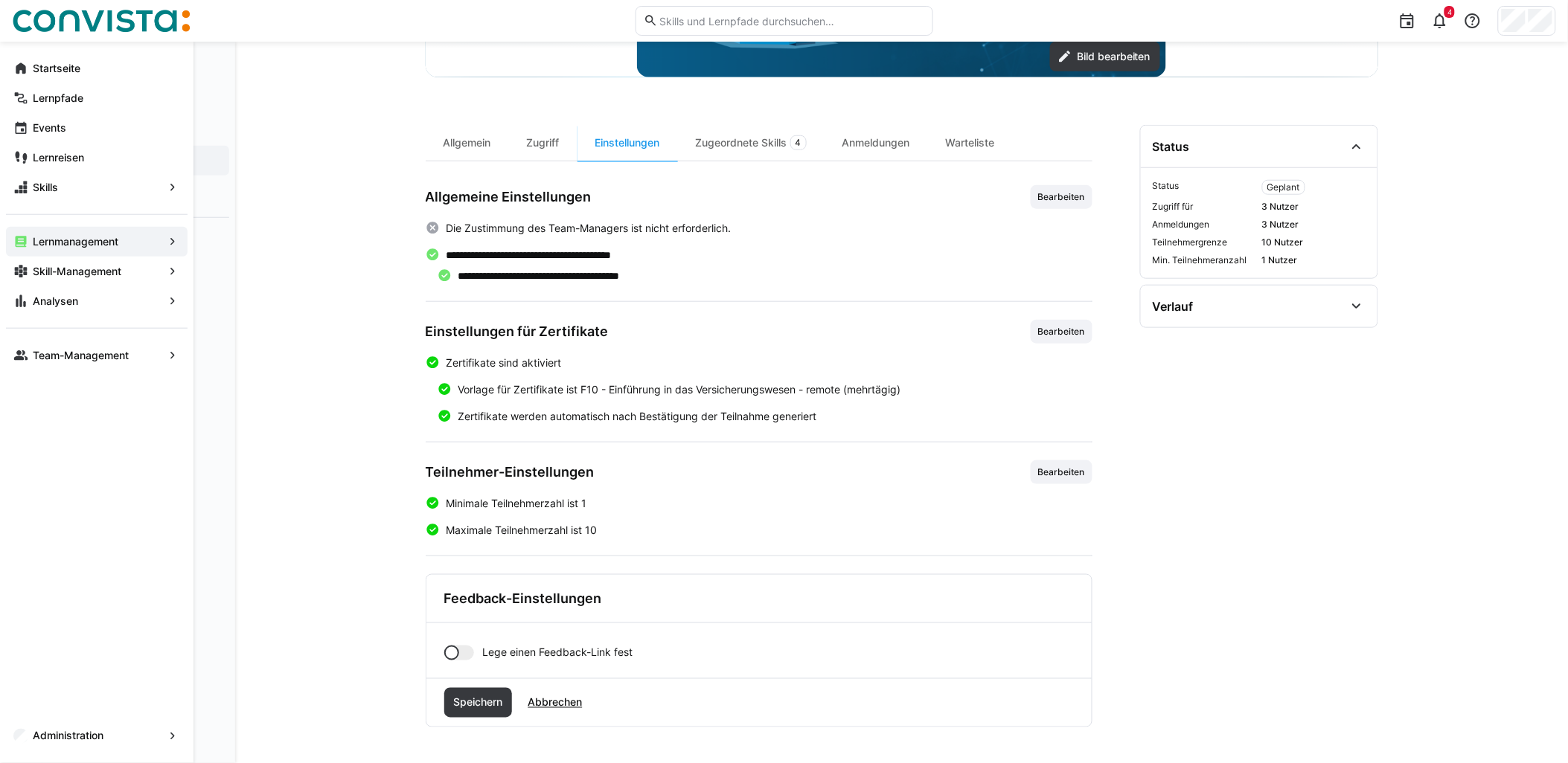
click at [463, 649] on div at bounding box center [459, 653] width 30 height 15
click at [517, 697] on eds-input at bounding box center [777, 705] width 591 height 30
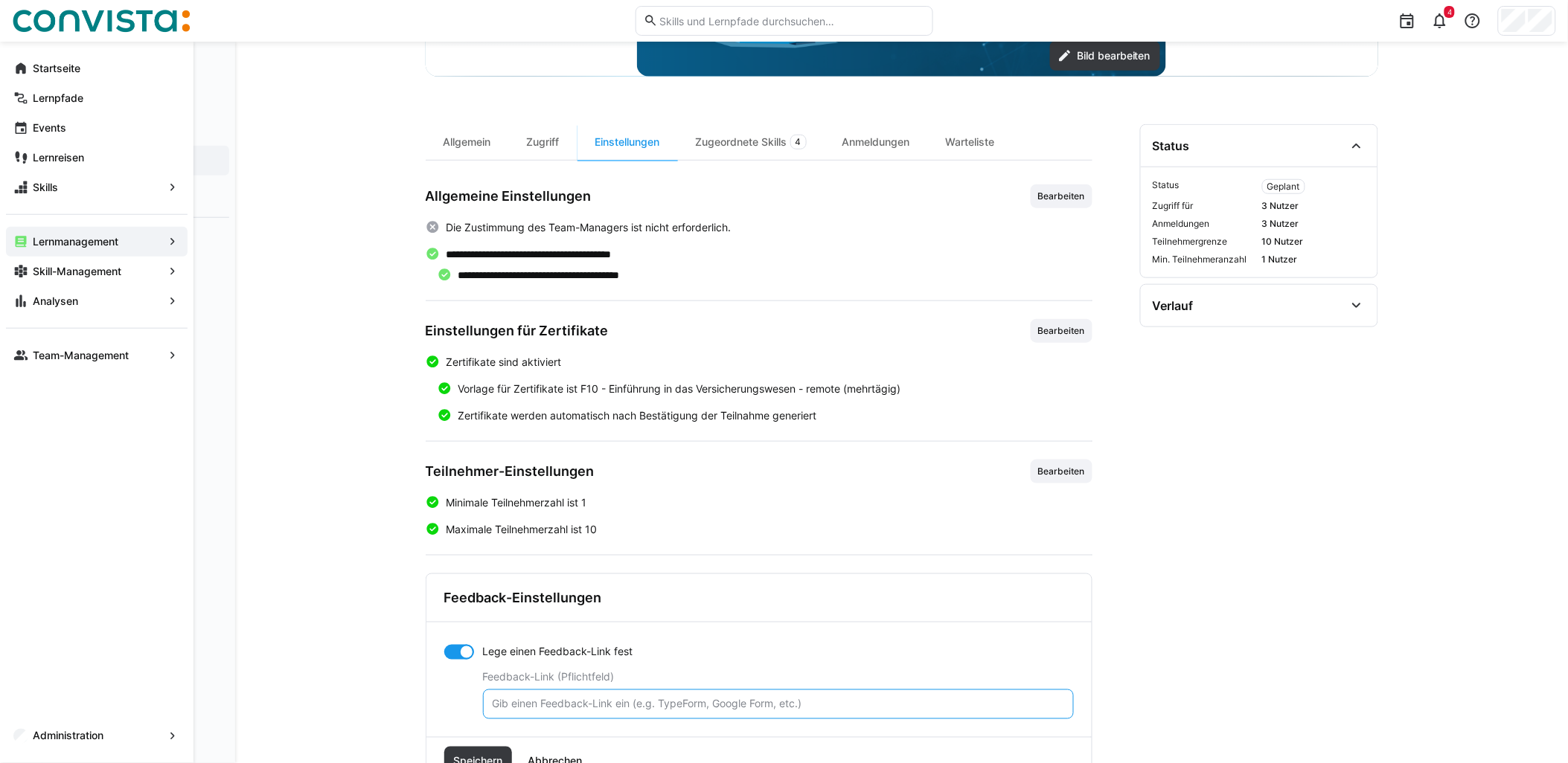
paste input "[URL][DOMAIN_NAME]"
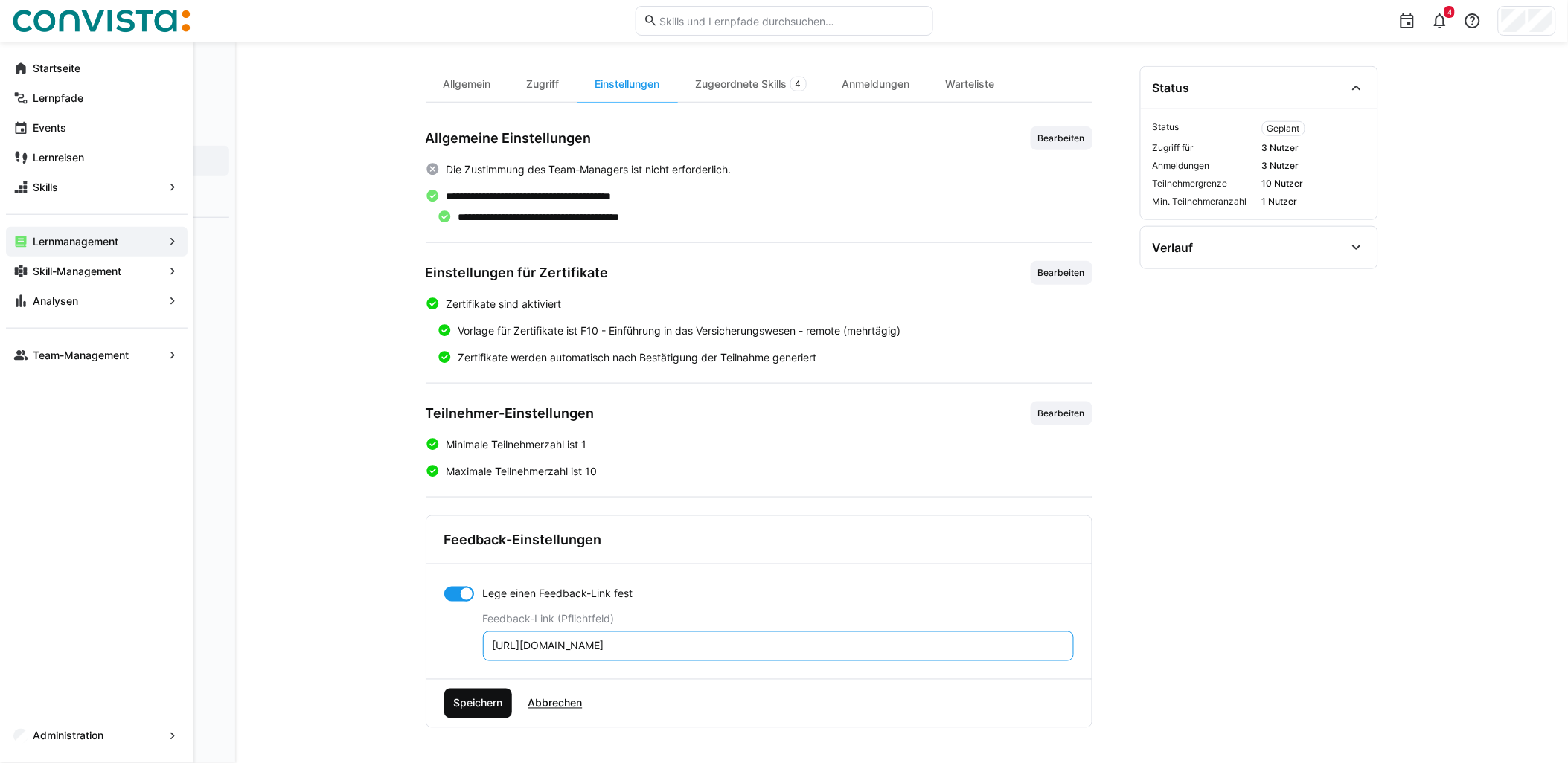
scroll to position [433, 0]
type input "[URL][DOMAIN_NAME]"
click at [480, 709] on span "Speichern" at bounding box center [478, 703] width 54 height 15
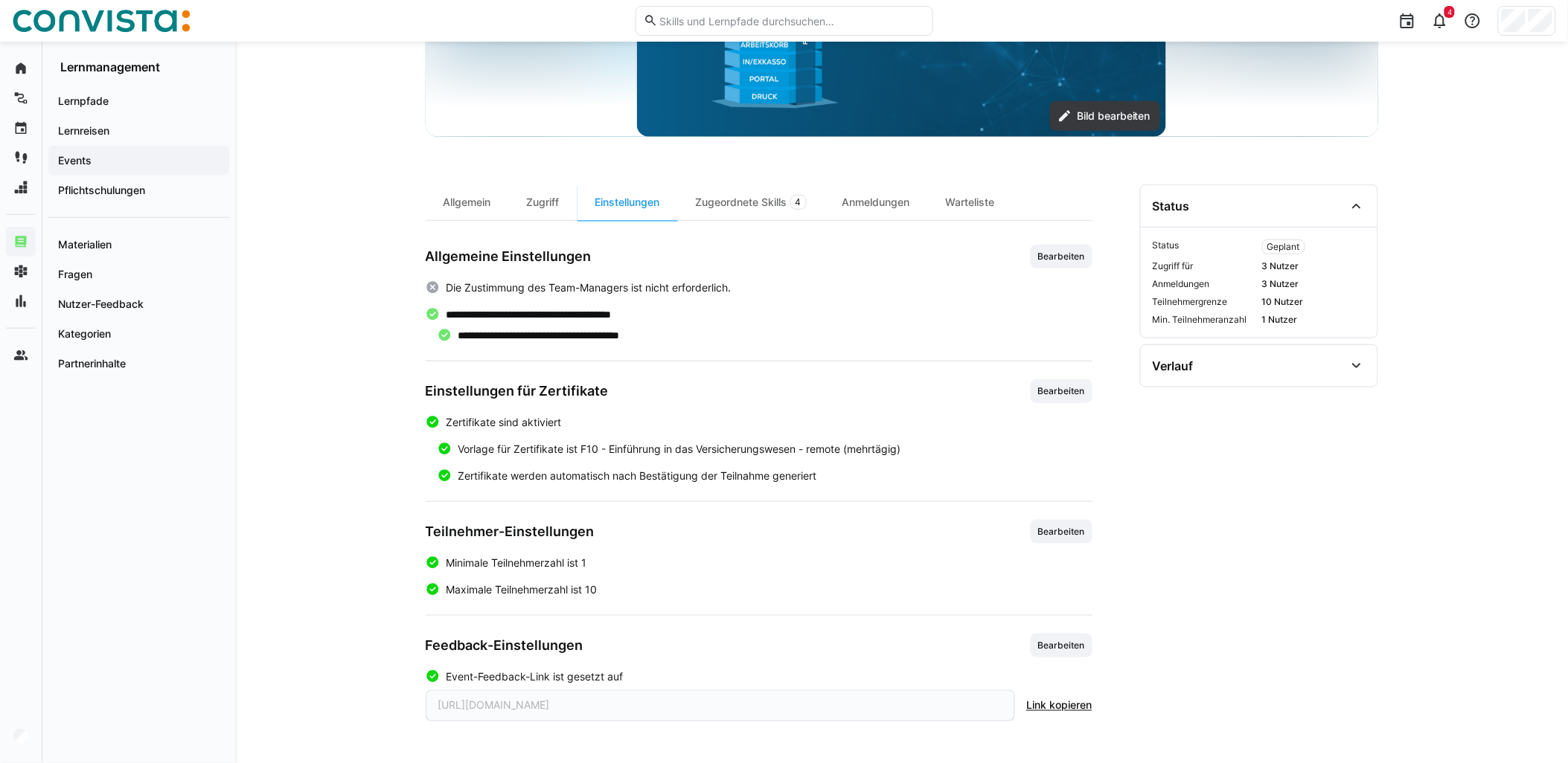
scroll to position [0, 0]
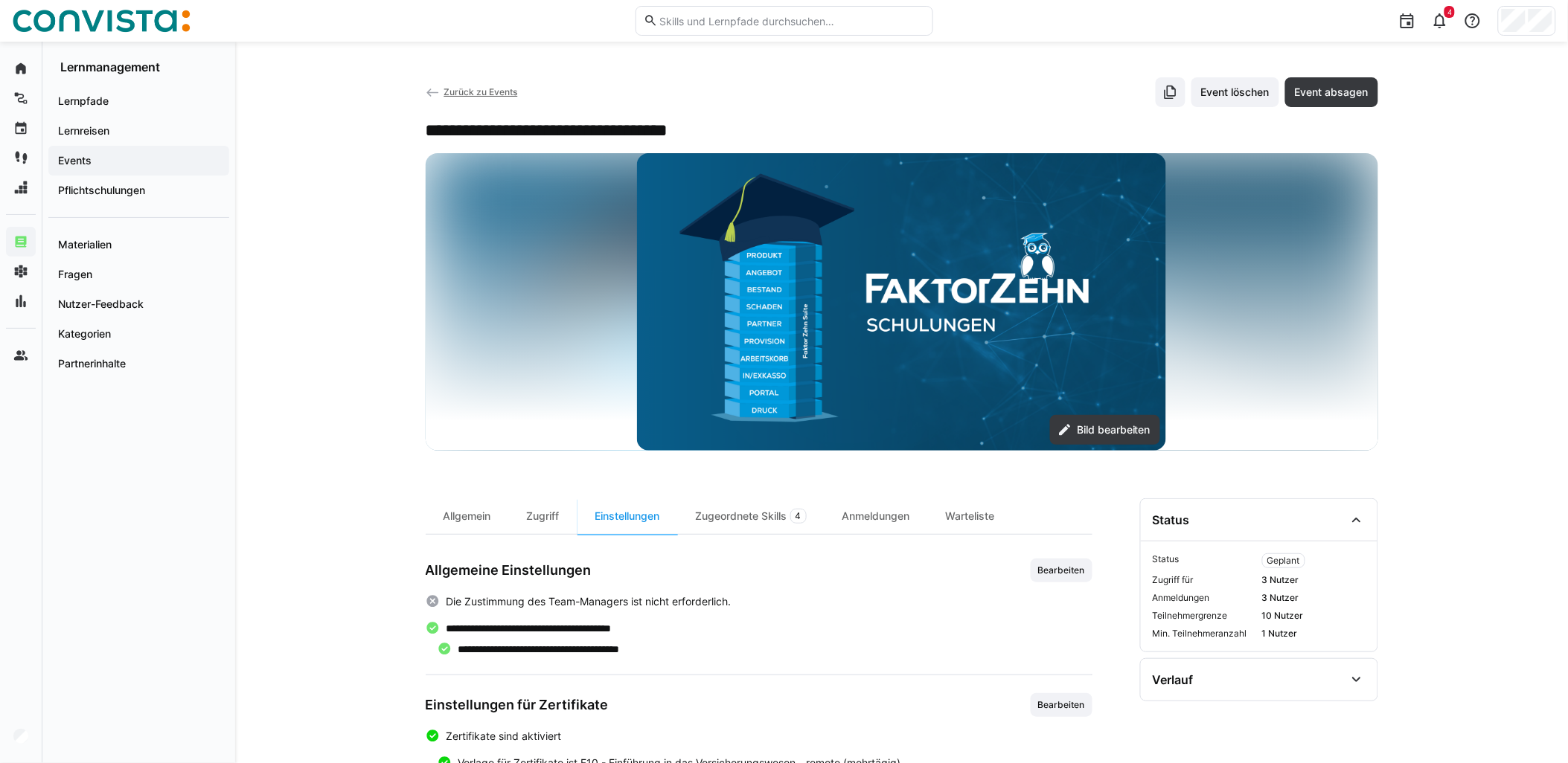
click at [510, 92] on span "Zurück zu Events" at bounding box center [481, 92] width 74 height 11
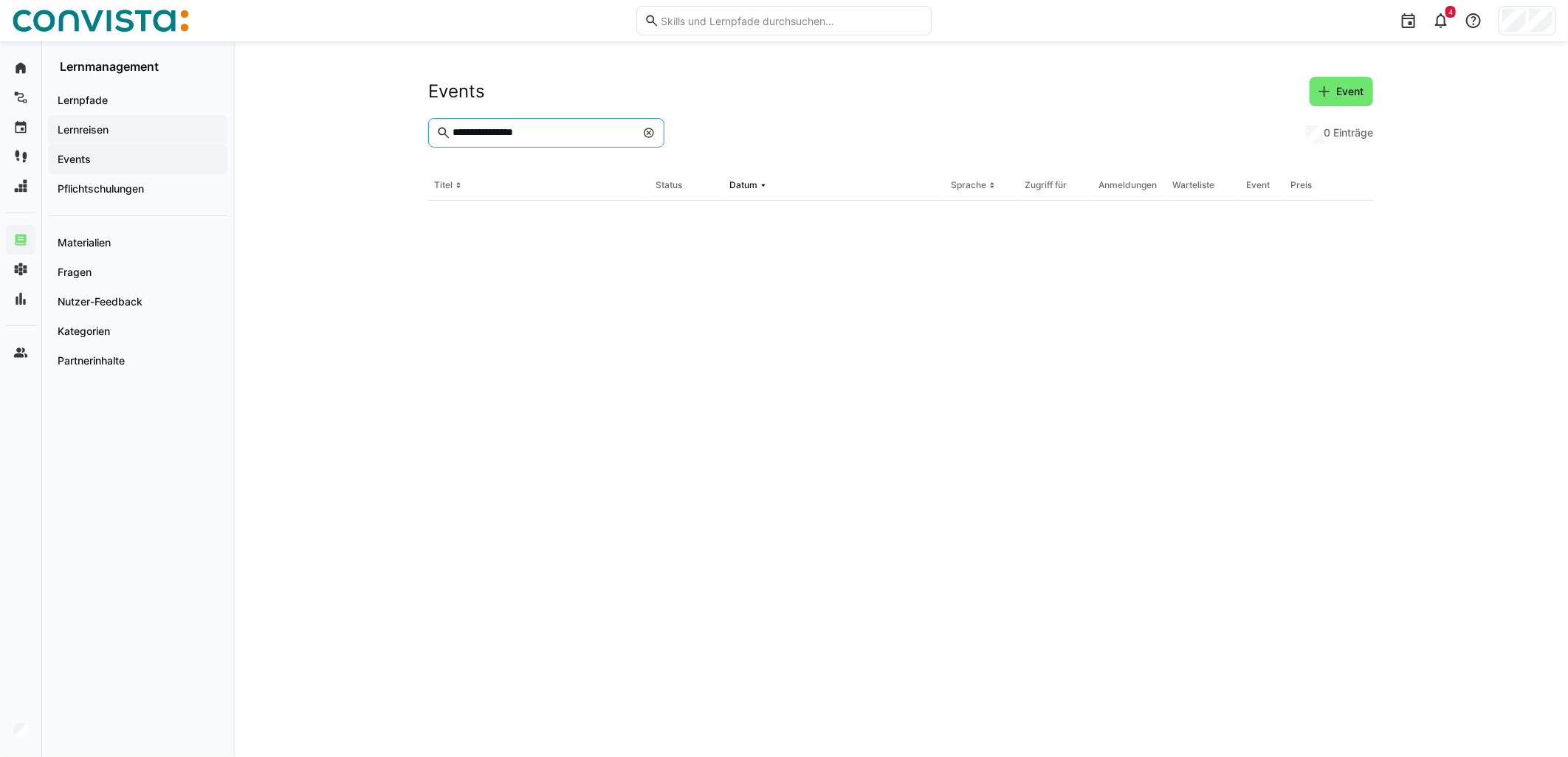
drag, startPoint x: 570, startPoint y: 137, endPoint x: 194, endPoint y: 140, distance: 376.0
click at [196, 140] on div "**********" at bounding box center [784, 399] width 1568 height 716
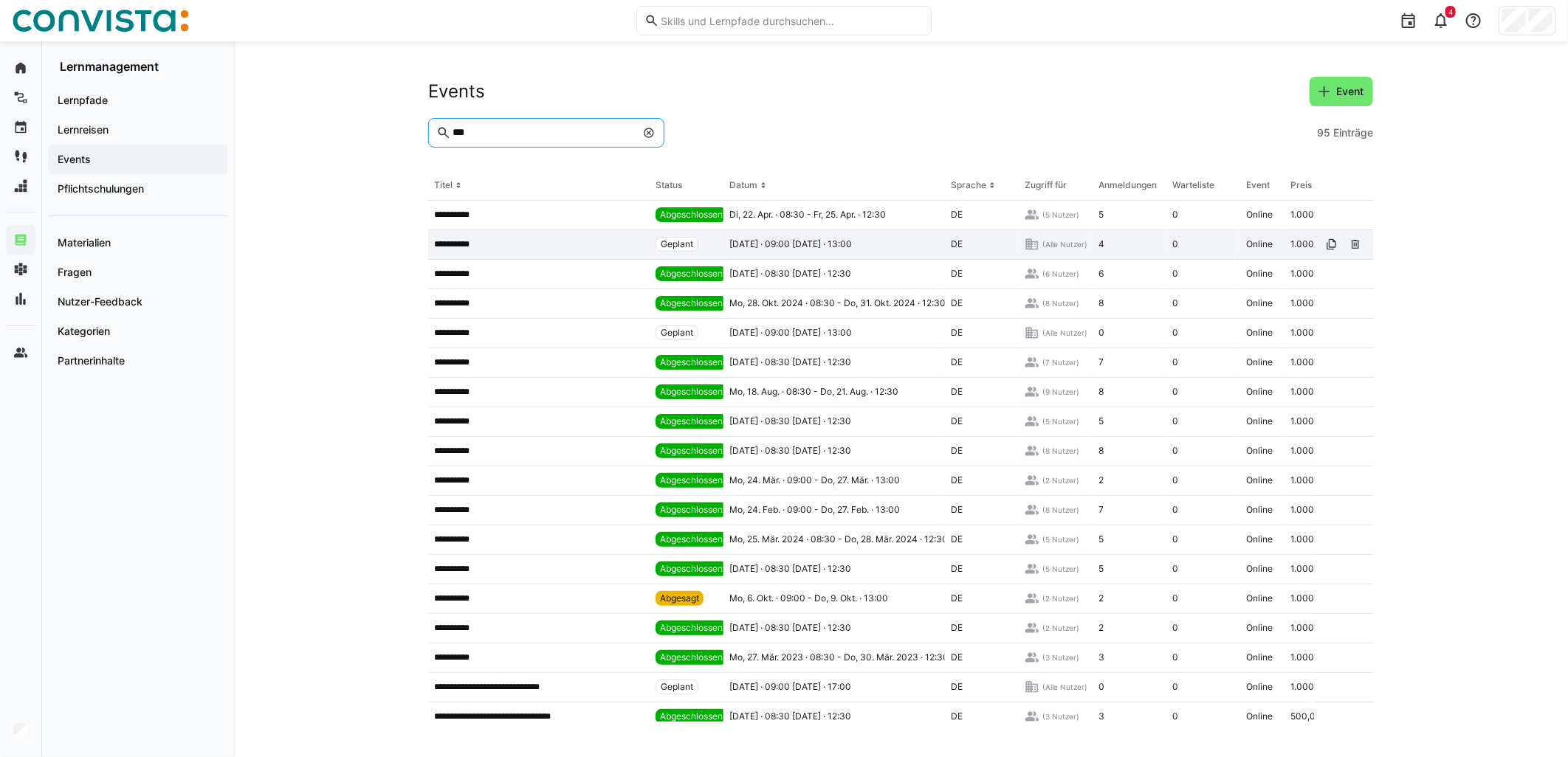
type input "***"
click at [465, 244] on p "**********" at bounding box center [457, 244] width 48 height 12
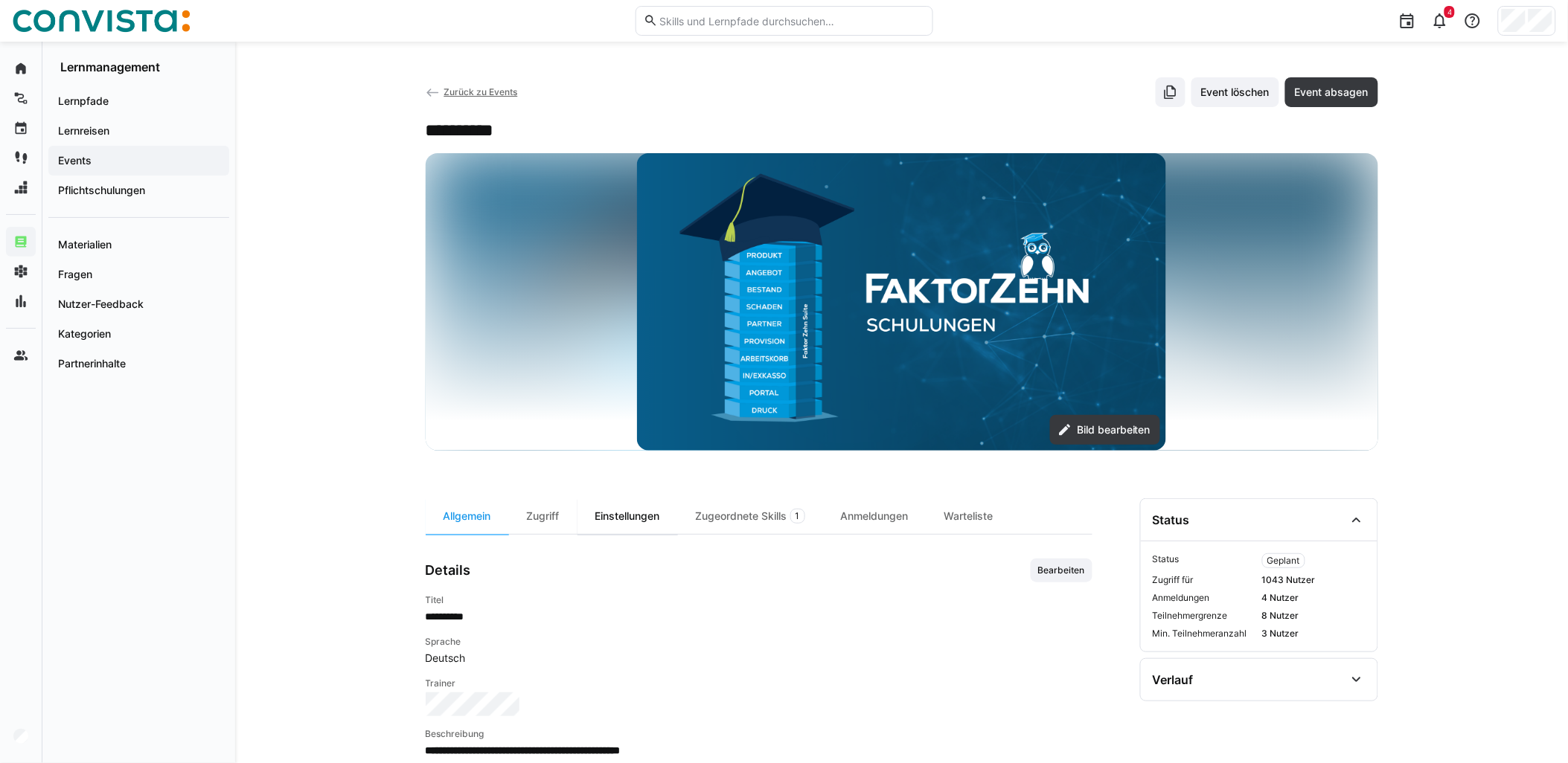
click at [630, 514] on div "Einstellungen" at bounding box center [628, 516] width 101 height 36
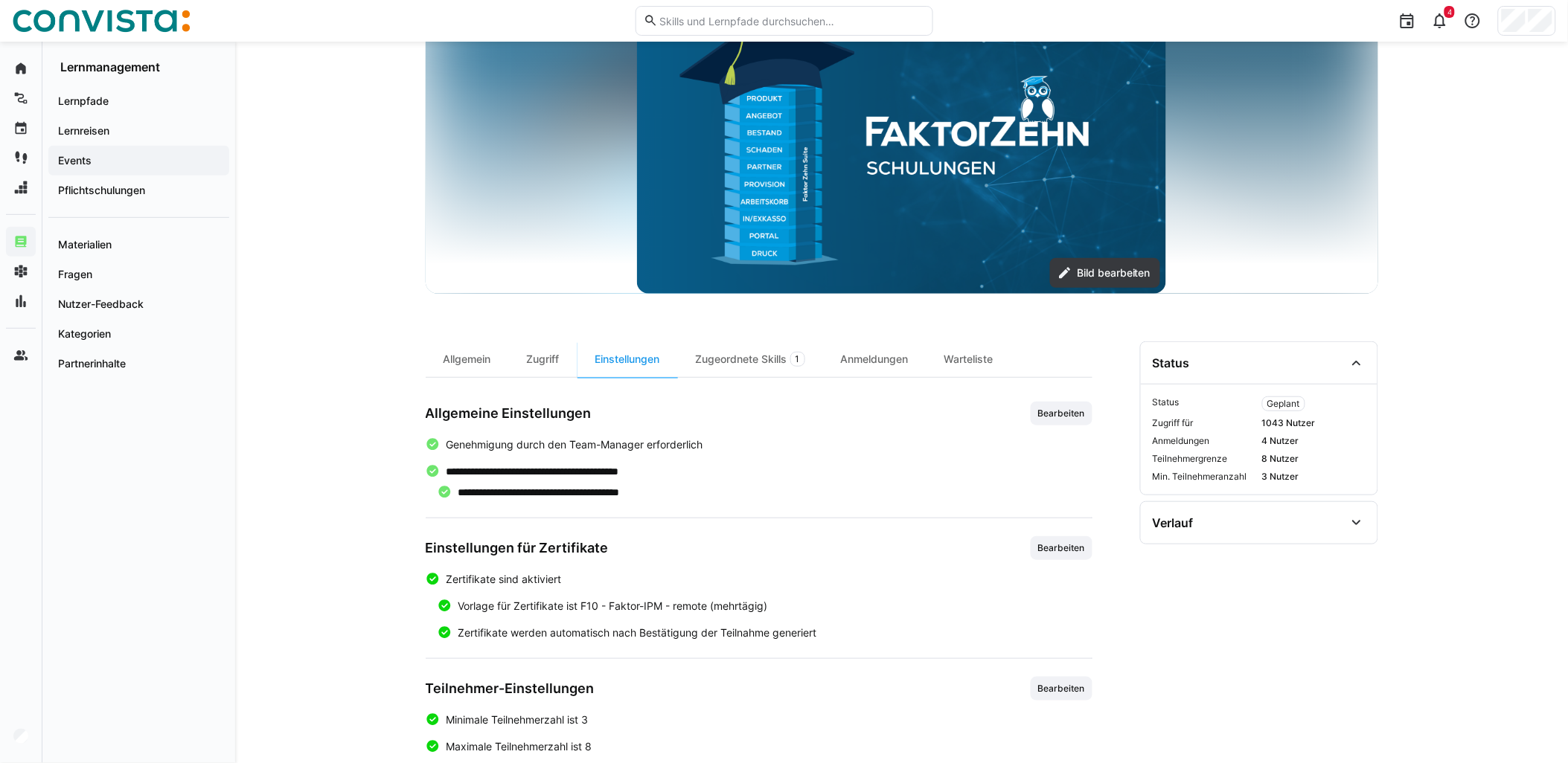
scroll to position [270, 0]
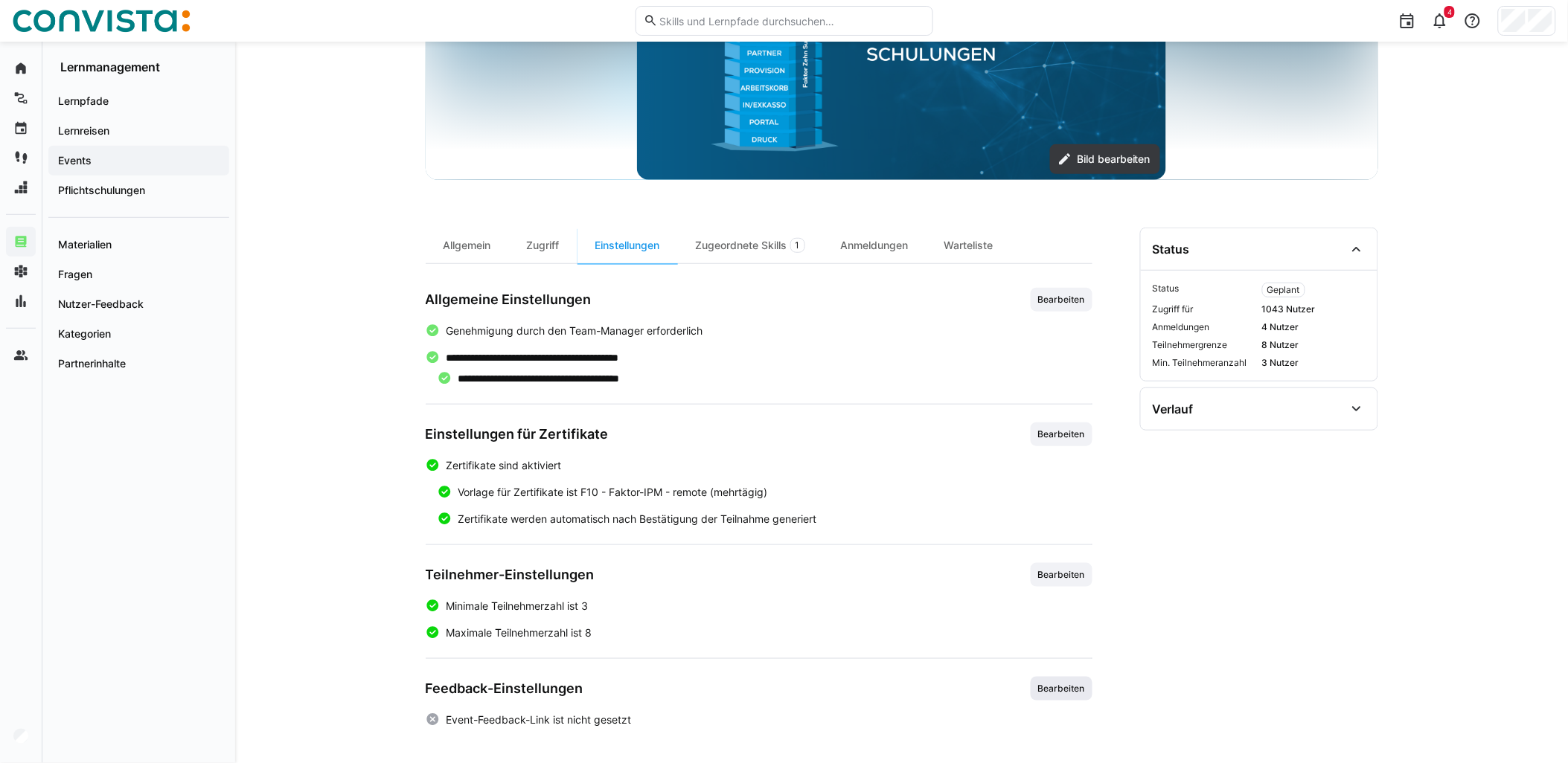
click at [1080, 690] on span "Bearbeiten" at bounding box center [1061, 689] width 50 height 12
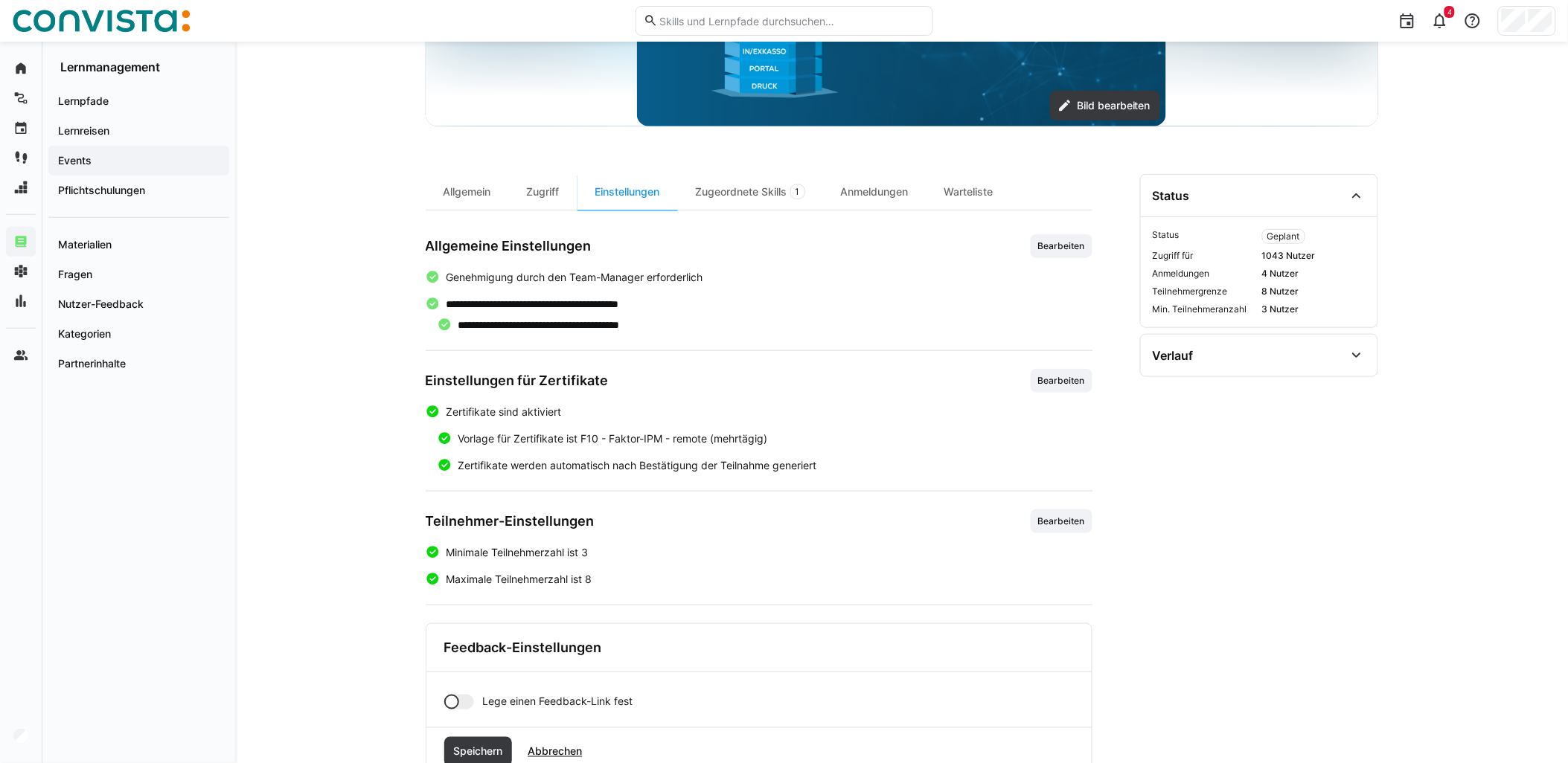
scroll to position [353, 0]
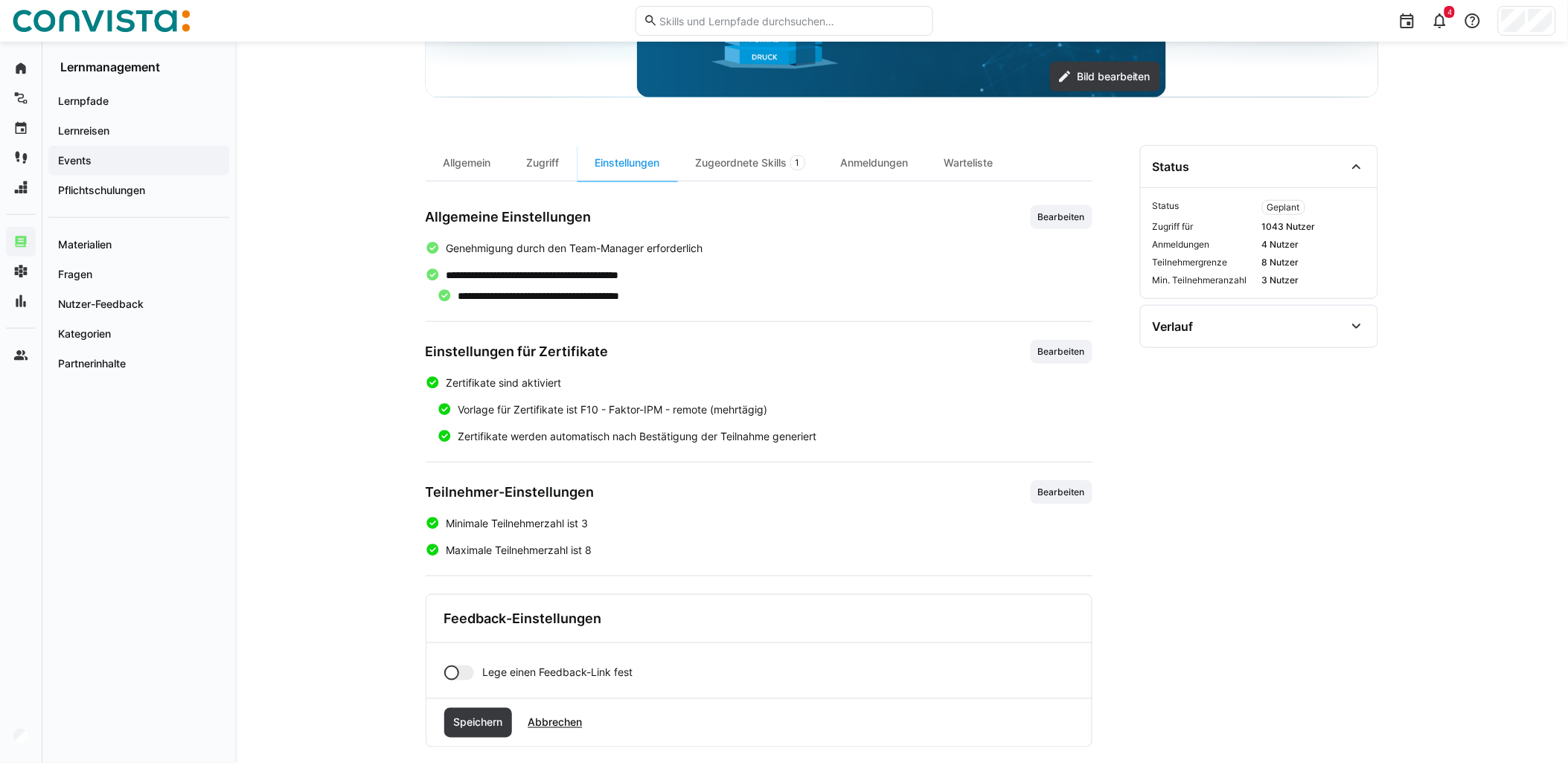
click at [463, 672] on div at bounding box center [459, 674] width 30 height 15
click at [550, 720] on input "text" at bounding box center [778, 725] width 575 height 13
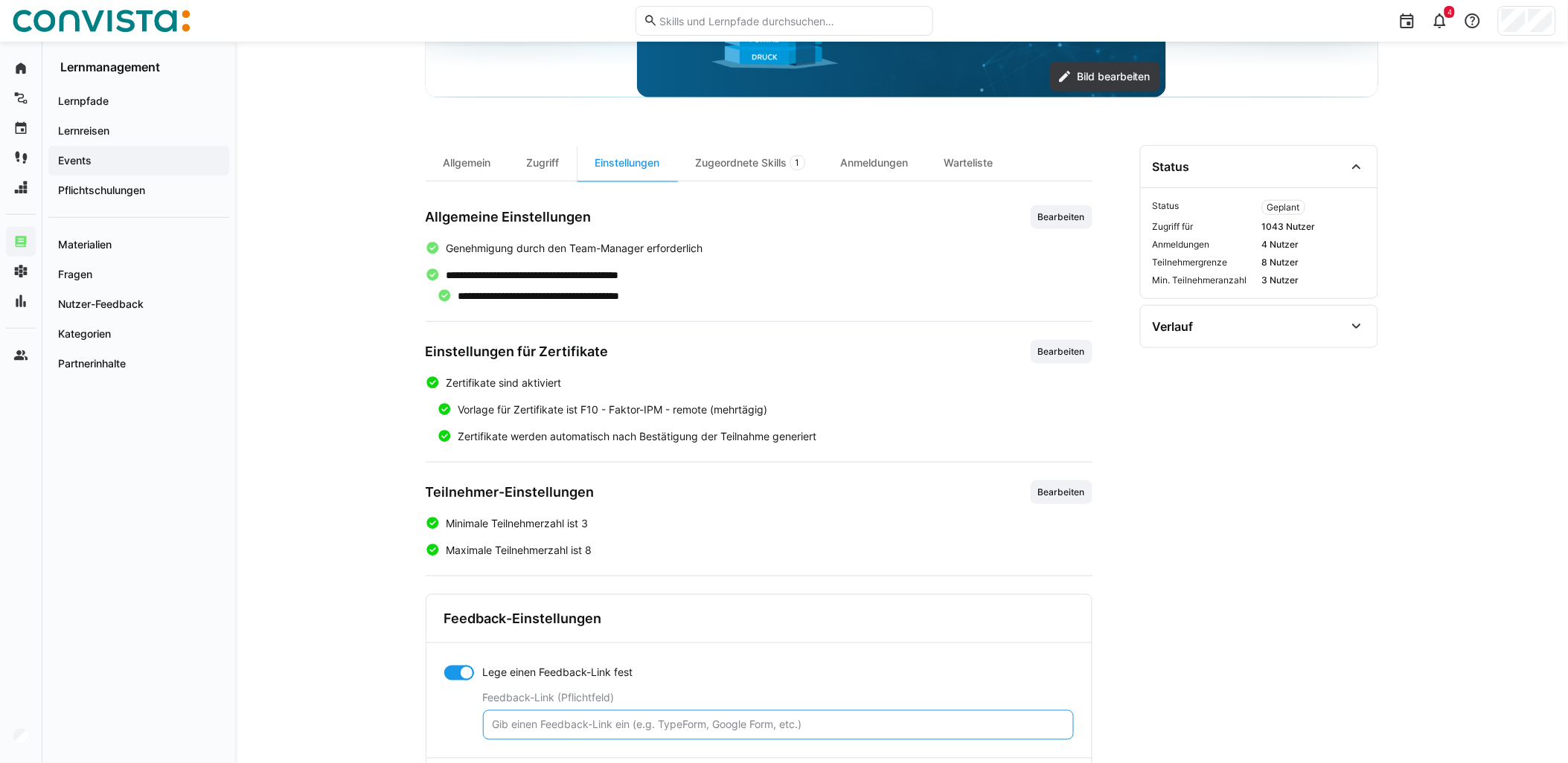
paste input "[URL][DOMAIN_NAME]"
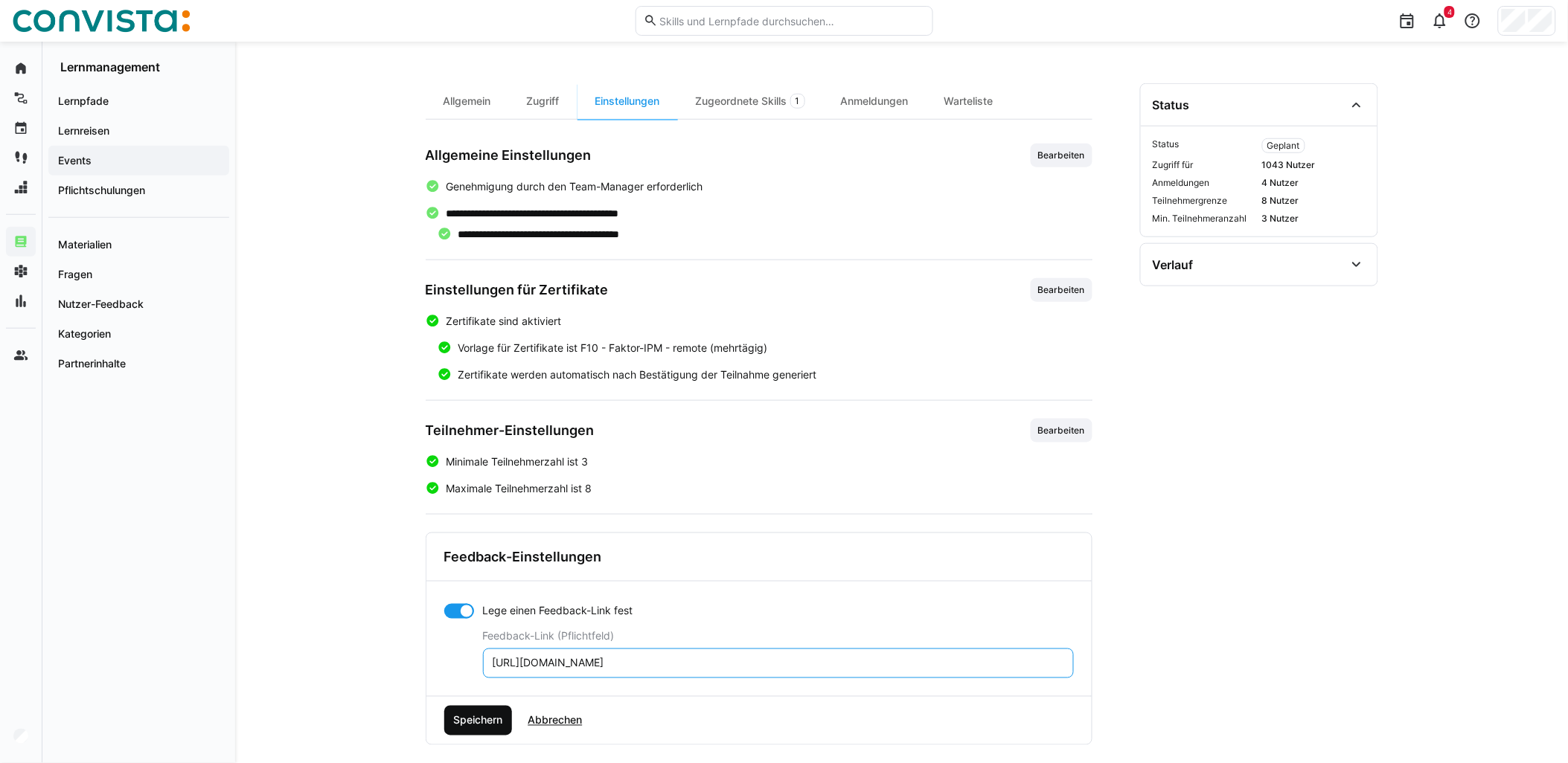
scroll to position [433, 0]
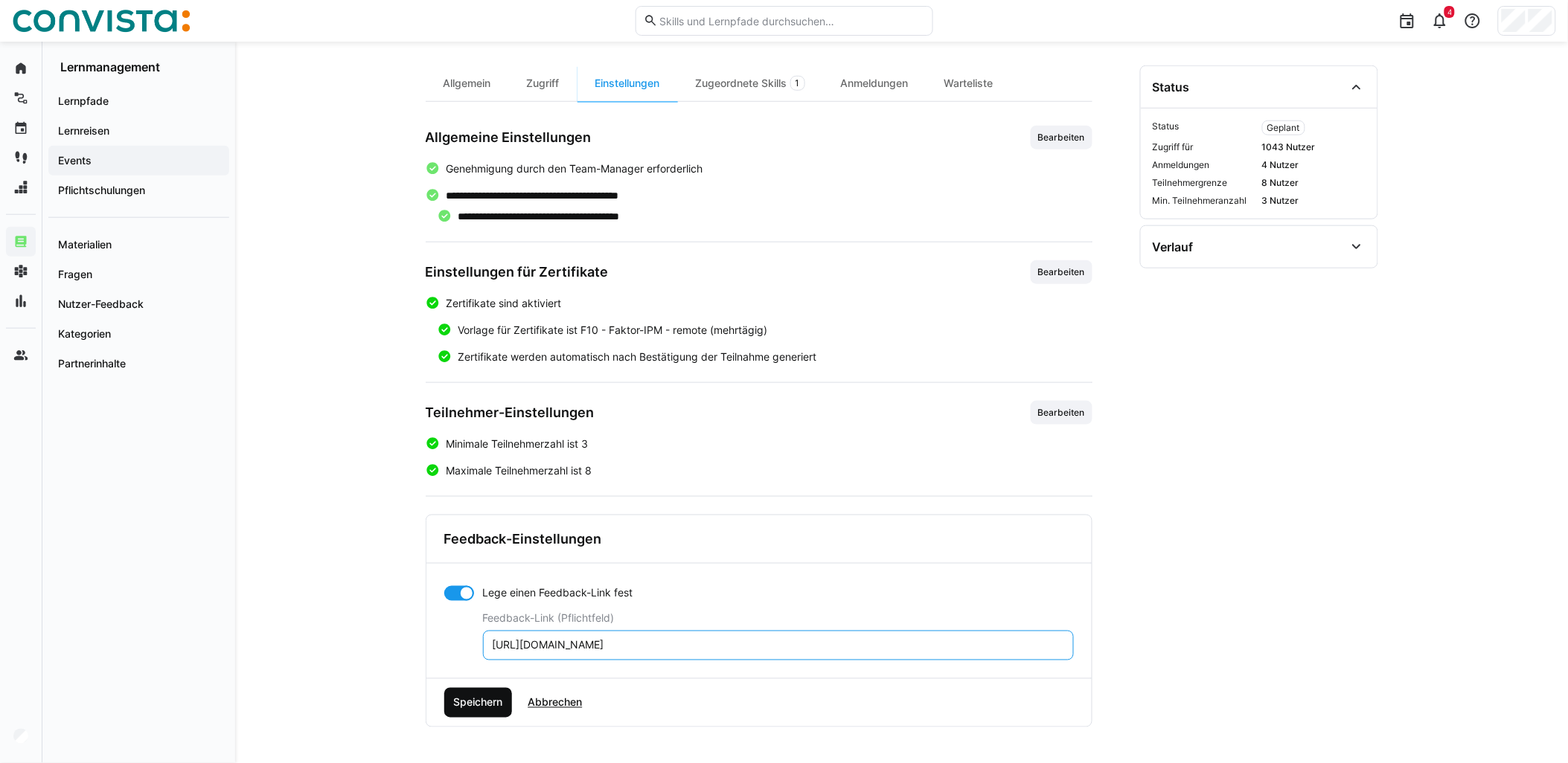
type input "[URL][DOMAIN_NAME]"
click at [495, 709] on span "Speichern" at bounding box center [478, 703] width 54 height 15
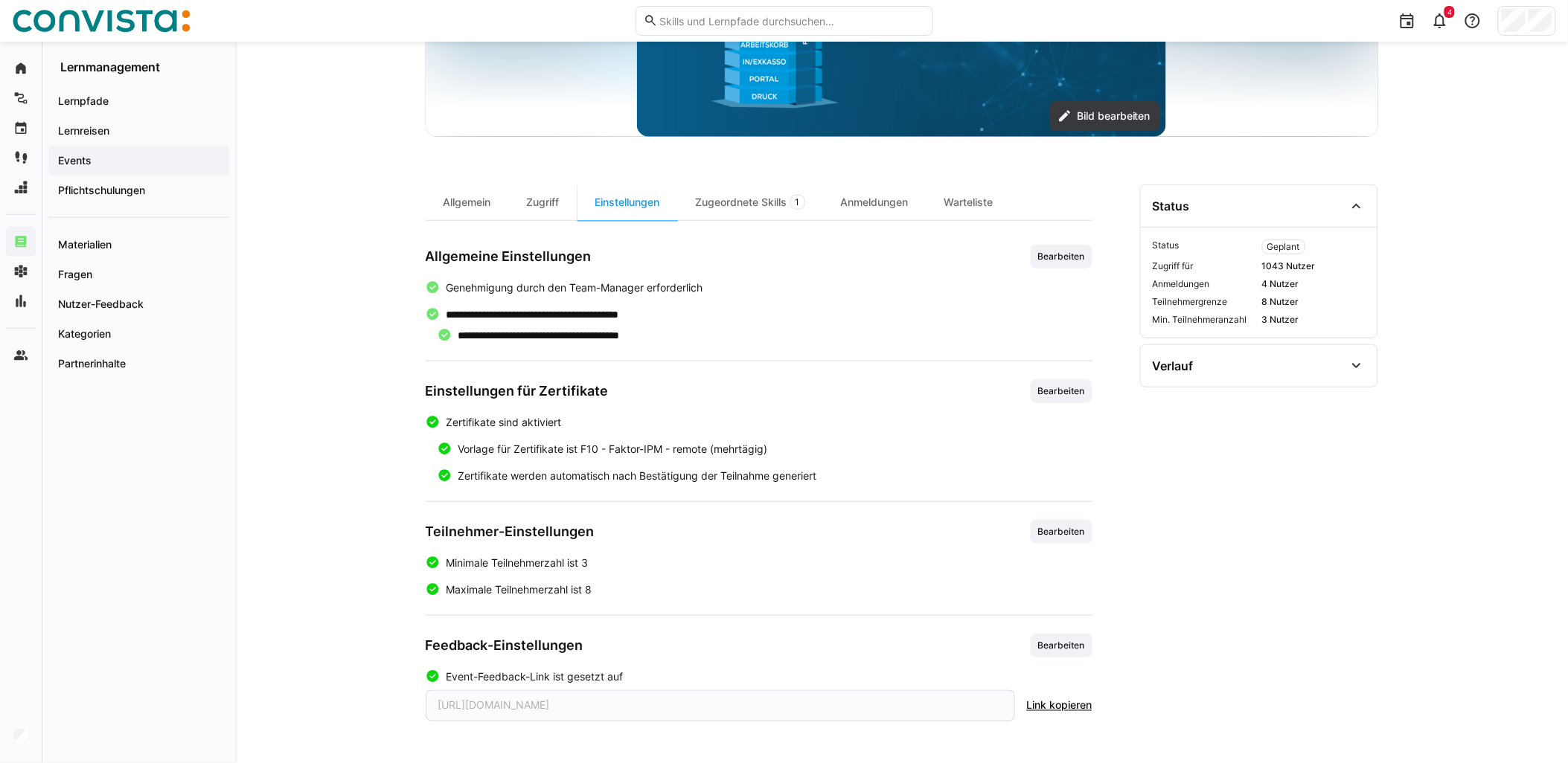
scroll to position [0, 0]
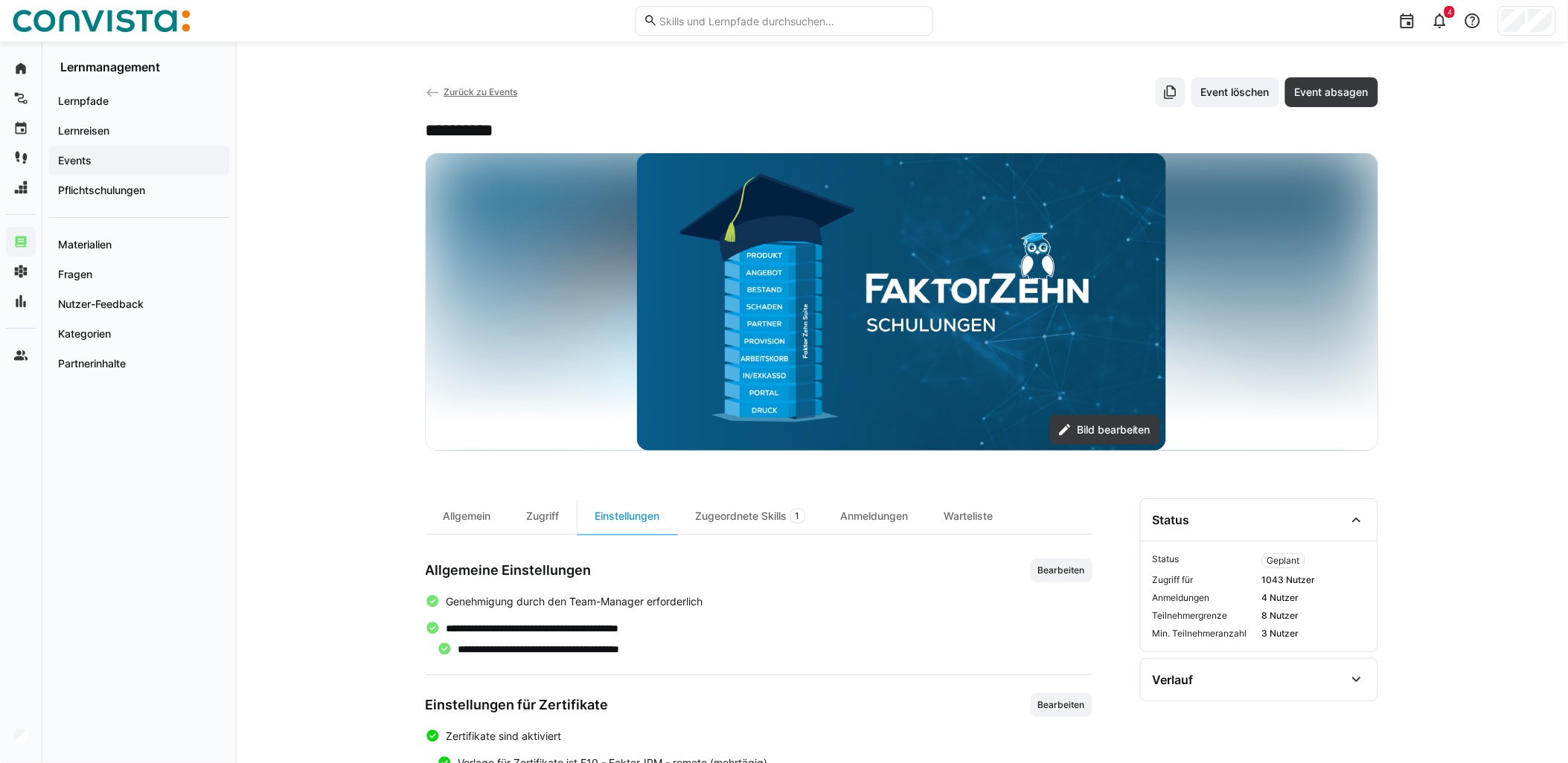
click at [506, 91] on span "Zurück zu Events" at bounding box center [481, 92] width 74 height 11
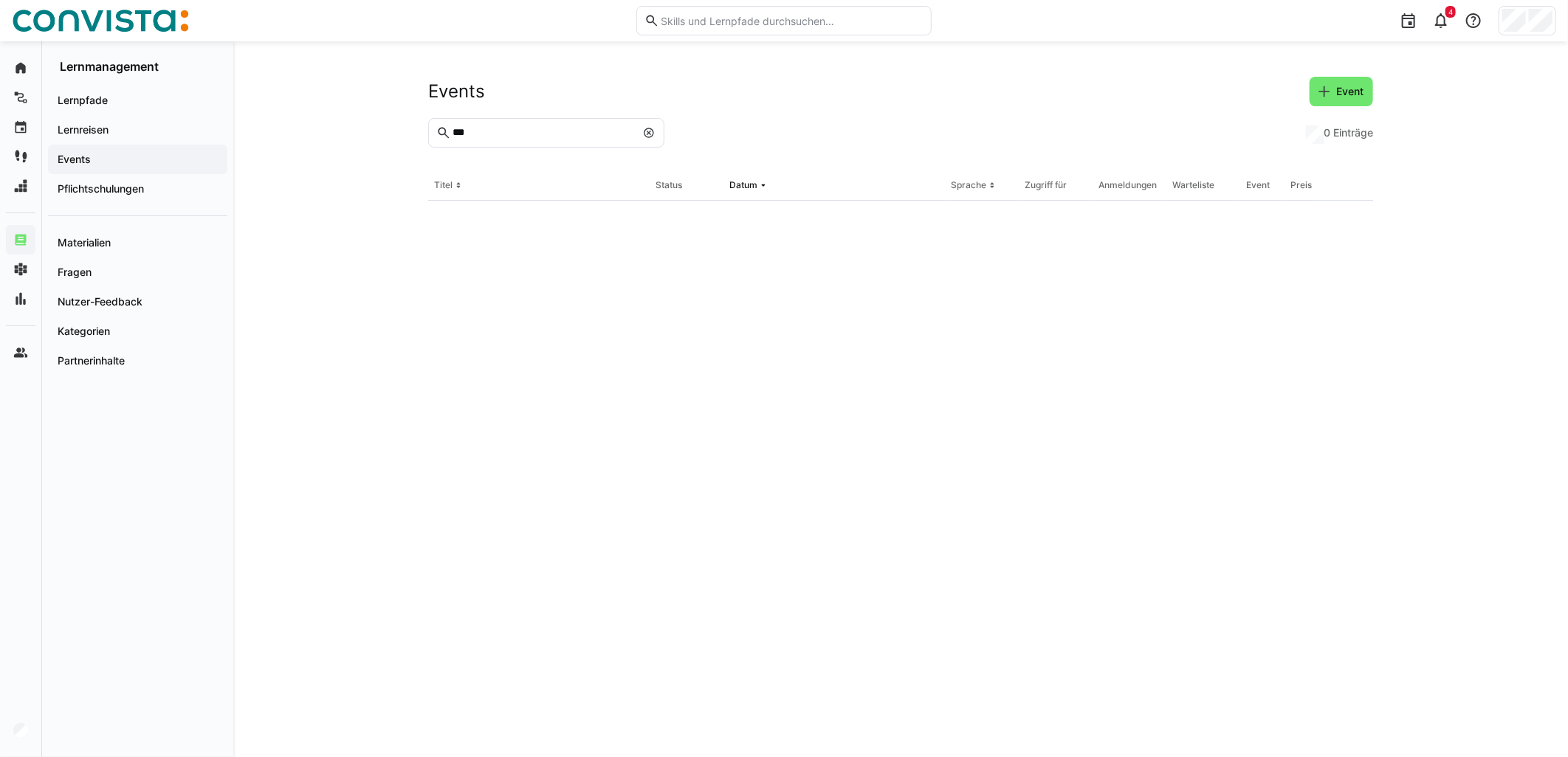
drag, startPoint x: 507, startPoint y: 137, endPoint x: 324, endPoint y: 150, distance: 183.5
click at [330, 150] on div "Events Event *** 0 Einträge Titel Status Datum Sprache Zugriff für Anmeldungen …" at bounding box center [901, 399] width 1335 height 716
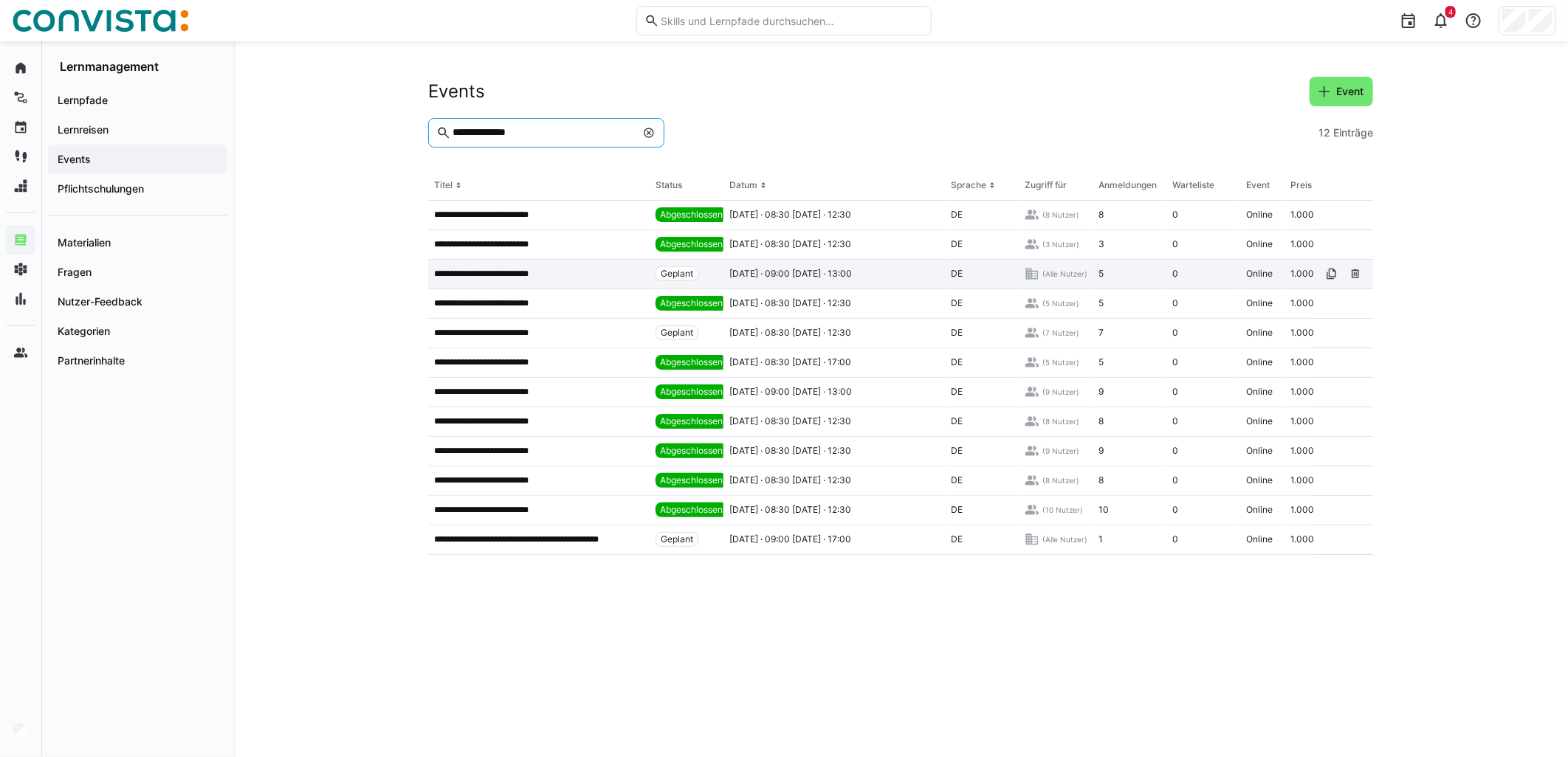
type input "**********"
click at [553, 276] on p "**********" at bounding box center [494, 274] width 120 height 12
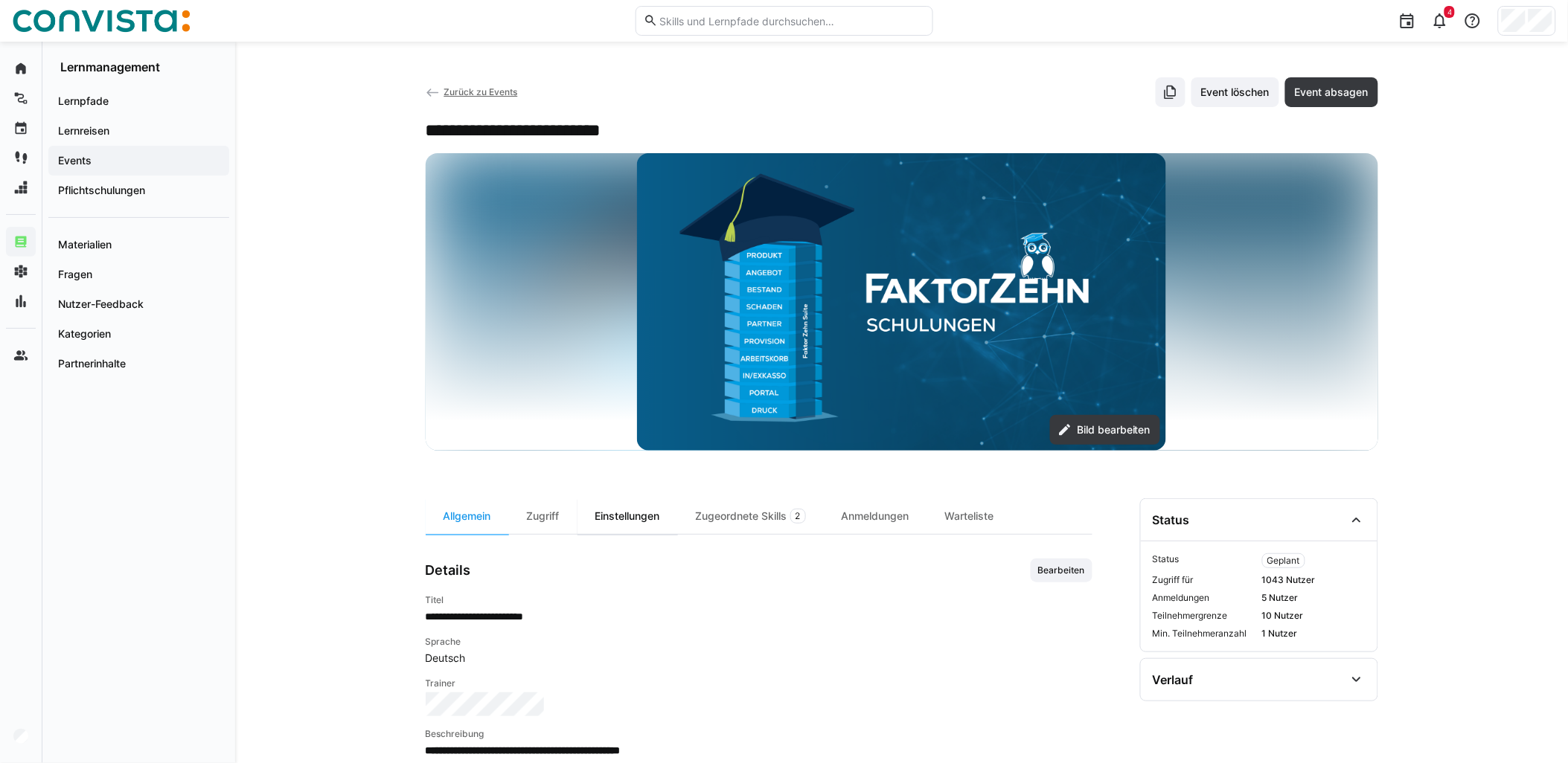
click at [607, 498] on div "Einstellungen" at bounding box center [628, 516] width 101 height 36
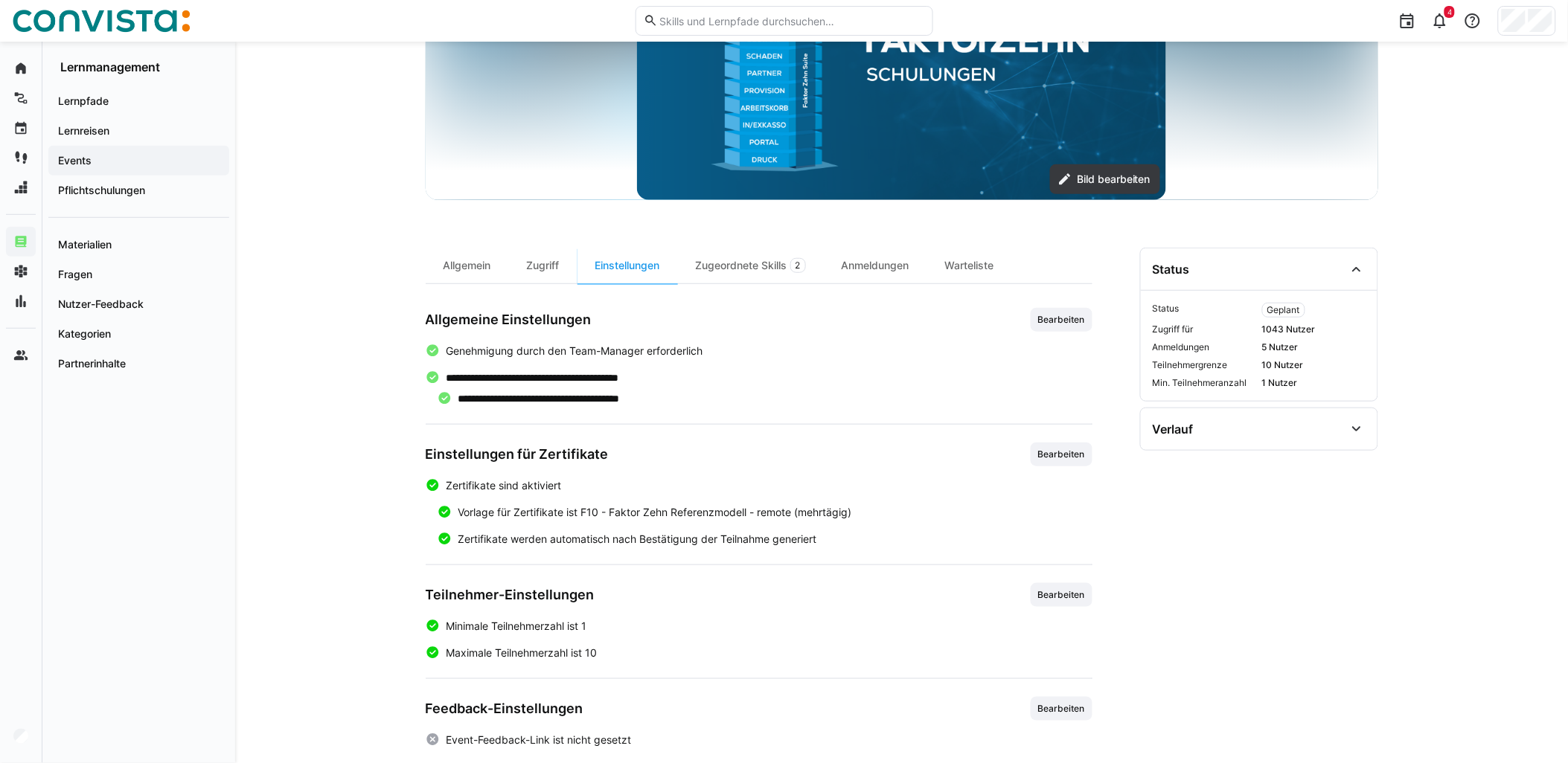
scroll to position [270, 0]
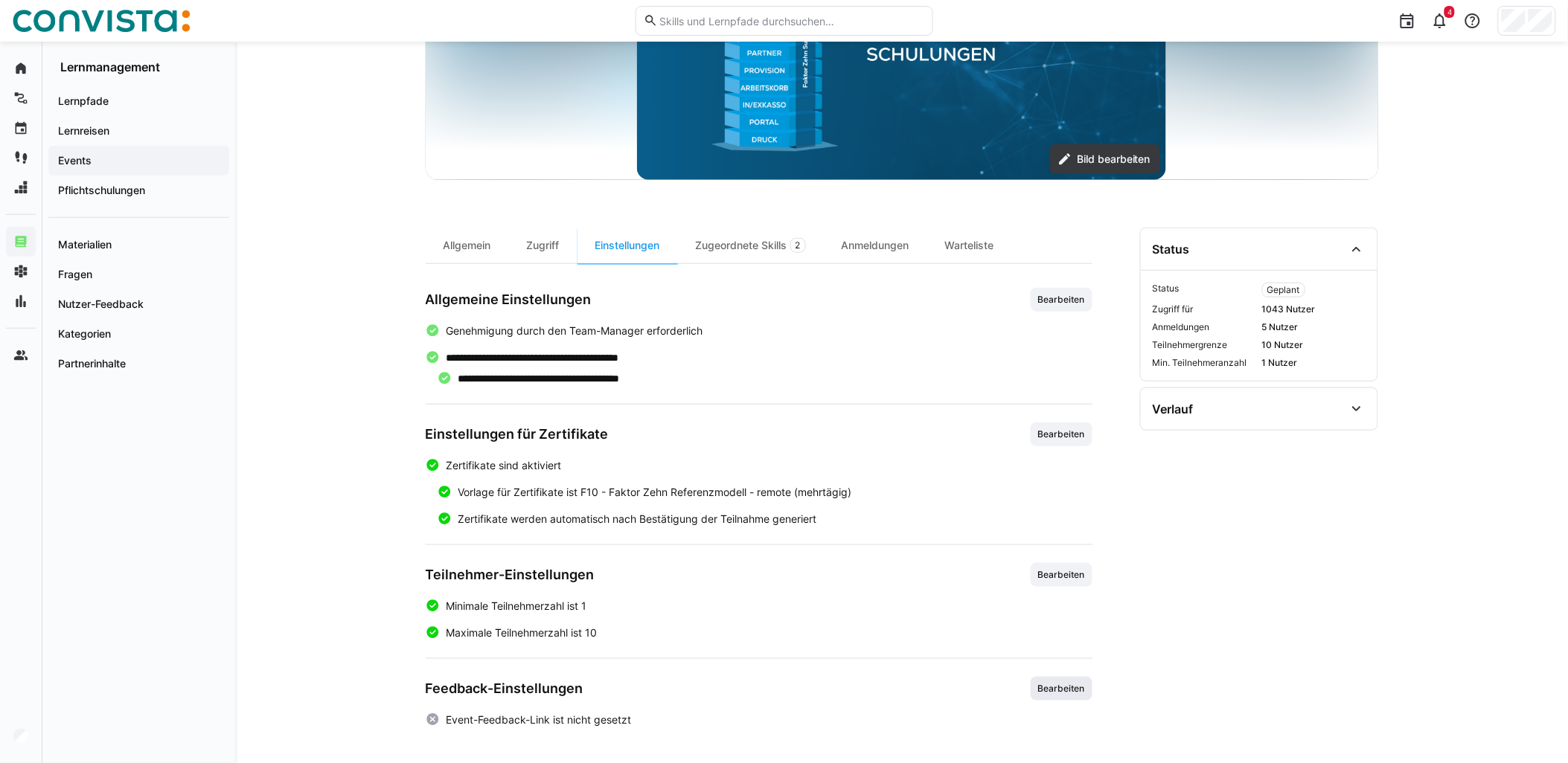
click at [1059, 693] on span "Bearbeiten" at bounding box center [1061, 689] width 50 height 12
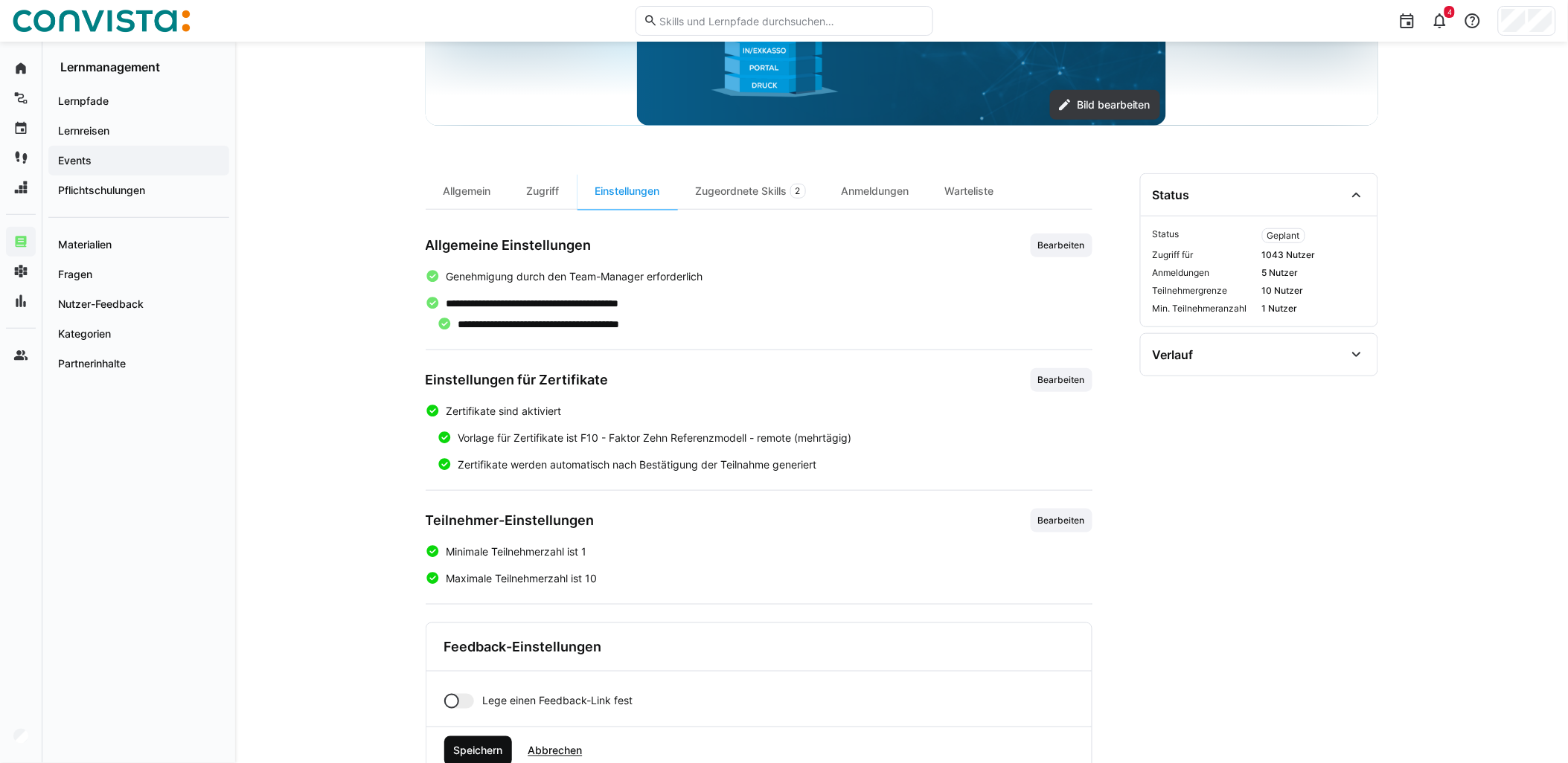
scroll to position [374, 0]
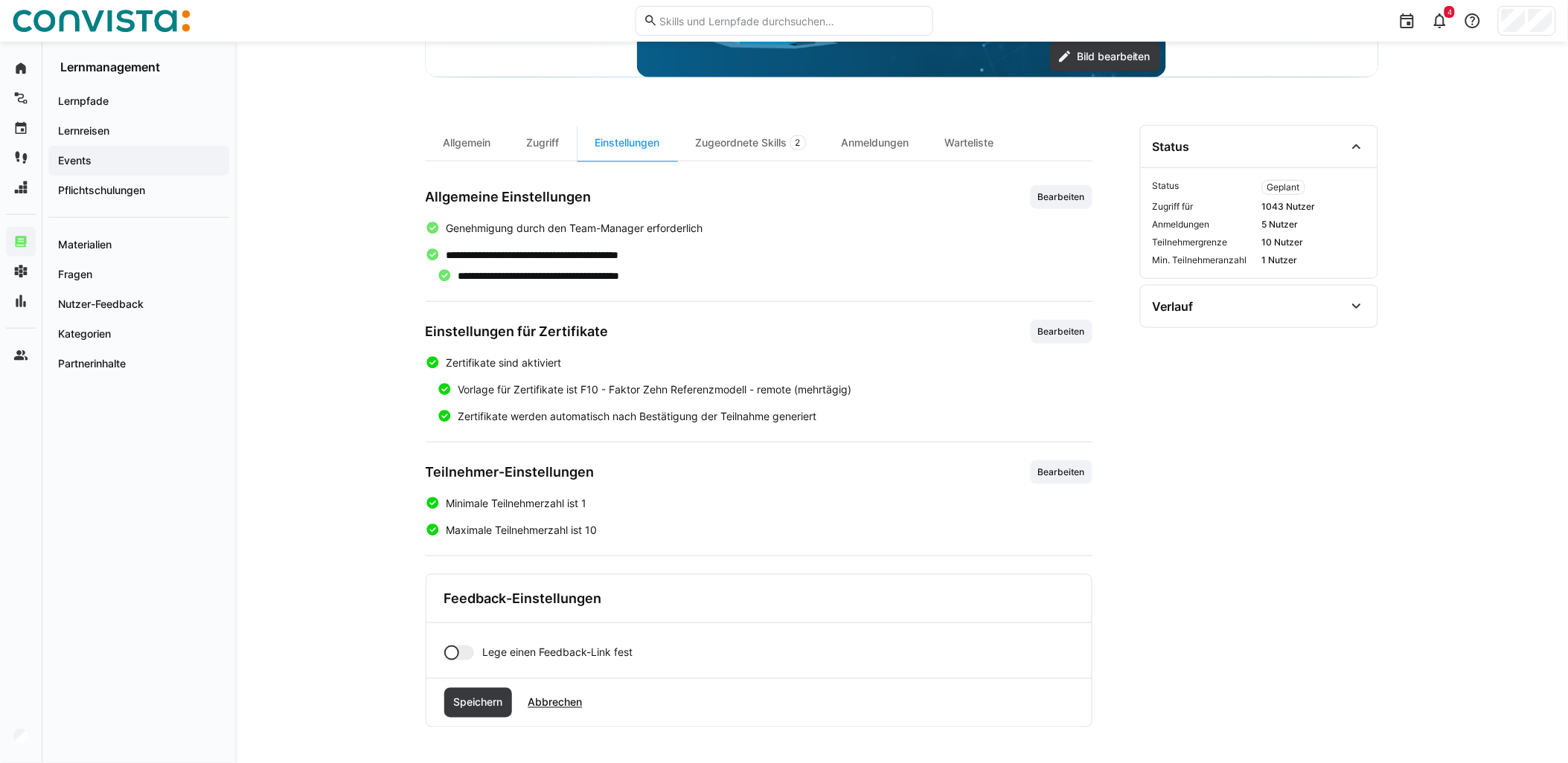
click at [462, 655] on div at bounding box center [459, 653] width 30 height 15
click at [531, 706] on input "text" at bounding box center [778, 705] width 575 height 13
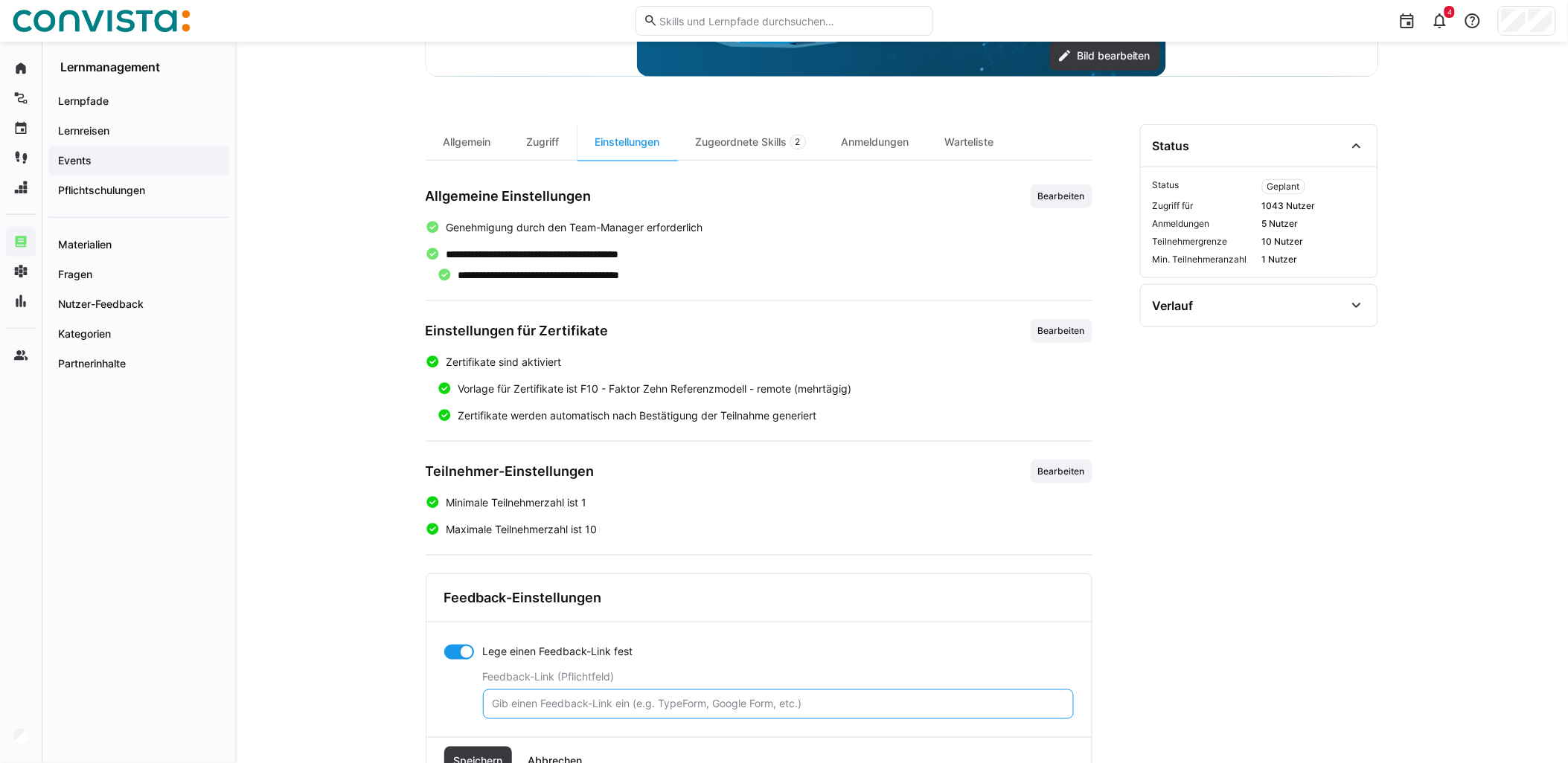
paste input "[URL][DOMAIN_NAME]"
type input "[URL][DOMAIN_NAME]"
click at [498, 759] on span "Speichern" at bounding box center [478, 762] width 54 height 15
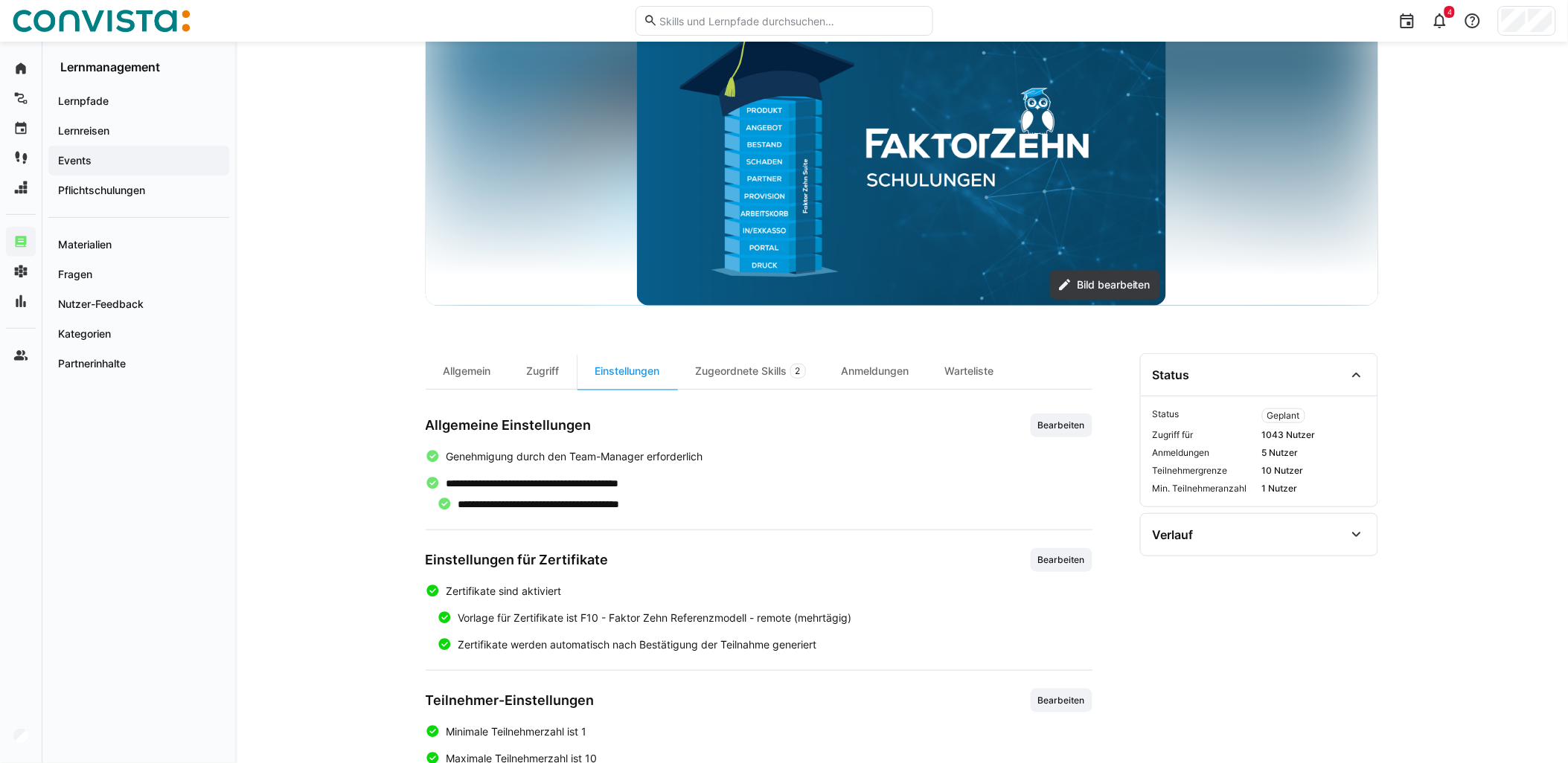
scroll to position [0, 0]
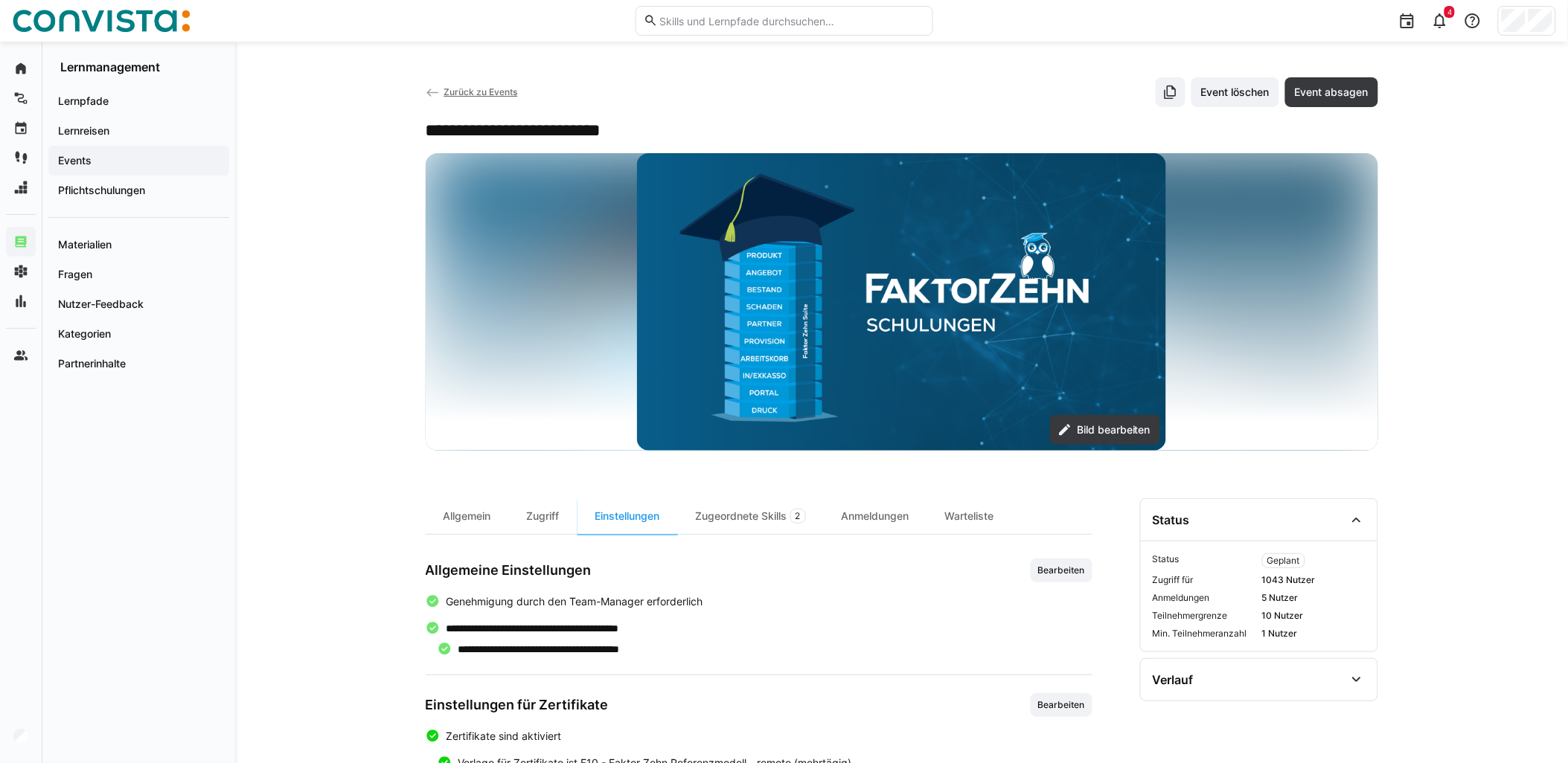
click at [514, 88] on span "Zurück zu Events" at bounding box center [481, 92] width 74 height 11
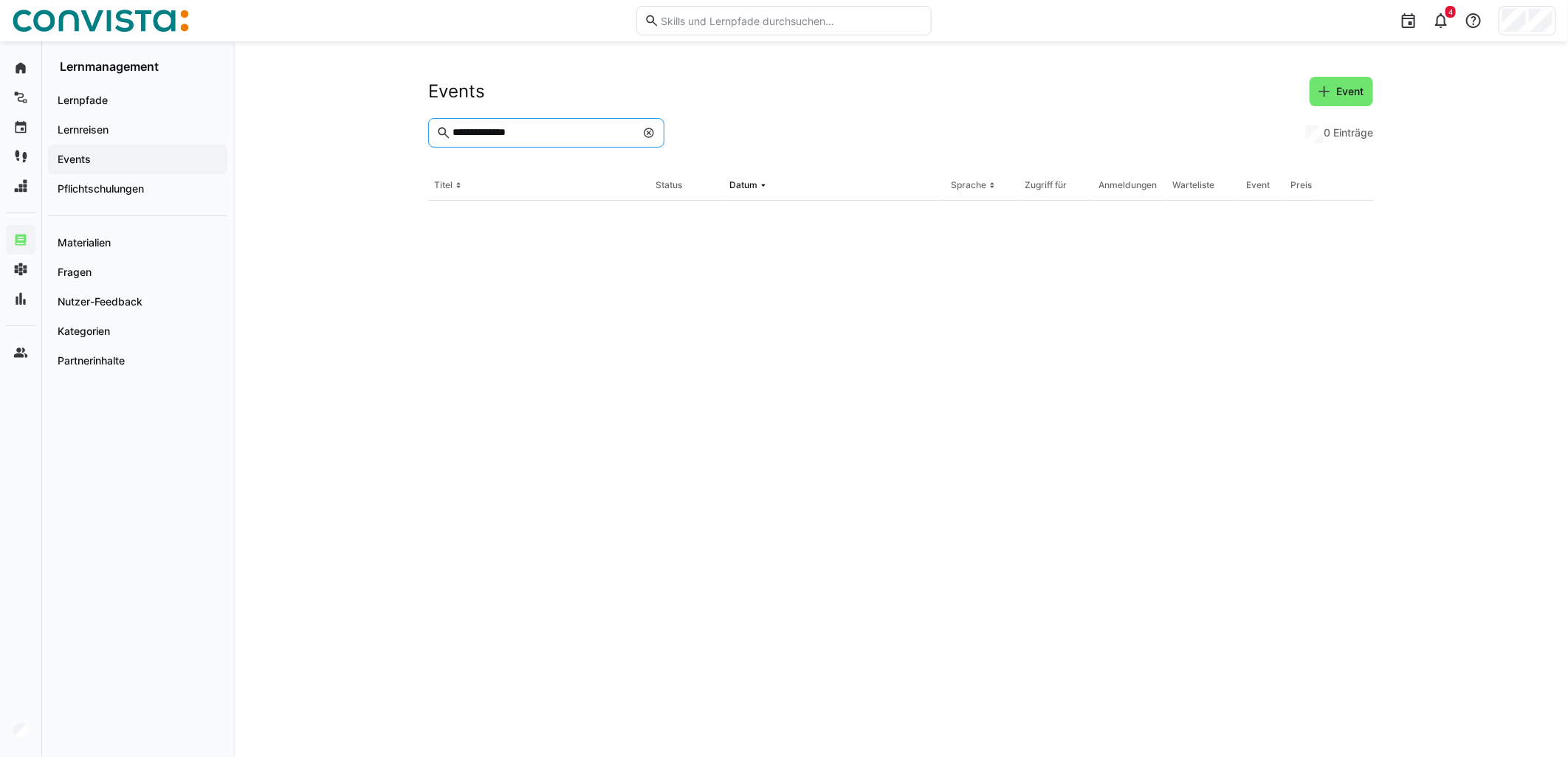
drag, startPoint x: 555, startPoint y: 136, endPoint x: 380, endPoint y: 136, distance: 175.0
click at [380, 136] on div "**********" at bounding box center [901, 399] width 1335 height 716
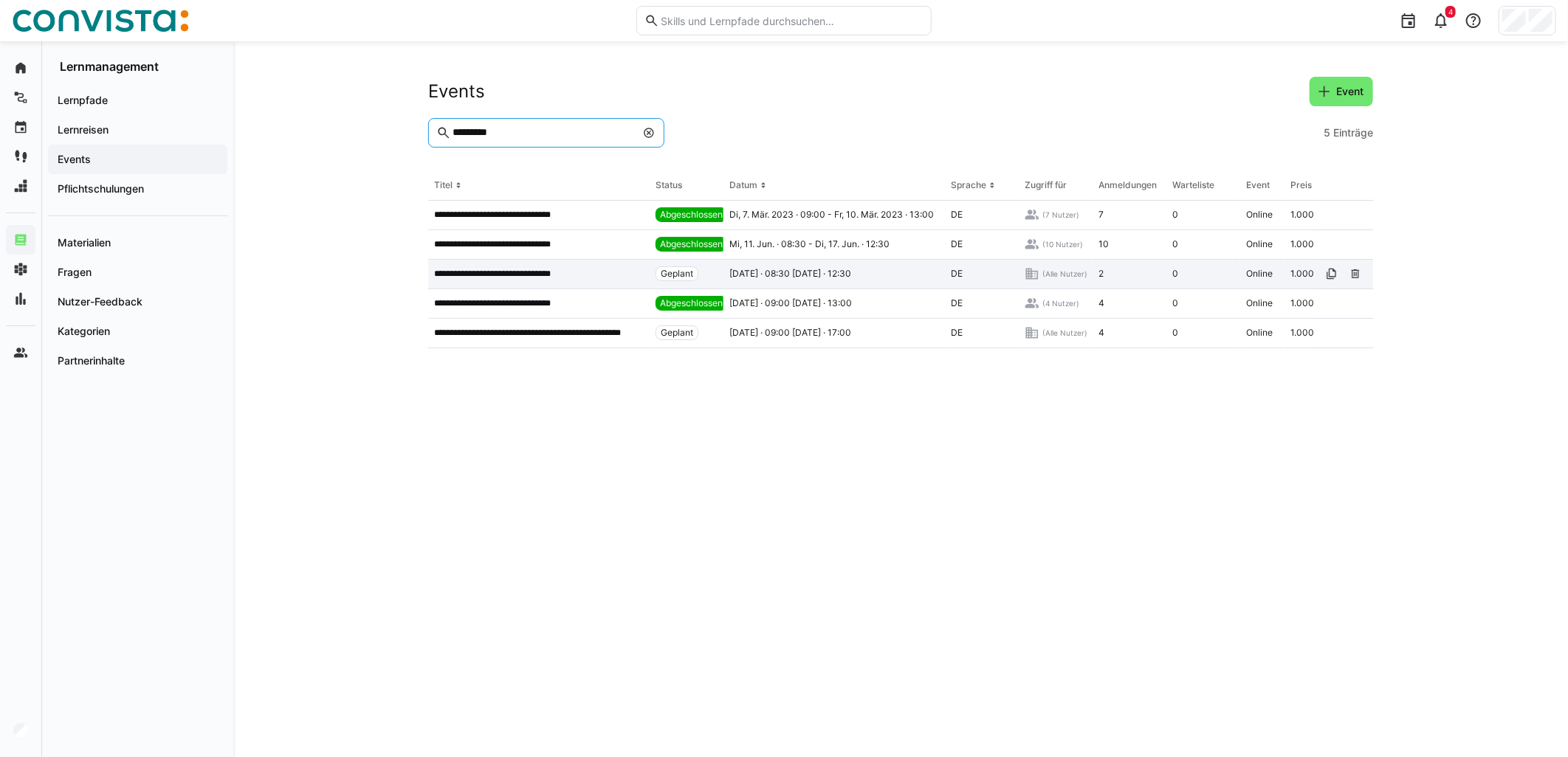
type input "*********"
click at [606, 277] on app-table-first-column "**********" at bounding box center [539, 274] width 209 height 12
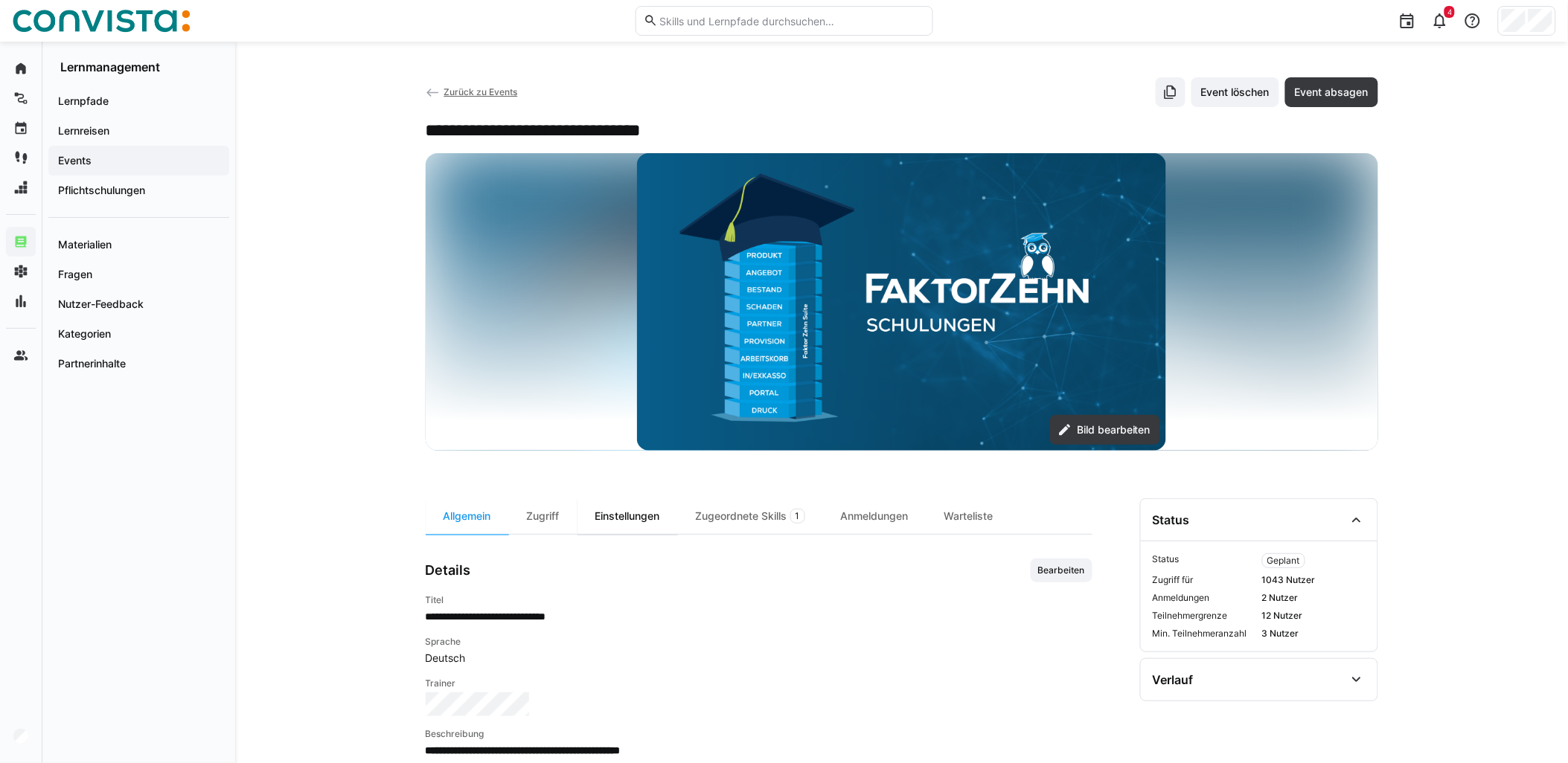
click at [632, 508] on div "Einstellungen" at bounding box center [628, 516] width 101 height 36
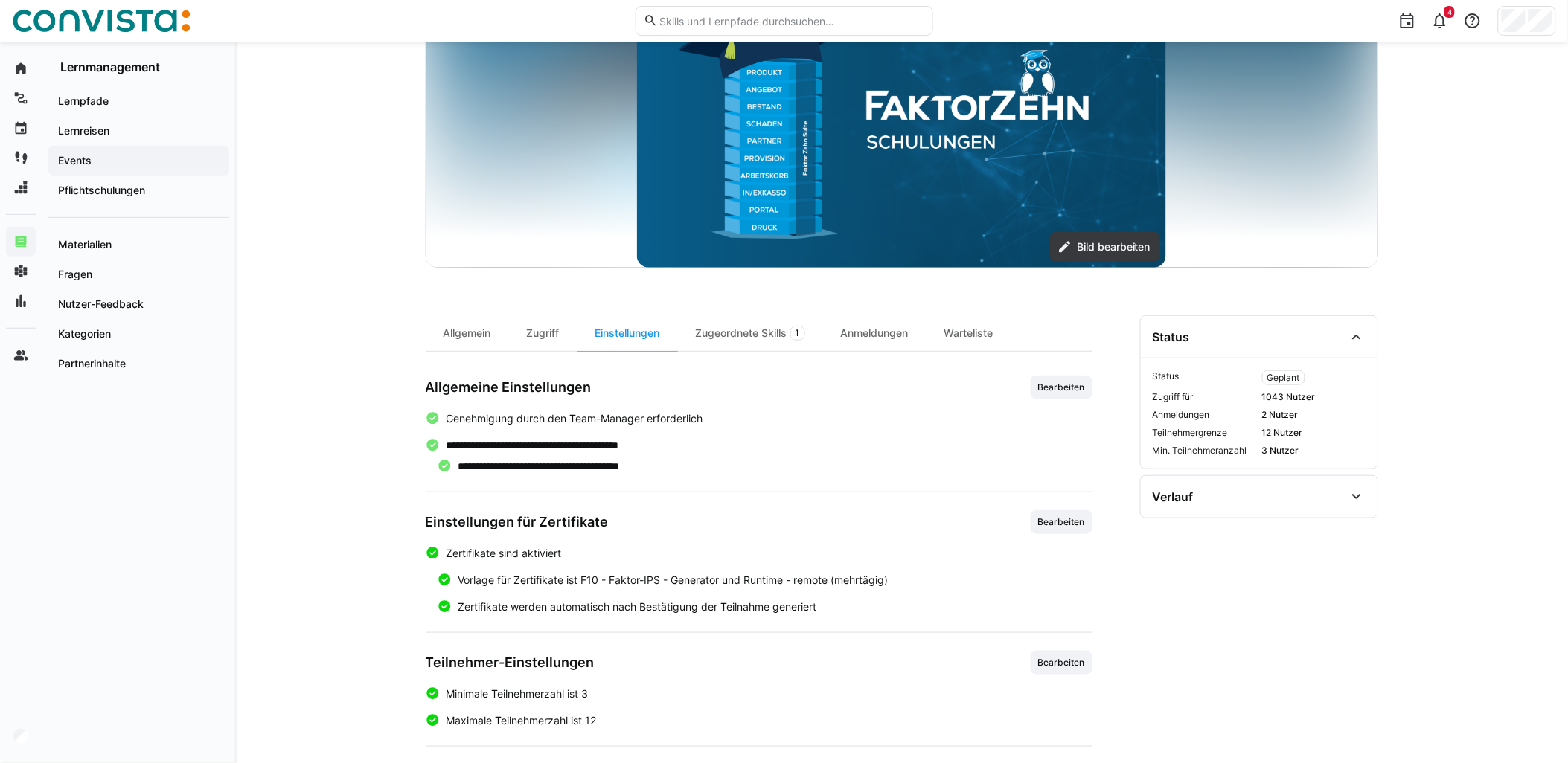
scroll to position [270, 0]
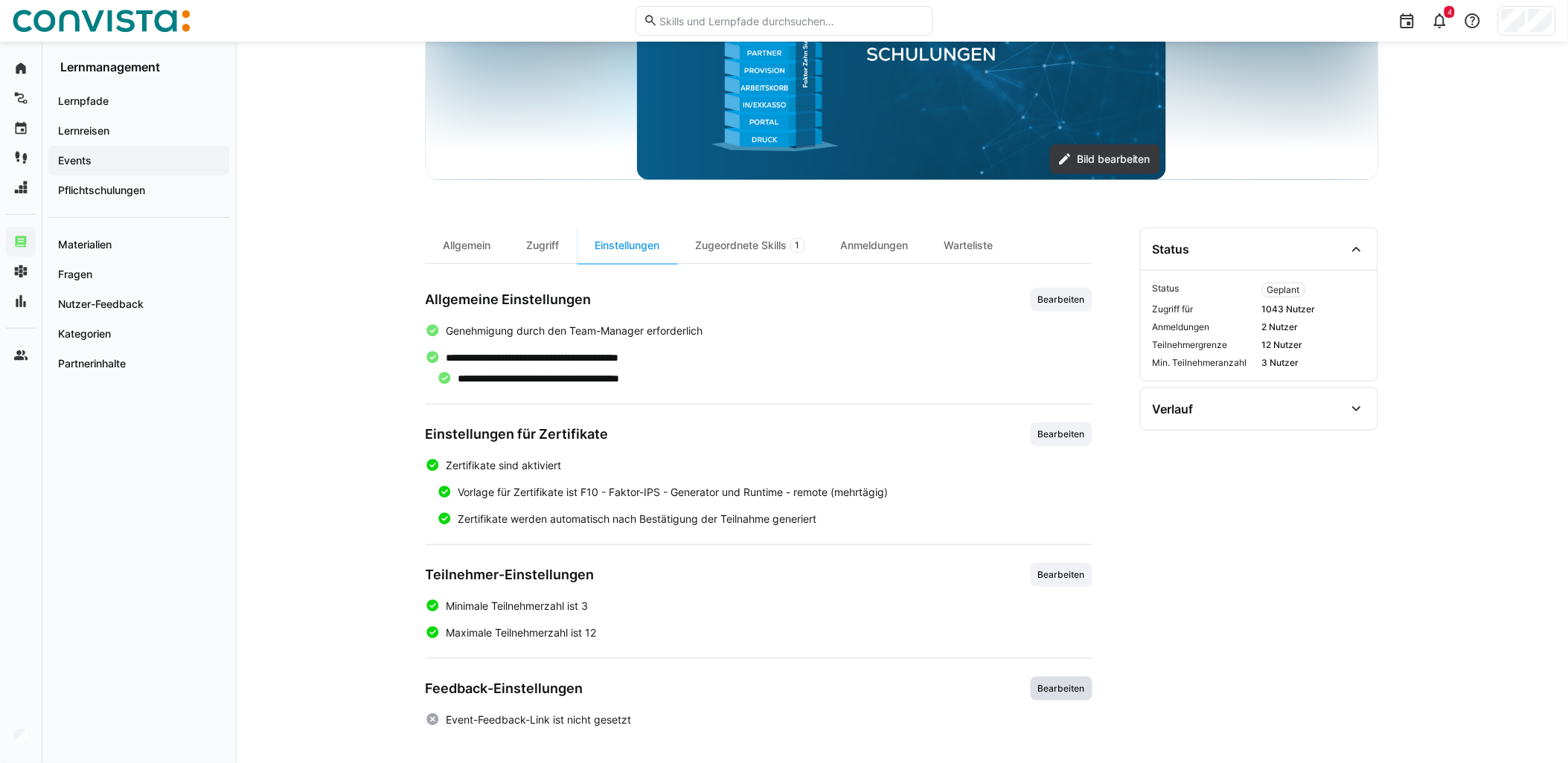
click at [1067, 683] on span "Bearbeiten" at bounding box center [1061, 689] width 50 height 12
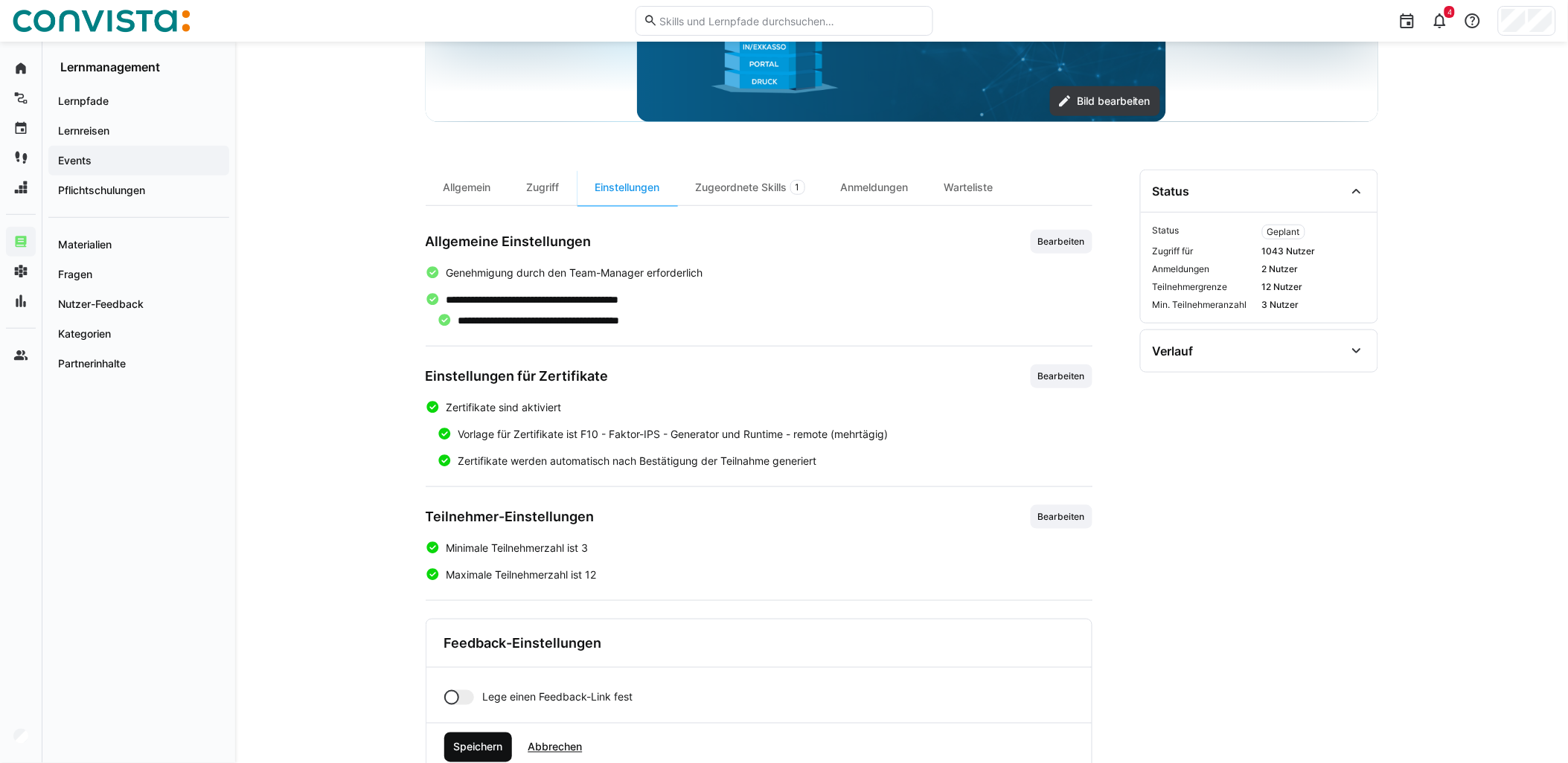
scroll to position [374, 0]
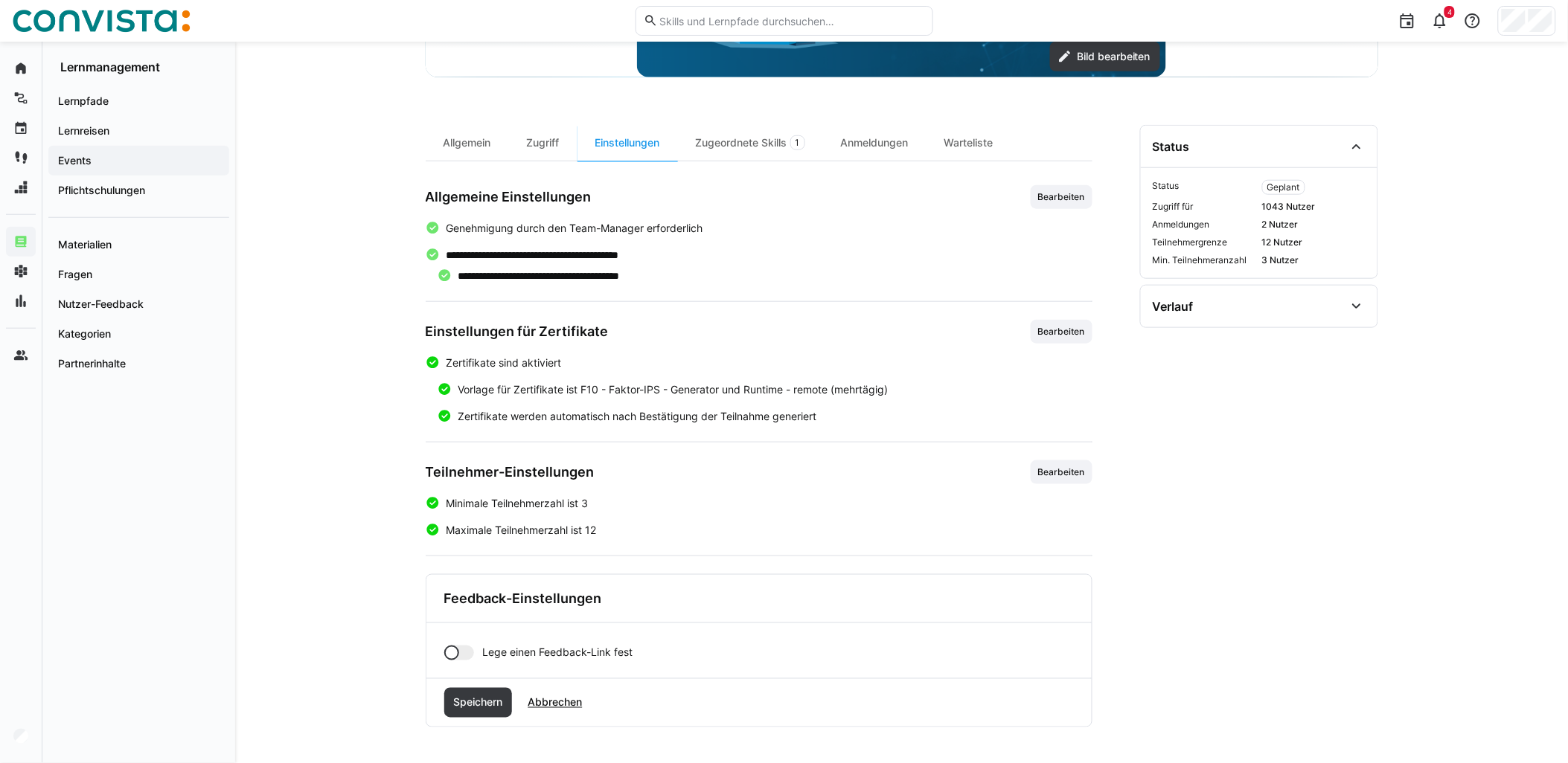
click at [460, 648] on div at bounding box center [459, 653] width 30 height 15
click at [533, 708] on input "text" at bounding box center [778, 705] width 575 height 13
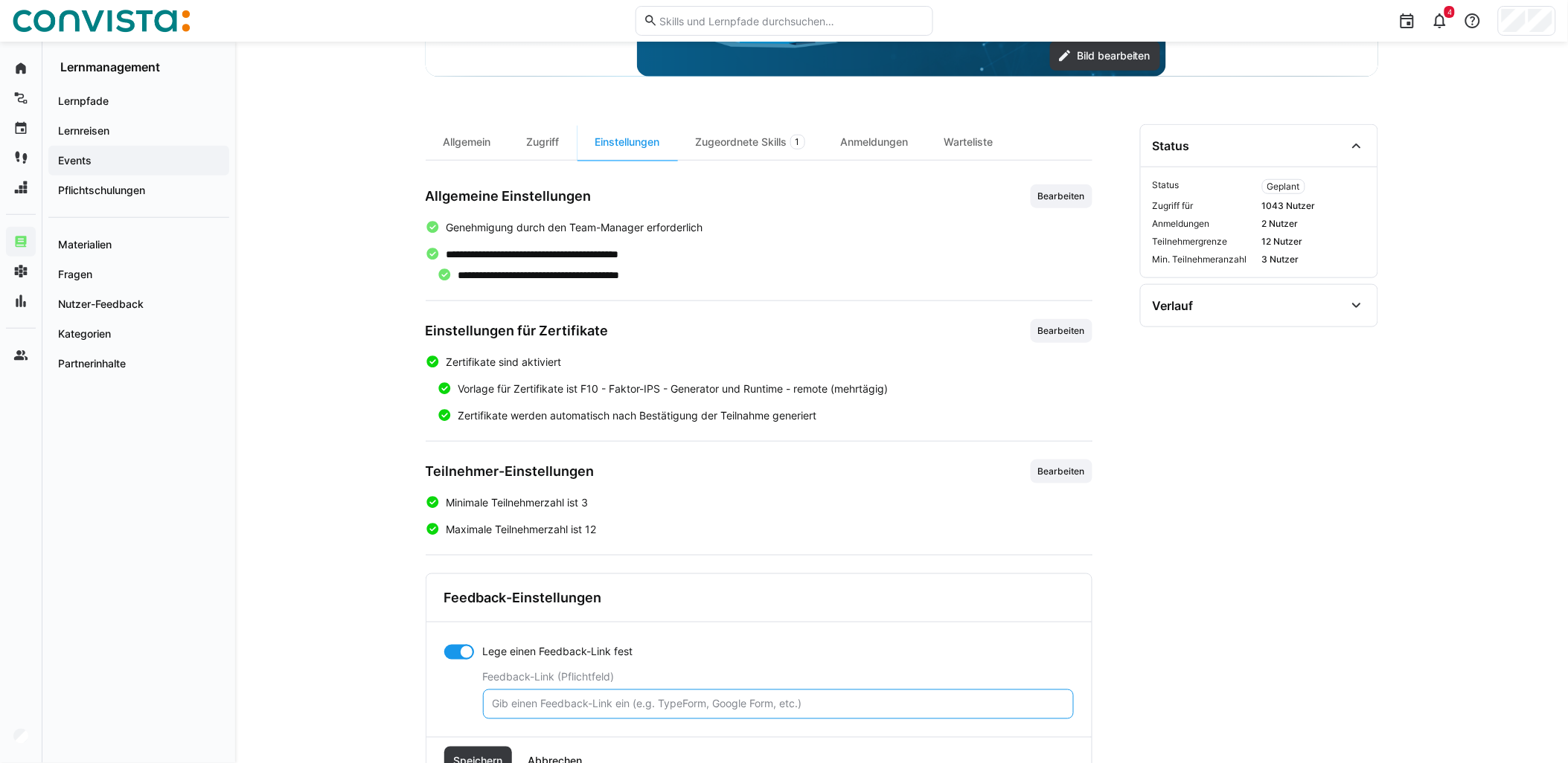
paste input "[URL][DOMAIN_NAME]"
type input "[URL][DOMAIN_NAME]"
click at [482, 759] on span "Speichern" at bounding box center [478, 762] width 54 height 15
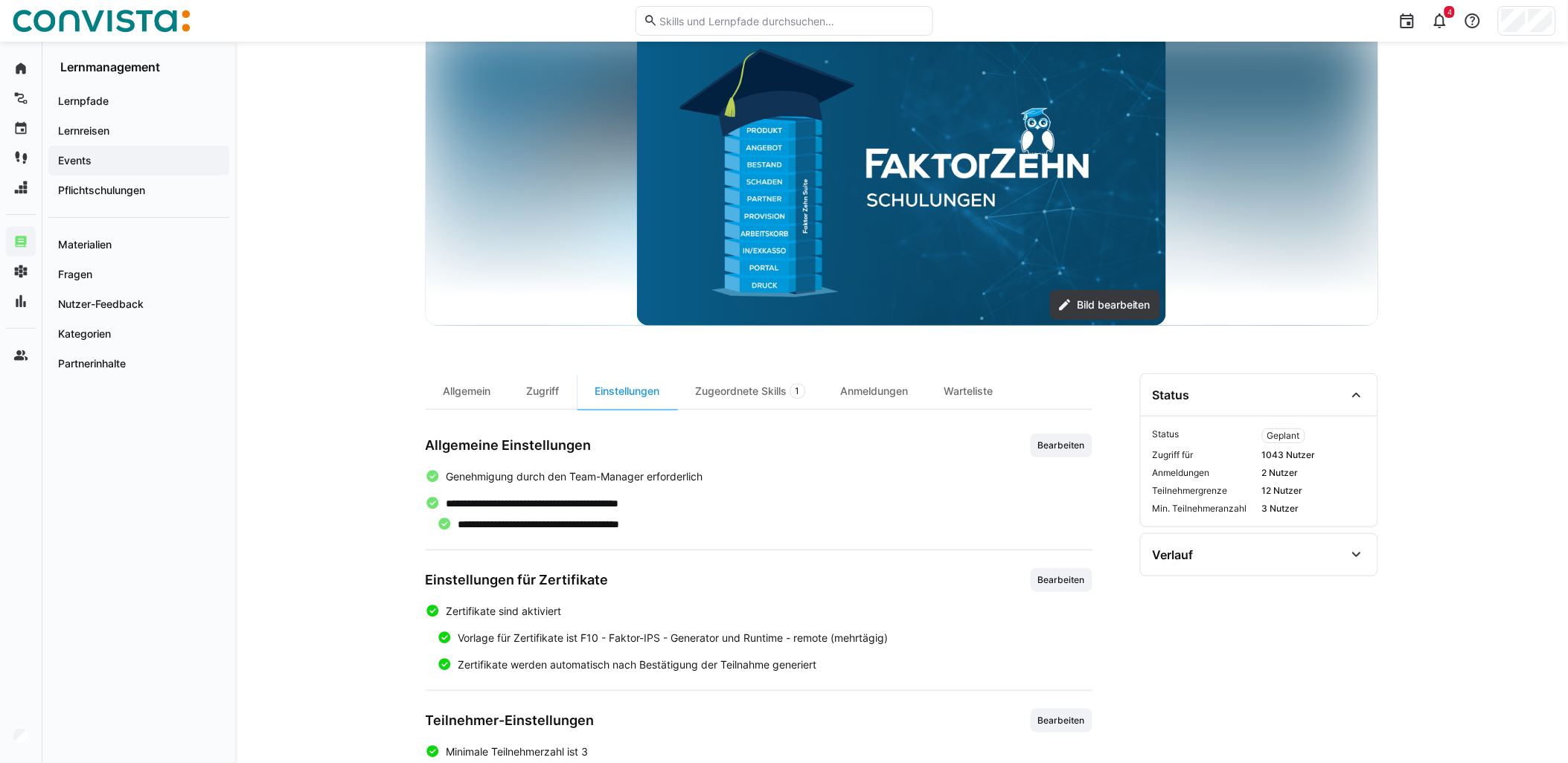
scroll to position [0, 0]
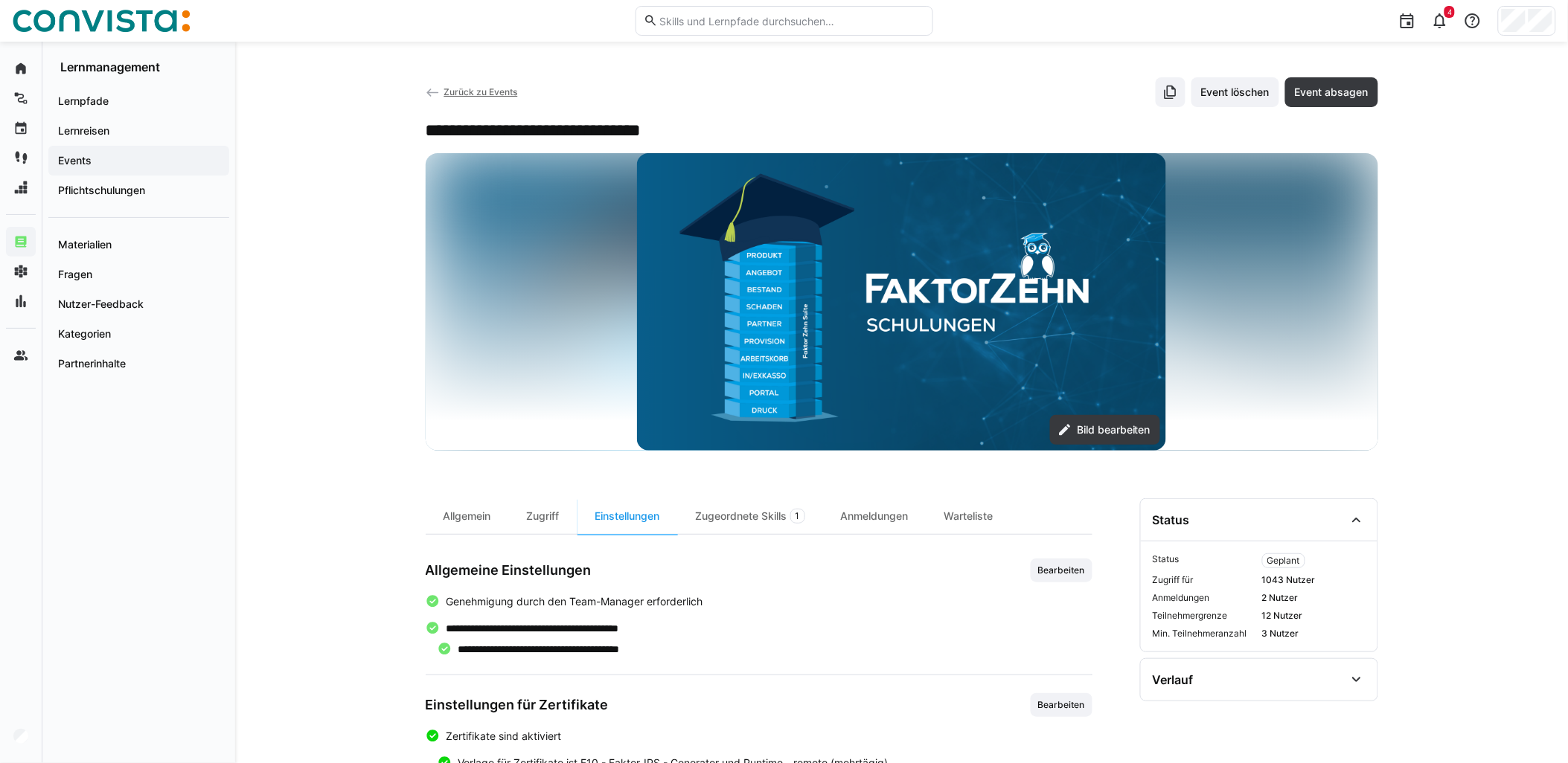
click at [512, 95] on span "Zurück zu Events" at bounding box center [481, 92] width 74 height 11
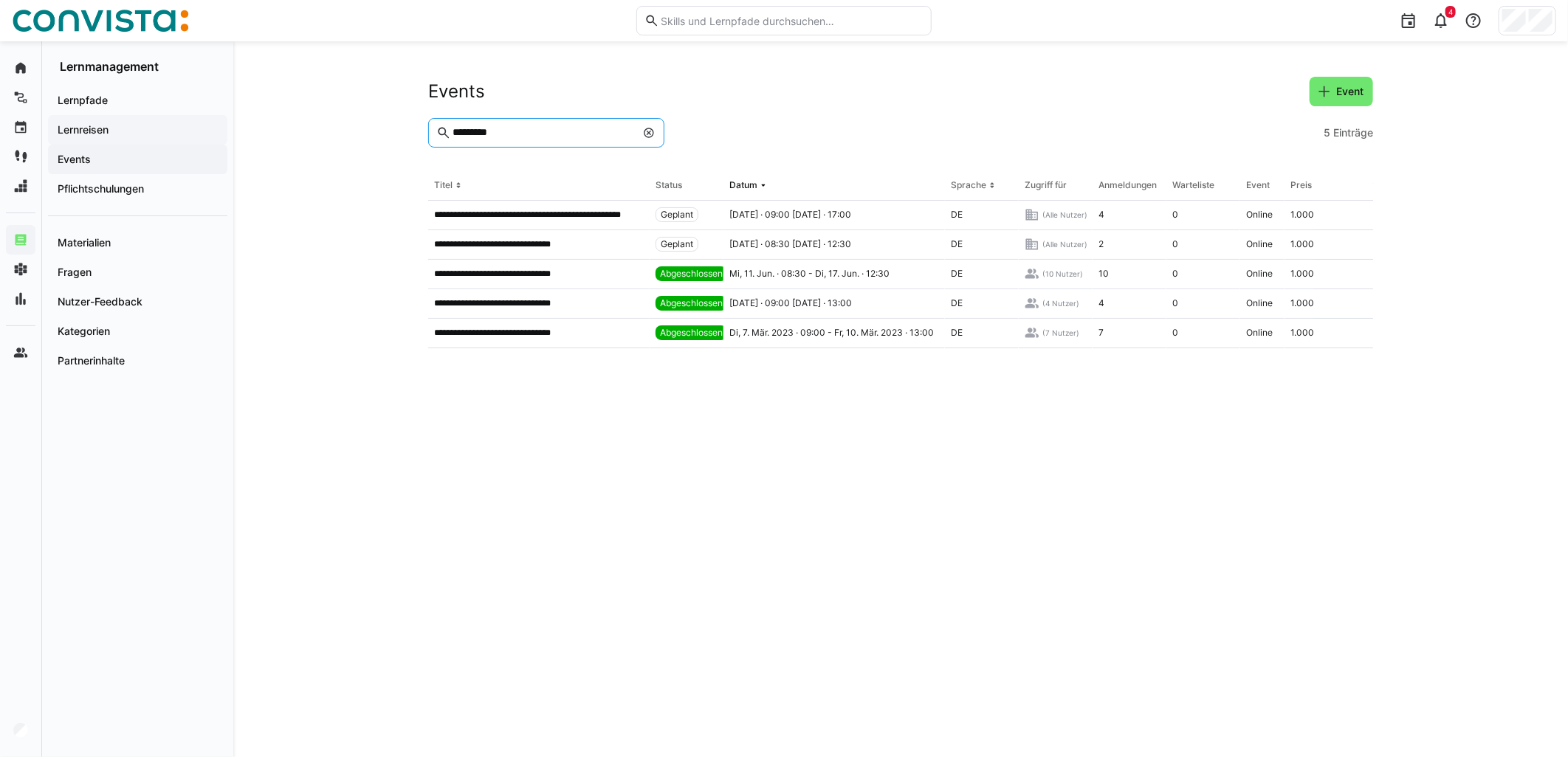
drag, startPoint x: 544, startPoint y: 134, endPoint x: 166, endPoint y: 136, distance: 378.0
click at [166, 136] on div "**********" at bounding box center [784, 399] width 1568 height 716
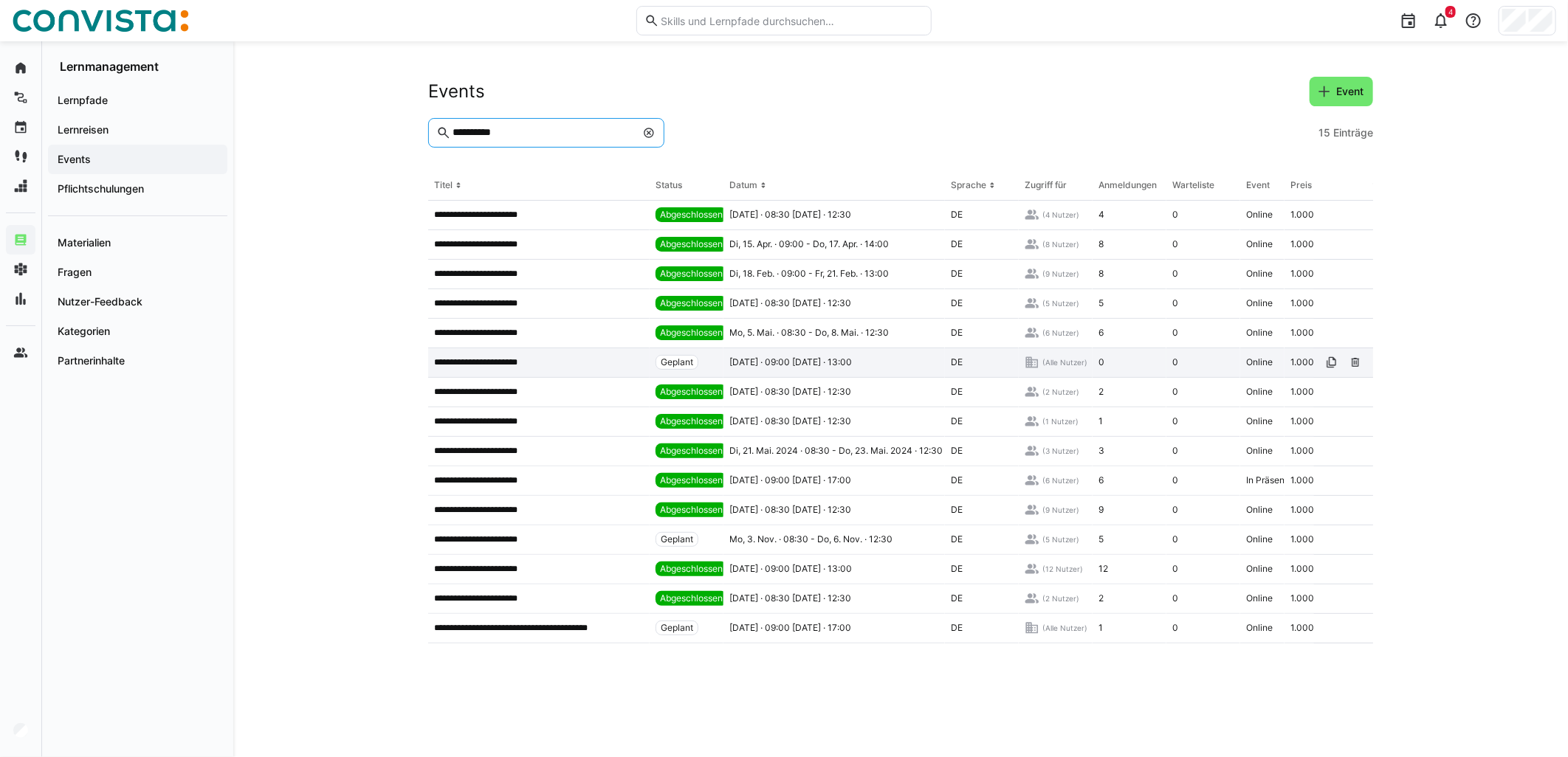
type input "**********"
click at [552, 356] on div "**********" at bounding box center [539, 364] width 222 height 30
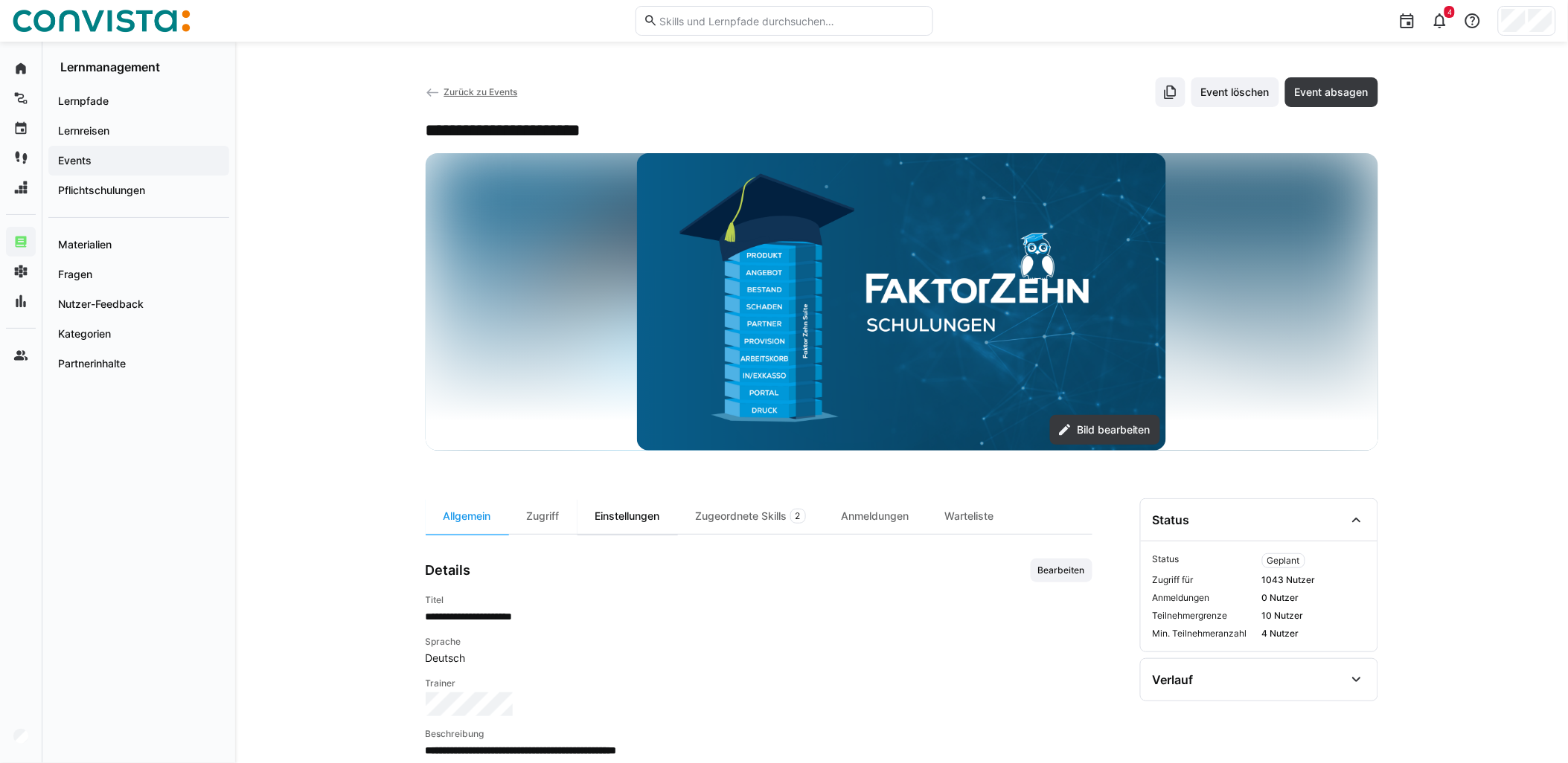
click at [619, 519] on div "Einstellungen" at bounding box center [628, 516] width 101 height 36
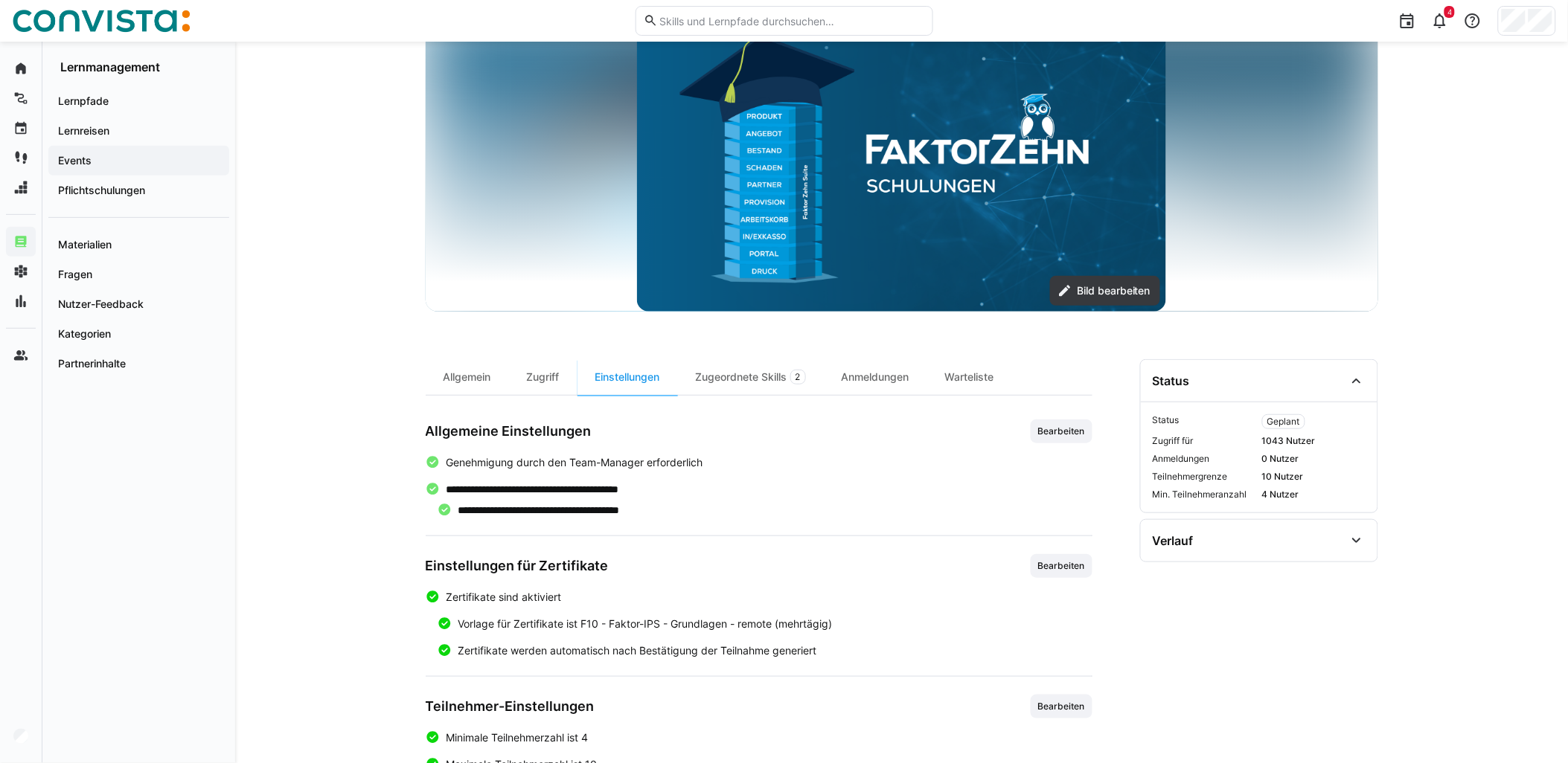
scroll to position [270, 0]
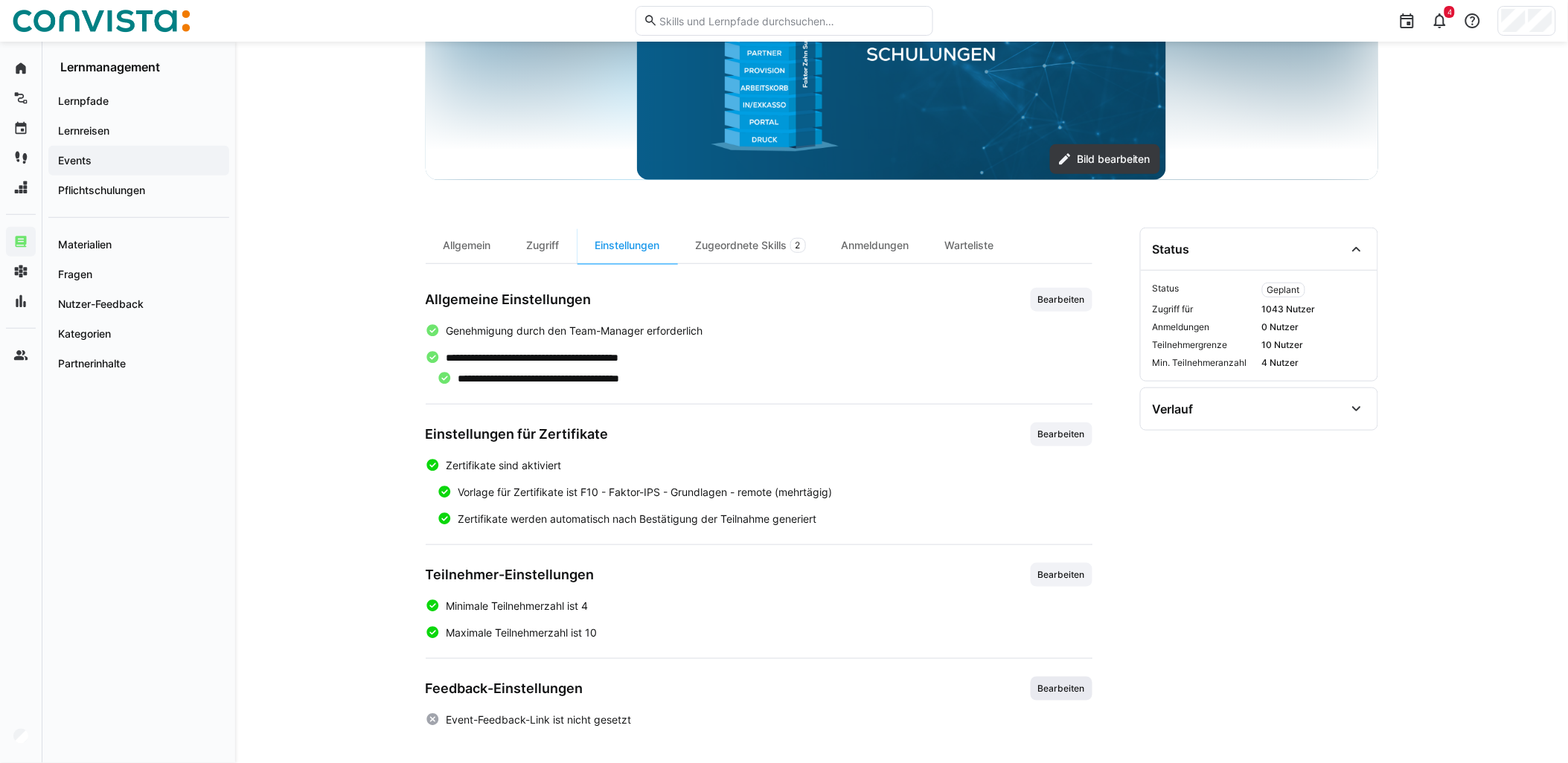
click at [1083, 690] on span "Bearbeiten" at bounding box center [1061, 689] width 50 height 12
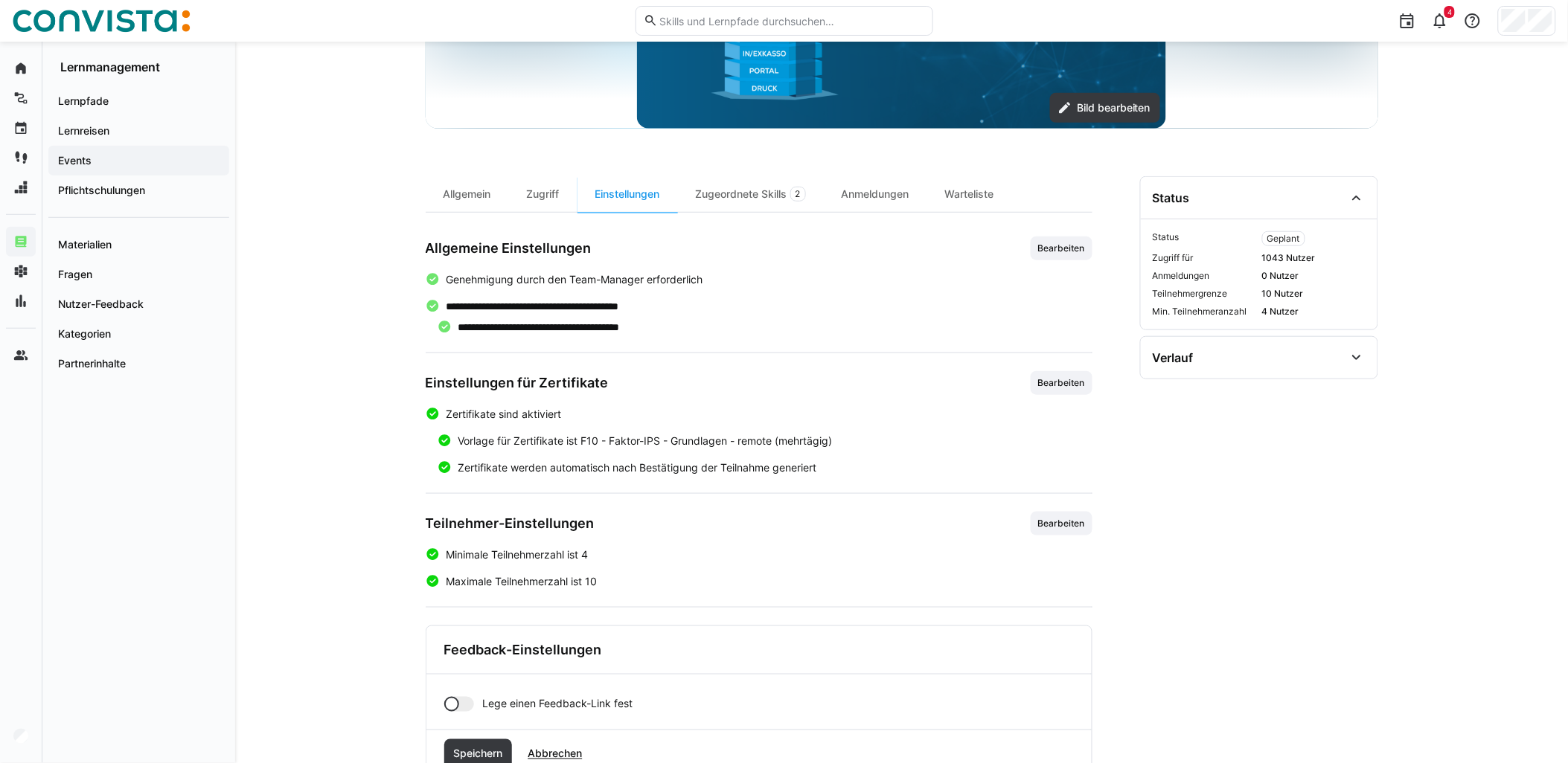
scroll to position [374, 0]
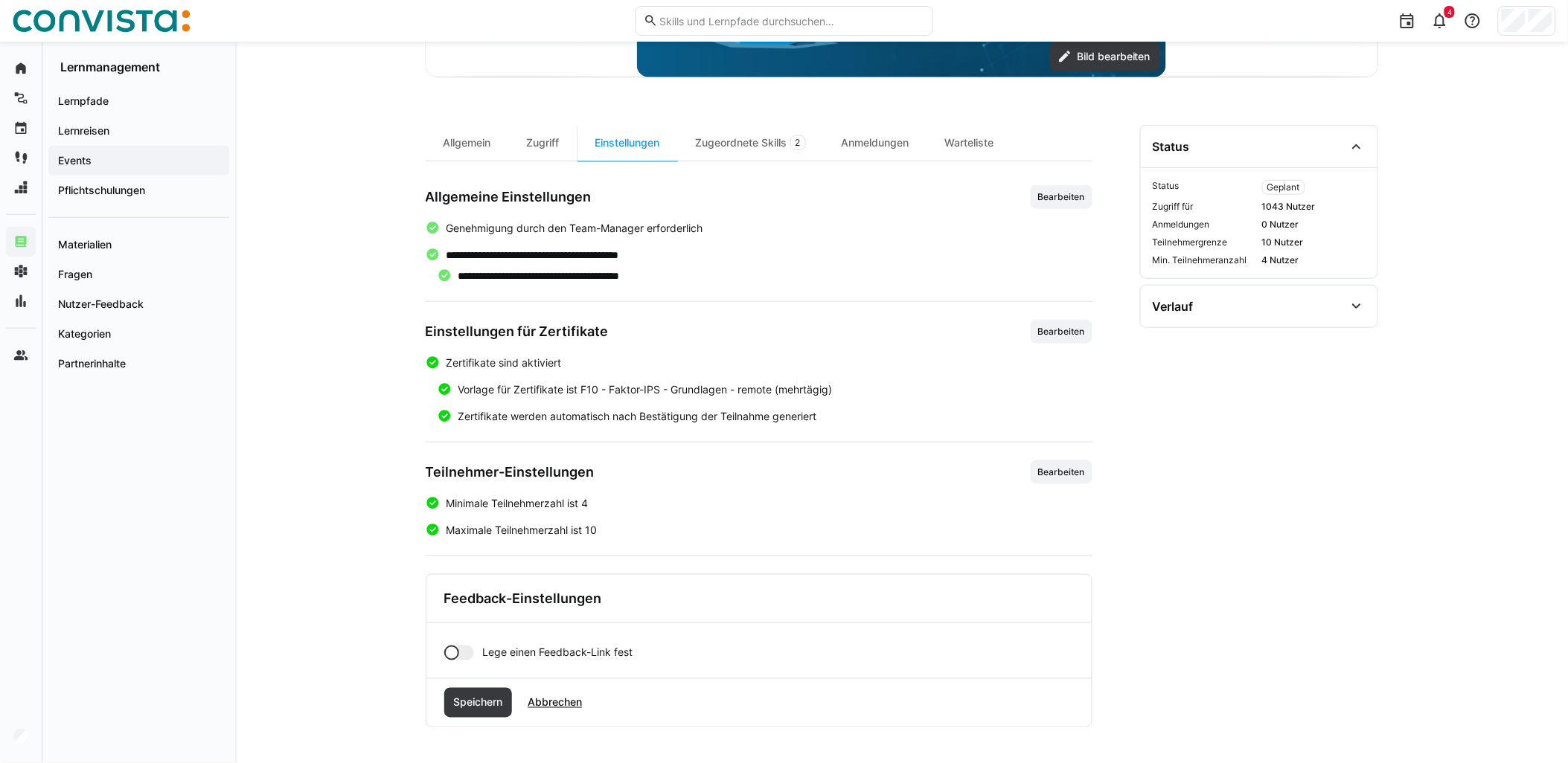
click at [466, 655] on div at bounding box center [459, 653] width 30 height 15
click at [542, 715] on eds-input at bounding box center [777, 705] width 591 height 30
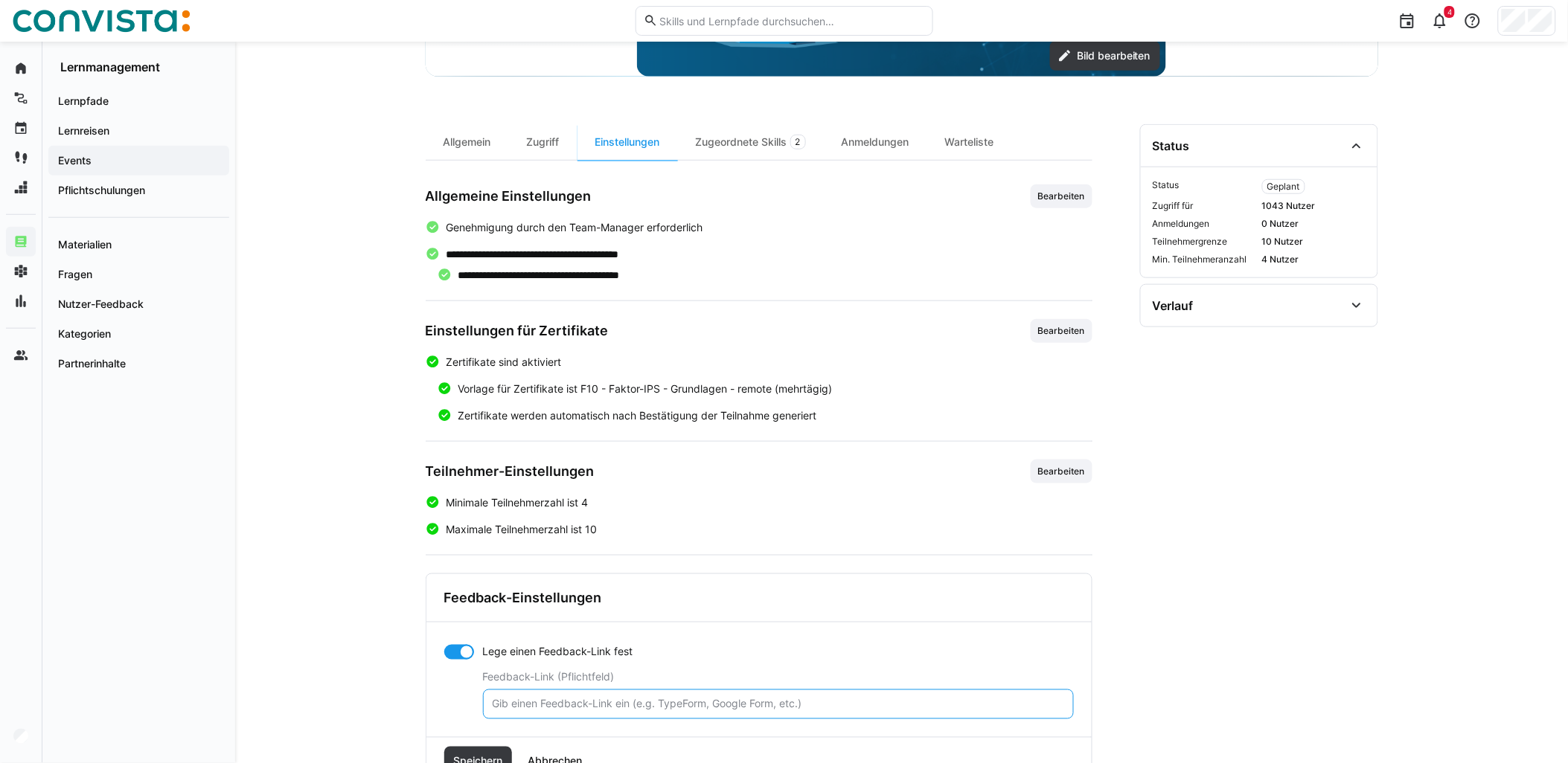
paste input "[URL][DOMAIN_NAME]"
type input "[URL][DOMAIN_NAME]"
click at [493, 742] on div "Speichern Abbrechen" at bounding box center [759, 761] width 665 height 48
click at [456, 745] on div "Speichern Abbrechen" at bounding box center [759, 761] width 665 height 48
click at [459, 749] on span "Speichern" at bounding box center [478, 762] width 69 height 30
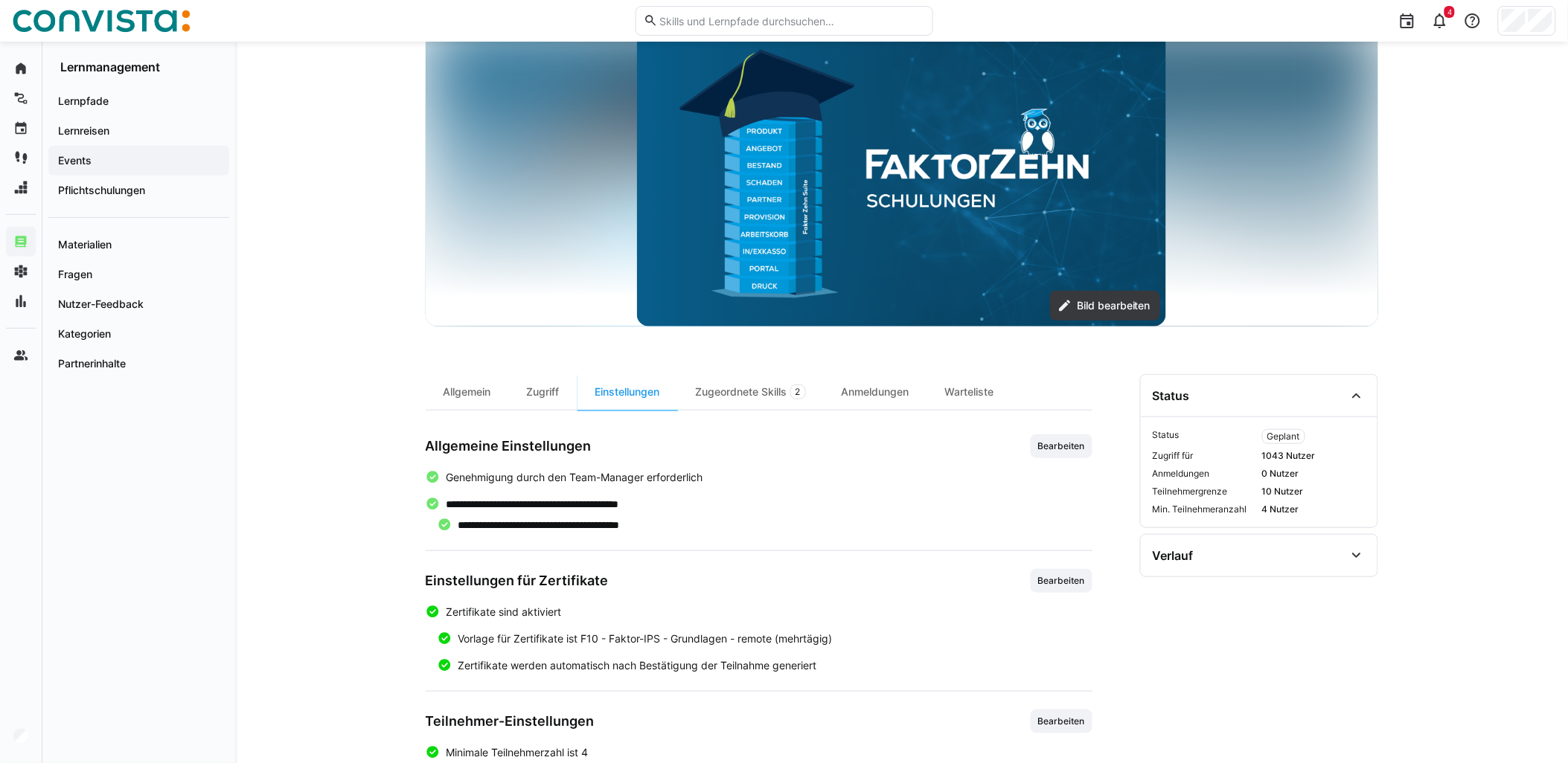
scroll to position [0, 0]
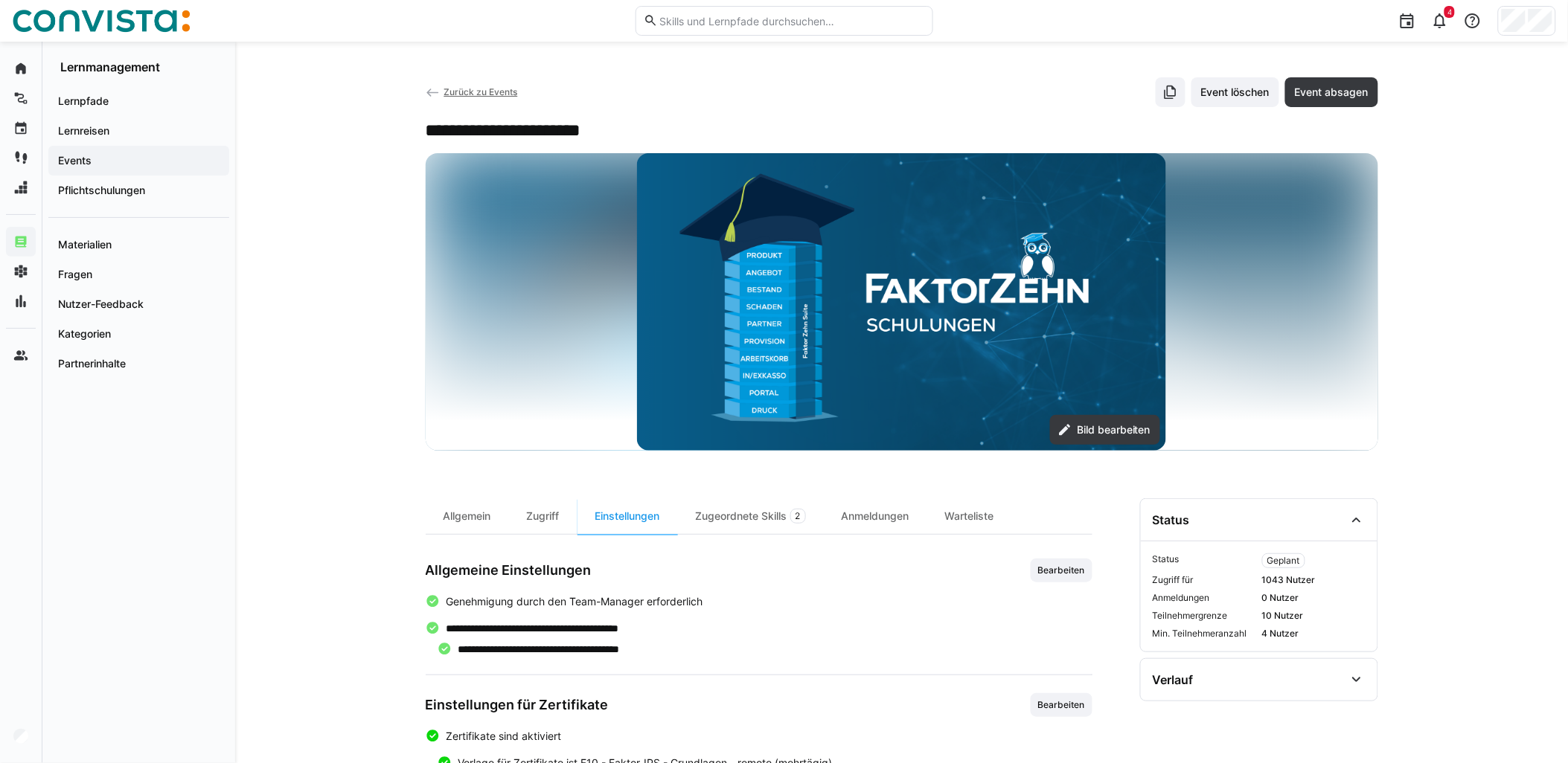
click at [466, 93] on span "Zurück zu Events" at bounding box center [481, 92] width 74 height 11
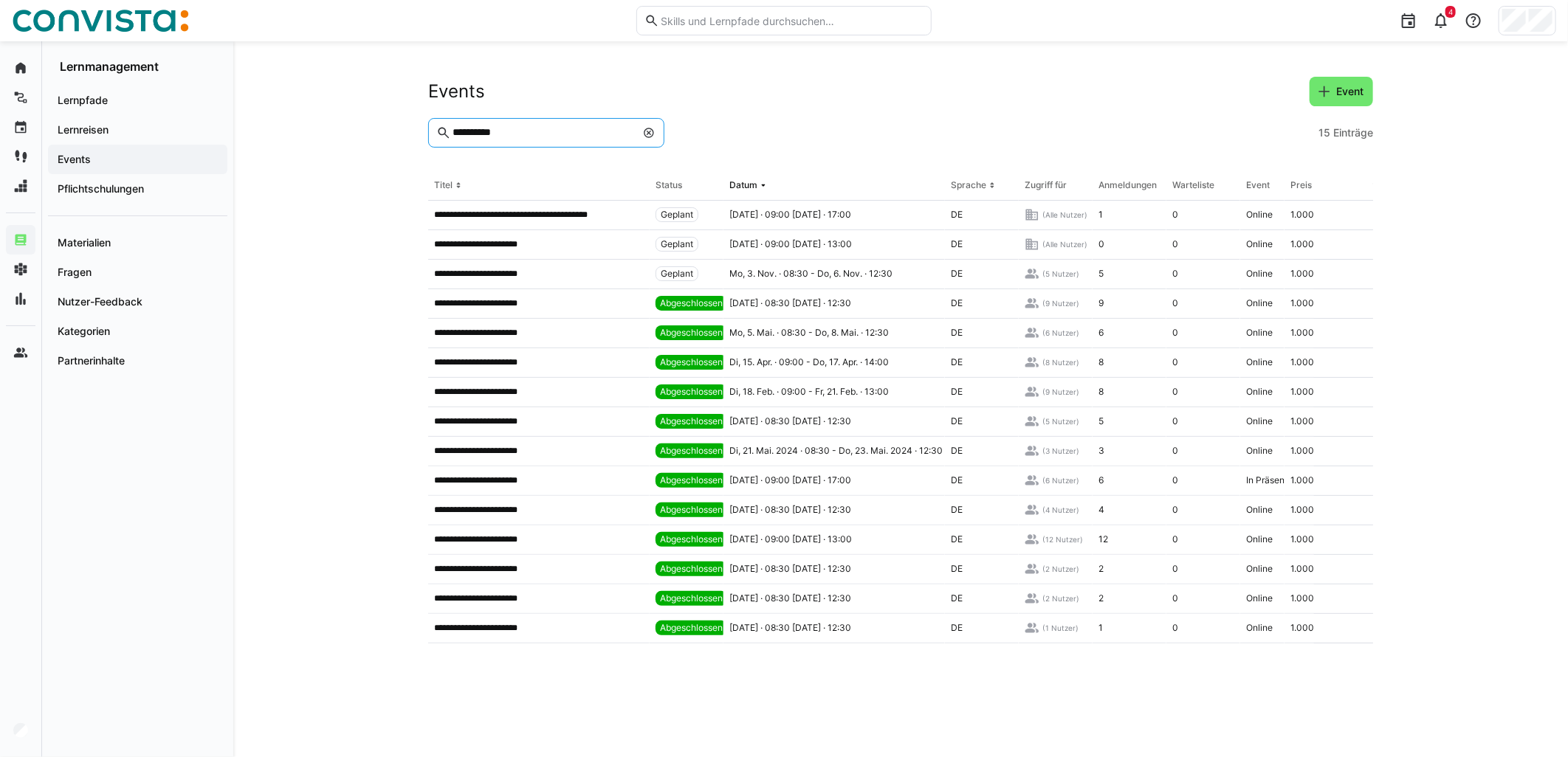
drag, startPoint x: 522, startPoint y: 132, endPoint x: 327, endPoint y: 132, distance: 195.0
click at [328, 132] on div "**********" at bounding box center [901, 399] width 1335 height 716
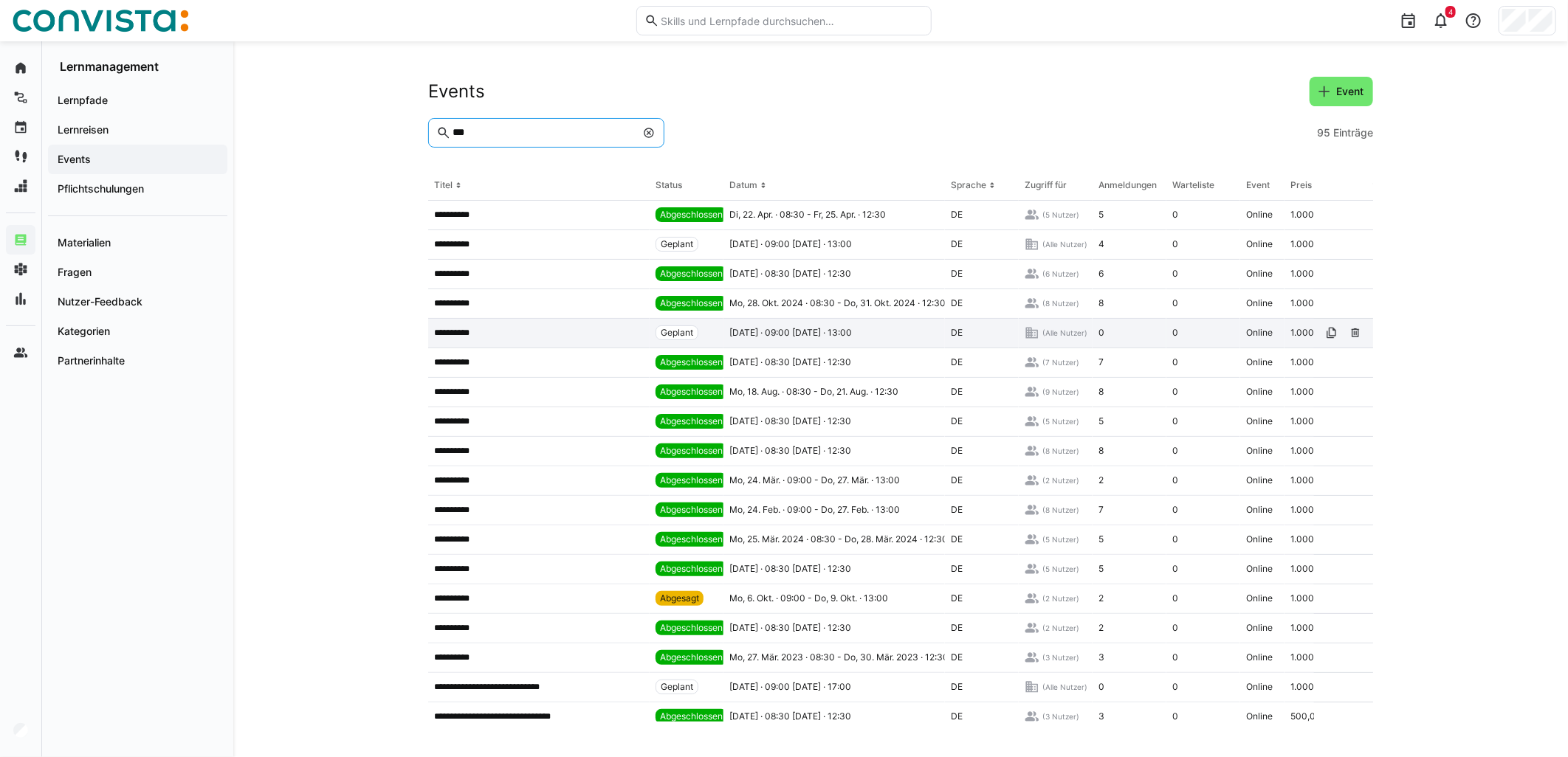
type input "***"
click at [557, 325] on div "**********" at bounding box center [539, 334] width 222 height 30
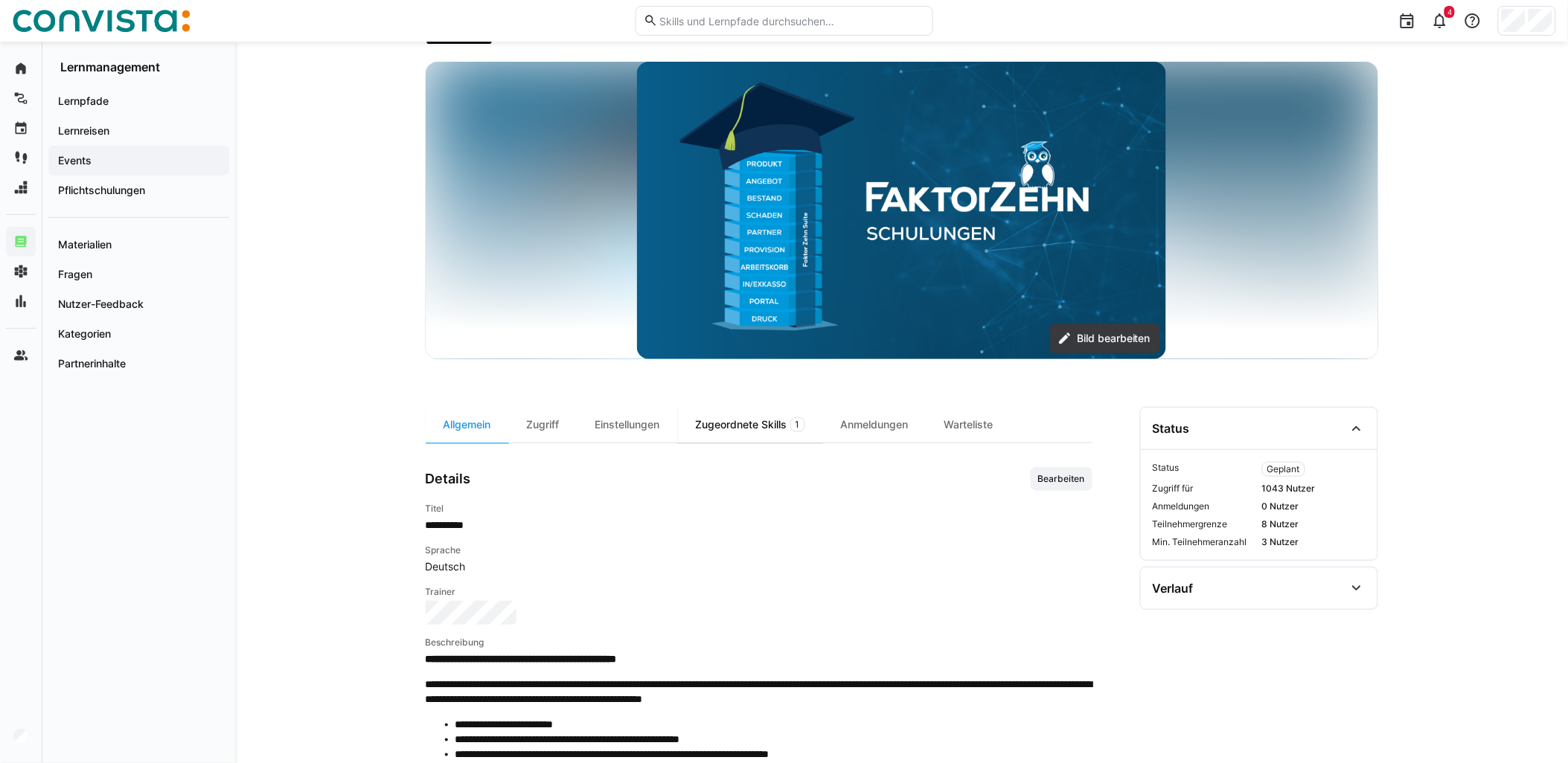
scroll to position [165, 0]
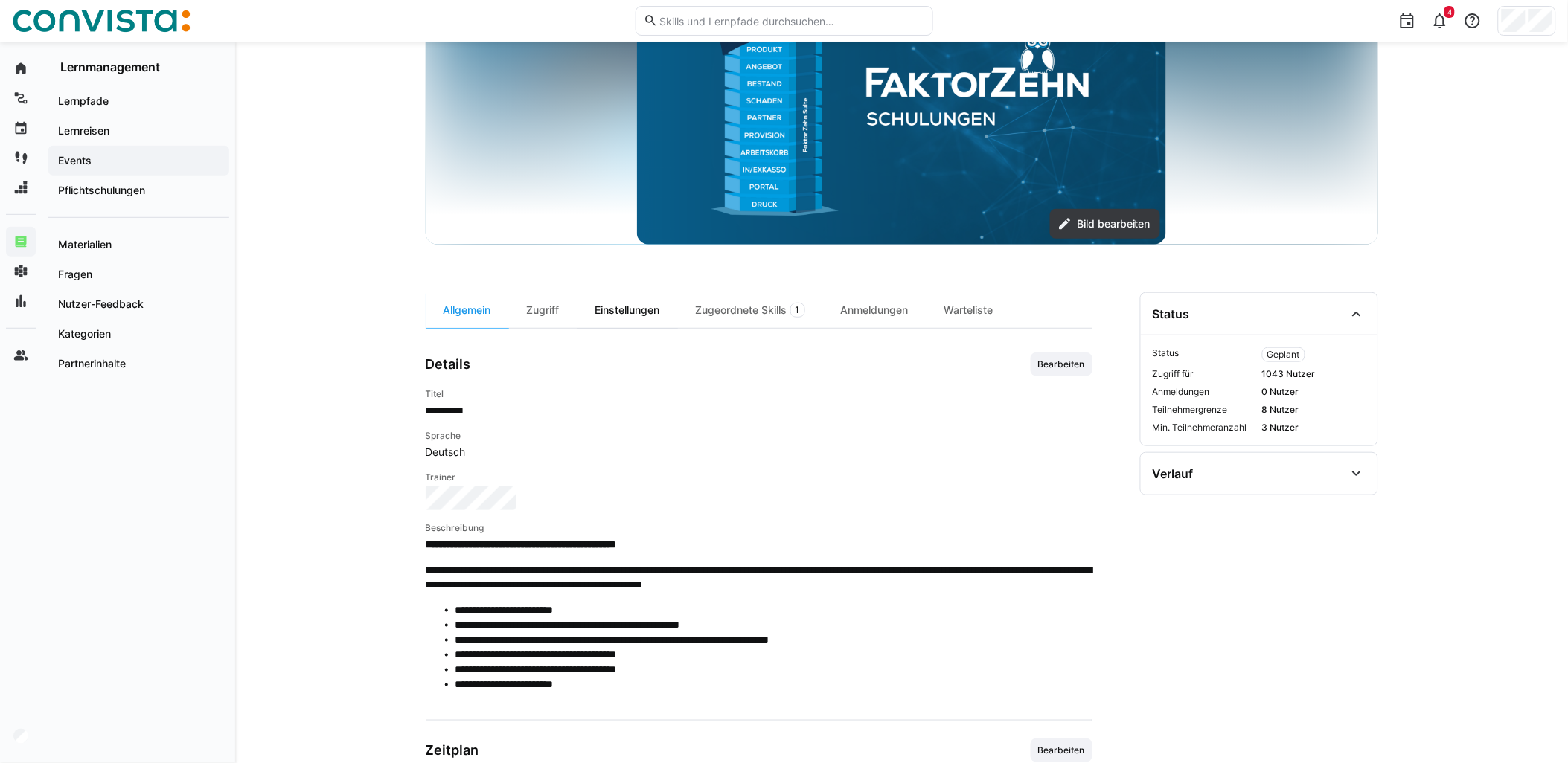
click at [649, 322] on div "Einstellungen" at bounding box center [628, 310] width 101 height 36
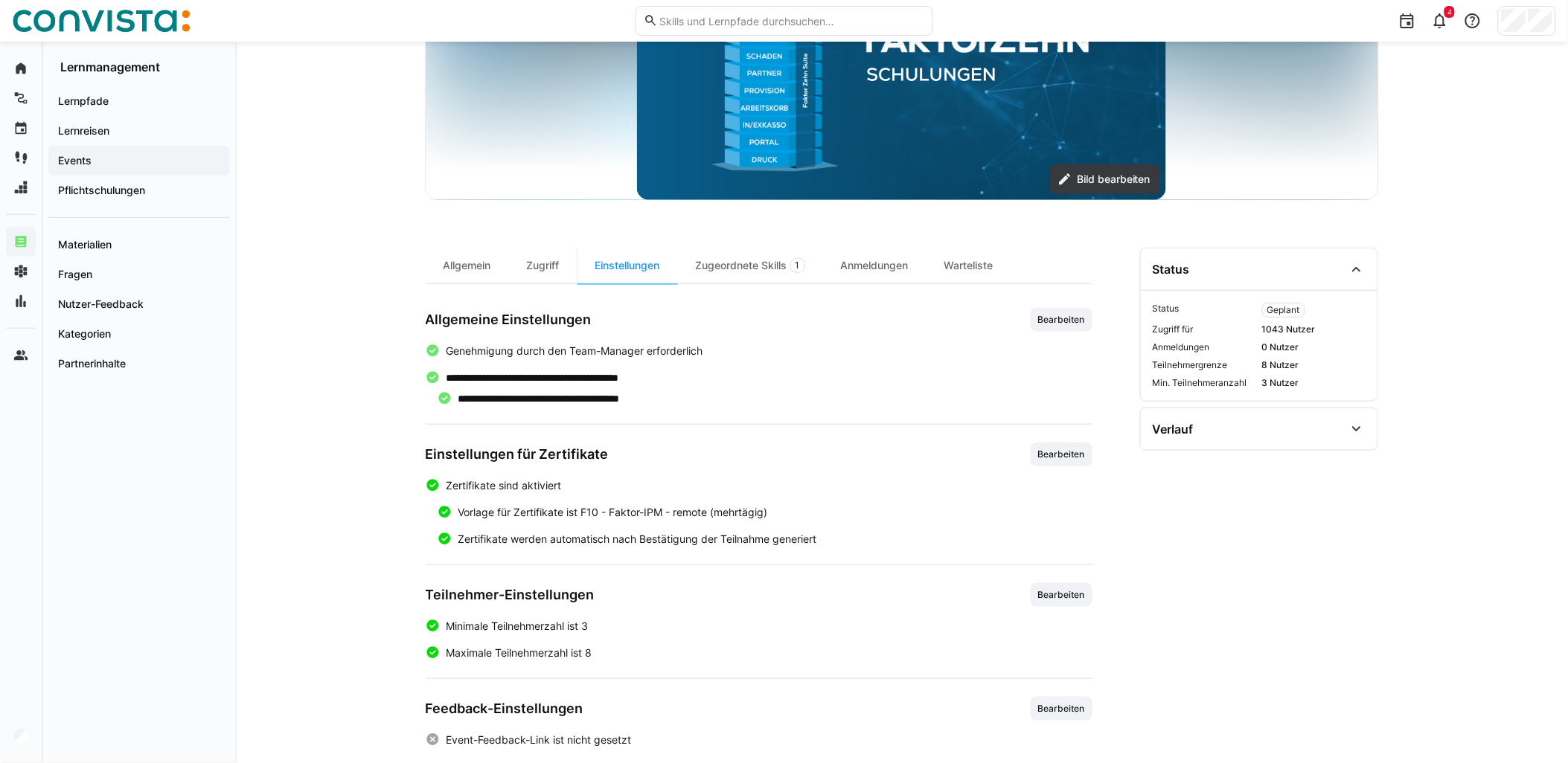
scroll to position [270, 0]
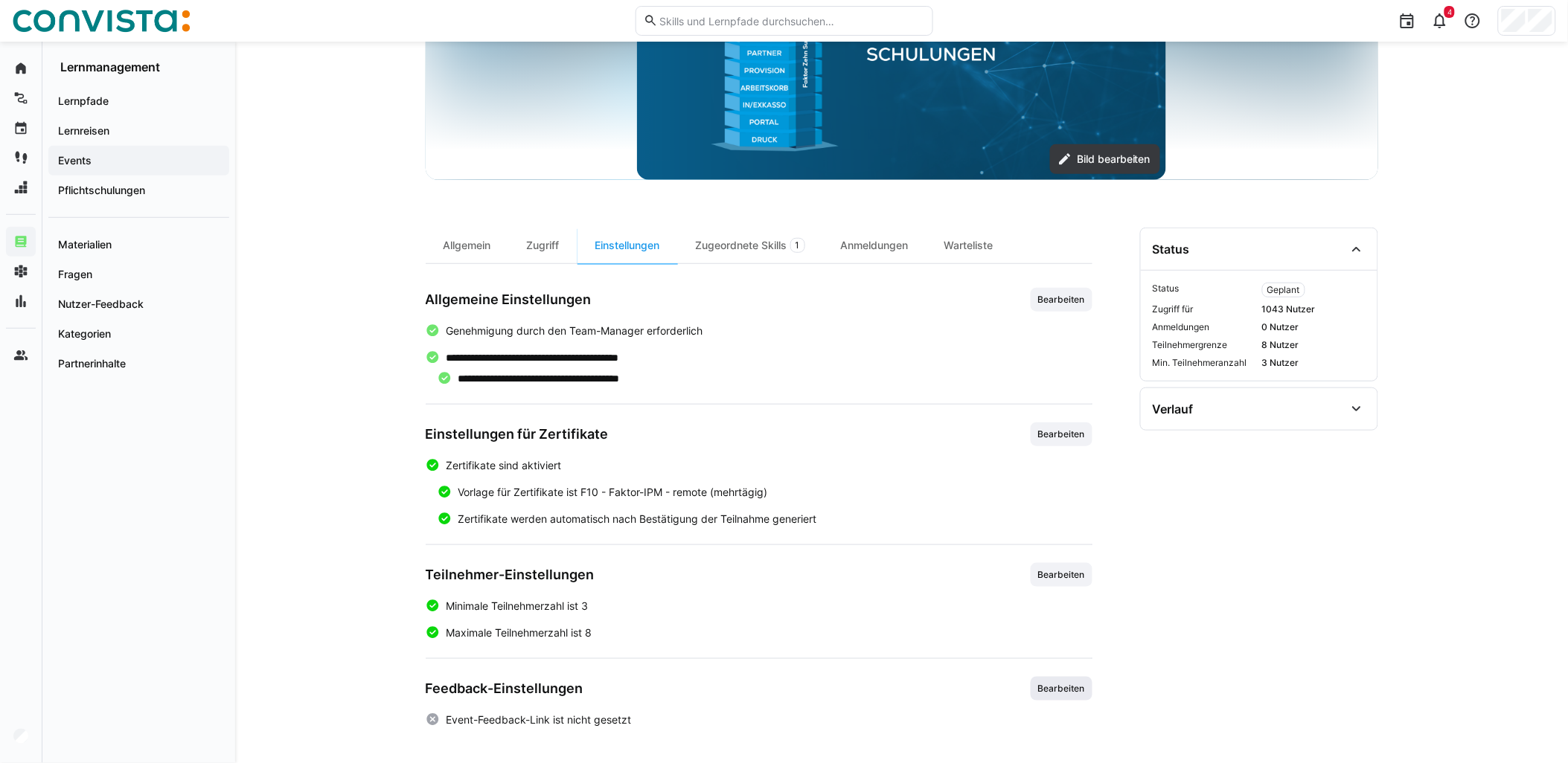
click at [1072, 690] on span "Bearbeiten" at bounding box center [1061, 689] width 50 height 12
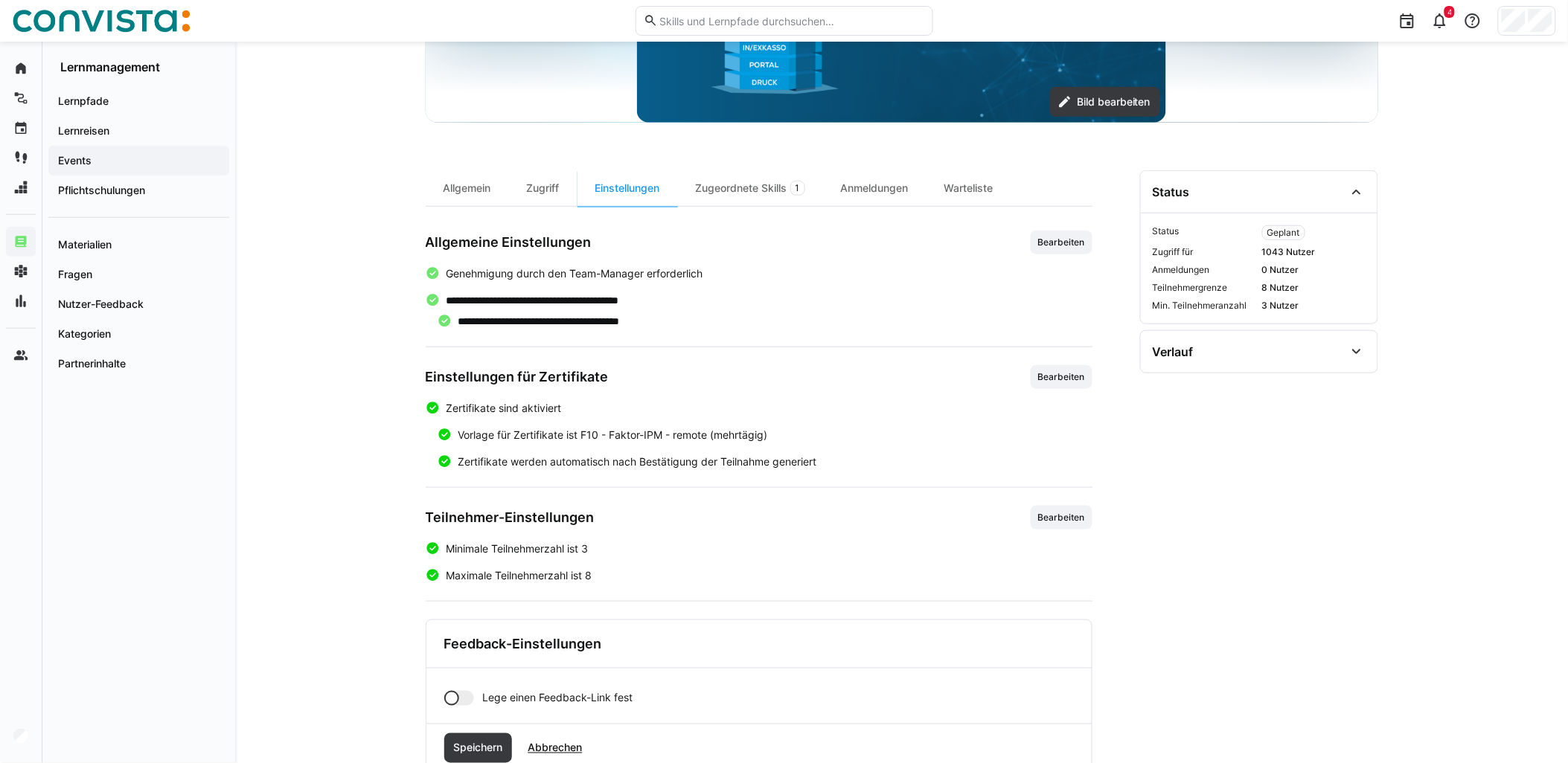
scroll to position [374, 0]
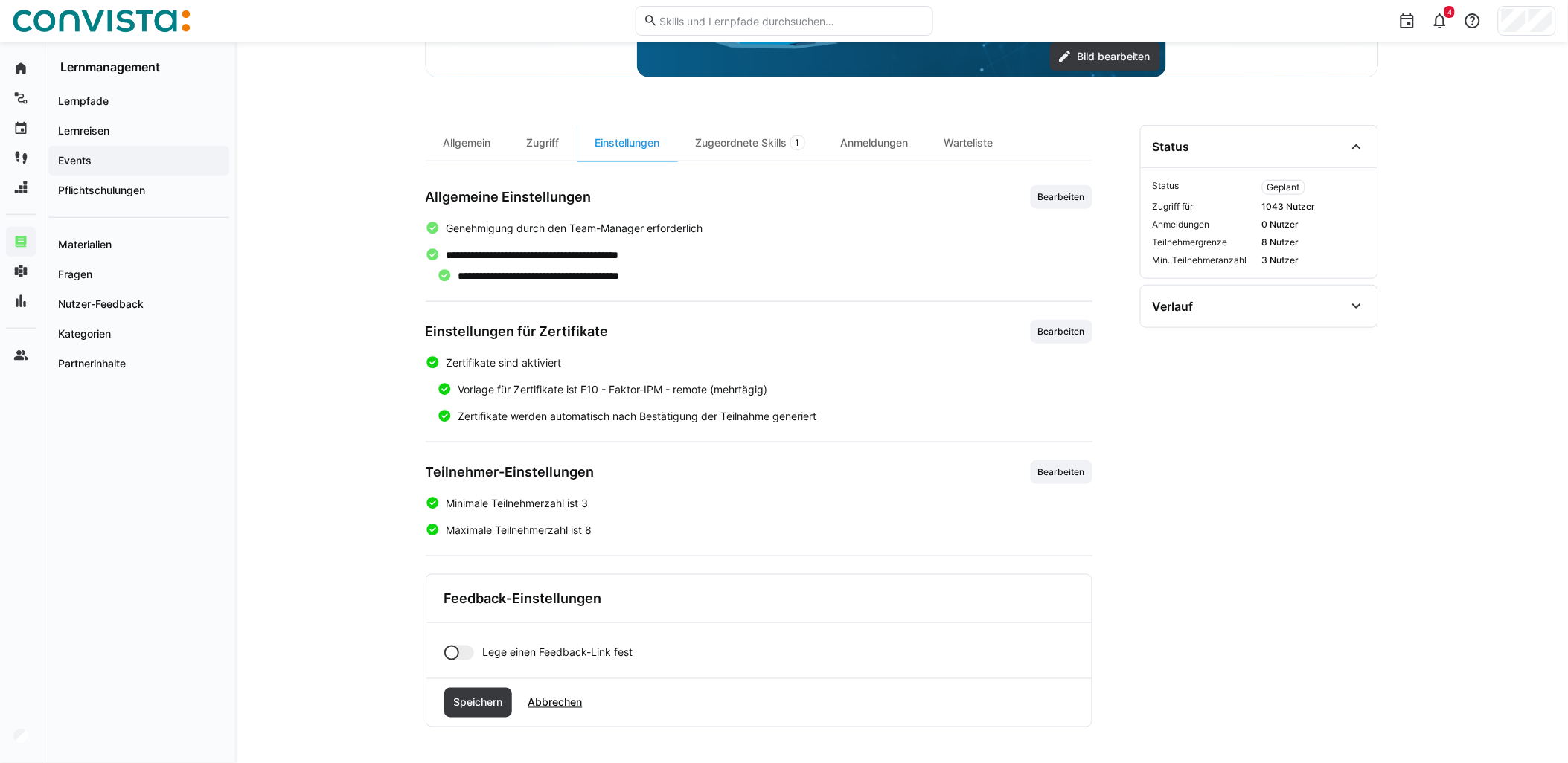
click at [468, 650] on div at bounding box center [459, 653] width 30 height 15
click at [554, 699] on input "text" at bounding box center [778, 705] width 575 height 13
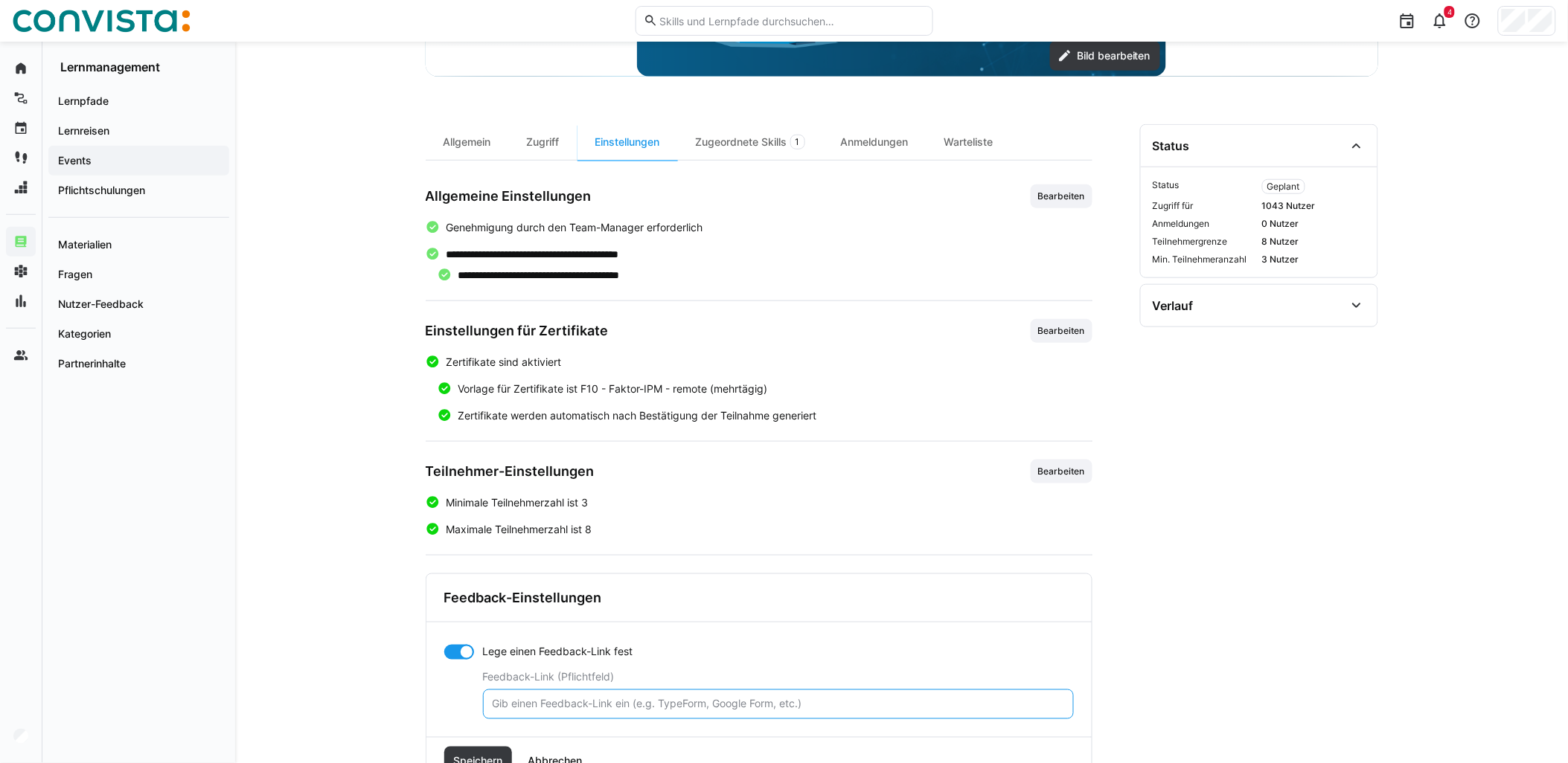
paste input "[URL][DOMAIN_NAME]"
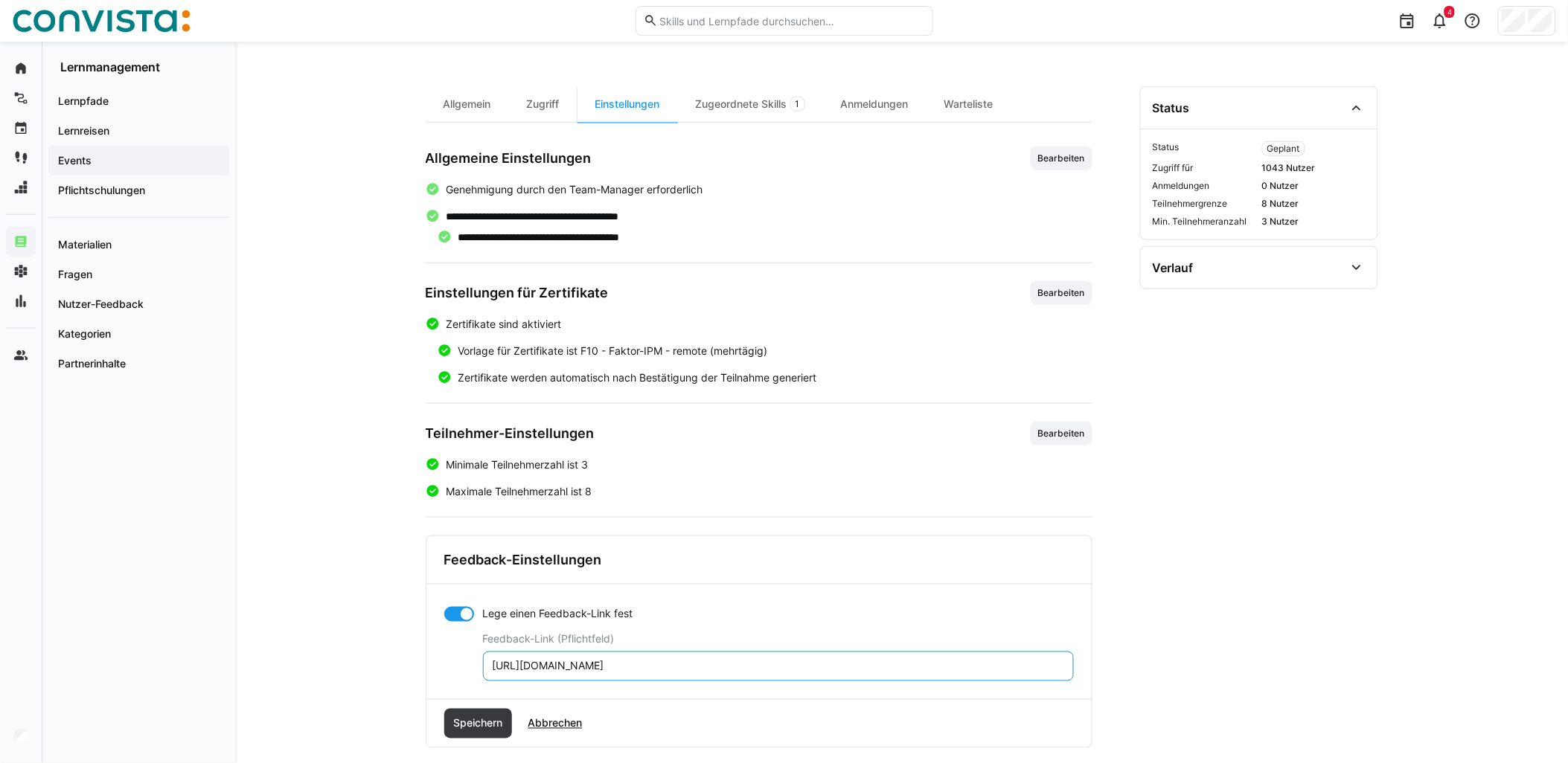
scroll to position [433, 0]
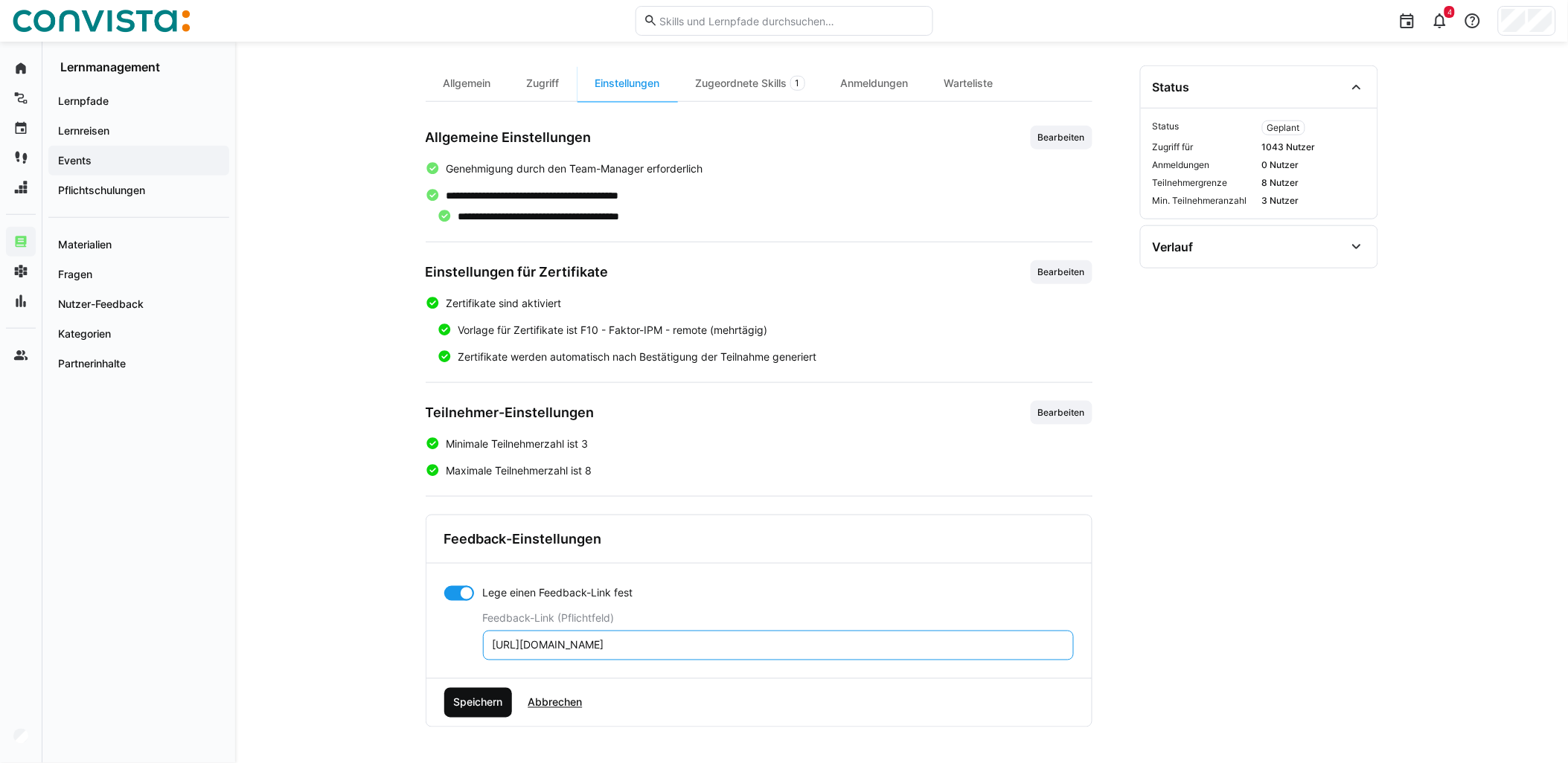
type input "[URL][DOMAIN_NAME]"
click at [497, 714] on span "Speichern" at bounding box center [478, 703] width 69 height 30
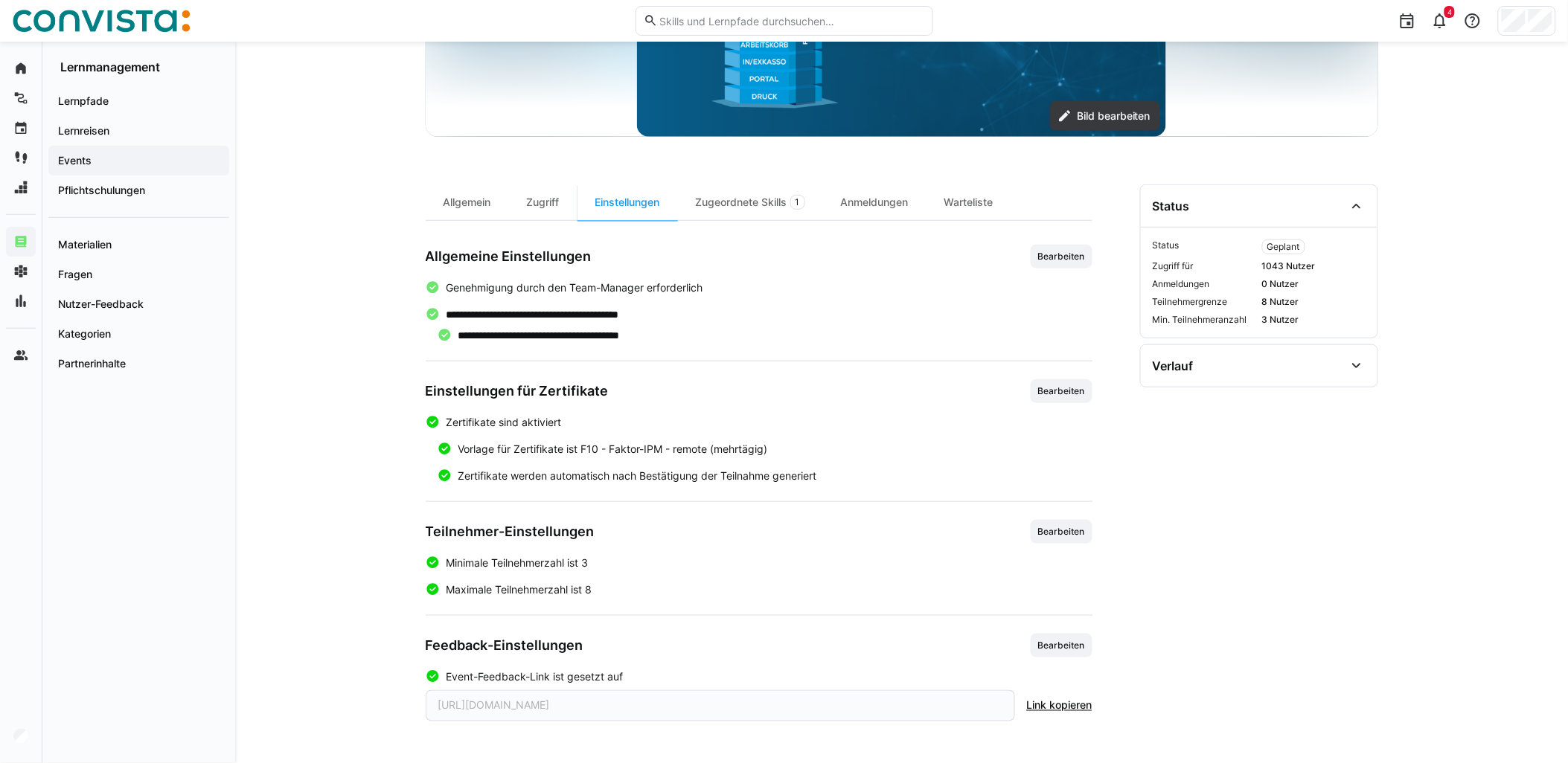
scroll to position [315, 0]
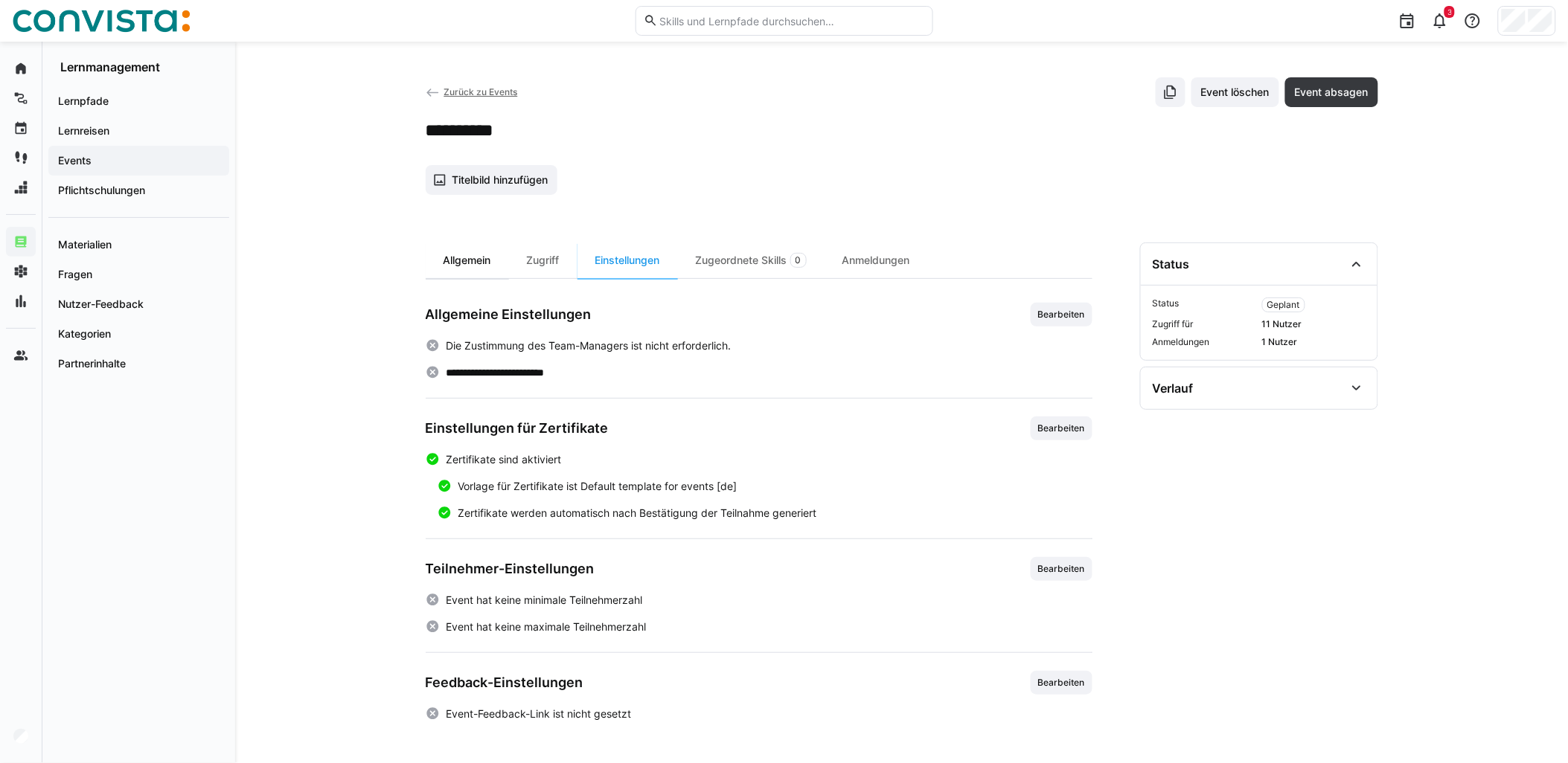
click at [459, 260] on div "Allgemein" at bounding box center [467, 260] width 83 height 36
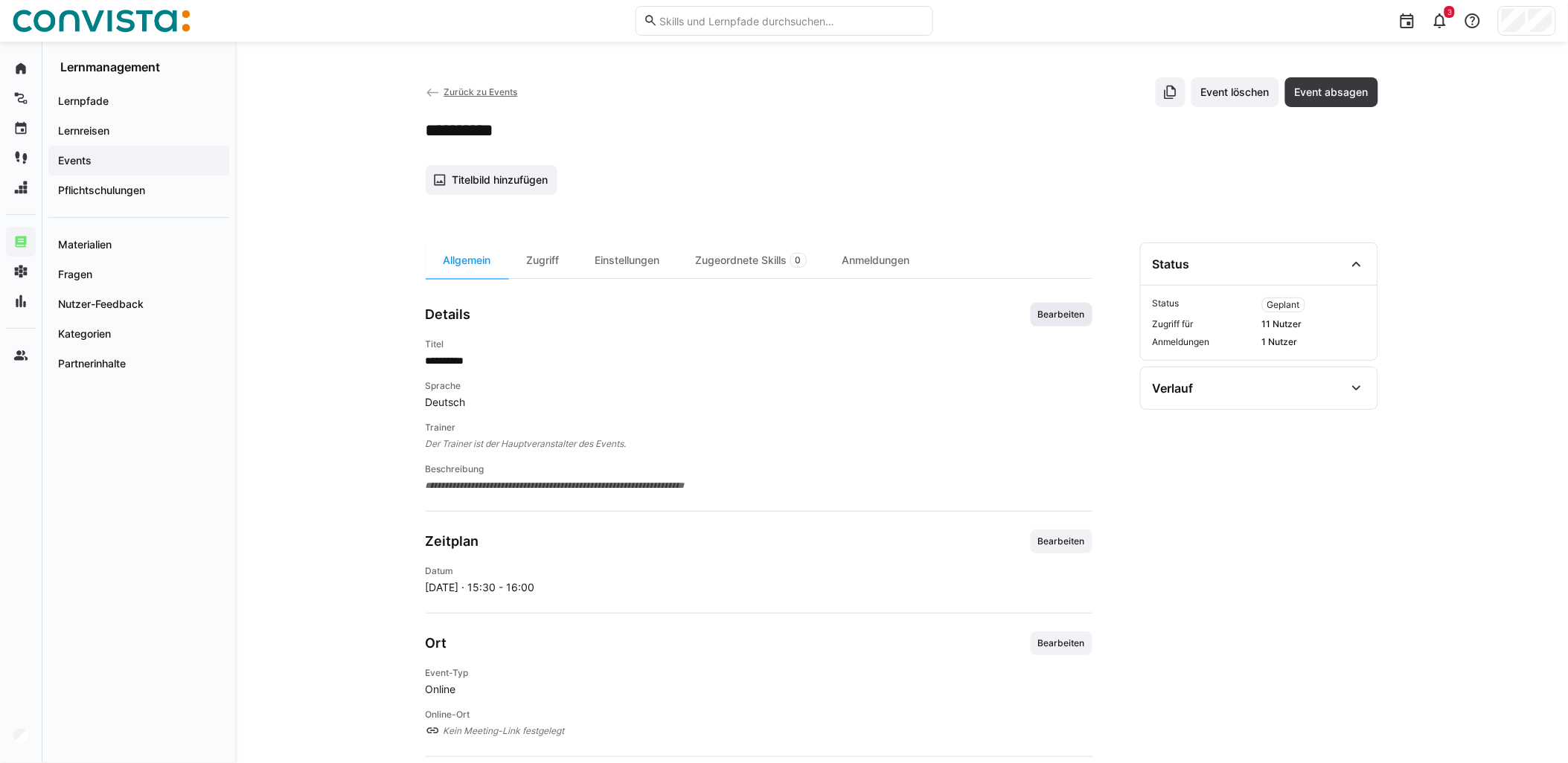
click at [1069, 316] on span "Bearbeiten" at bounding box center [1061, 315] width 50 height 12
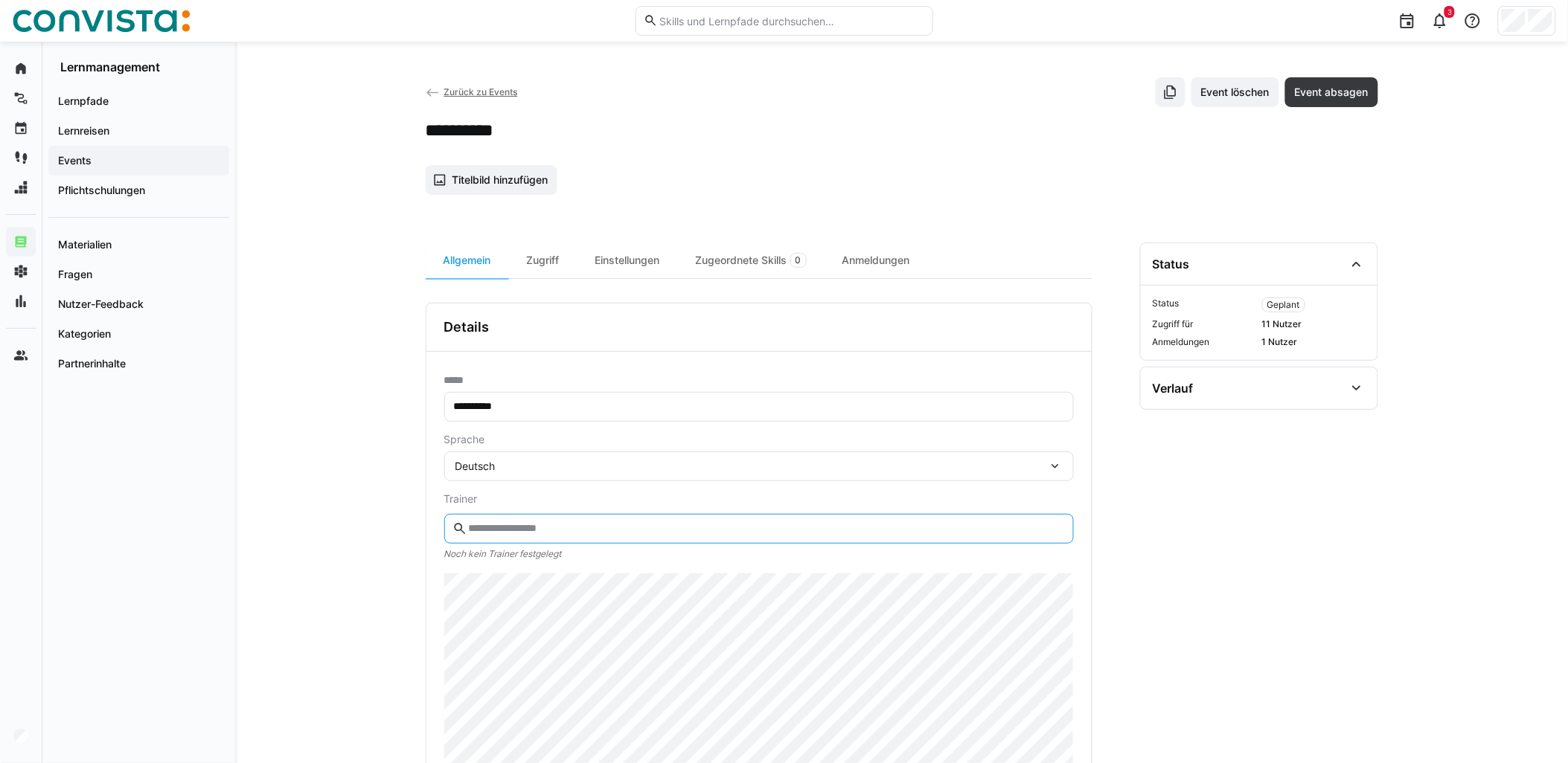
click at [518, 526] on input "text" at bounding box center [765, 528] width 598 height 13
type input "*****"
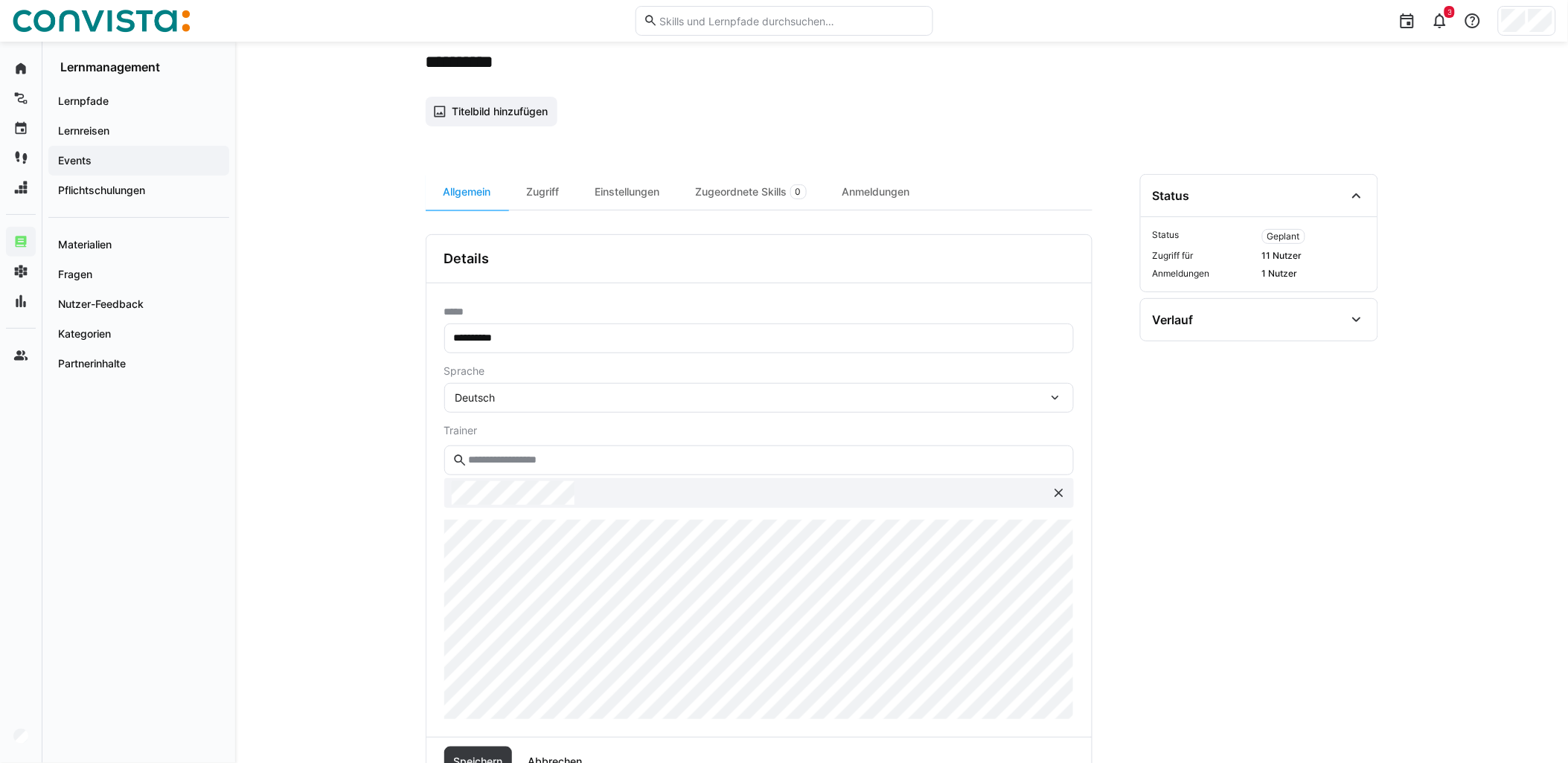
scroll to position [165, 0]
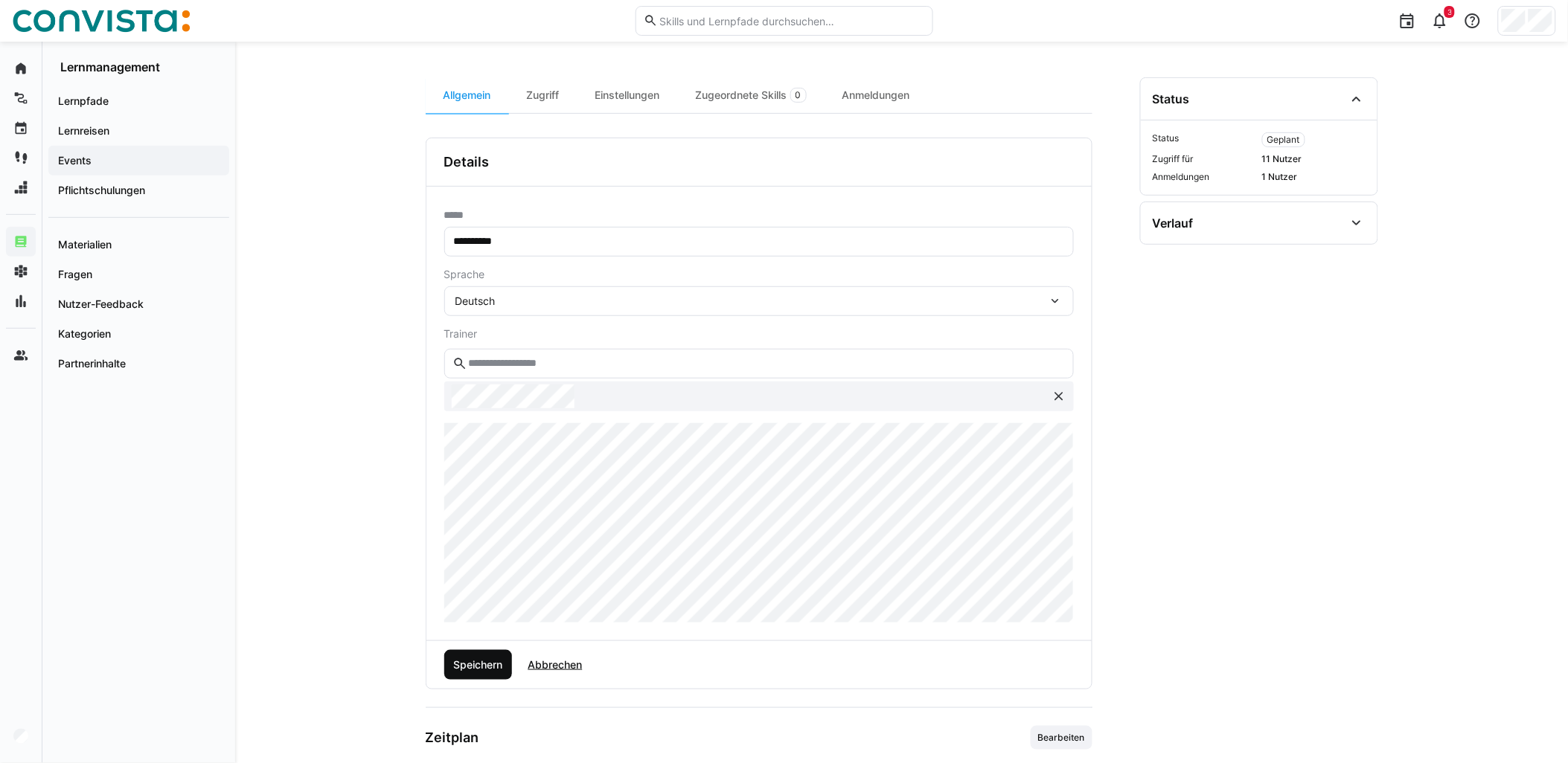
click at [490, 659] on span "Speichern" at bounding box center [478, 665] width 54 height 15
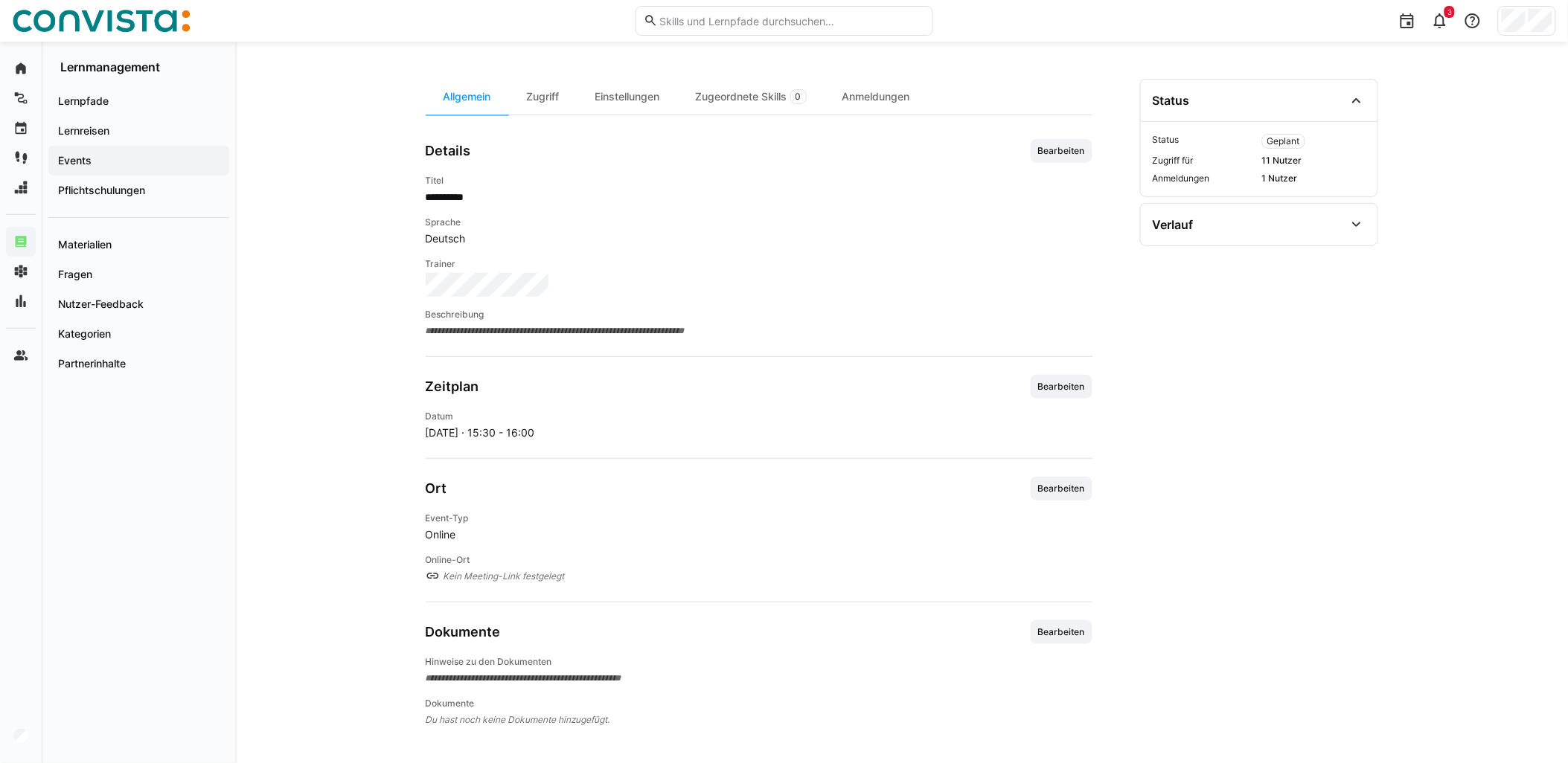
scroll to position [165, 0]
